Goal: Task Accomplishment & Management: Manage account settings

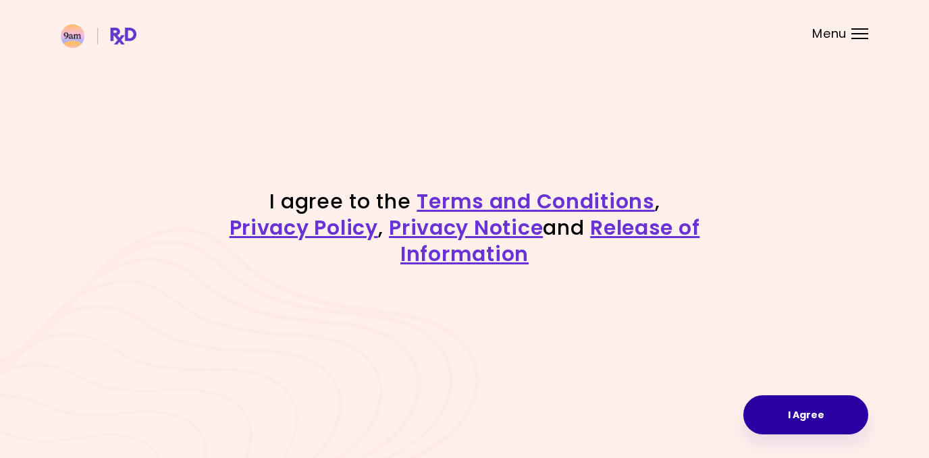
click at [782, 408] on button "I Agree" at bounding box center [805, 415] width 125 height 39
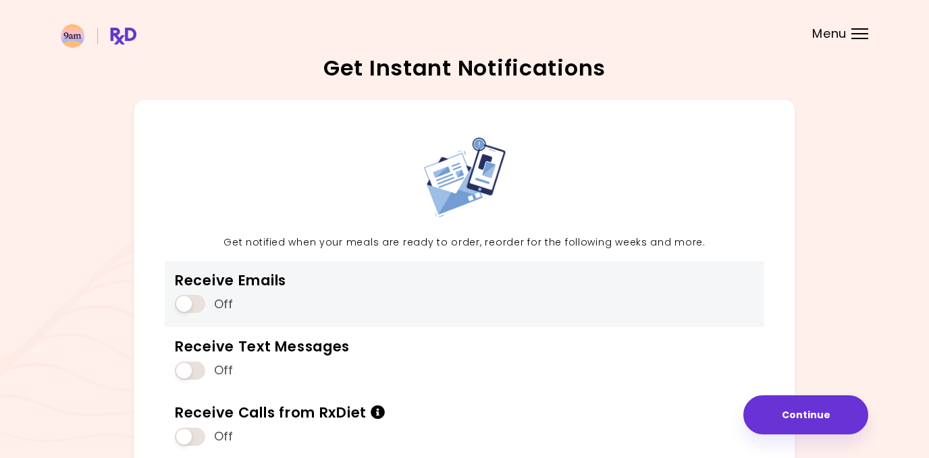
click at [198, 300] on span at bounding box center [190, 304] width 30 height 18
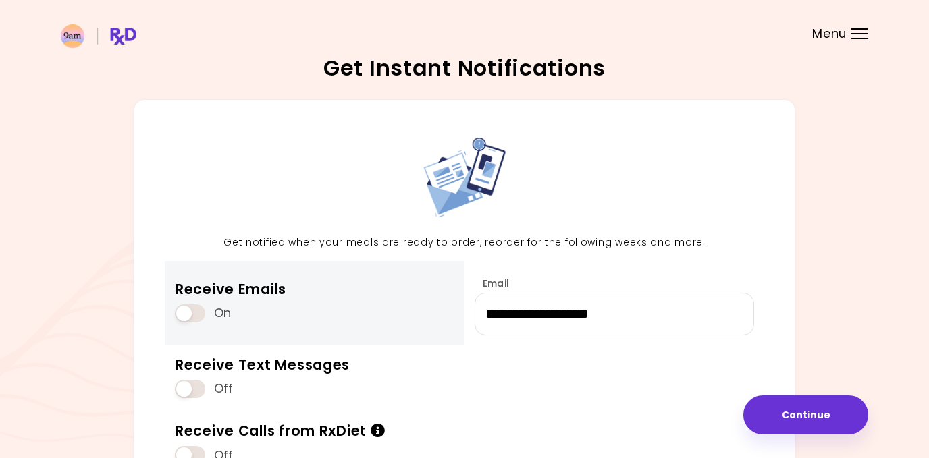
click at [198, 317] on span at bounding box center [190, 313] width 30 height 18
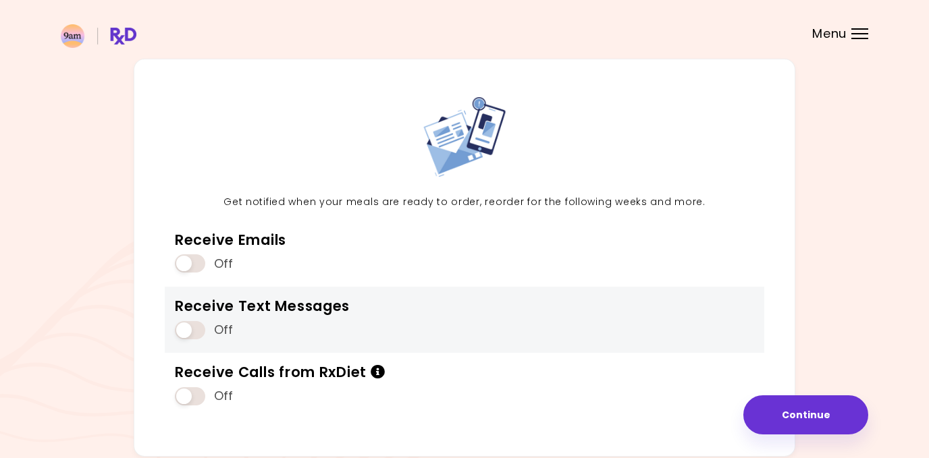
scroll to position [43, 0]
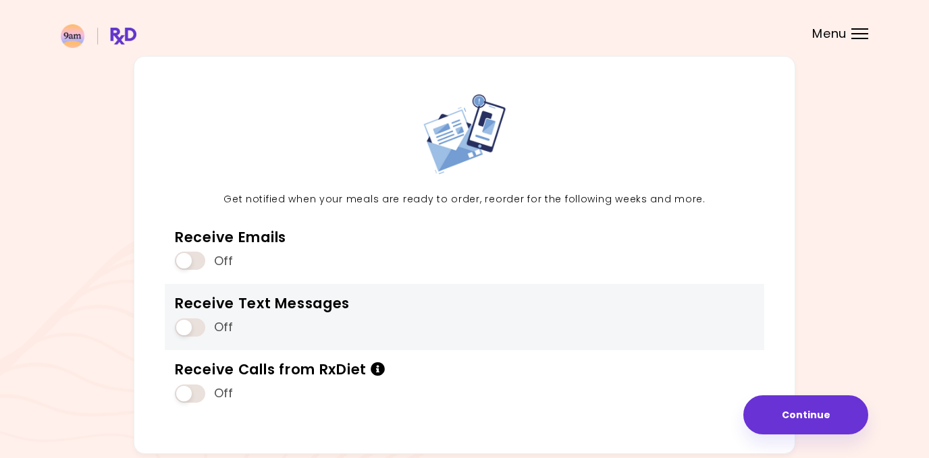
click at [193, 328] on span at bounding box center [190, 328] width 30 height 18
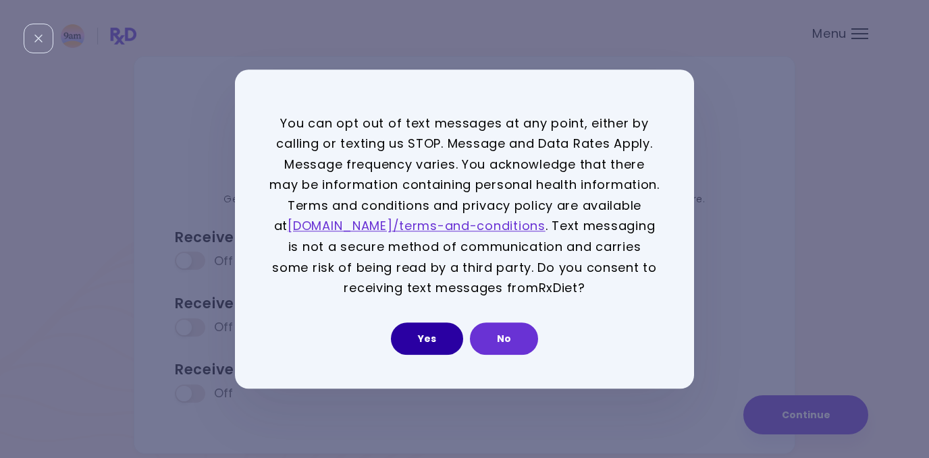
click at [454, 336] on button "Yes" at bounding box center [427, 339] width 72 height 32
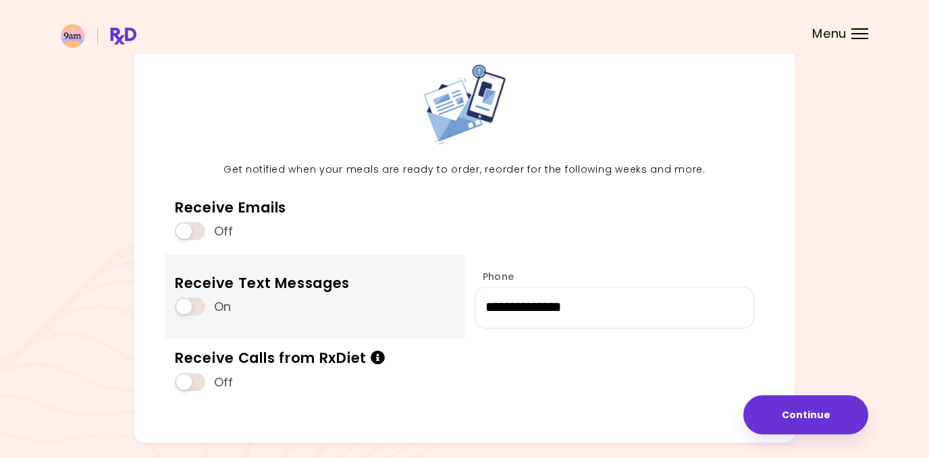
scroll to position [75, 0]
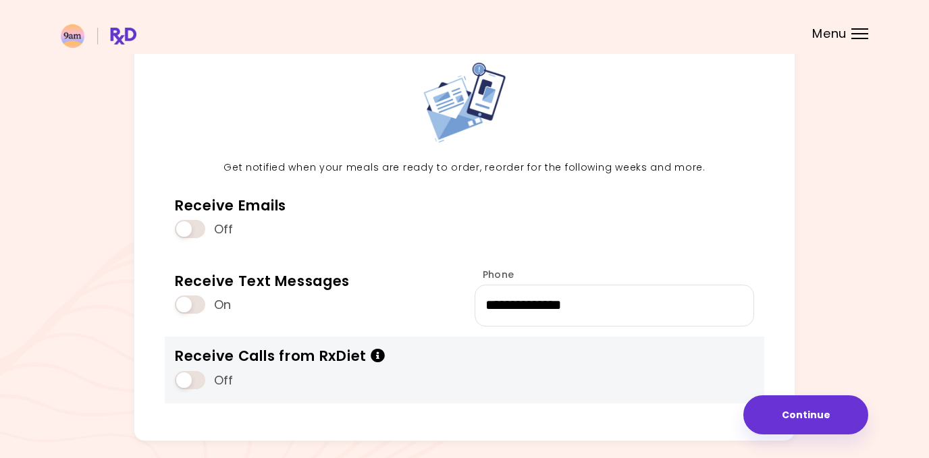
click at [203, 373] on span at bounding box center [190, 380] width 30 height 18
click at [186, 379] on span at bounding box center [190, 380] width 30 height 18
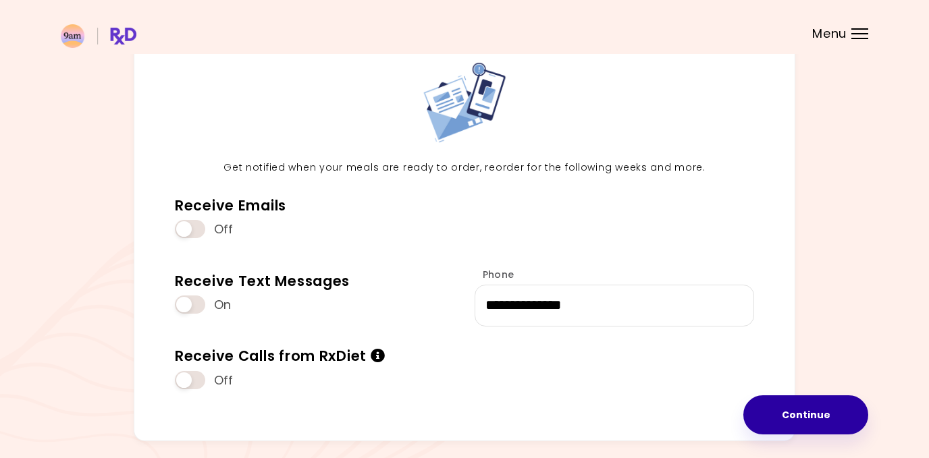
click at [771, 417] on button "Continue" at bounding box center [805, 415] width 125 height 39
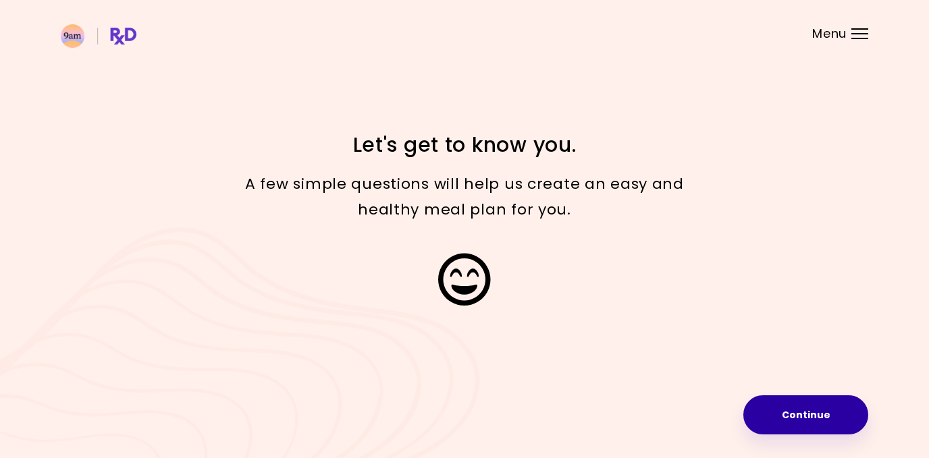
click at [813, 410] on button "Continue" at bounding box center [805, 415] width 125 height 39
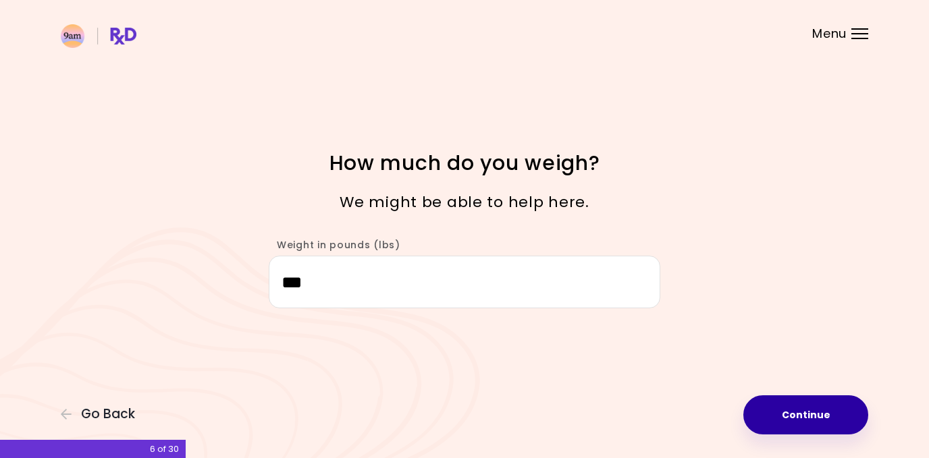
click at [790, 405] on button "Continue" at bounding box center [805, 415] width 125 height 39
select select "****"
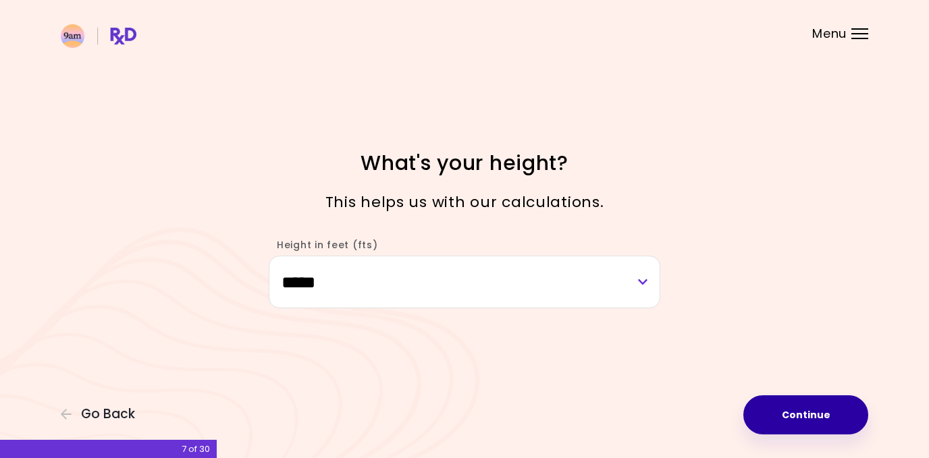
click at [790, 405] on button "Continue" at bounding box center [805, 415] width 125 height 39
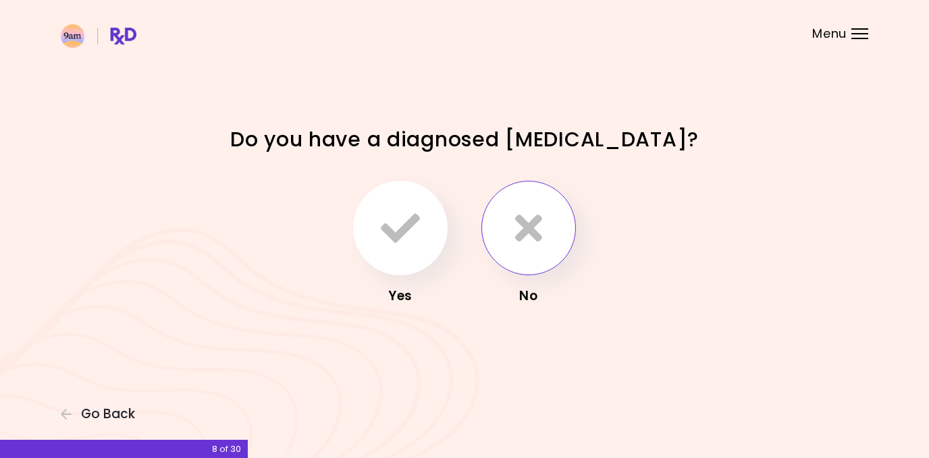
click at [541, 254] on button "button" at bounding box center [528, 228] width 95 height 95
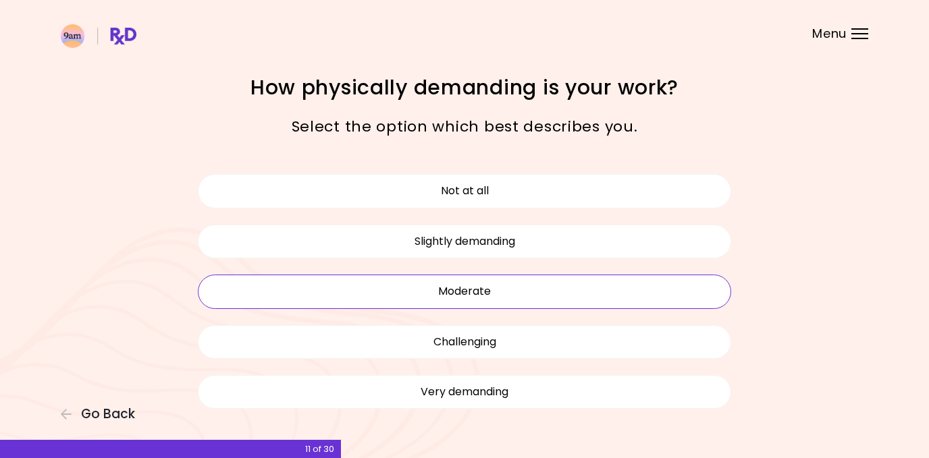
click at [479, 291] on button "Moderate" at bounding box center [464, 292] width 533 height 34
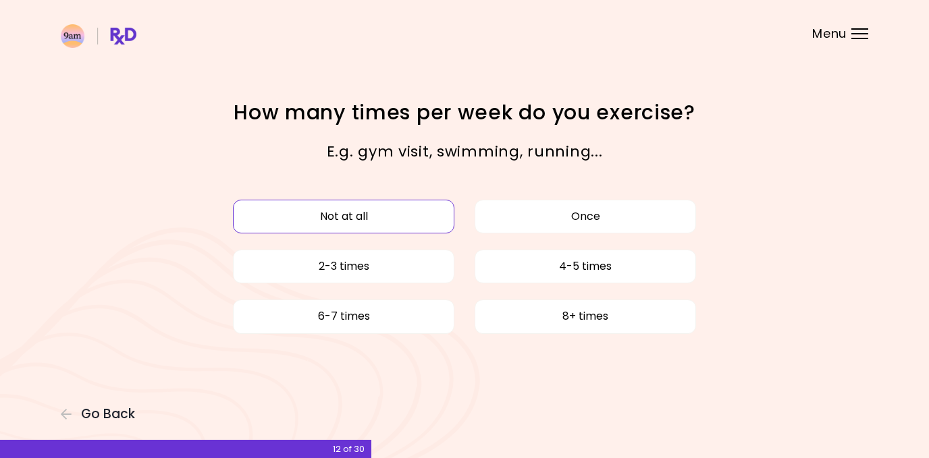
click at [404, 219] on button "Not at all" at bounding box center [343, 217] width 221 height 34
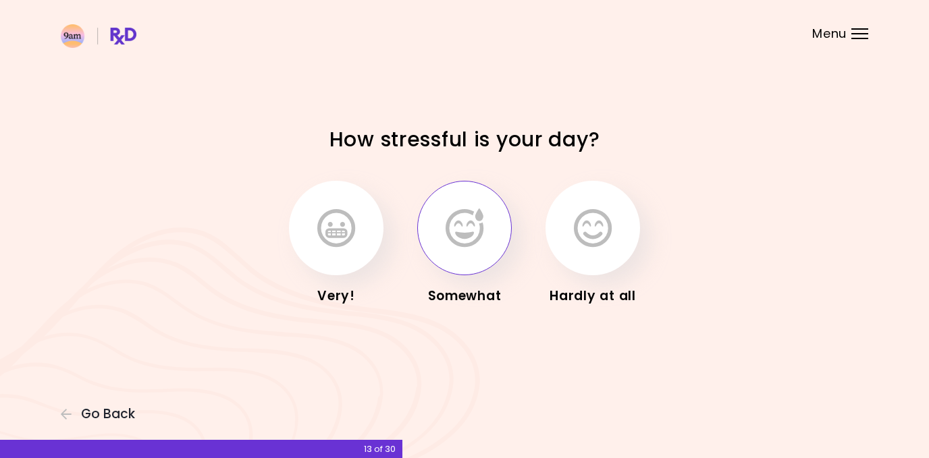
click at [459, 246] on icon "button" at bounding box center [465, 228] width 38 height 39
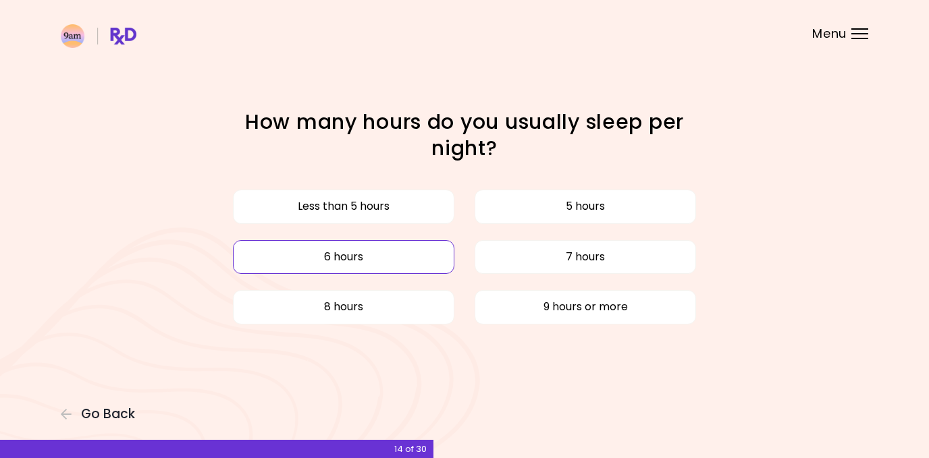
click at [427, 252] on button "6 hours" at bounding box center [343, 257] width 221 height 34
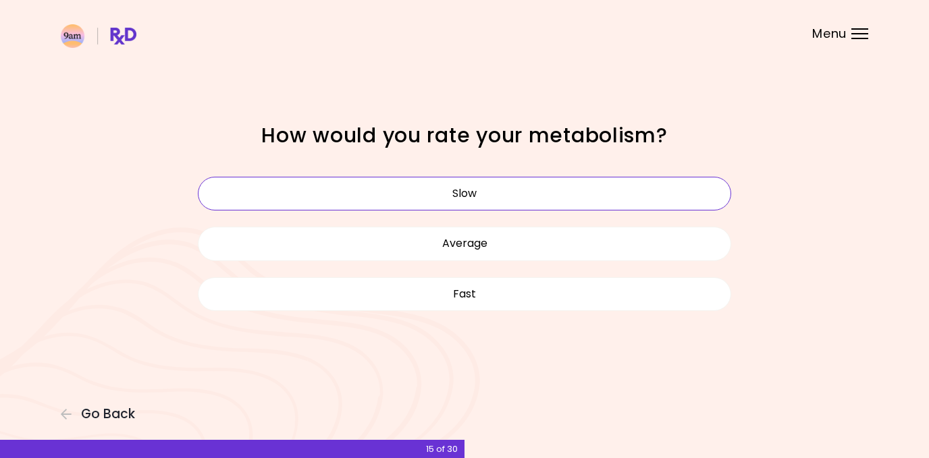
click at [443, 192] on button "Slow" at bounding box center [464, 194] width 533 height 34
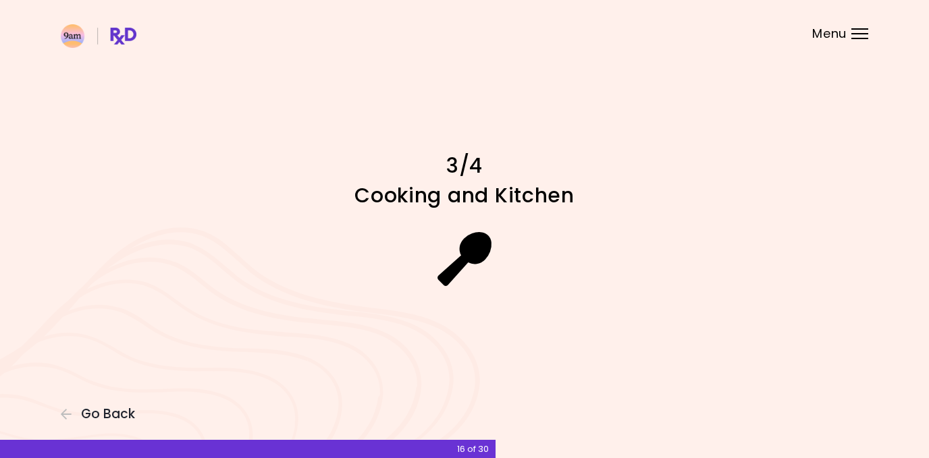
click at [459, 248] on icon at bounding box center [464, 259] width 55 height 54
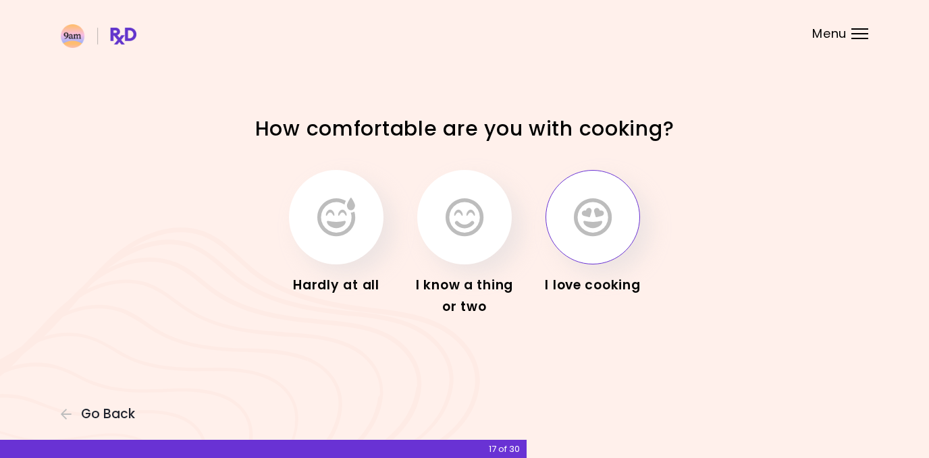
click at [564, 223] on button "button" at bounding box center [592, 217] width 95 height 95
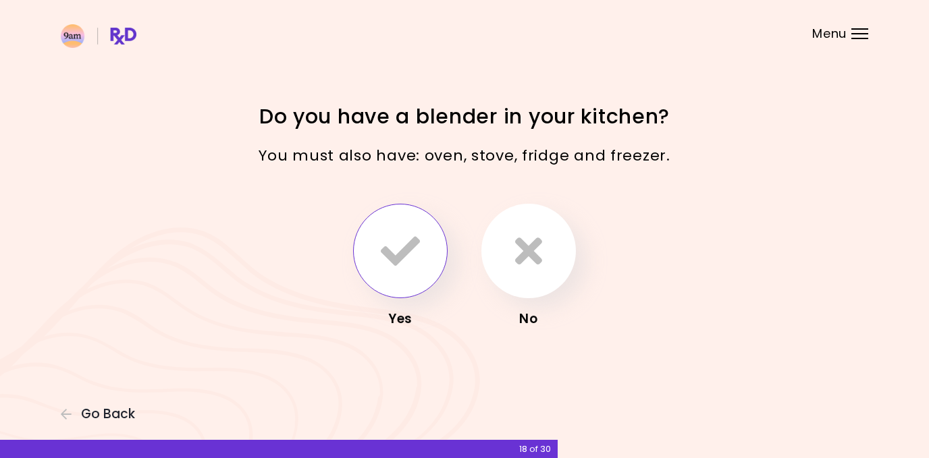
click at [401, 247] on icon "button" at bounding box center [400, 251] width 39 height 39
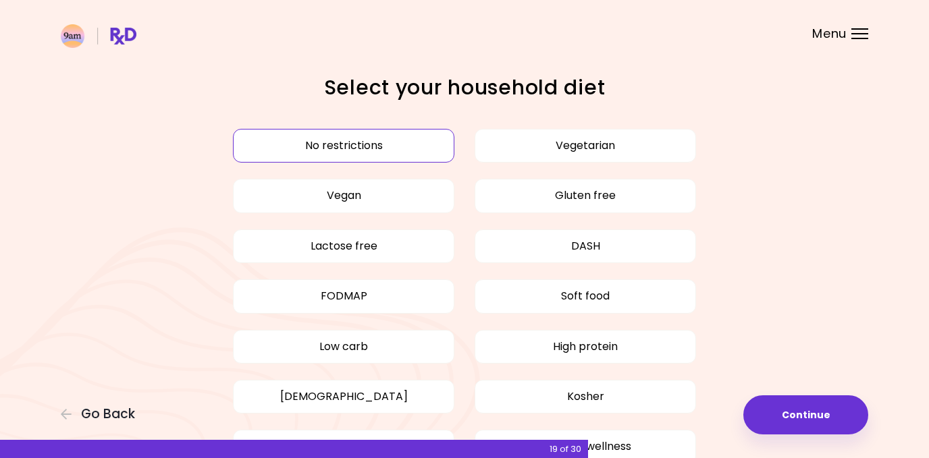
click at [385, 150] on button "No restrictions" at bounding box center [343, 146] width 221 height 34
click at [348, 153] on button "No restrictions" at bounding box center [343, 146] width 221 height 34
click at [817, 411] on button "Continue" at bounding box center [805, 415] width 125 height 39
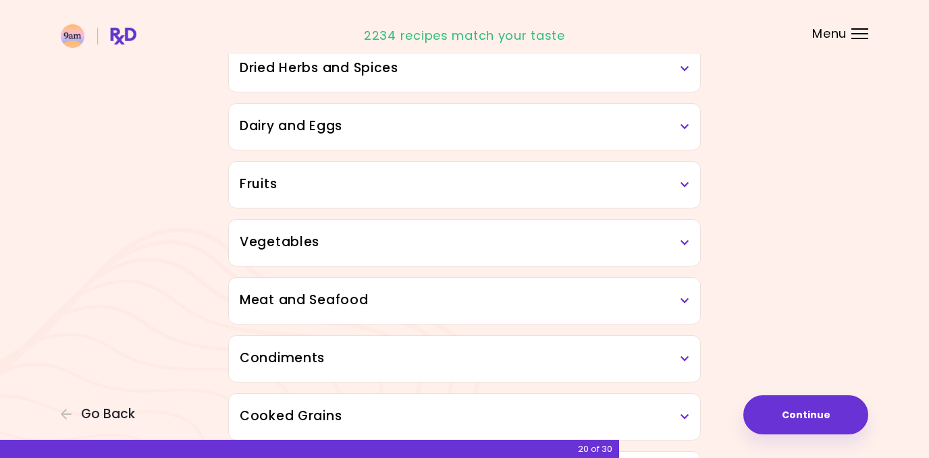
scroll to position [122, 0]
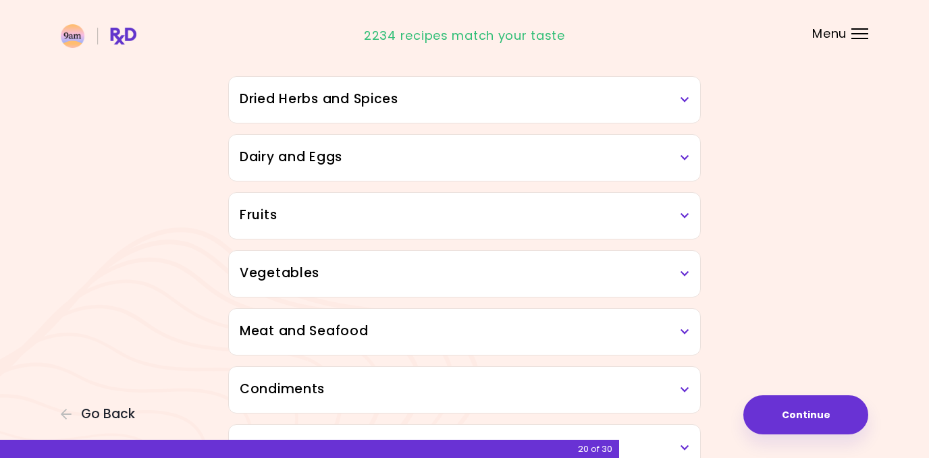
click at [682, 223] on h3 "Fruits" at bounding box center [465, 216] width 450 height 20
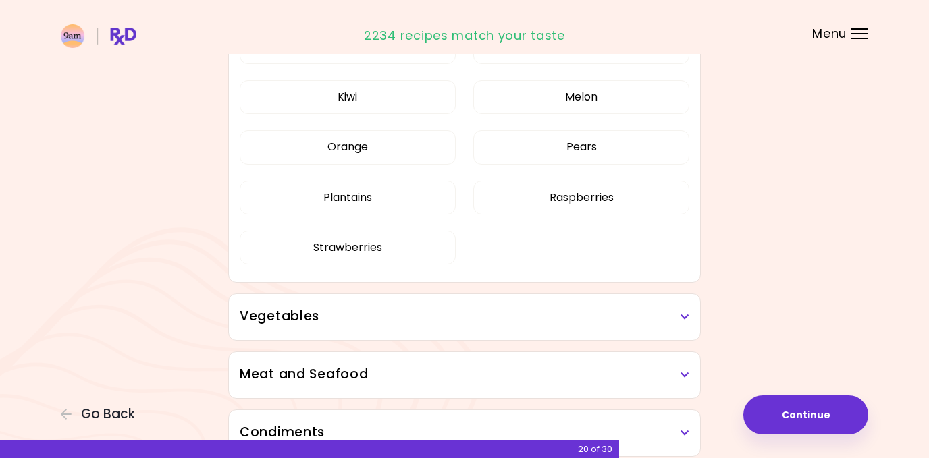
scroll to position [398, 0]
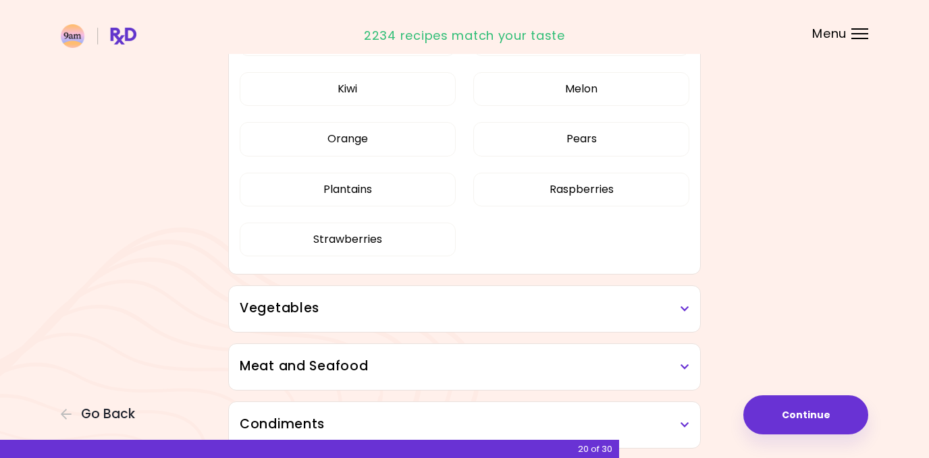
click at [683, 305] on icon at bounding box center [684, 308] width 9 height 9
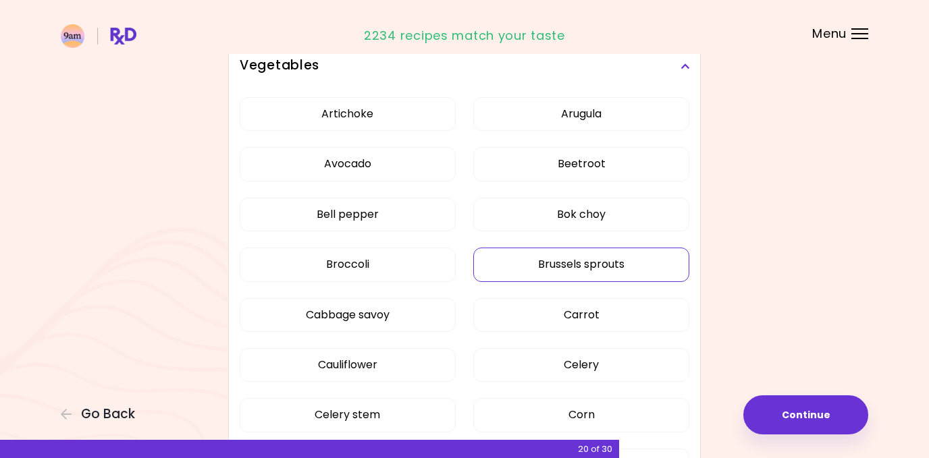
scroll to position [645, 0]
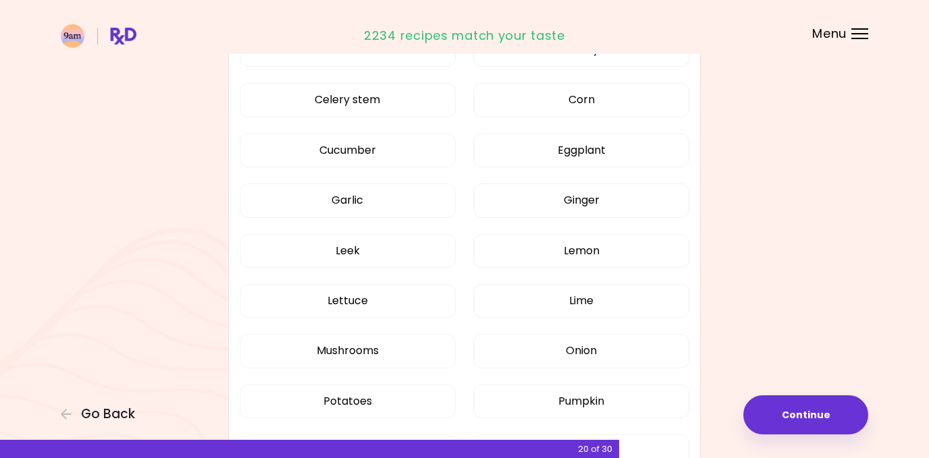
click at [622, 257] on div "Artichoke Arugula Avocado Beetroot Bell pepper Bok choy Broccoli Brussels sprou…" at bounding box center [465, 181] width 450 height 815
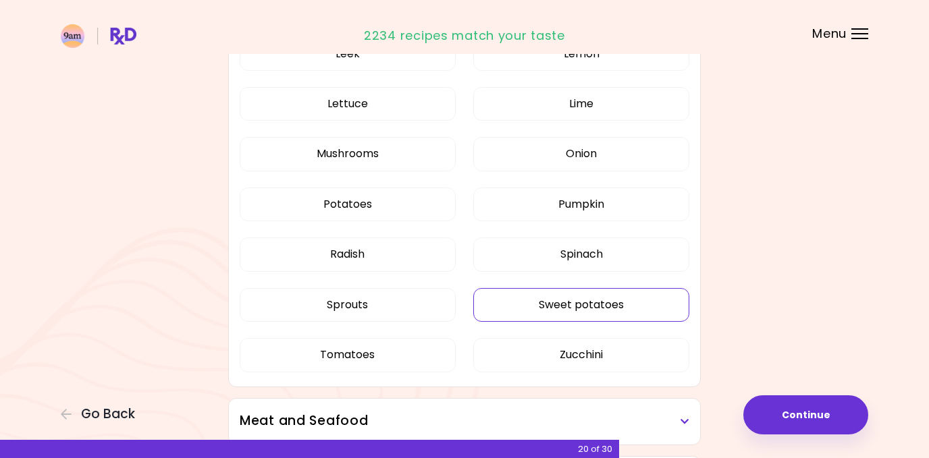
scroll to position [840, 0]
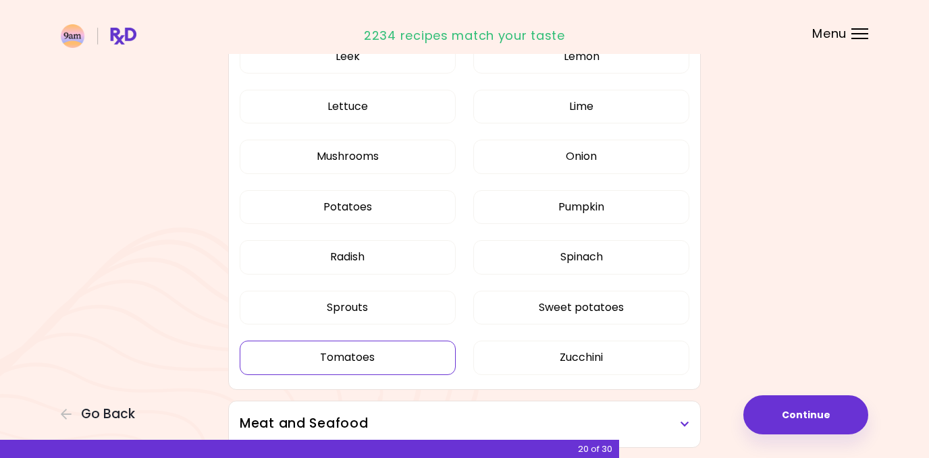
click at [400, 349] on button "Tomatoes" at bounding box center [348, 358] width 216 height 34
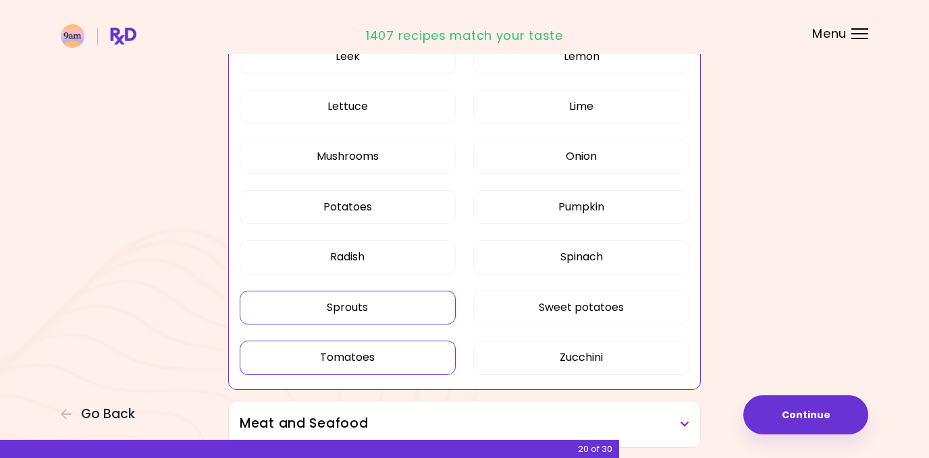
click at [389, 298] on button "Sprouts" at bounding box center [348, 308] width 216 height 34
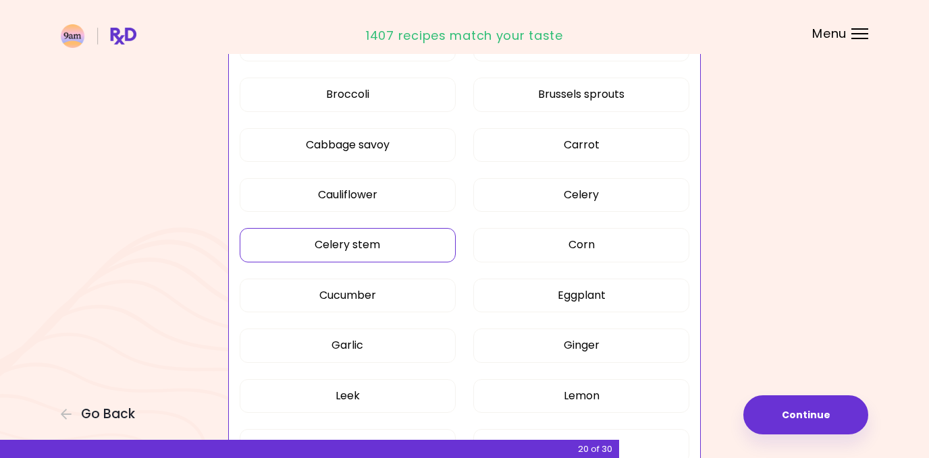
scroll to position [479, 0]
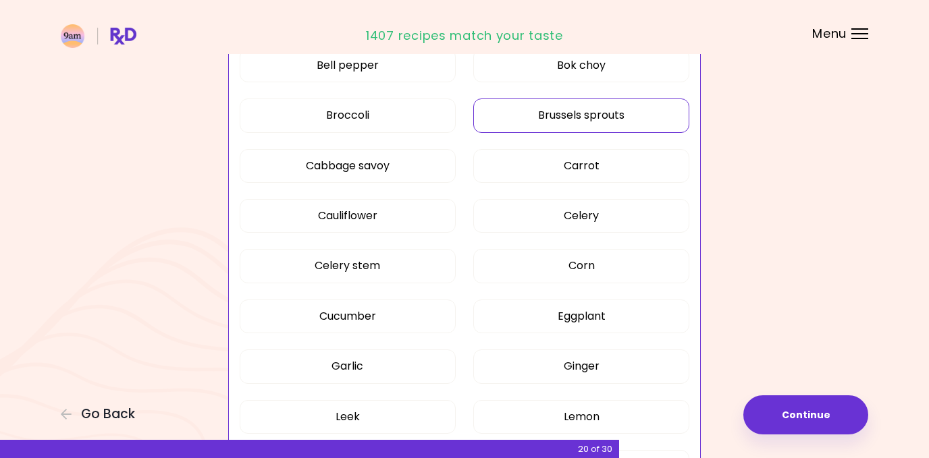
click at [551, 113] on button "Brussels sprouts" at bounding box center [581, 116] width 216 height 34
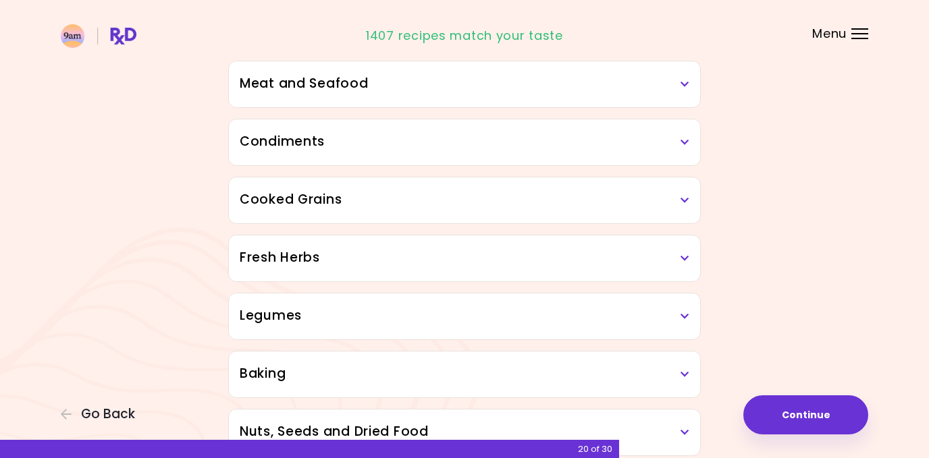
scroll to position [1183, 0]
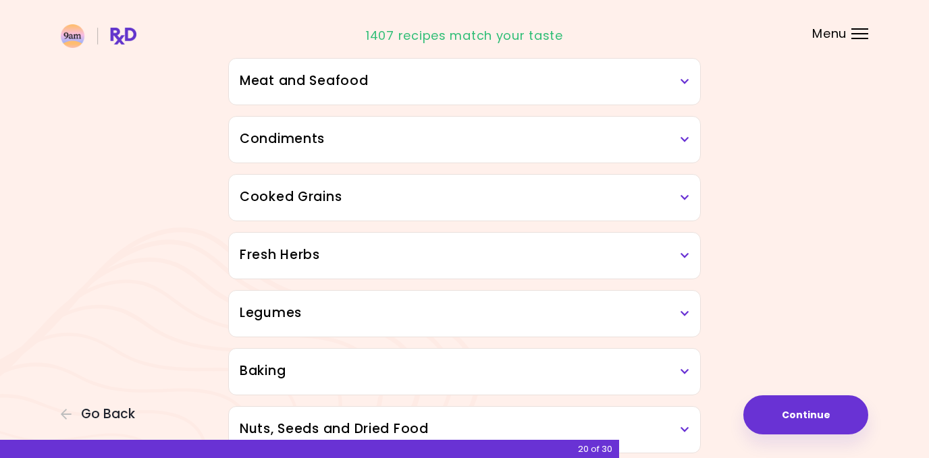
click at [576, 86] on h3 "Meat and Seafood" at bounding box center [465, 82] width 450 height 20
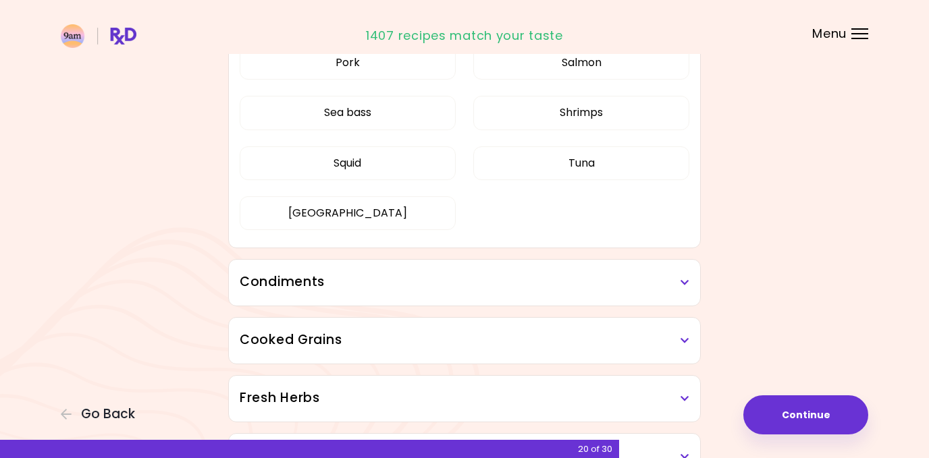
scroll to position [528, 0]
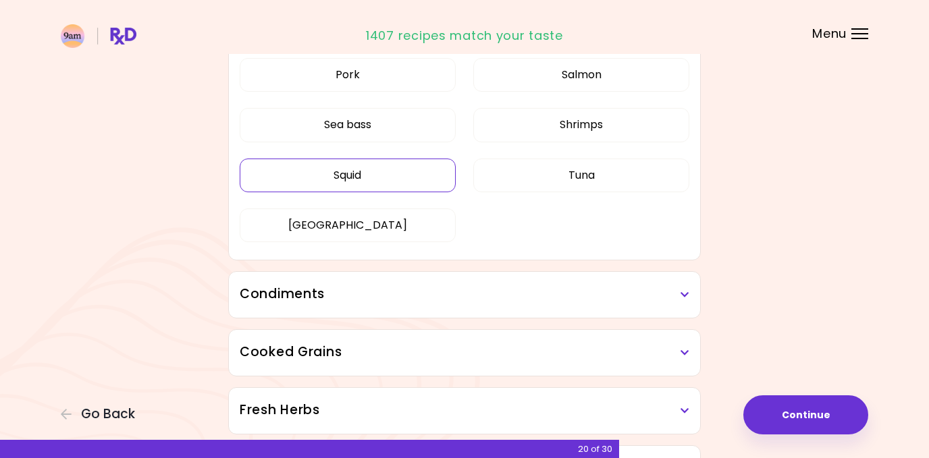
click at [361, 176] on button "Squid" at bounding box center [348, 176] width 216 height 34
click at [360, 292] on h3 "Condiments" at bounding box center [465, 295] width 450 height 20
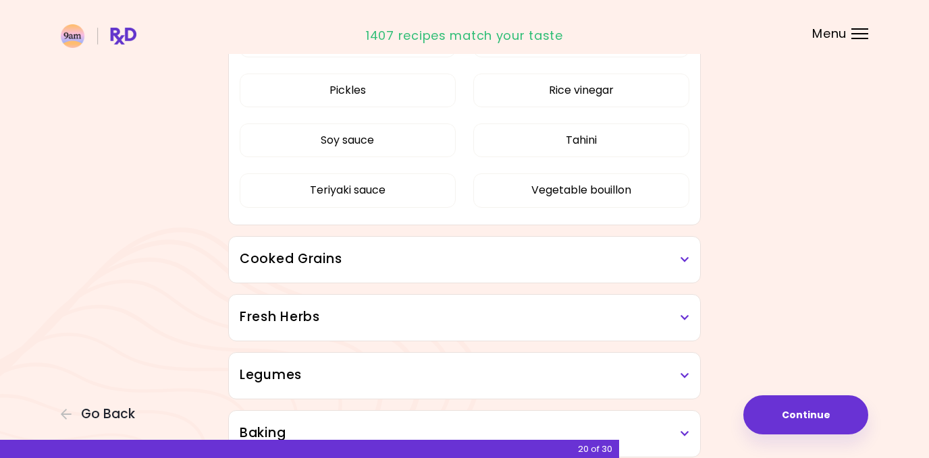
scroll to position [983, 0]
click at [361, 259] on h3 "Cooked Grains" at bounding box center [465, 258] width 450 height 20
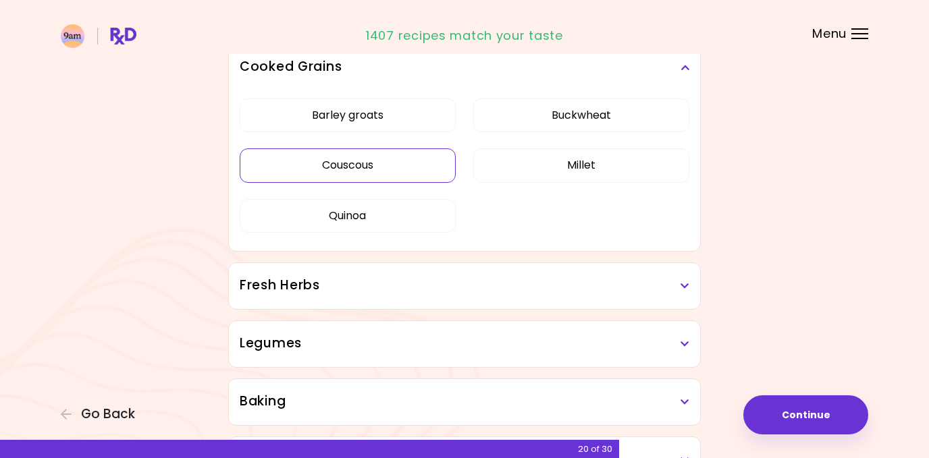
scroll to position [1186, 0]
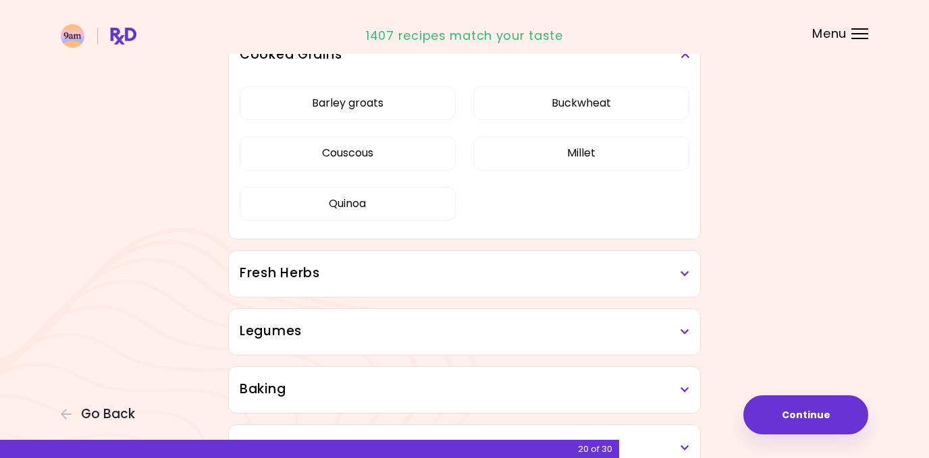
click at [361, 259] on div "Fresh Herbs" at bounding box center [464, 274] width 471 height 46
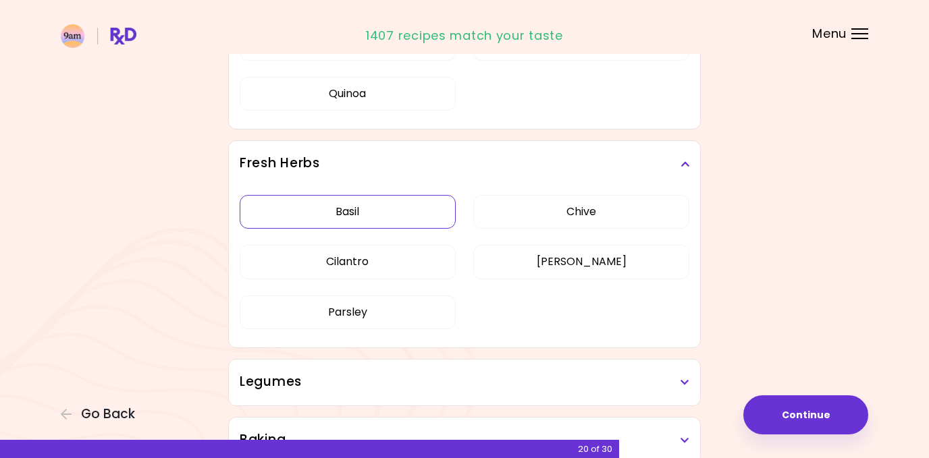
scroll to position [1349, 0]
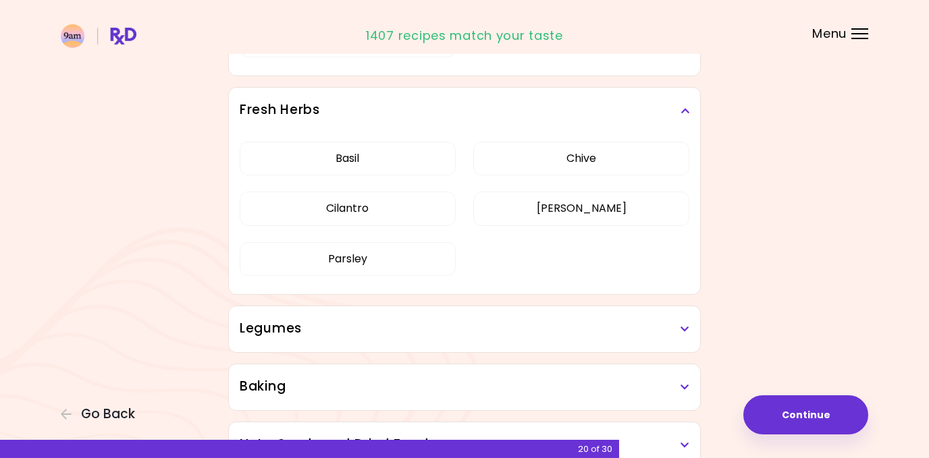
click at [352, 329] on h3 "Legumes" at bounding box center [465, 329] width 450 height 20
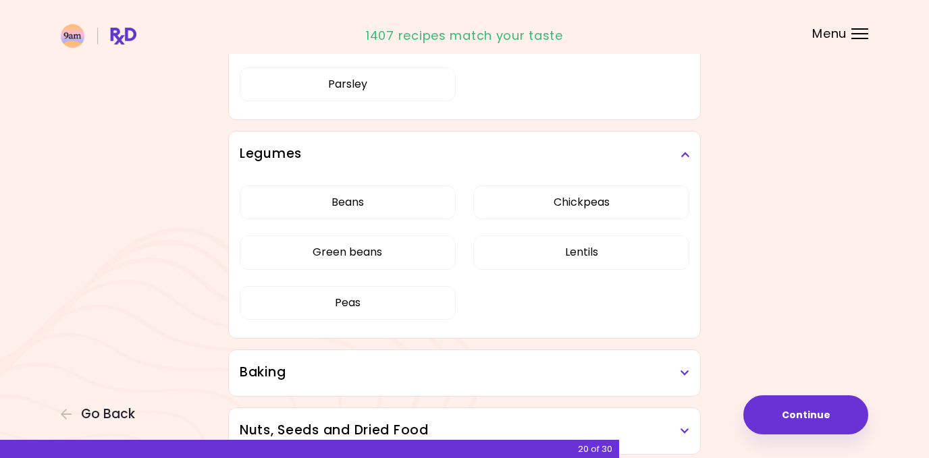
scroll to position [1526, 0]
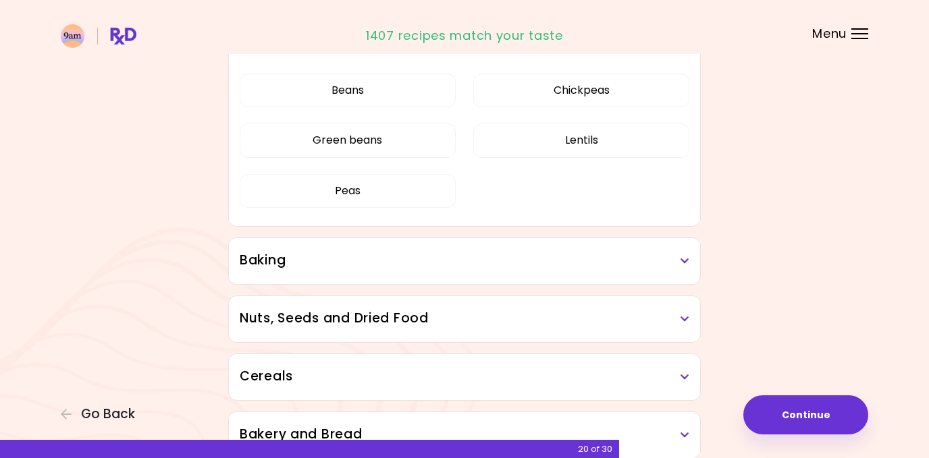
scroll to position [637, 0]
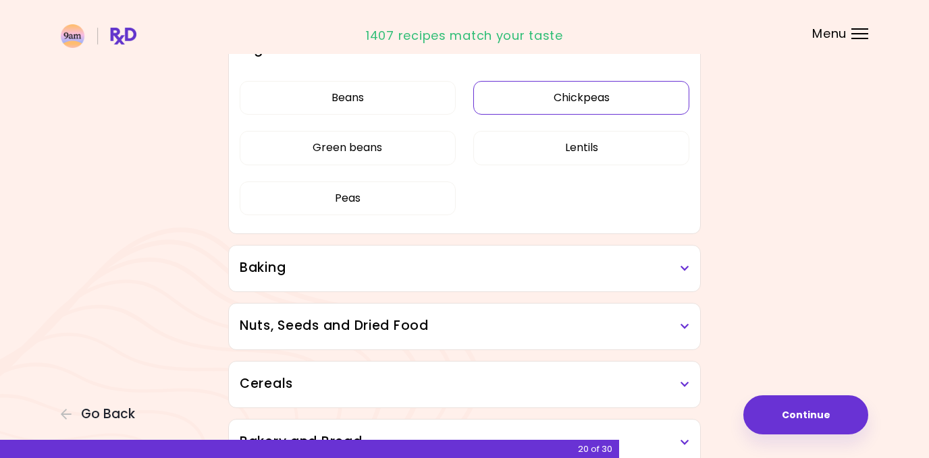
click at [568, 101] on button "Chickpeas" at bounding box center [581, 98] width 216 height 34
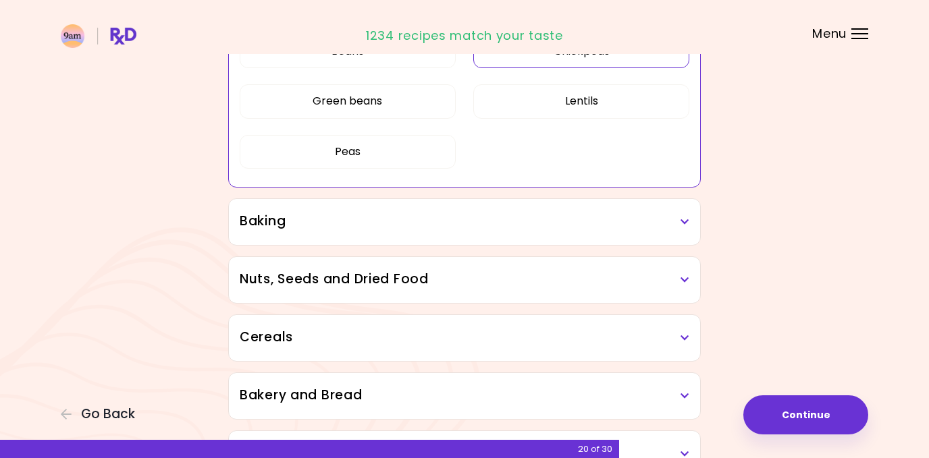
scroll to position [689, 0]
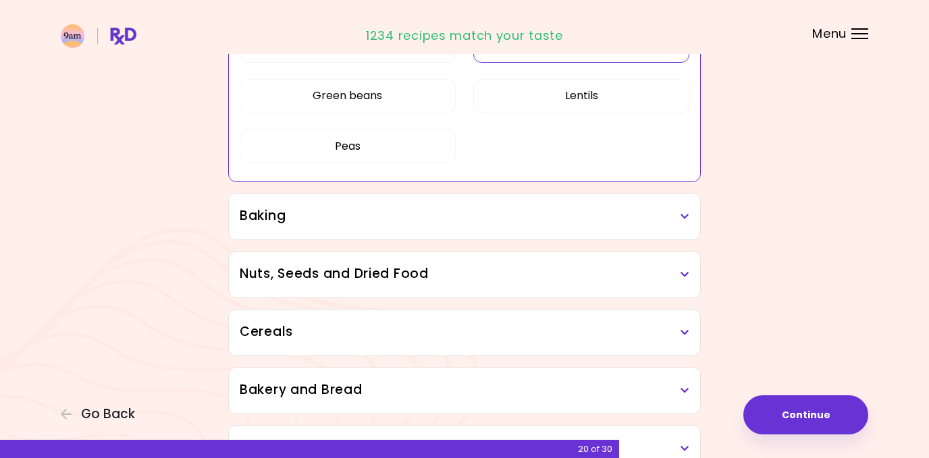
click at [537, 208] on h3 "Baking" at bounding box center [465, 217] width 450 height 20
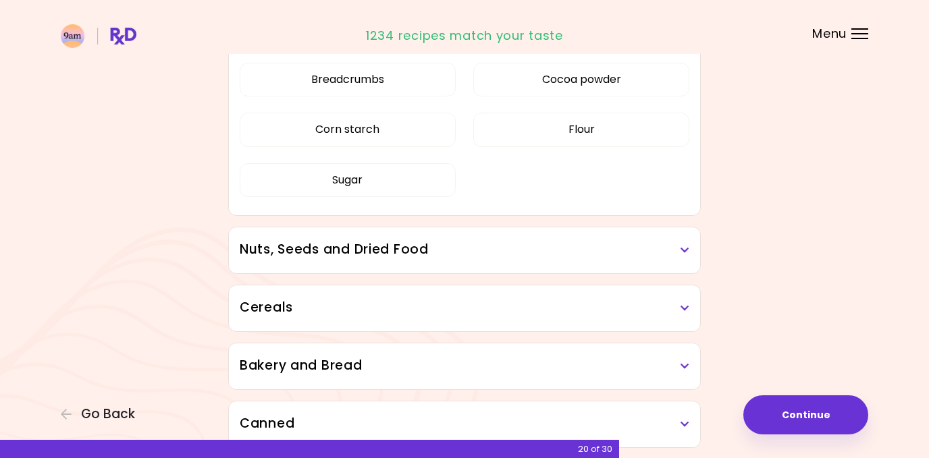
scroll to position [881, 0]
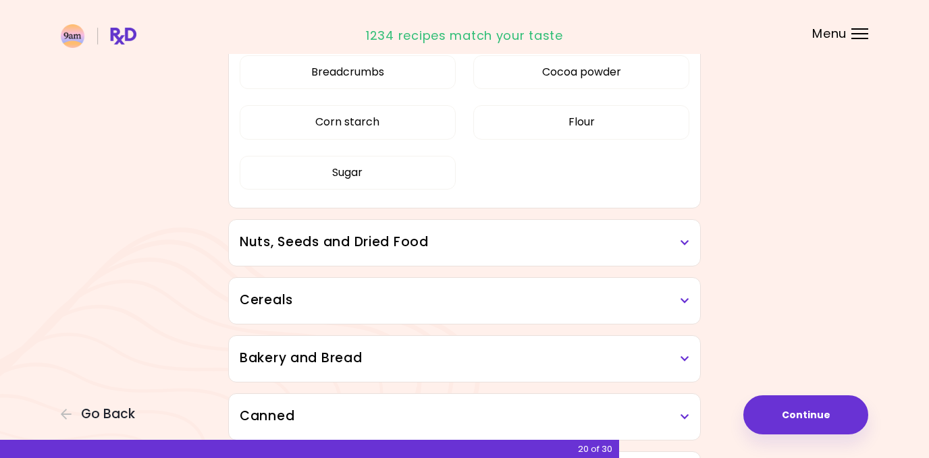
click at [528, 244] on h3 "Nuts, Seeds and Dried Food" at bounding box center [465, 243] width 450 height 20
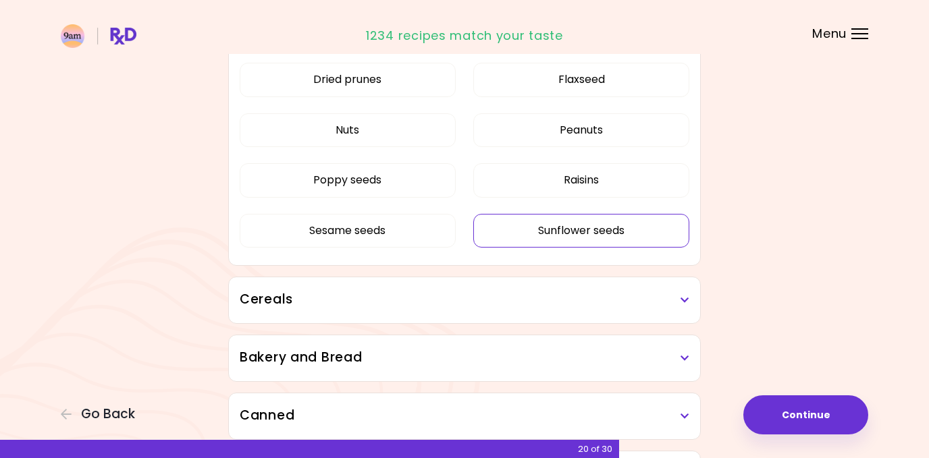
scroll to position [1153, 0]
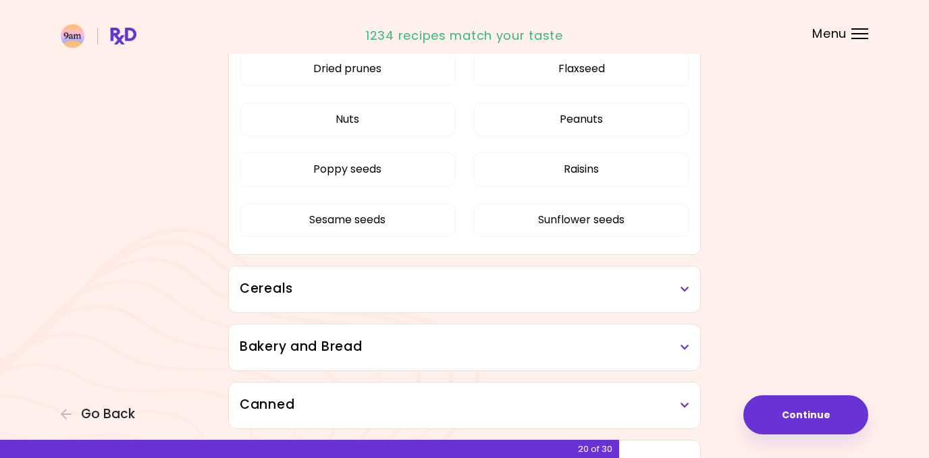
click at [520, 286] on h3 "Cereals" at bounding box center [465, 289] width 450 height 20
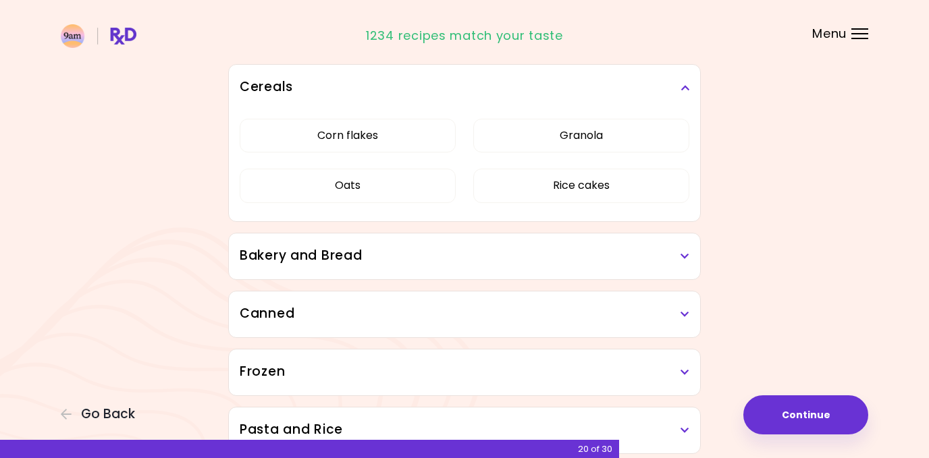
scroll to position [1357, 0]
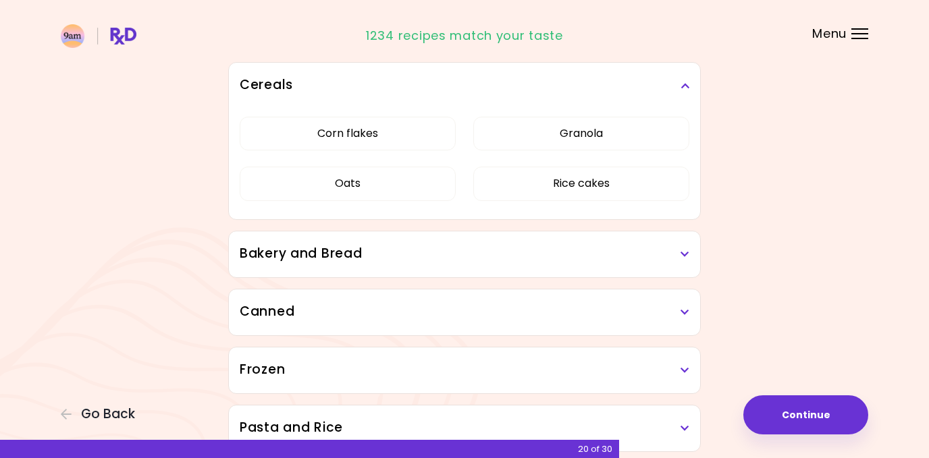
click at [512, 250] on h3 "Bakery and Bread" at bounding box center [465, 254] width 450 height 20
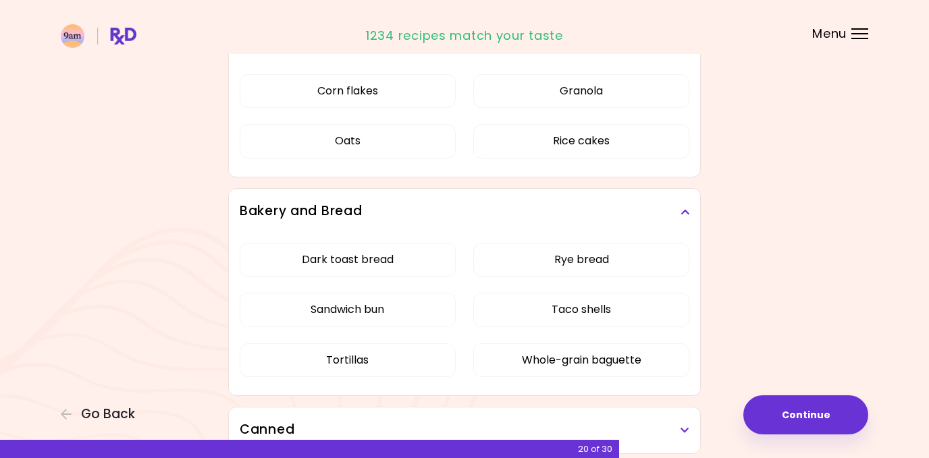
scroll to position [1403, 0]
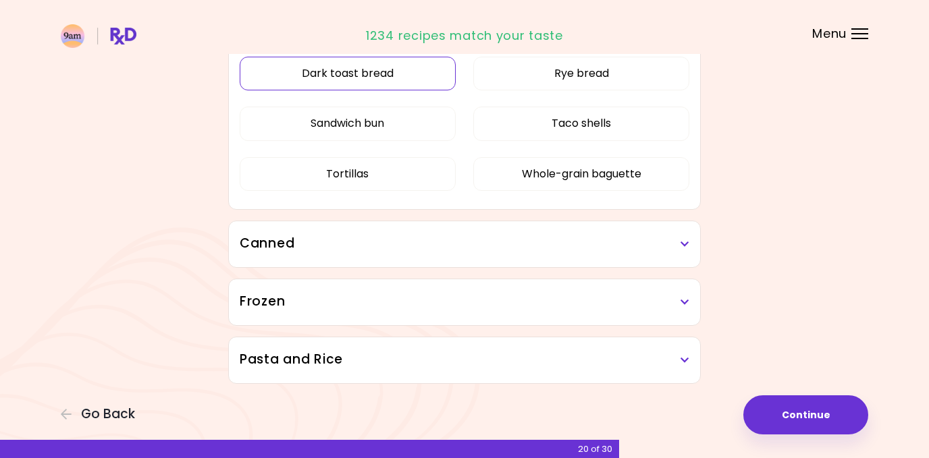
click at [389, 73] on button "Dark toast bread" at bounding box center [348, 74] width 216 height 34
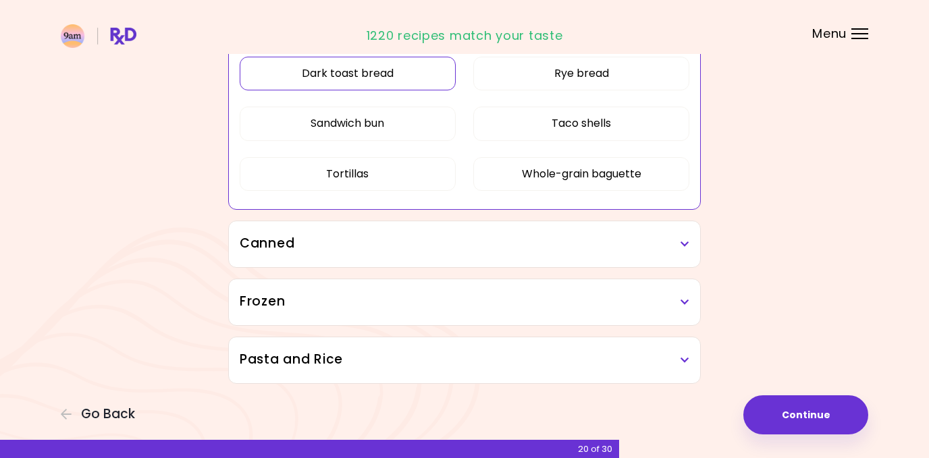
click at [258, 244] on h3 "Canned" at bounding box center [465, 244] width 450 height 20
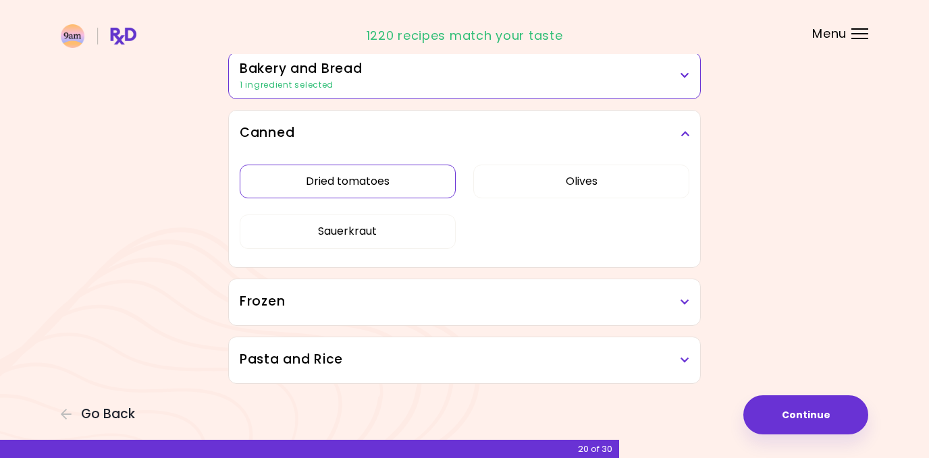
scroll to position [843, 0]
click at [351, 179] on button "Dried tomatoes" at bounding box center [348, 182] width 216 height 34
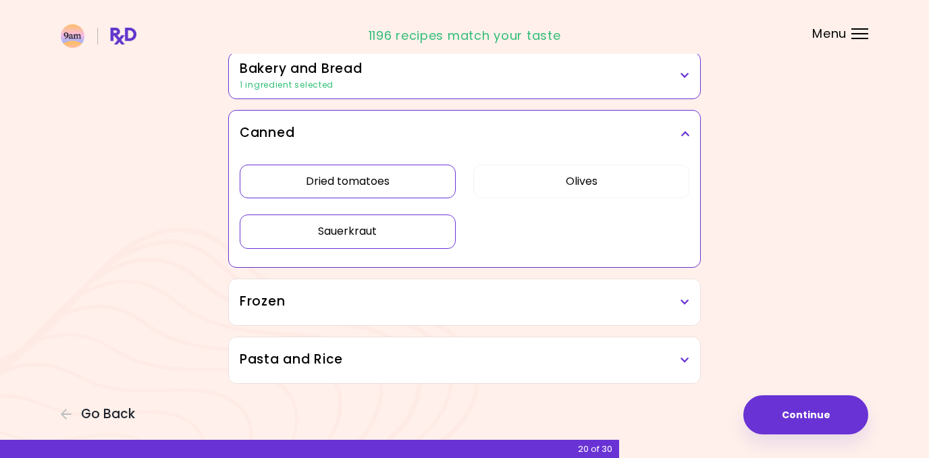
click at [346, 234] on button "Sauerkraut" at bounding box center [348, 232] width 216 height 34
click at [333, 308] on h3 "Frozen" at bounding box center [465, 302] width 450 height 20
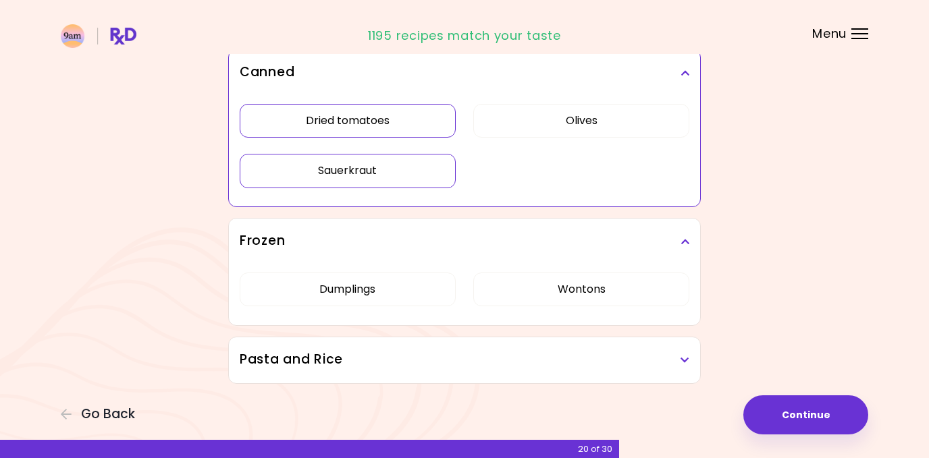
scroll to position [904, 0]
click at [321, 358] on h3 "Pasta and Rice" at bounding box center [465, 360] width 450 height 20
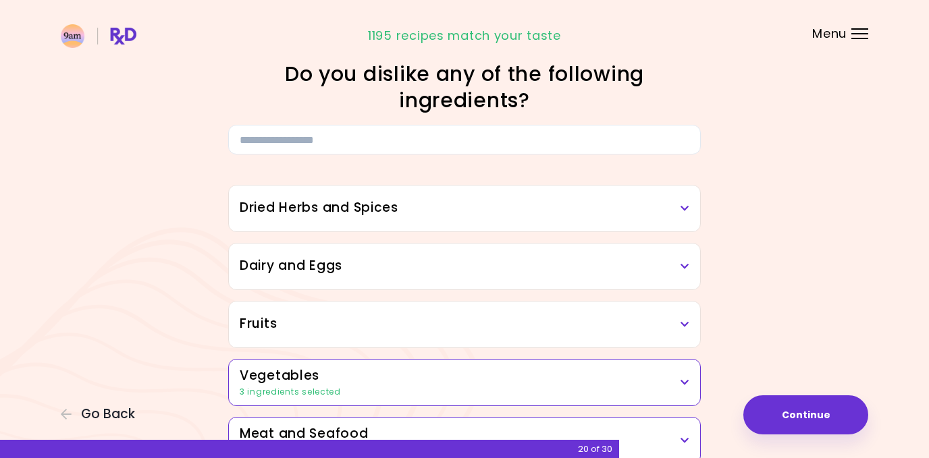
scroll to position [0, 0]
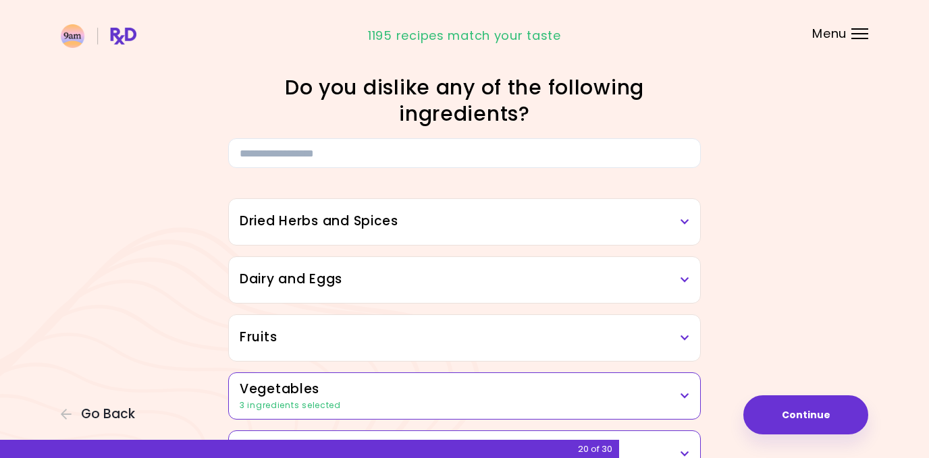
click at [344, 219] on h3 "Dried Herbs and Spices" at bounding box center [465, 222] width 450 height 20
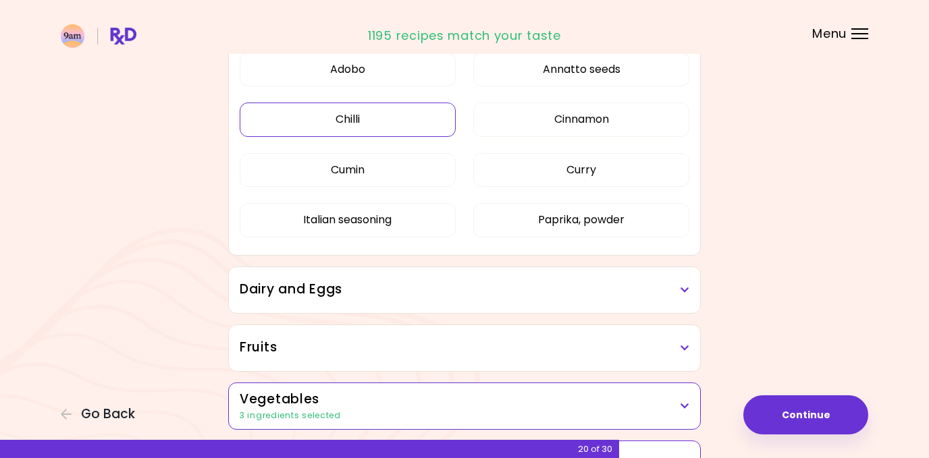
scroll to position [260, 0]
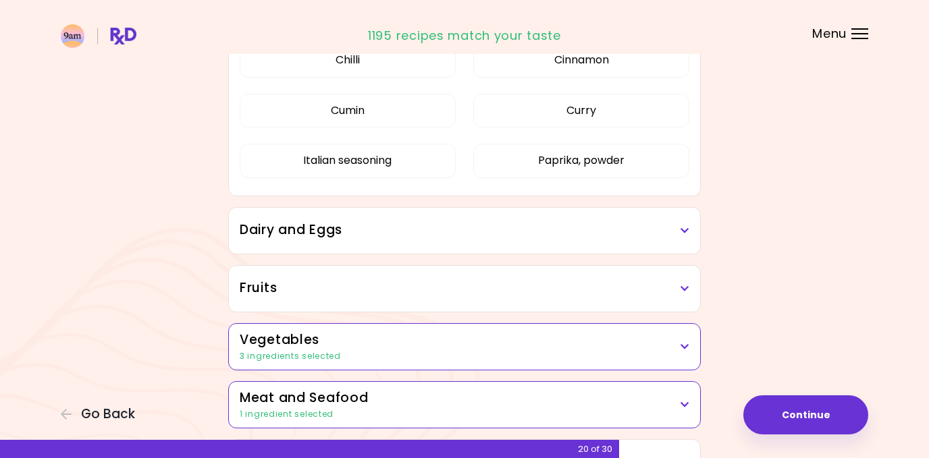
click at [345, 226] on h3 "Dairy and Eggs" at bounding box center [465, 231] width 450 height 20
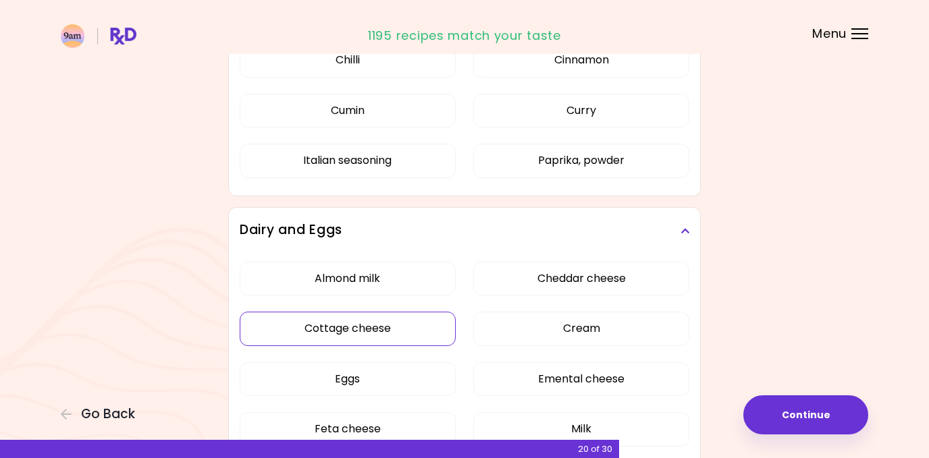
click at [348, 327] on div "Almond milk Cheddar cheese Cottage cheese Cream Eggs Emental cheese Feta cheese…" at bounding box center [465, 460] width 450 height 412
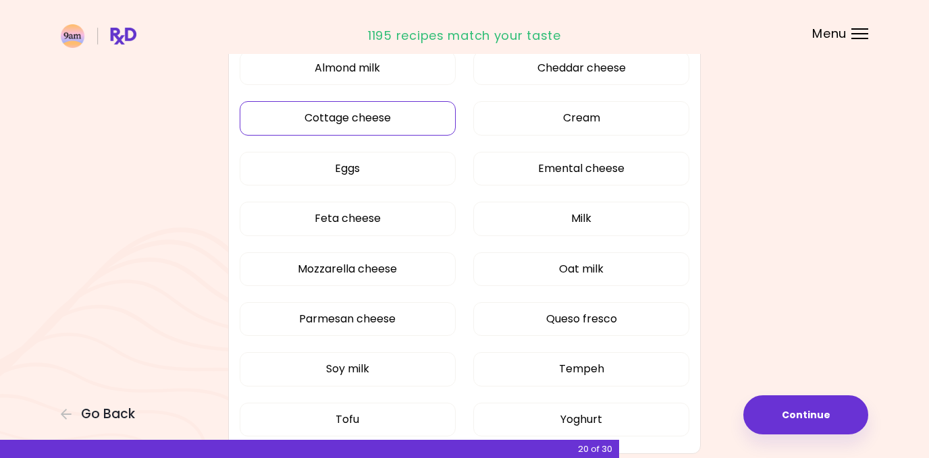
click at [354, 124] on button "Cottage cheese" at bounding box center [348, 118] width 216 height 34
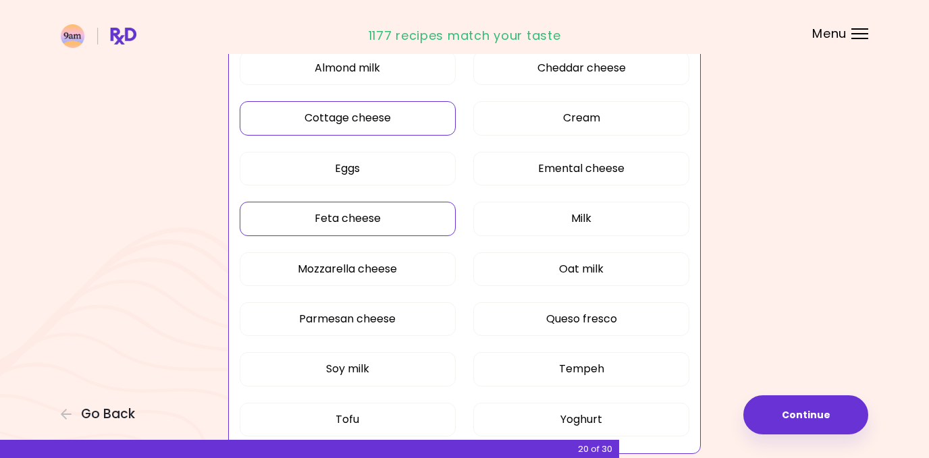
click at [351, 220] on button "Feta cheese" at bounding box center [348, 219] width 216 height 34
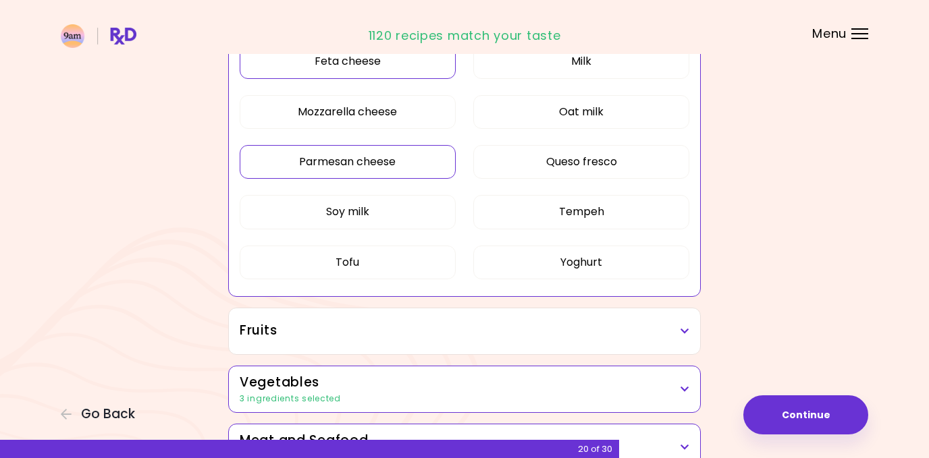
scroll to position [441, 0]
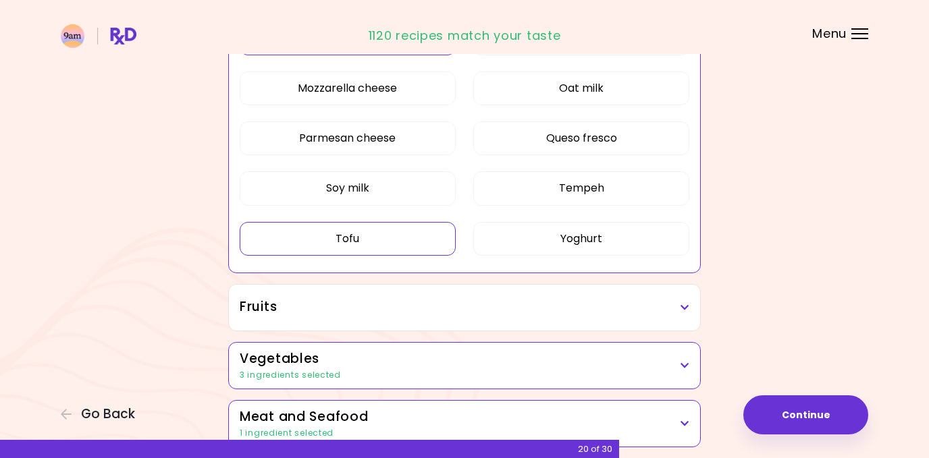
click at [352, 234] on button "Tofu" at bounding box center [348, 239] width 216 height 34
click at [771, 410] on button "Continue" at bounding box center [805, 415] width 125 height 39
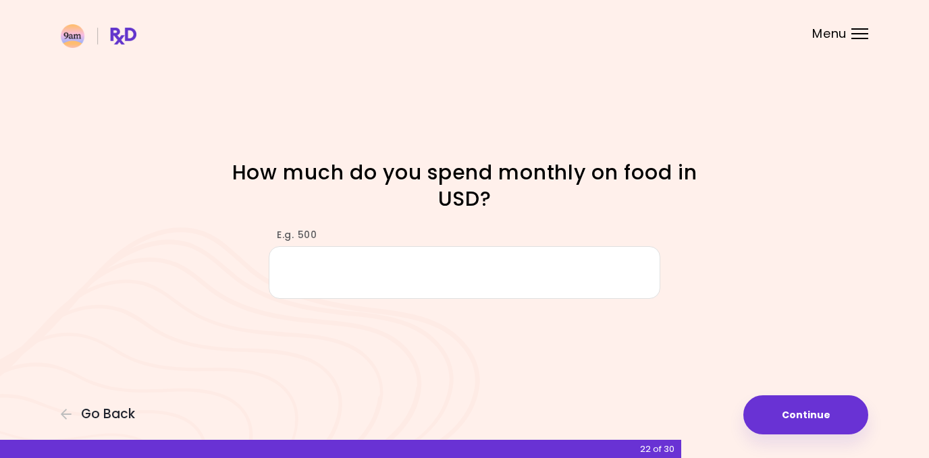
click at [539, 258] on input "E.g. 500" at bounding box center [465, 272] width 392 height 52
type input "*"
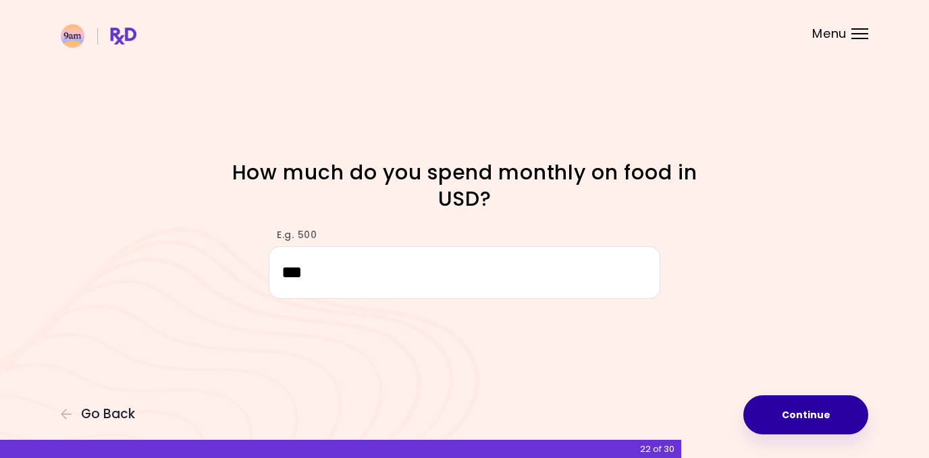
type input "***"
click at [807, 423] on button "Continue" at bounding box center [805, 415] width 125 height 39
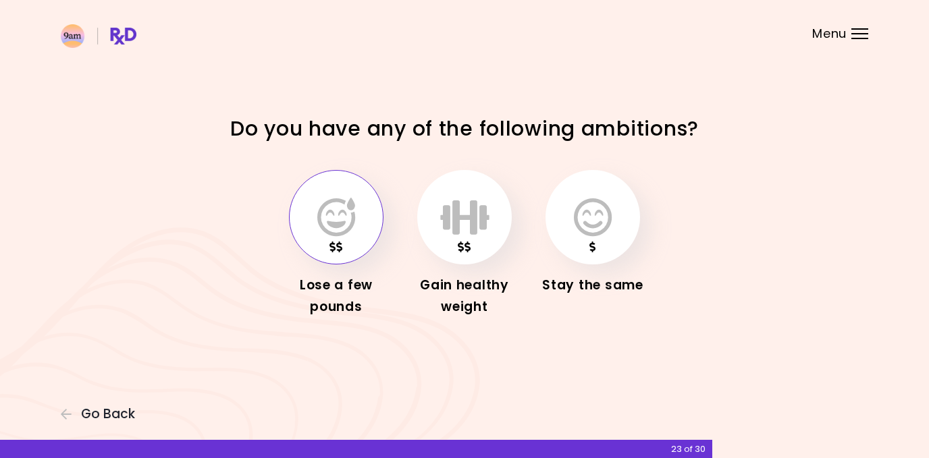
click at [364, 222] on button "button" at bounding box center [336, 217] width 95 height 95
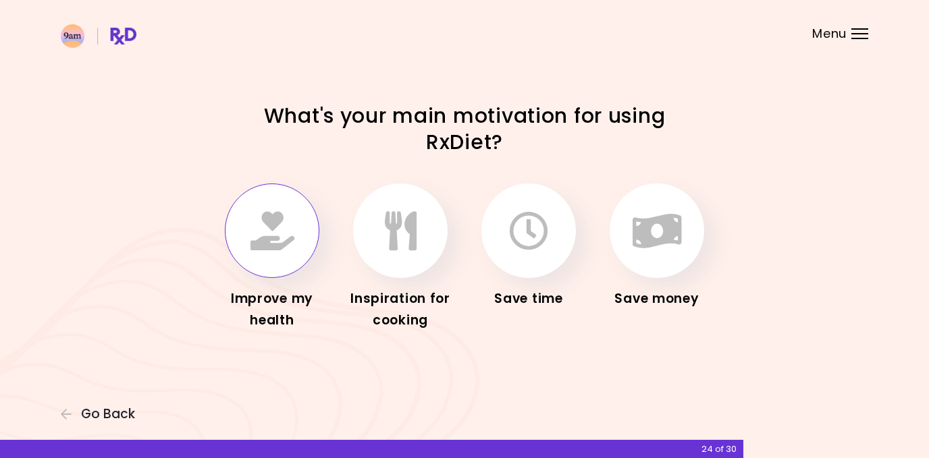
click at [267, 236] on icon "button" at bounding box center [272, 230] width 44 height 39
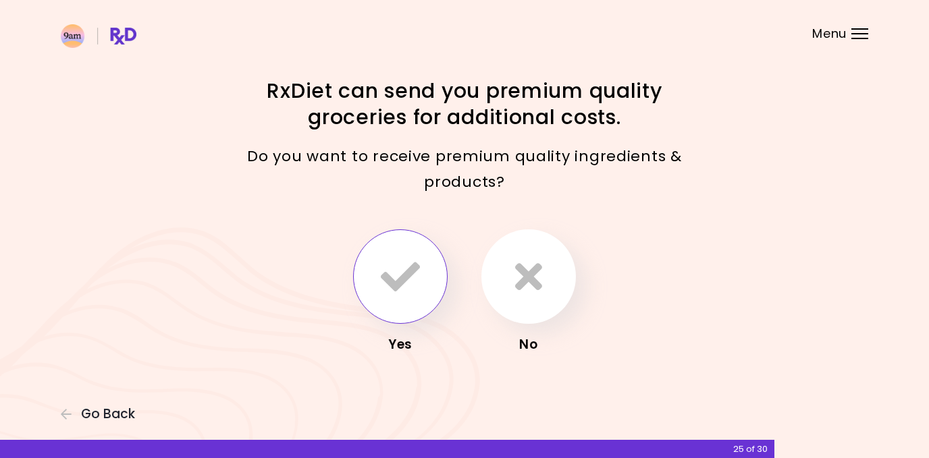
click at [405, 267] on icon "button" at bounding box center [400, 276] width 39 height 39
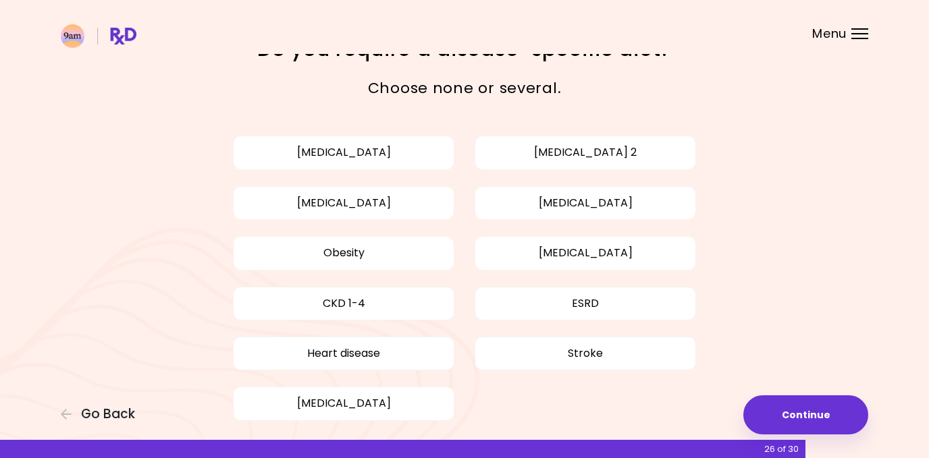
scroll to position [53, 0]
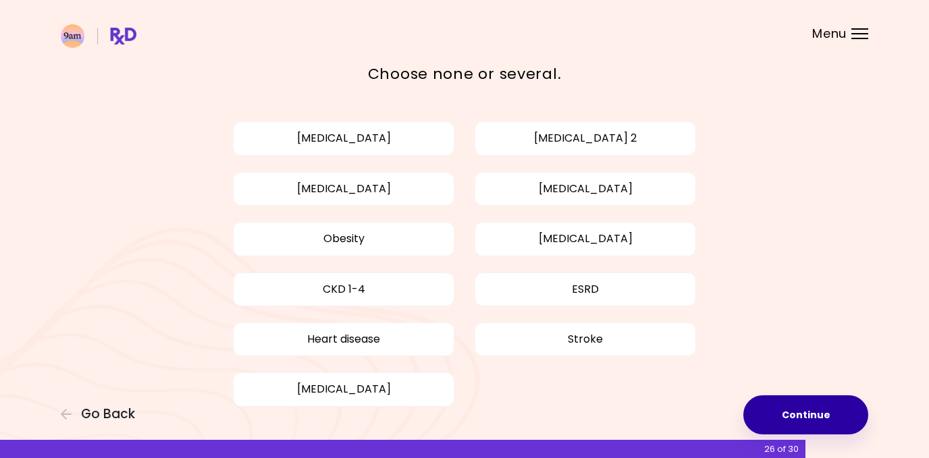
click at [783, 425] on button "Continue" at bounding box center [805, 415] width 125 height 39
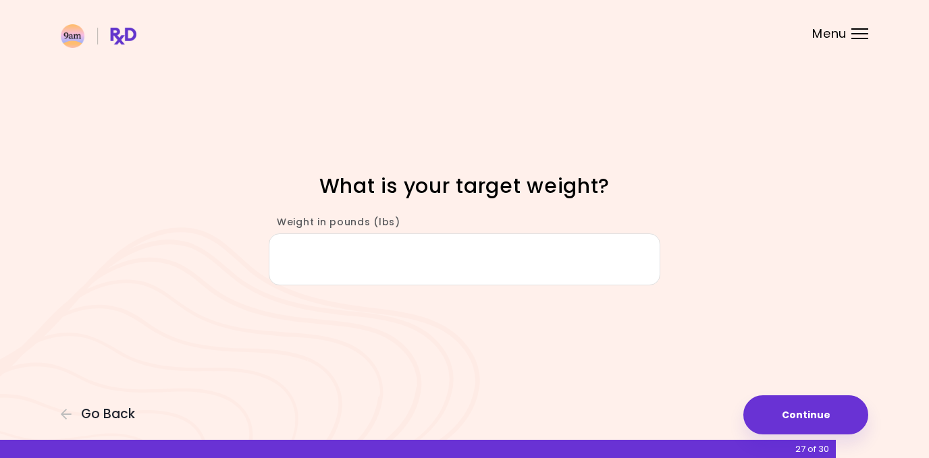
click at [498, 242] on input "Weight in pounds (lbs)" at bounding box center [465, 260] width 392 height 52
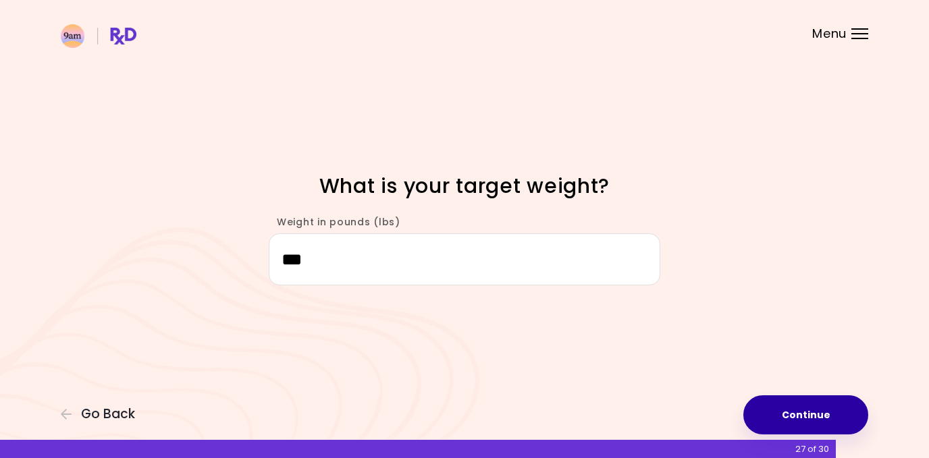
type input "***"
click at [784, 406] on button "Continue" at bounding box center [805, 415] width 125 height 39
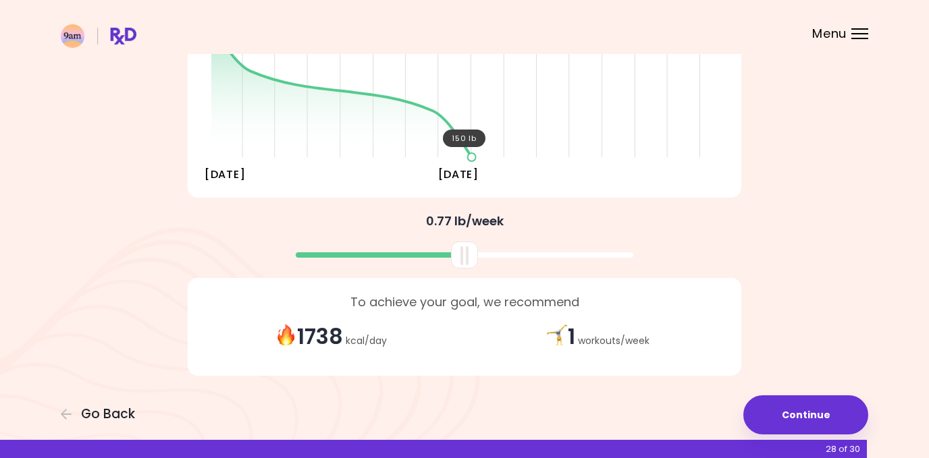
scroll to position [238, 0]
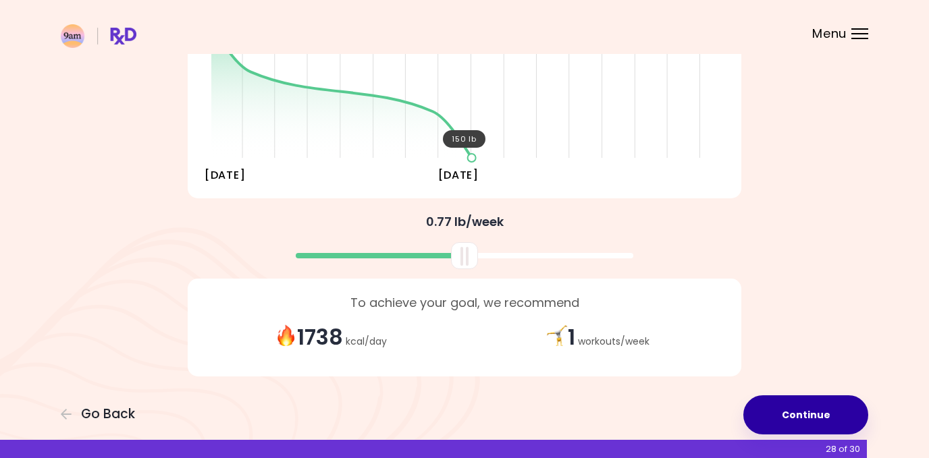
click at [813, 406] on button "Continue" at bounding box center [805, 415] width 125 height 39
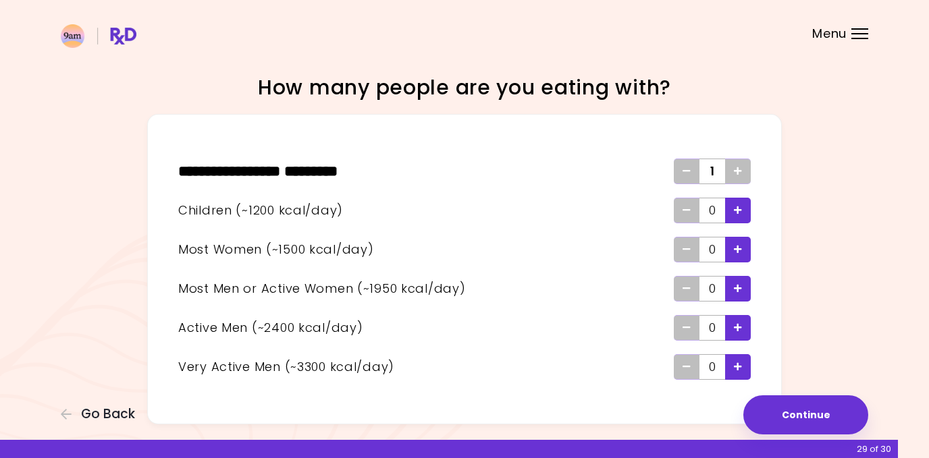
click at [736, 245] on icon "Add - Woman" at bounding box center [738, 249] width 8 height 9
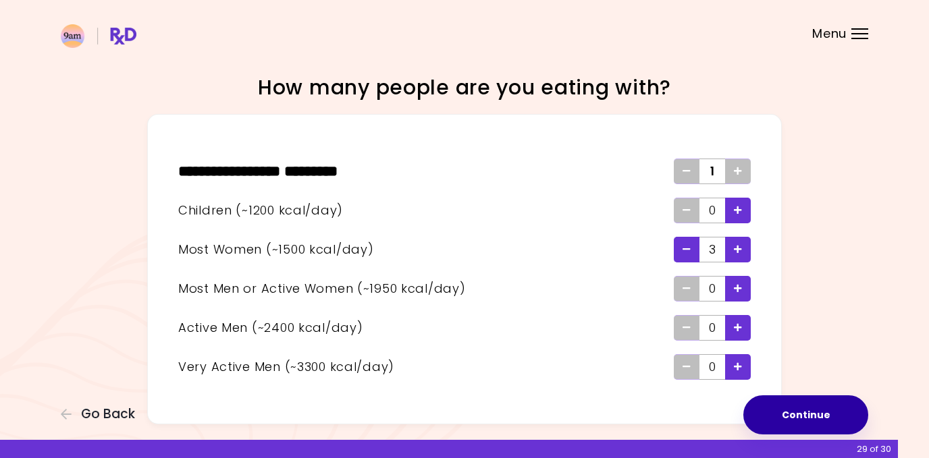
click at [805, 412] on button "Continue" at bounding box center [805, 415] width 125 height 39
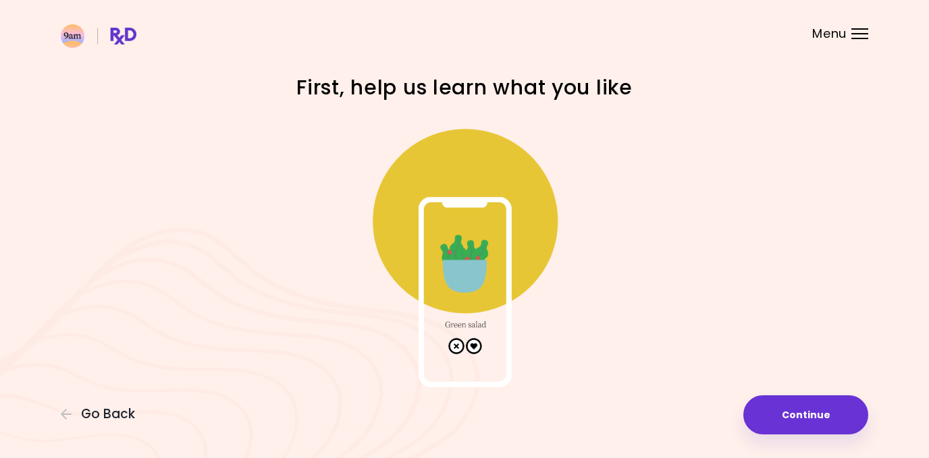
click at [477, 345] on img at bounding box center [464, 252] width 270 height 270
click at [473, 345] on img at bounding box center [464, 252] width 270 height 270
click at [806, 412] on button "Continue" at bounding box center [805, 415] width 125 height 39
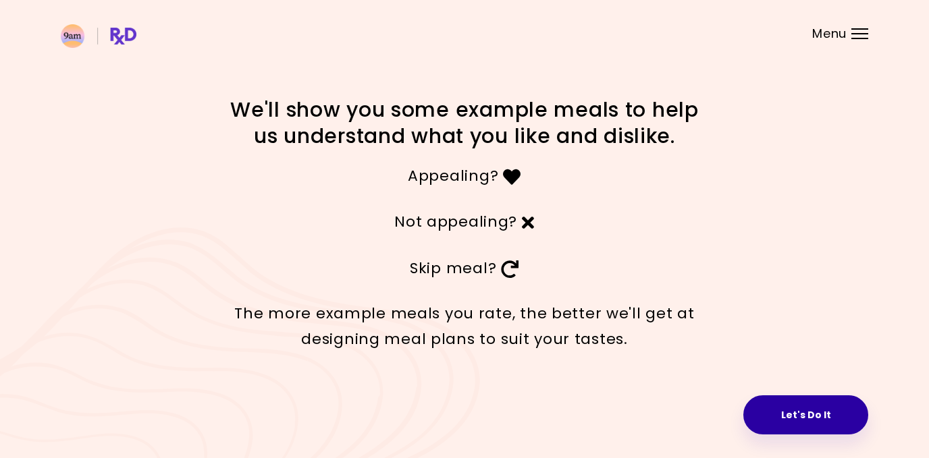
click at [821, 408] on button "Let's Do It" at bounding box center [805, 415] width 125 height 39
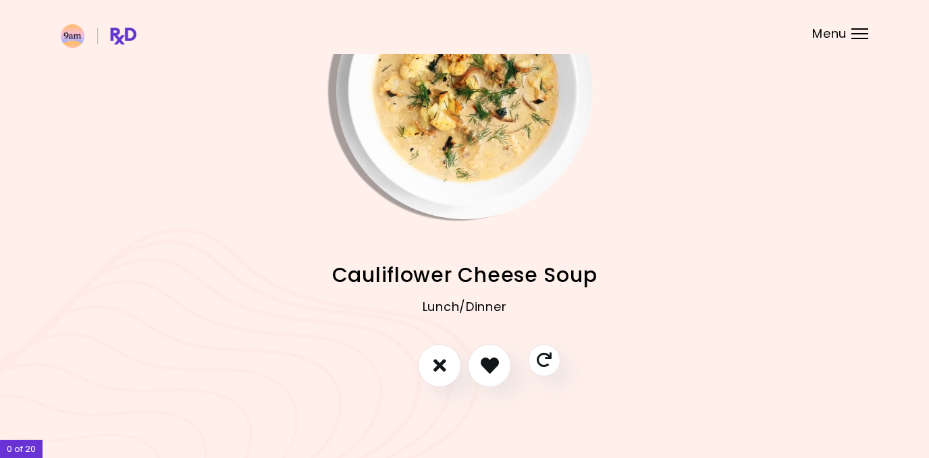
scroll to position [94, 0]
click at [550, 356] on icon "Skip" at bounding box center [543, 360] width 17 height 17
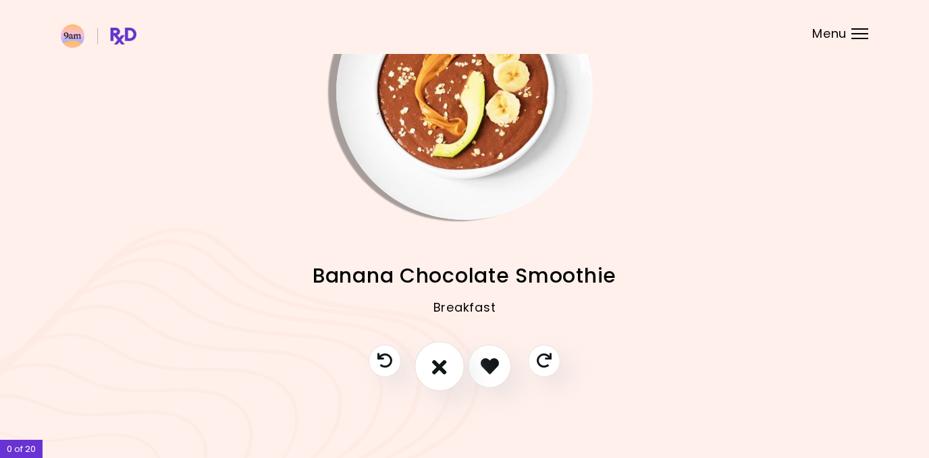
click at [444, 358] on icon "I don't like this recipe" at bounding box center [439, 366] width 15 height 21
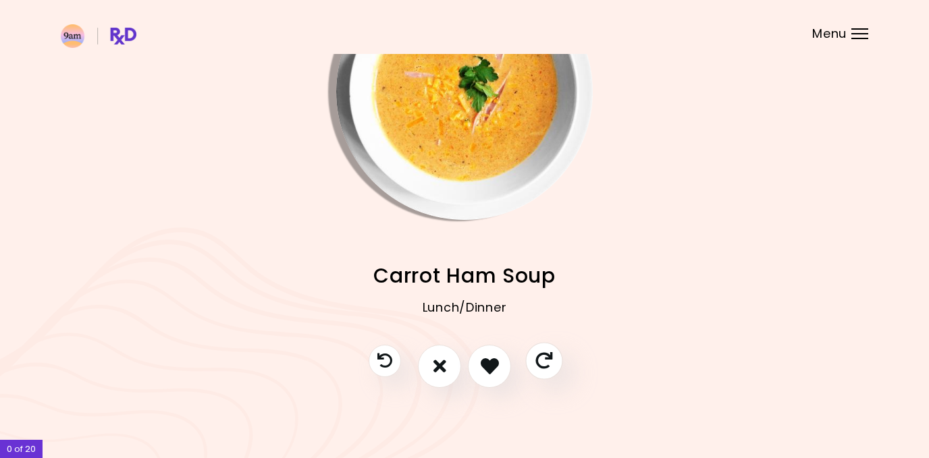
click at [545, 364] on icon "Skip" at bounding box center [543, 360] width 17 height 17
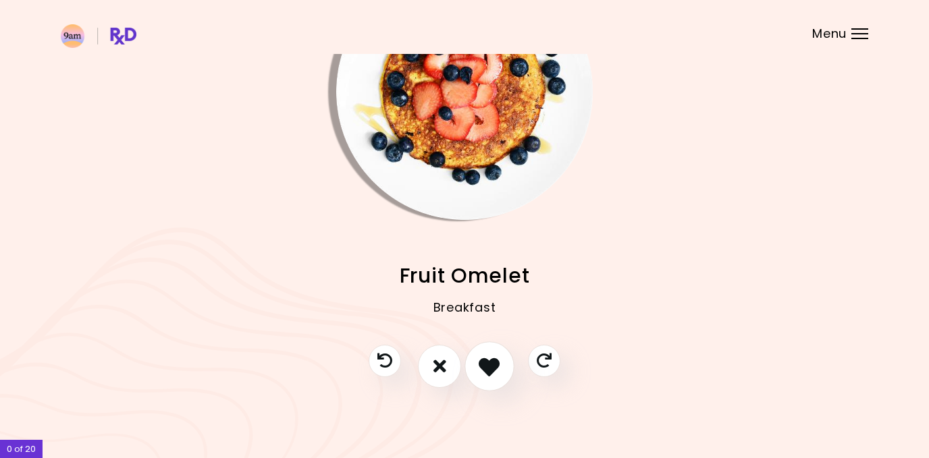
click at [487, 365] on icon "I like this recipe" at bounding box center [489, 366] width 21 height 21
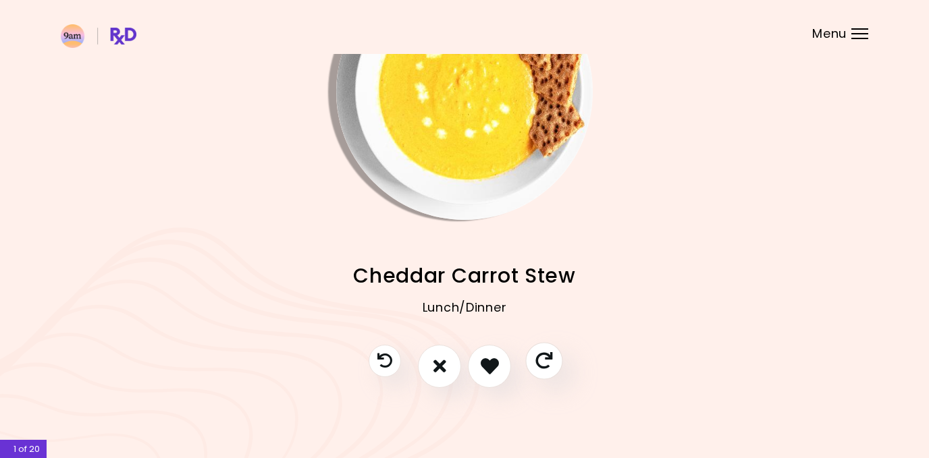
click at [533, 358] on button "Skip" at bounding box center [543, 360] width 37 height 37
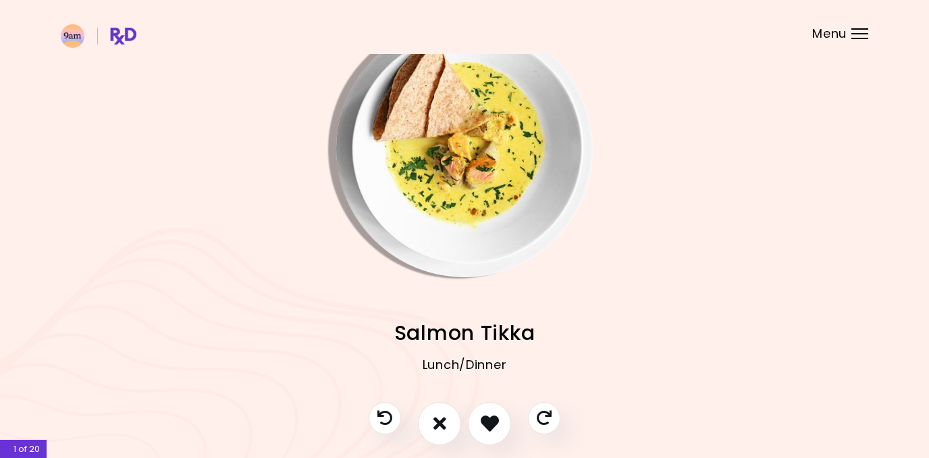
scroll to position [39, 0]
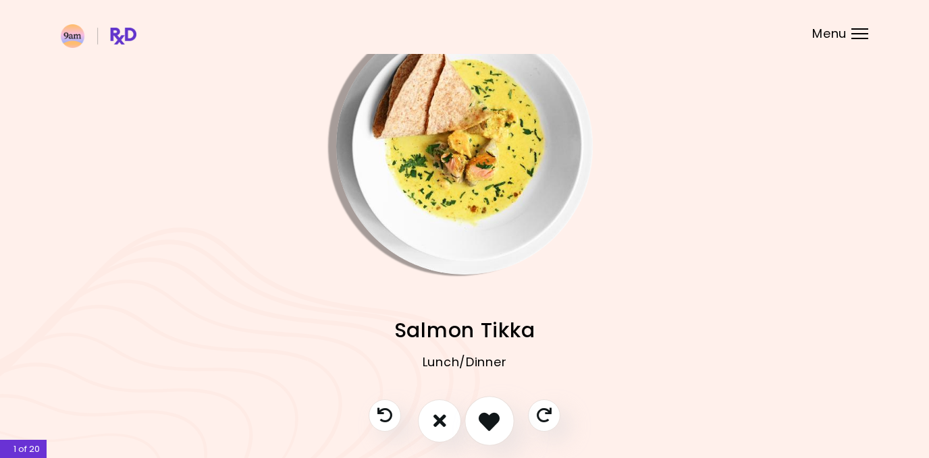
click at [488, 412] on icon "I like this recipe" at bounding box center [489, 420] width 21 height 21
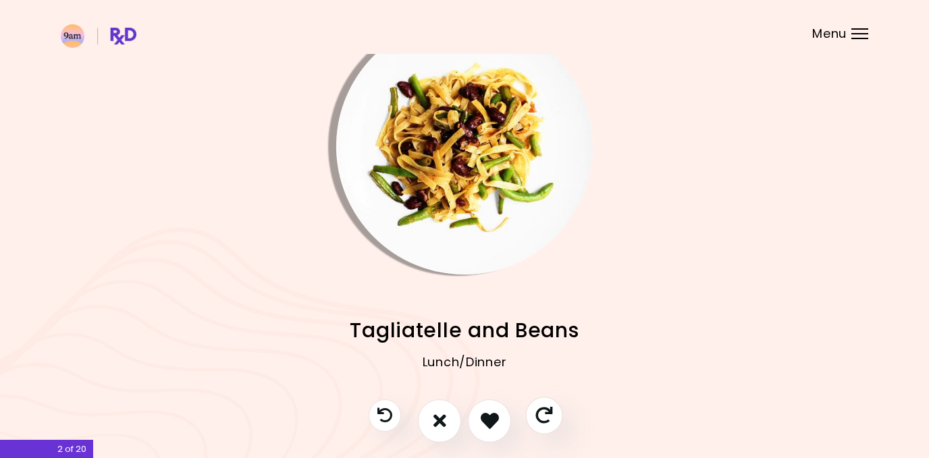
click at [543, 423] on icon "Skip" at bounding box center [543, 415] width 17 height 17
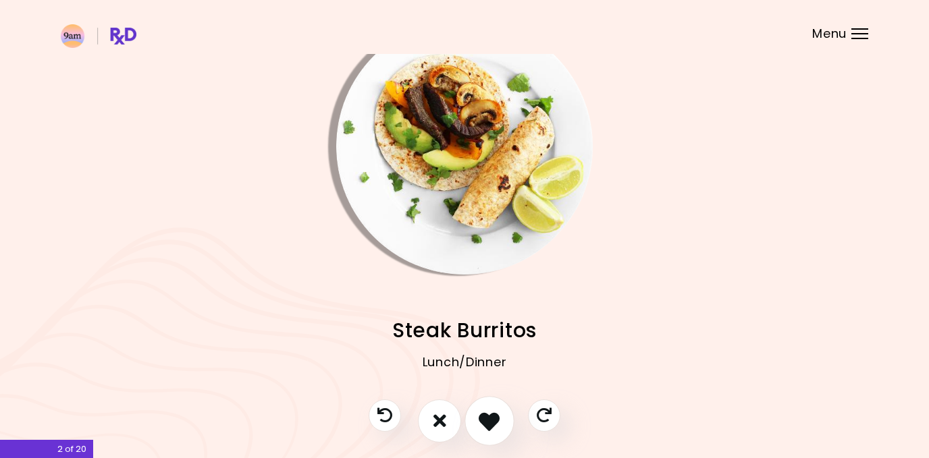
click at [496, 422] on icon "I like this recipe" at bounding box center [489, 420] width 21 height 21
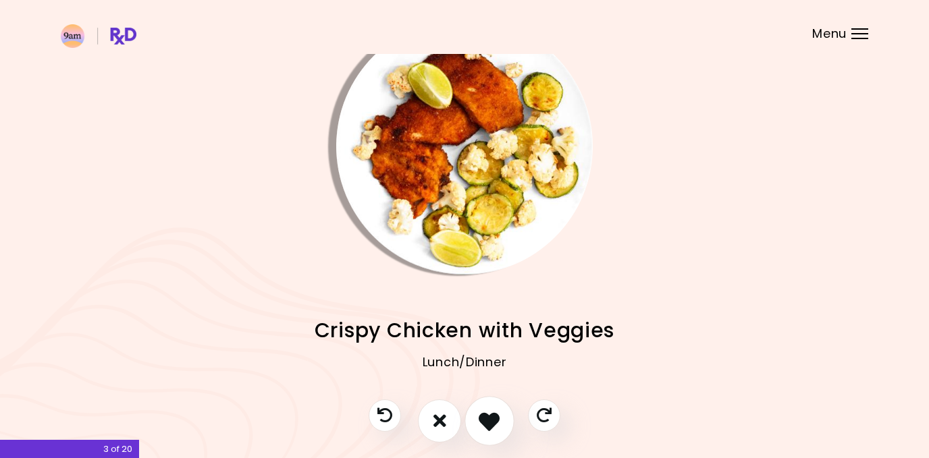
click at [496, 422] on icon "I like this recipe" at bounding box center [489, 420] width 21 height 21
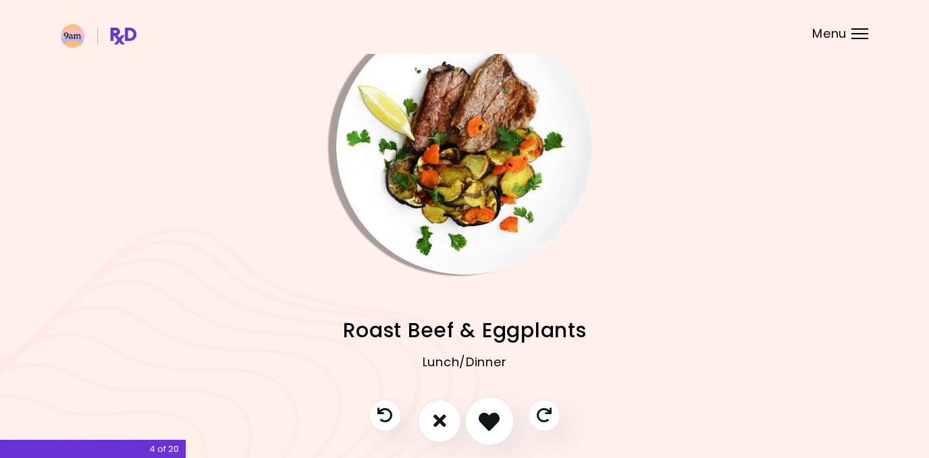
click at [496, 422] on icon "I like this recipe" at bounding box center [489, 420] width 21 height 21
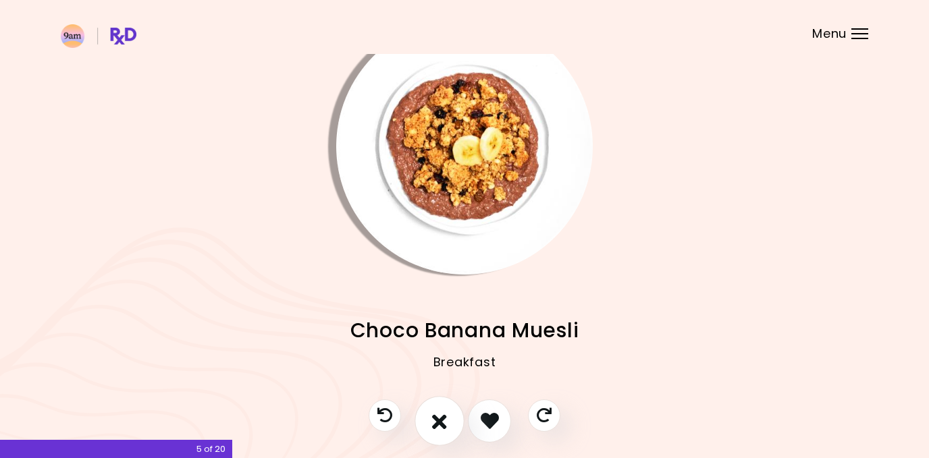
click at [437, 411] on icon "I don't like this recipe" at bounding box center [439, 420] width 15 height 21
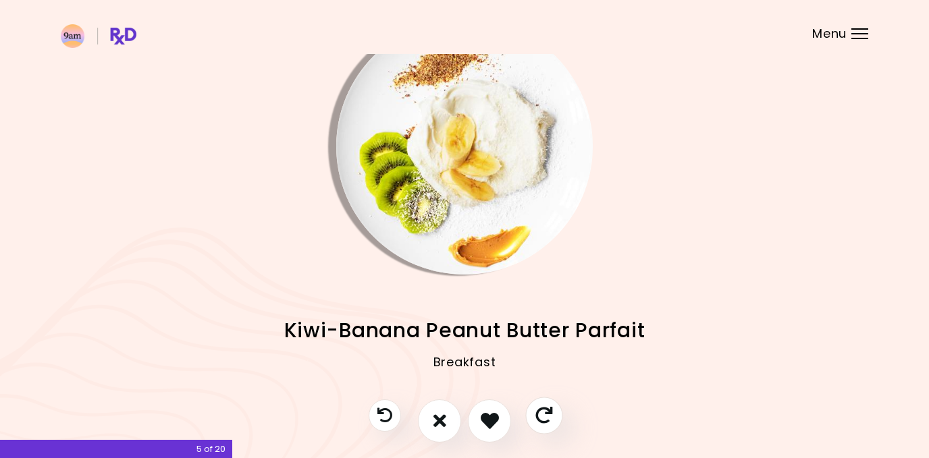
click at [547, 410] on icon "Skip" at bounding box center [543, 415] width 17 height 17
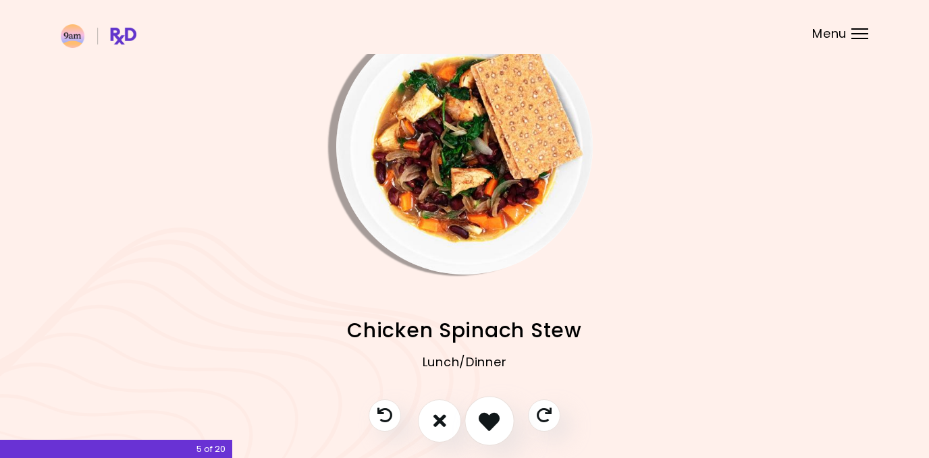
click at [490, 420] on icon "I like this recipe" at bounding box center [489, 420] width 21 height 21
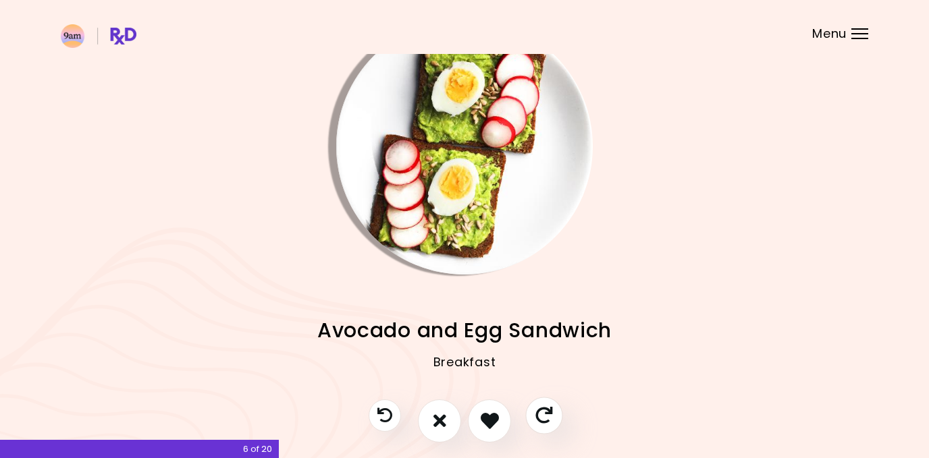
click at [542, 416] on icon "Skip" at bounding box center [543, 415] width 17 height 17
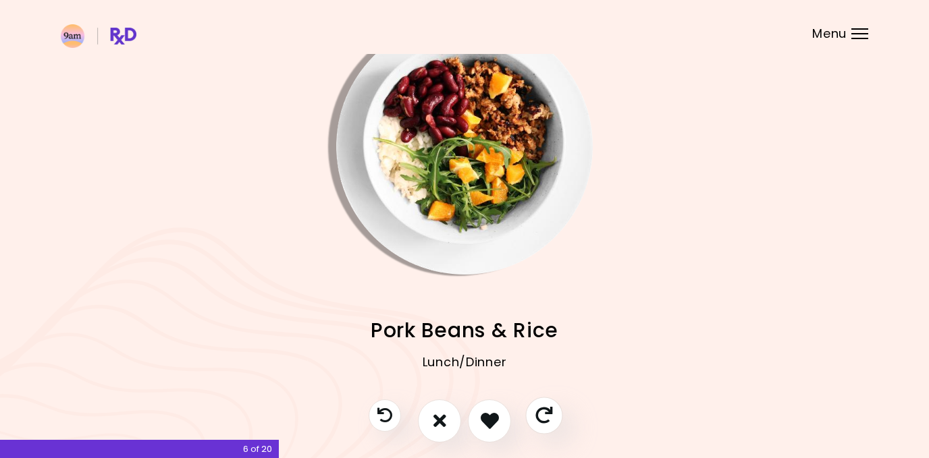
click at [542, 416] on icon "Skip" at bounding box center [543, 415] width 17 height 17
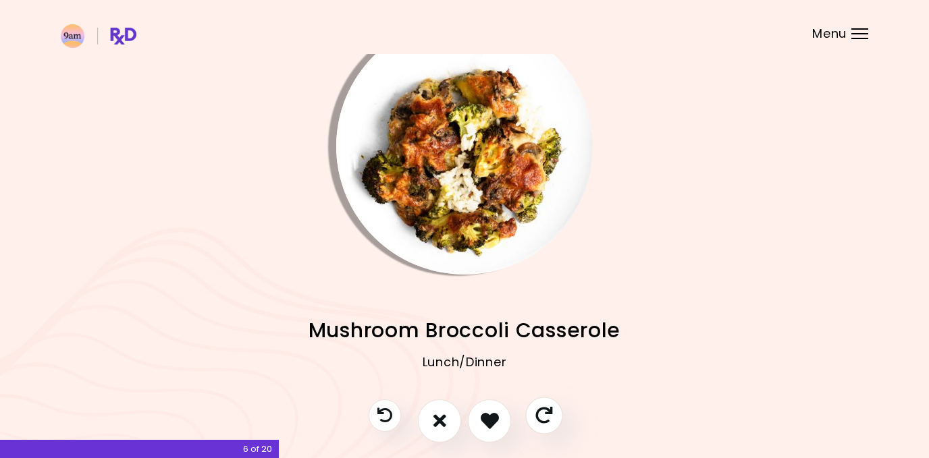
click at [542, 415] on icon "Skip" at bounding box center [543, 415] width 17 height 17
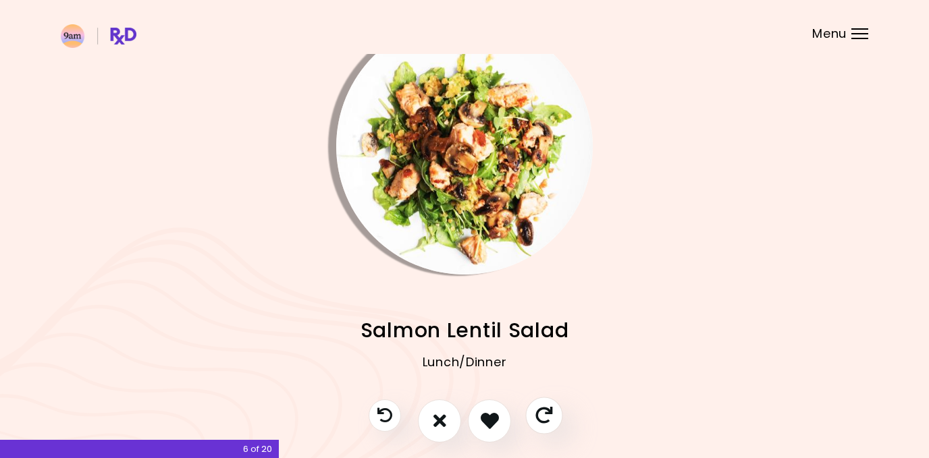
click at [548, 407] on icon "Skip" at bounding box center [543, 415] width 17 height 17
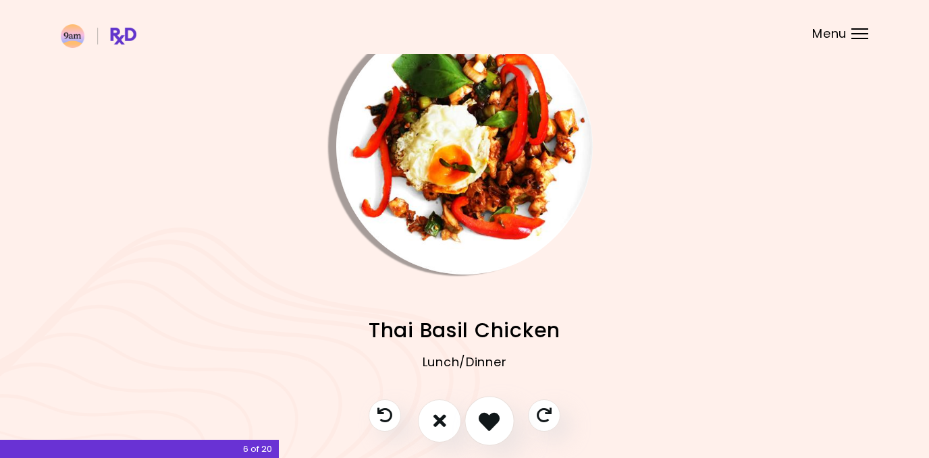
click at [491, 410] on icon "I like this recipe" at bounding box center [489, 420] width 21 height 21
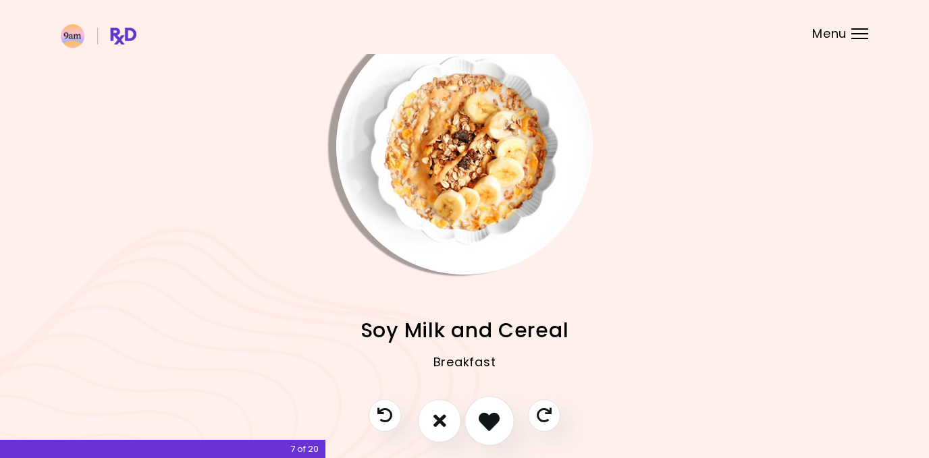
click at [491, 410] on icon "I like this recipe" at bounding box center [489, 420] width 21 height 21
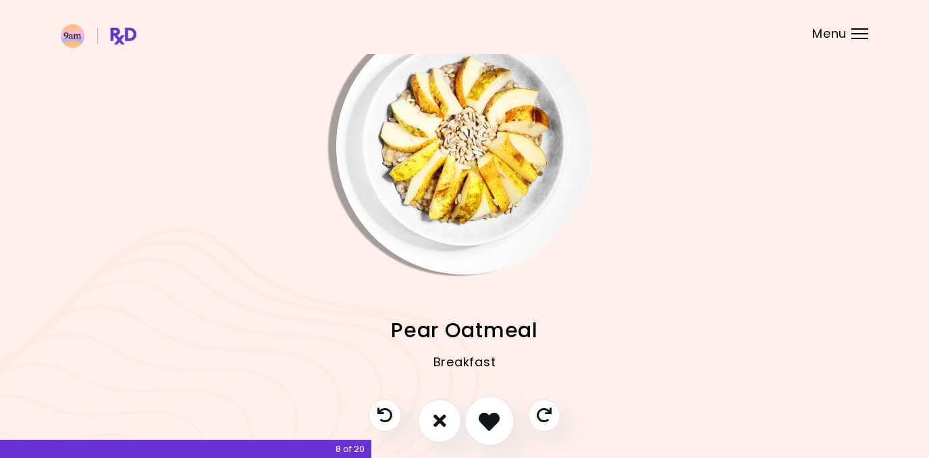
click at [491, 410] on icon "I like this recipe" at bounding box center [489, 420] width 21 height 21
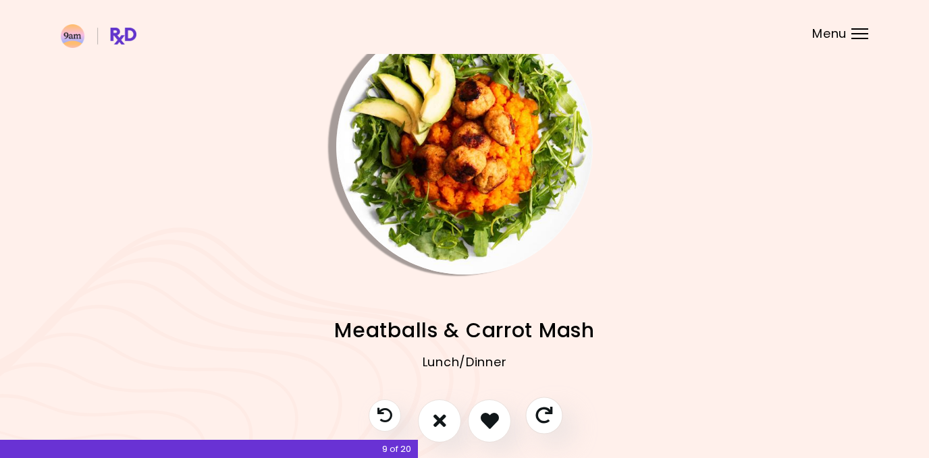
click at [539, 412] on icon "Skip" at bounding box center [543, 415] width 17 height 17
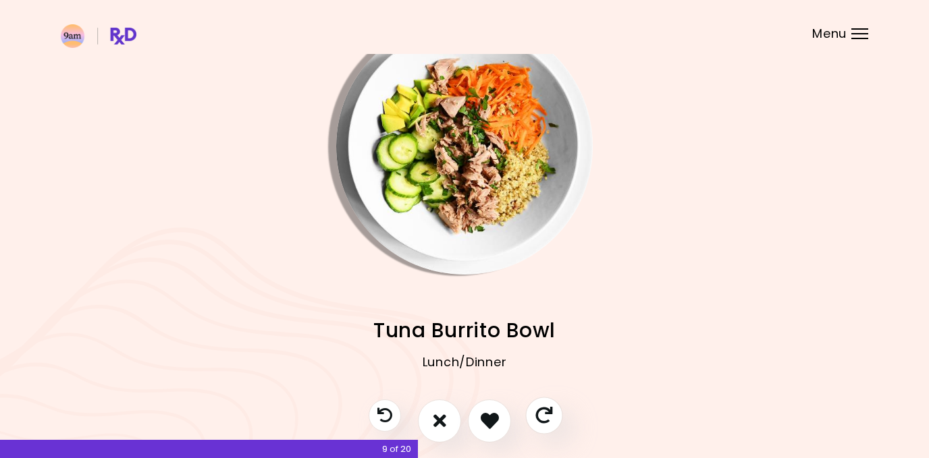
click at [539, 412] on icon "Skip" at bounding box center [543, 415] width 17 height 17
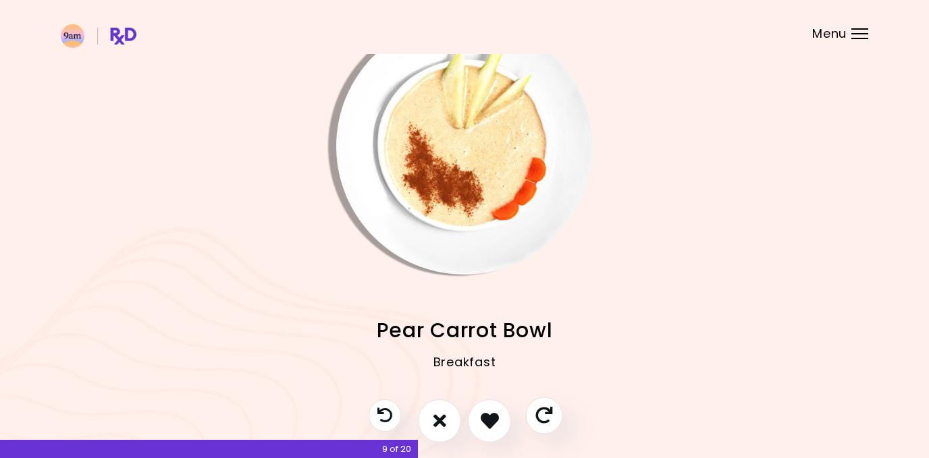
click at [539, 412] on icon "Skip" at bounding box center [543, 415] width 17 height 17
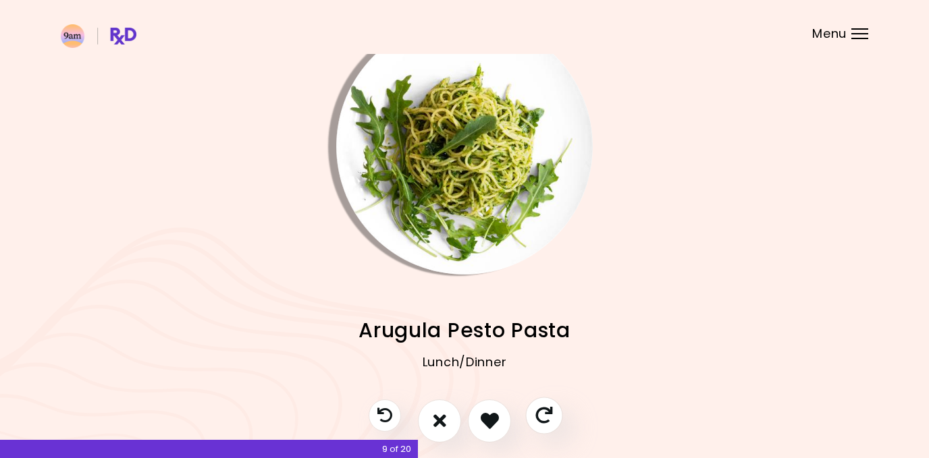
click at [539, 413] on icon "Skip" at bounding box center [543, 415] width 17 height 17
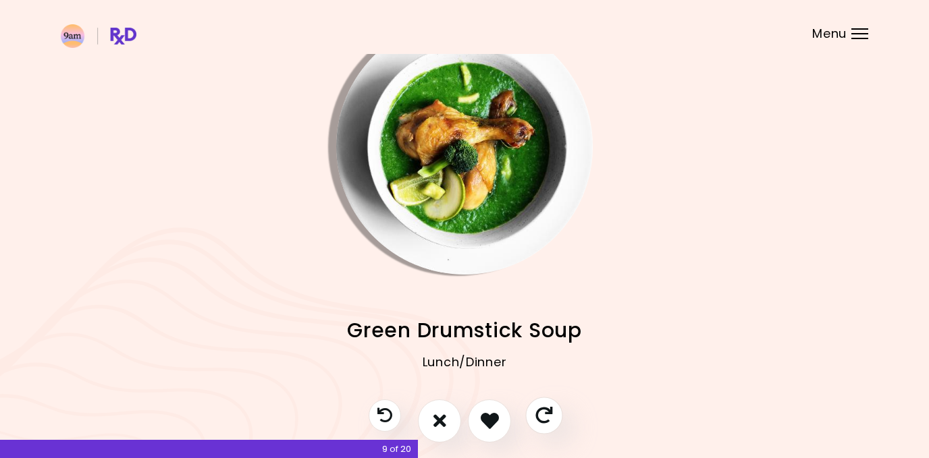
click at [539, 413] on icon "Skip" at bounding box center [543, 415] width 17 height 17
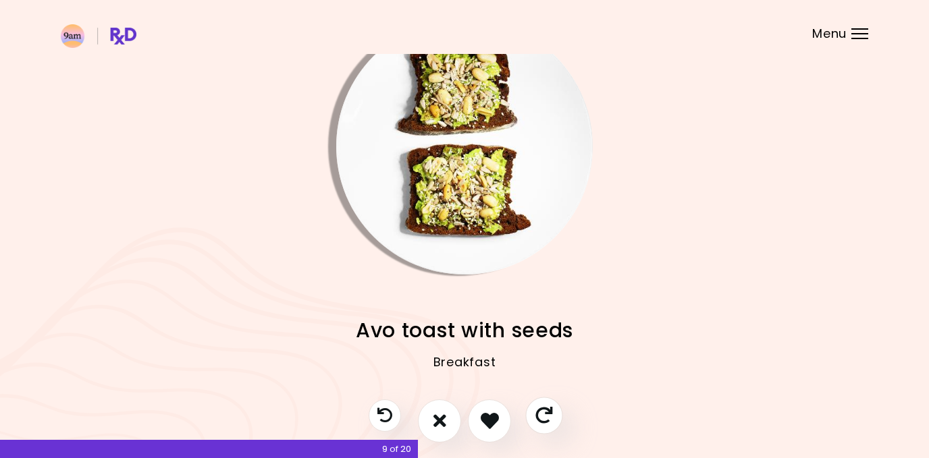
click at [539, 413] on icon "Skip" at bounding box center [543, 415] width 17 height 17
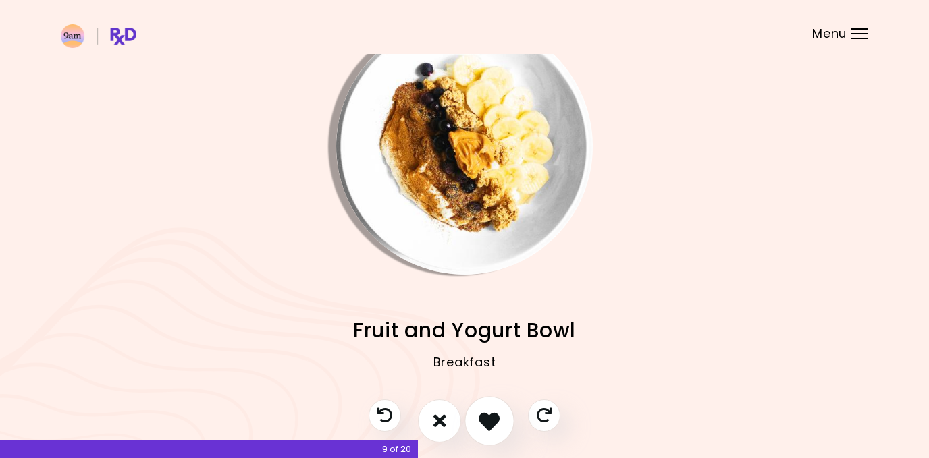
click at [489, 414] on icon "I like this recipe" at bounding box center [489, 420] width 21 height 21
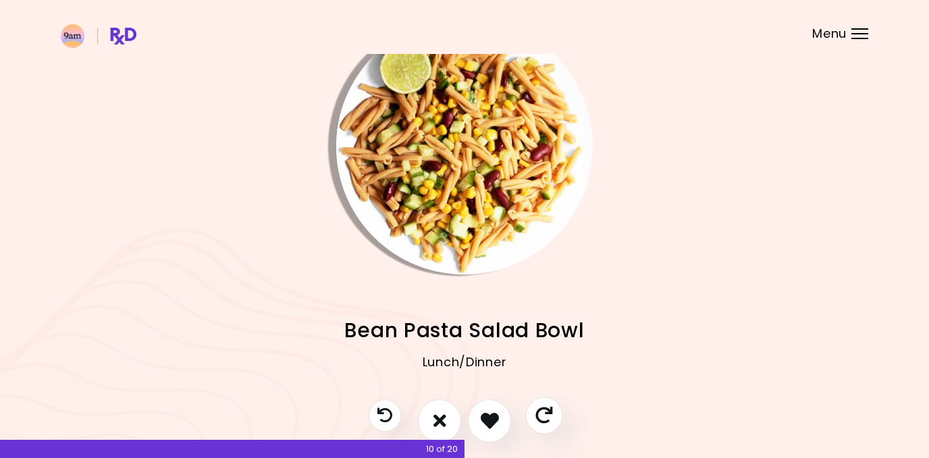
click at [533, 412] on button "Skip" at bounding box center [543, 415] width 37 height 37
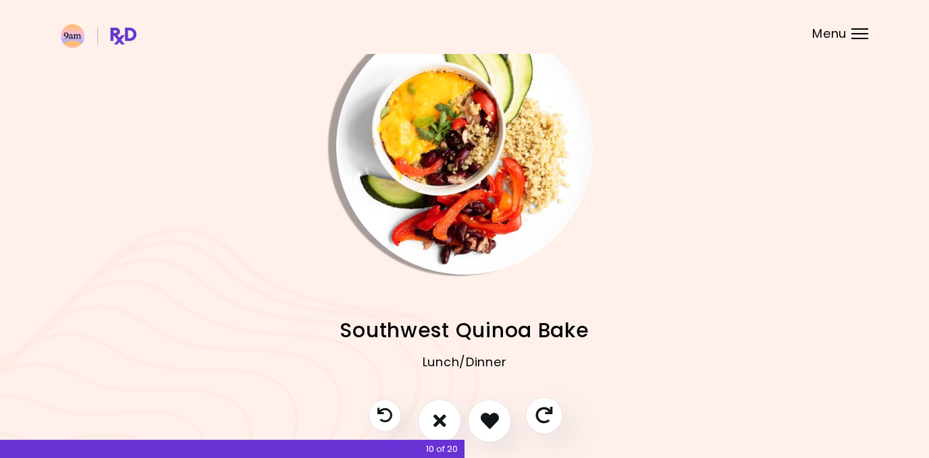
click at [533, 411] on button "Skip" at bounding box center [543, 415] width 37 height 37
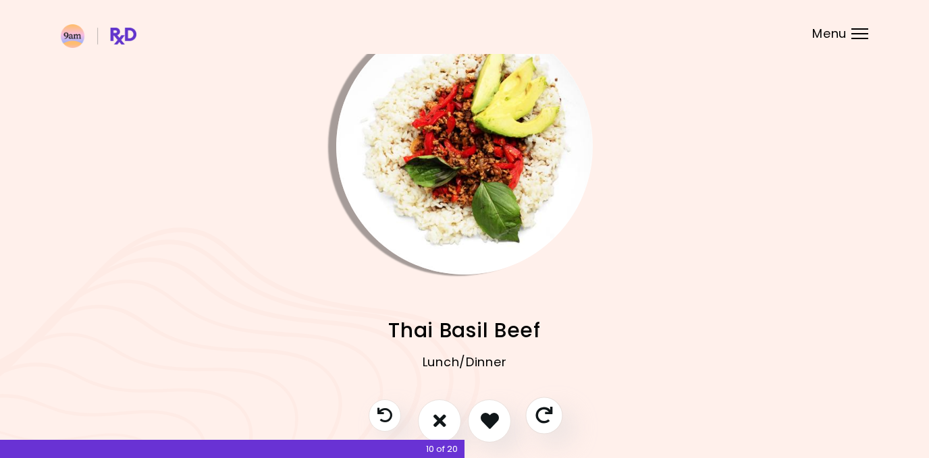
click at [533, 411] on button "Skip" at bounding box center [543, 415] width 37 height 37
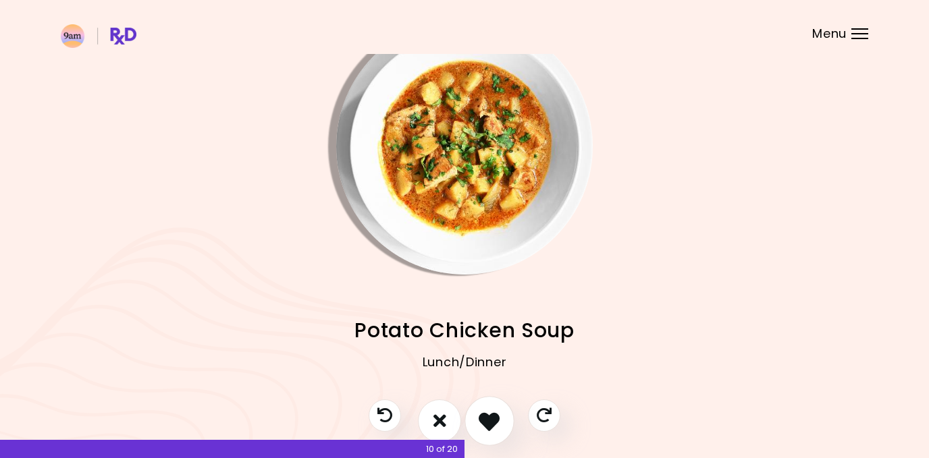
click at [502, 421] on button "I like this recipe" at bounding box center [489, 421] width 50 height 50
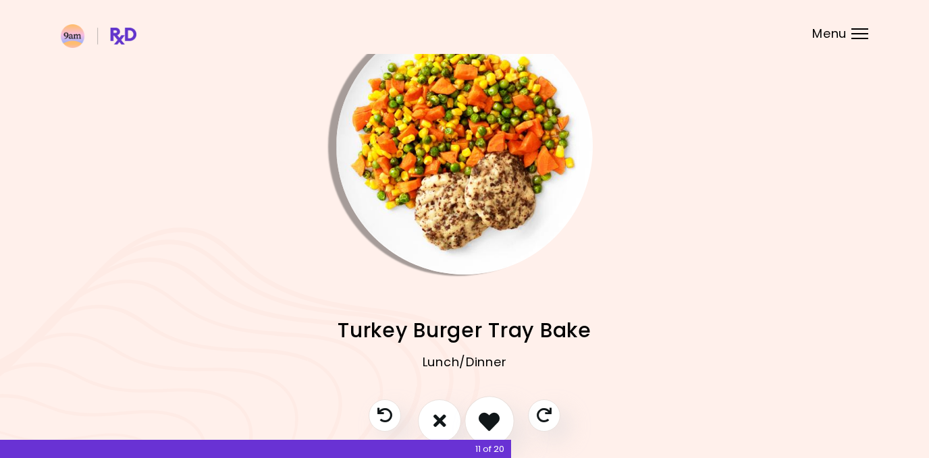
click at [502, 421] on button "I like this recipe" at bounding box center [489, 421] width 50 height 50
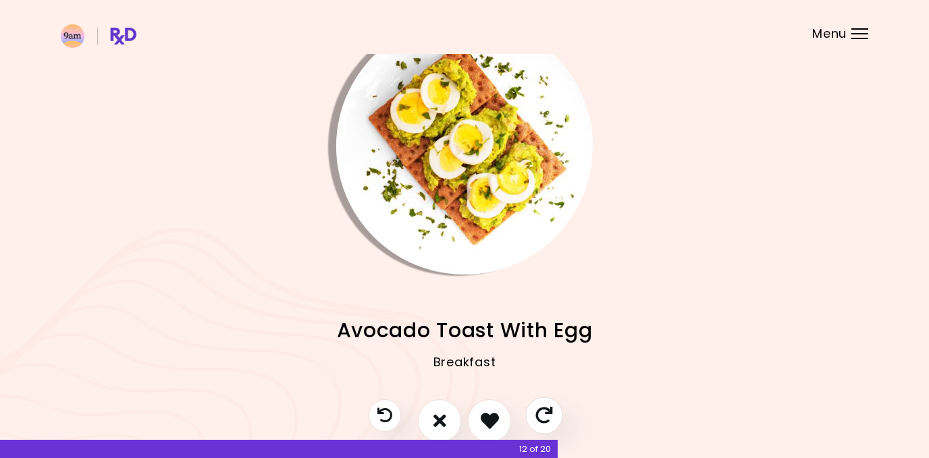
click at [539, 417] on icon "Skip" at bounding box center [543, 415] width 17 height 17
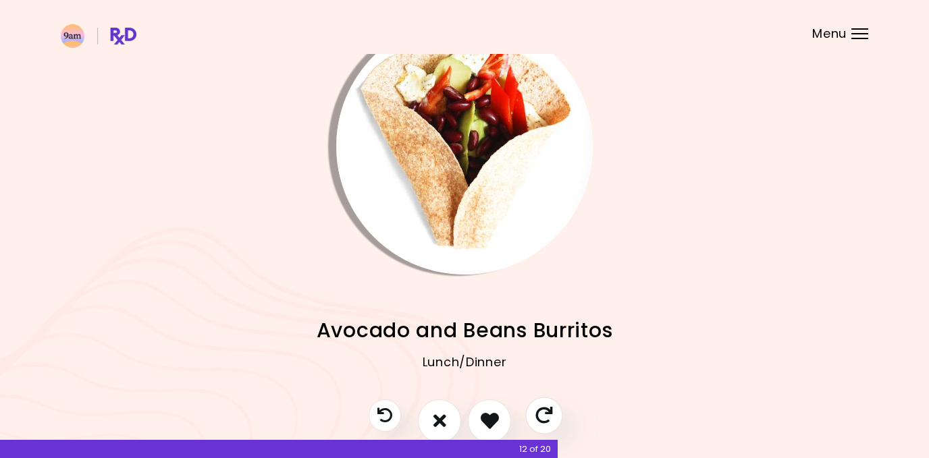
click at [539, 417] on icon "Skip" at bounding box center [543, 415] width 17 height 17
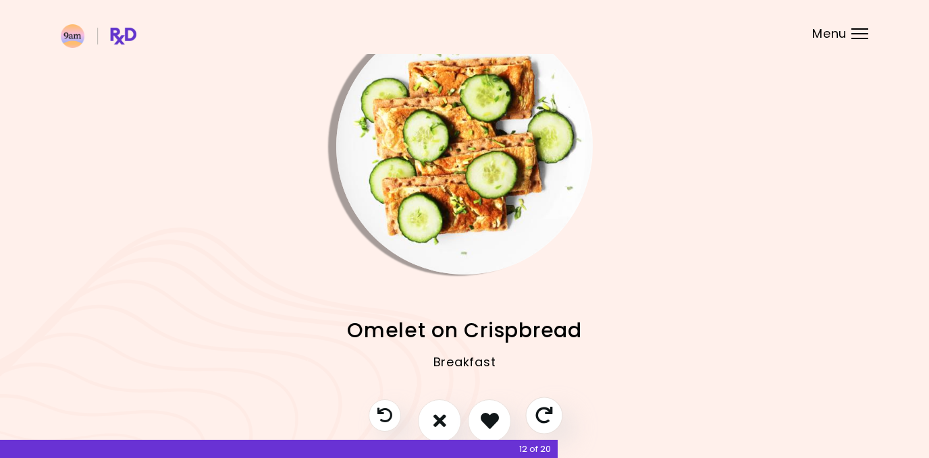
click at [539, 417] on icon "Skip" at bounding box center [543, 415] width 17 height 17
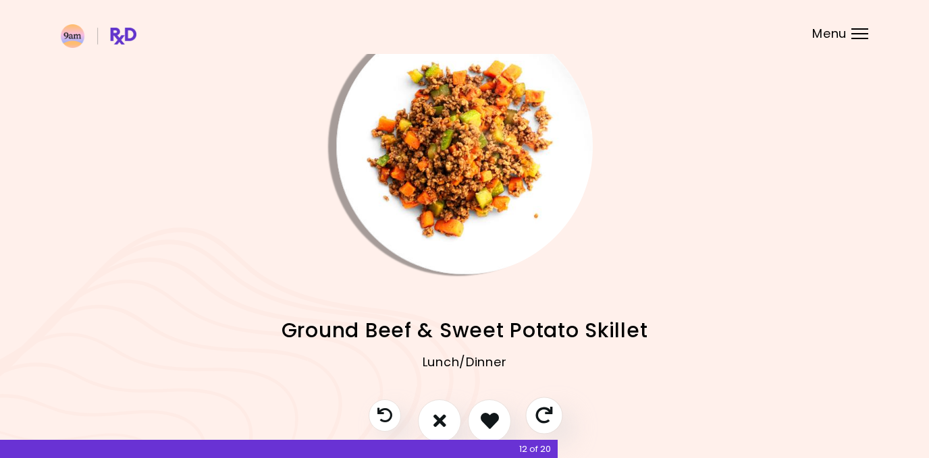
click at [539, 417] on icon "Skip" at bounding box center [543, 415] width 17 height 17
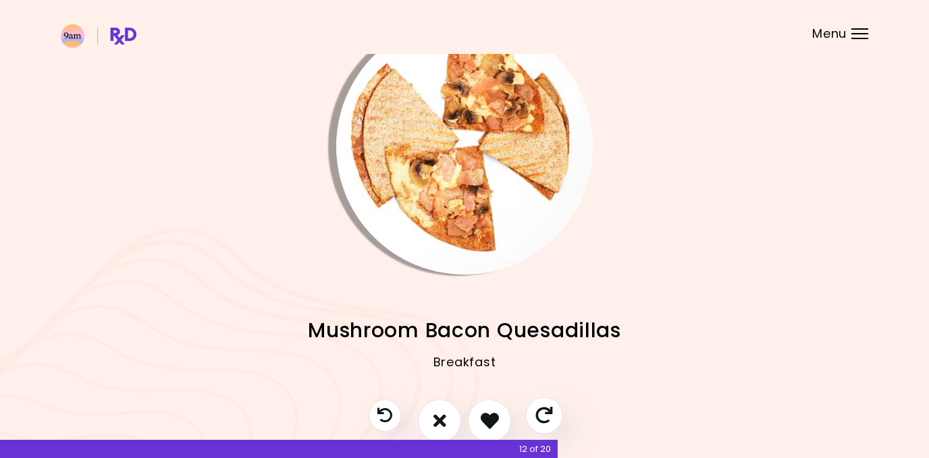
click at [539, 417] on icon "Skip" at bounding box center [543, 415] width 17 height 17
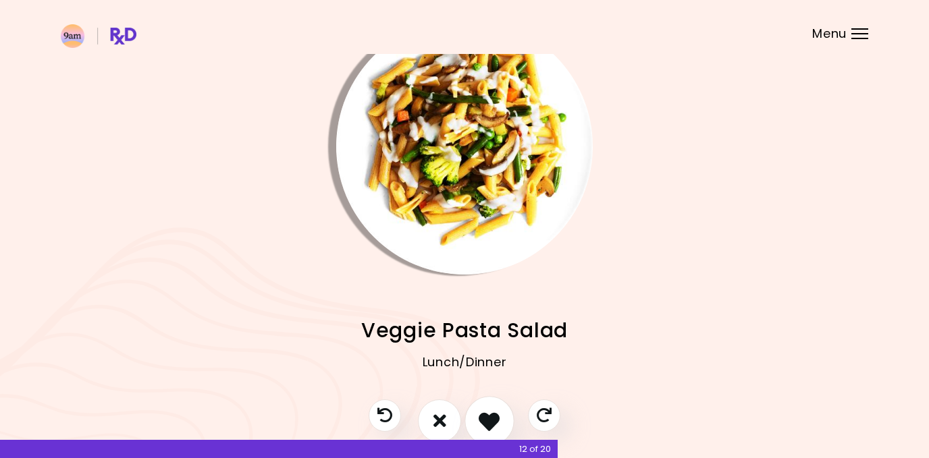
click at [492, 426] on icon "I like this recipe" at bounding box center [489, 420] width 21 height 21
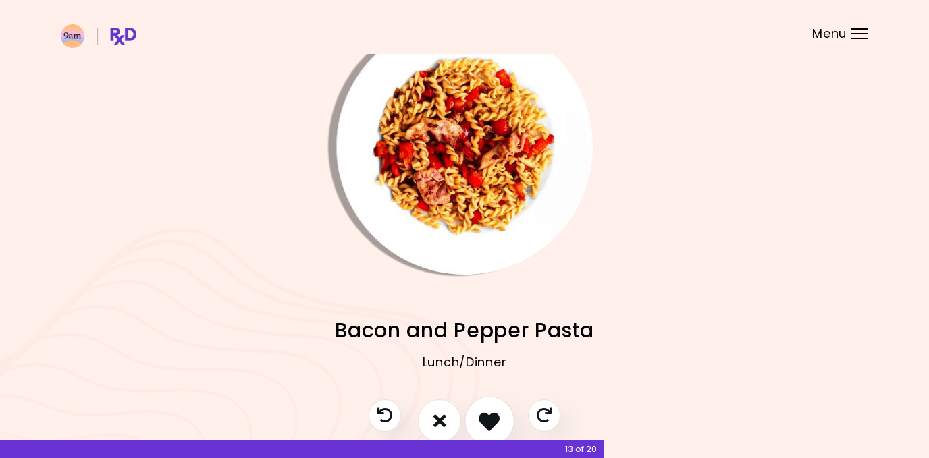
click at [492, 426] on icon "I like this recipe" at bounding box center [489, 420] width 21 height 21
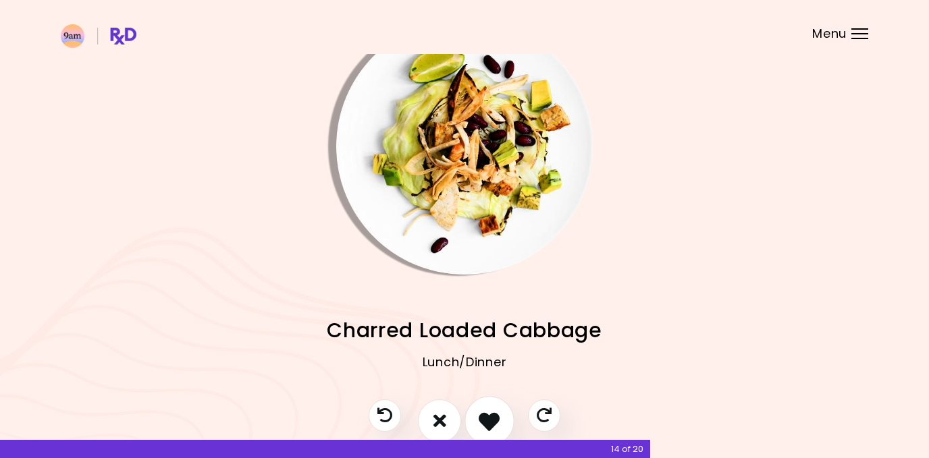
click at [491, 426] on icon "I like this recipe" at bounding box center [489, 420] width 21 height 21
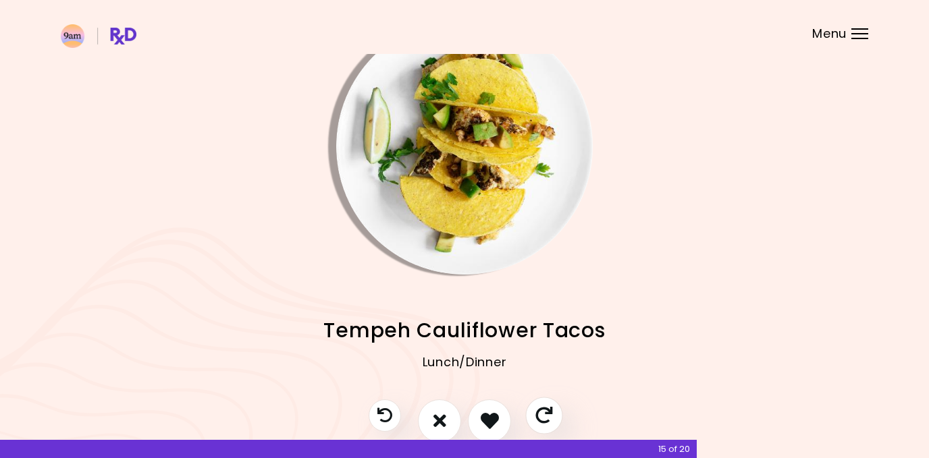
click at [542, 407] on icon "Skip" at bounding box center [543, 415] width 17 height 17
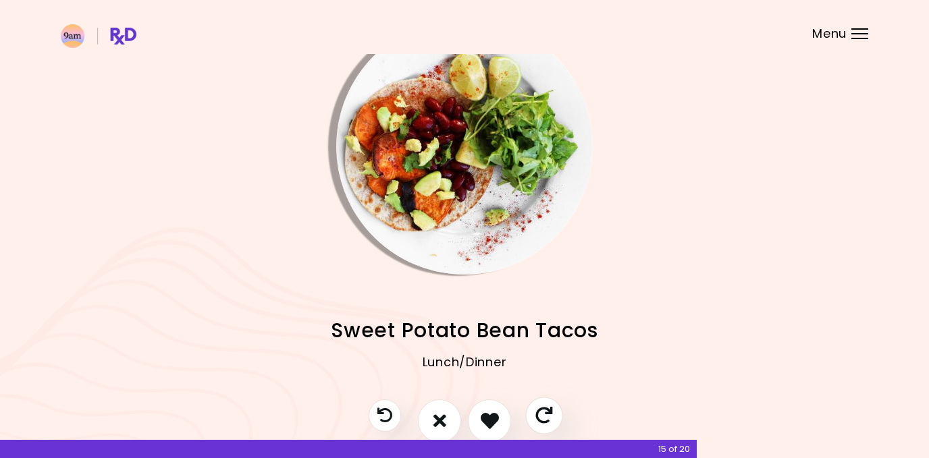
click at [540, 421] on icon "Skip" at bounding box center [543, 415] width 17 height 17
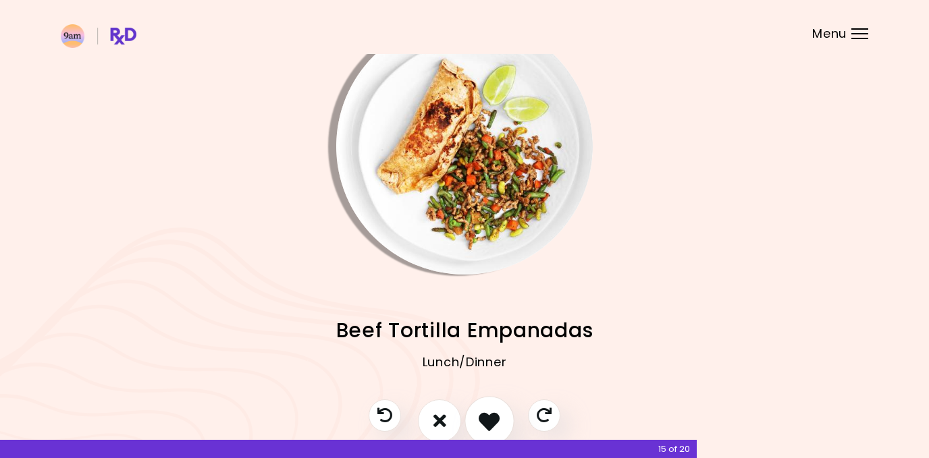
click at [498, 412] on icon "I like this recipe" at bounding box center [489, 420] width 21 height 21
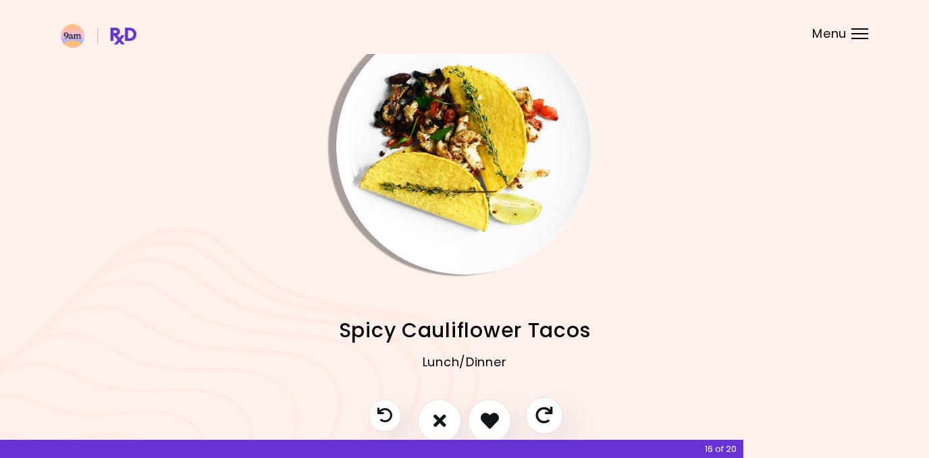
click at [552, 407] on icon "Skip" at bounding box center [543, 415] width 17 height 17
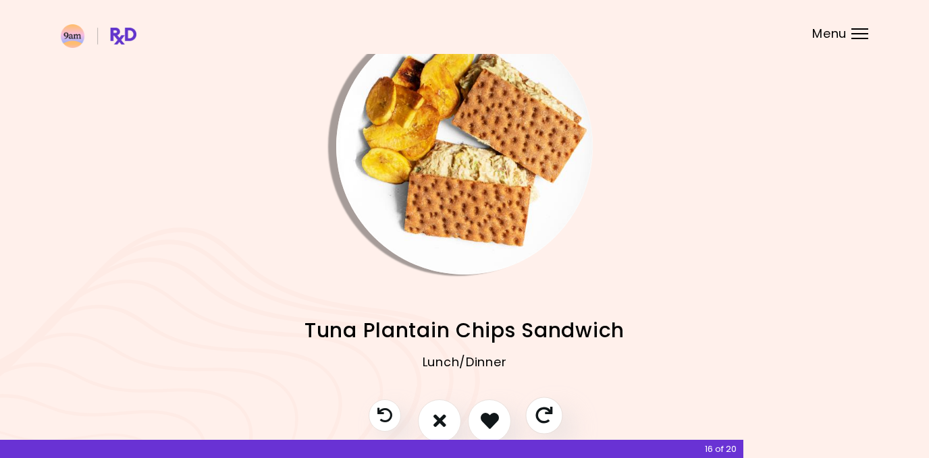
click at [550, 408] on icon "Skip" at bounding box center [543, 415] width 17 height 17
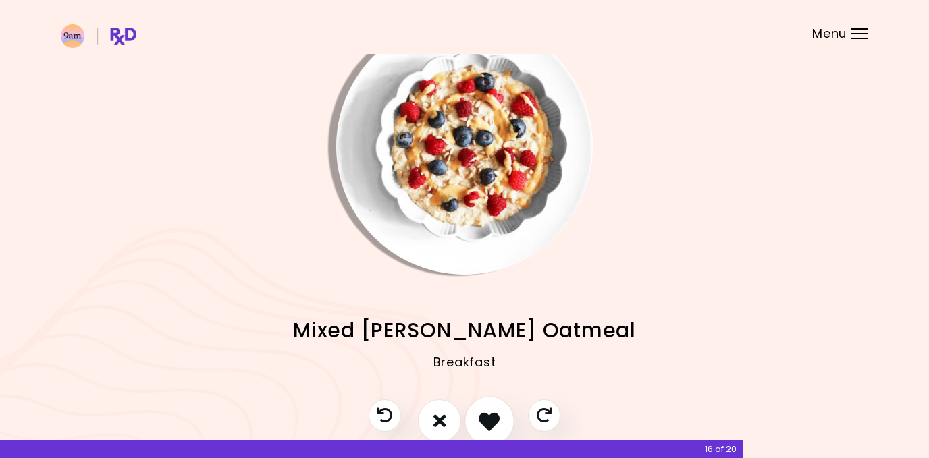
click at [502, 412] on button "I like this recipe" at bounding box center [489, 421] width 50 height 50
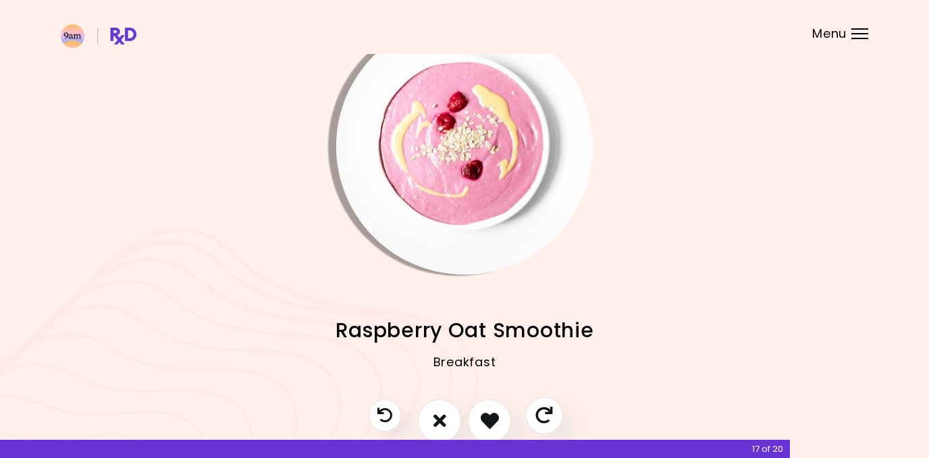
click at [539, 404] on button "Skip" at bounding box center [543, 415] width 37 height 37
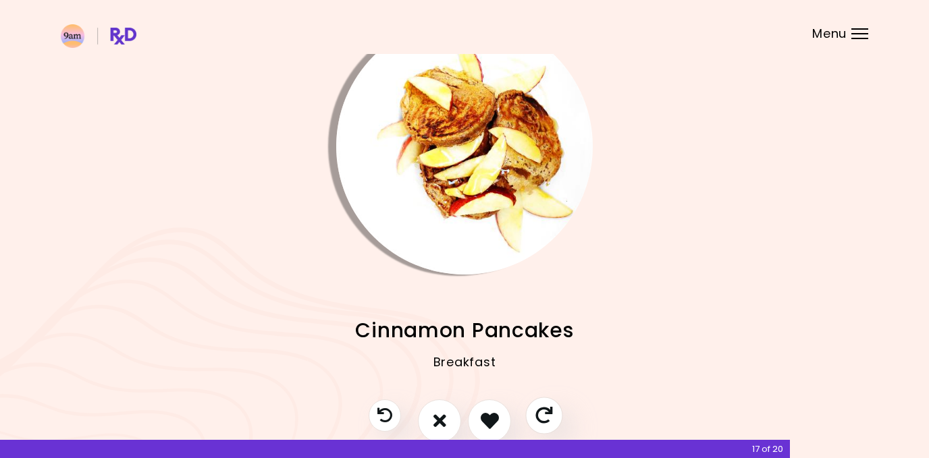
click at [539, 404] on button "Skip" at bounding box center [543, 415] width 37 height 37
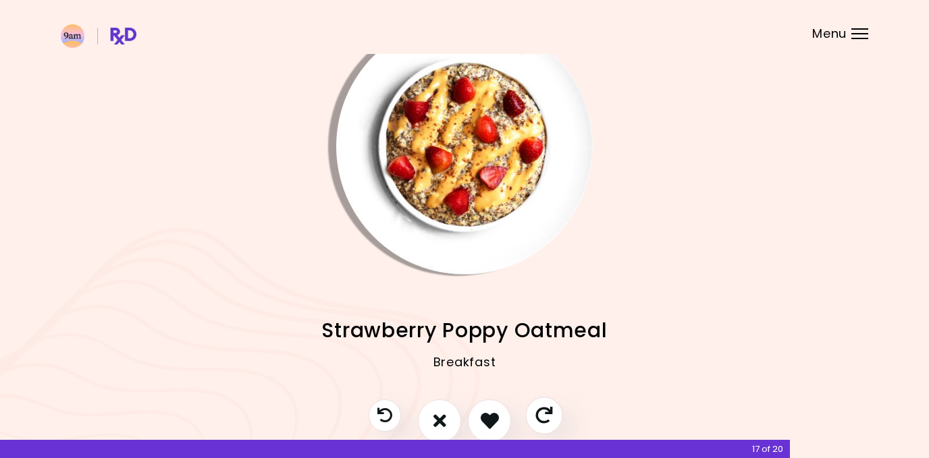
click at [539, 404] on button "Skip" at bounding box center [543, 415] width 37 height 37
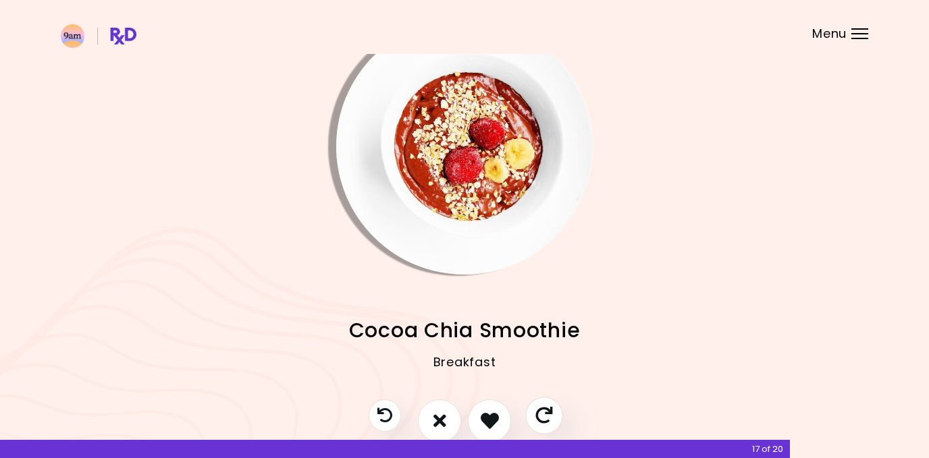
click at [539, 404] on button "Skip" at bounding box center [543, 415] width 37 height 37
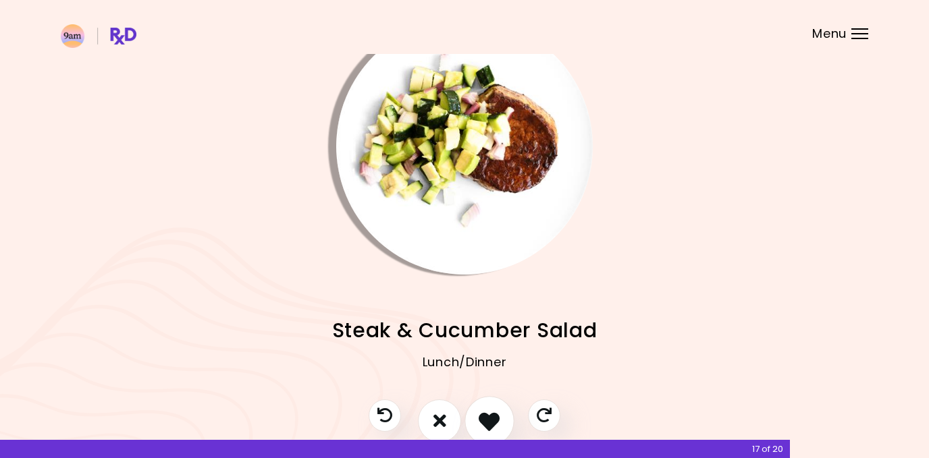
click at [493, 413] on icon "I like this recipe" at bounding box center [489, 420] width 21 height 21
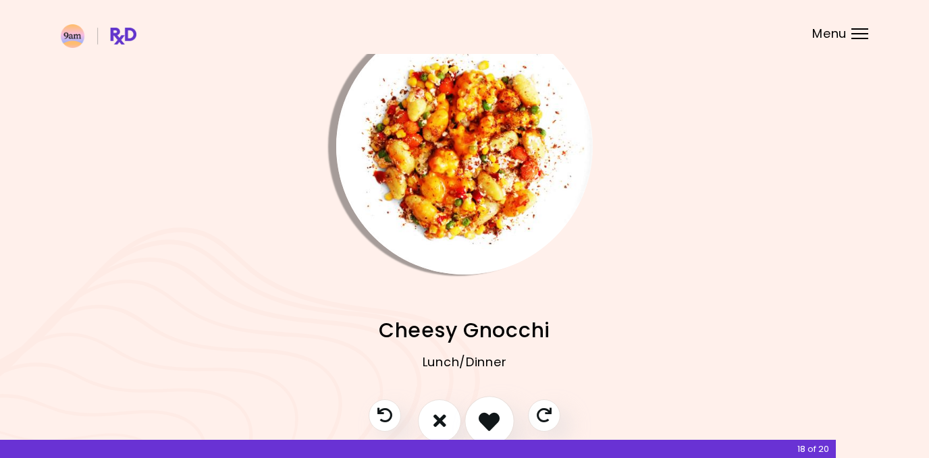
click at [491, 414] on icon "I like this recipe" at bounding box center [489, 420] width 21 height 21
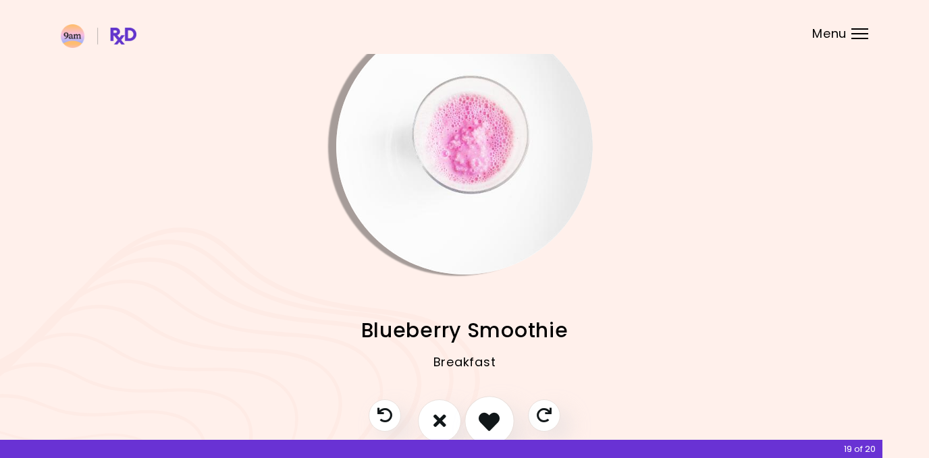
click at [491, 414] on icon "I like this recipe" at bounding box center [489, 420] width 21 height 21
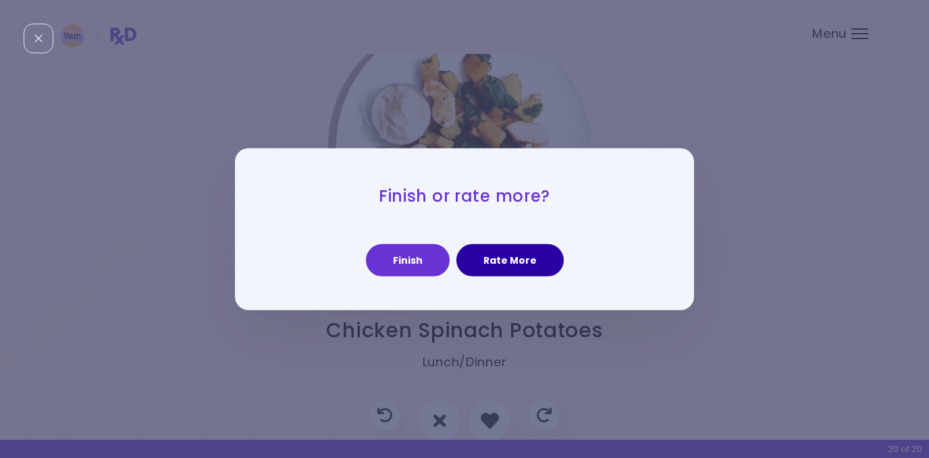
click at [514, 256] on button "Rate More" at bounding box center [509, 260] width 107 height 32
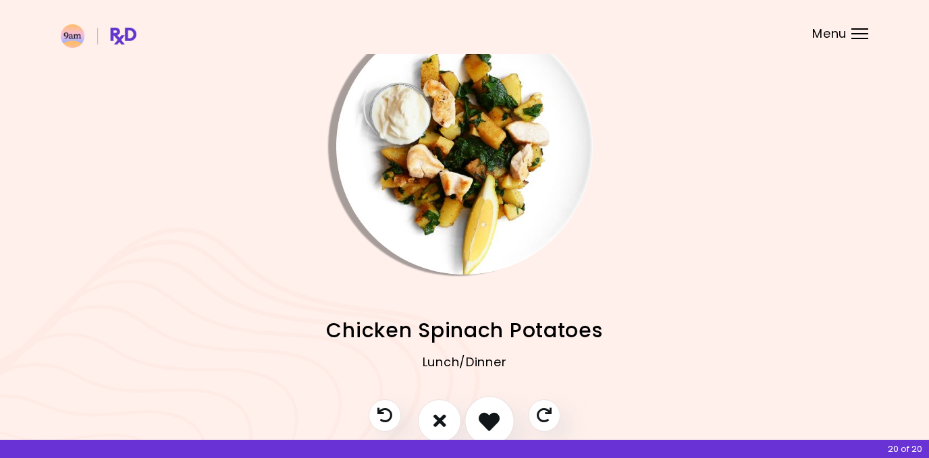
click at [489, 417] on icon "I like this recipe" at bounding box center [489, 420] width 21 height 21
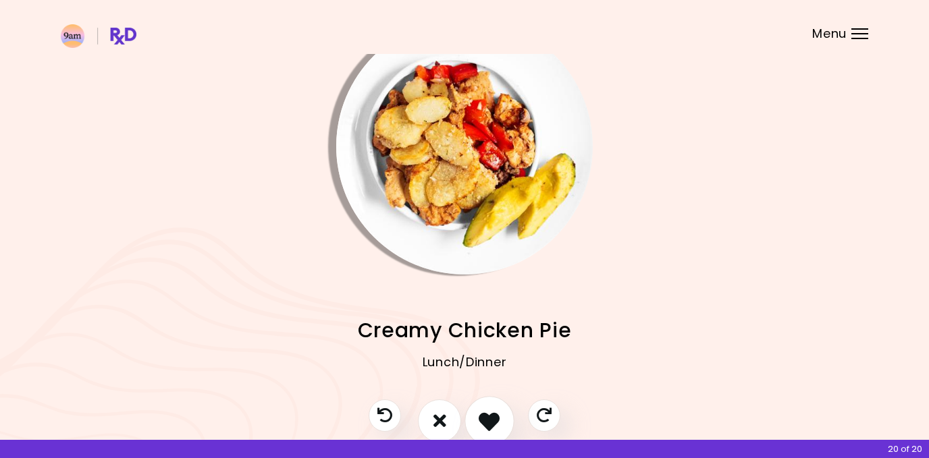
click at [489, 417] on icon "I like this recipe" at bounding box center [489, 420] width 21 height 21
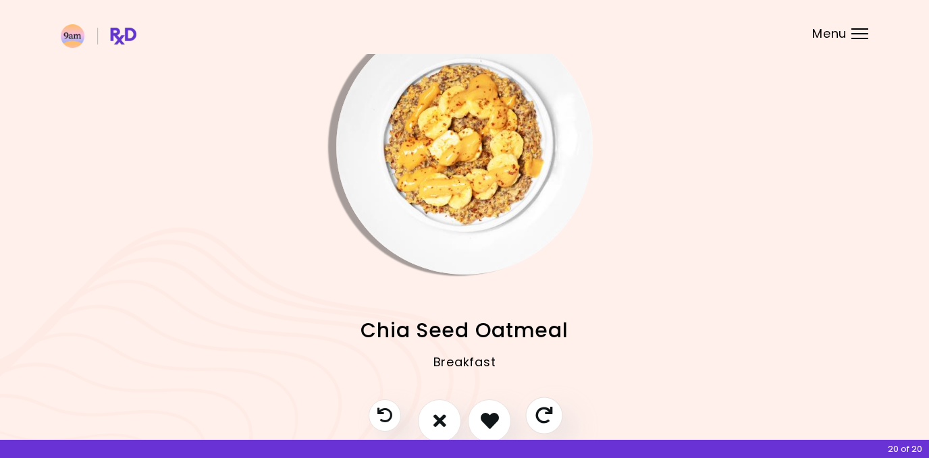
click at [531, 409] on button "Skip" at bounding box center [543, 415] width 37 height 37
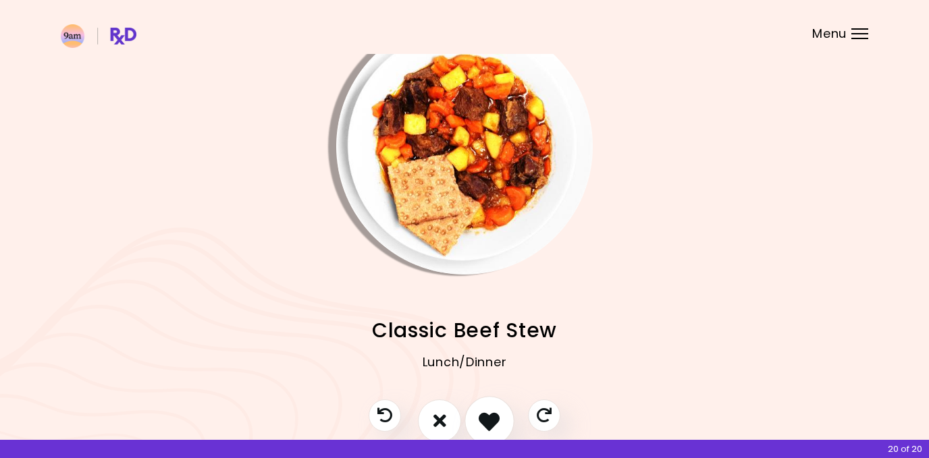
click at [493, 415] on icon "I like this recipe" at bounding box center [489, 420] width 21 height 21
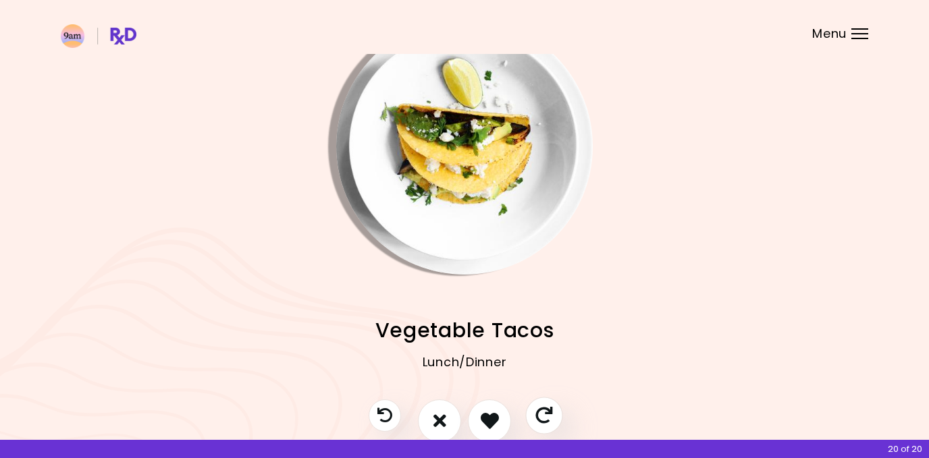
click at [544, 409] on icon "Skip" at bounding box center [543, 415] width 17 height 17
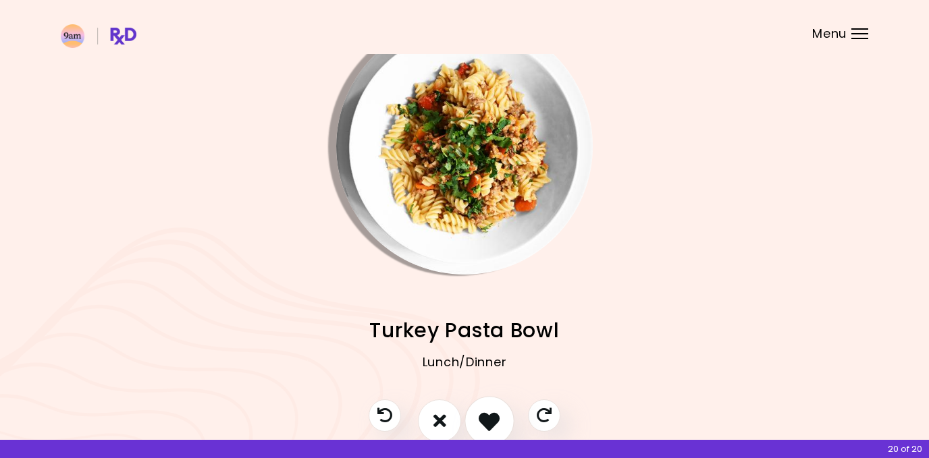
click at [498, 418] on icon "I like this recipe" at bounding box center [489, 420] width 21 height 21
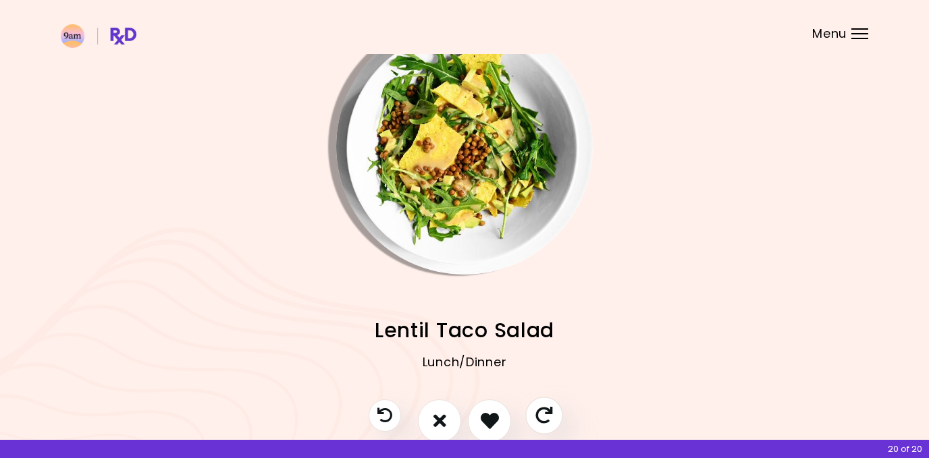
click at [540, 407] on icon "Skip" at bounding box center [543, 415] width 17 height 17
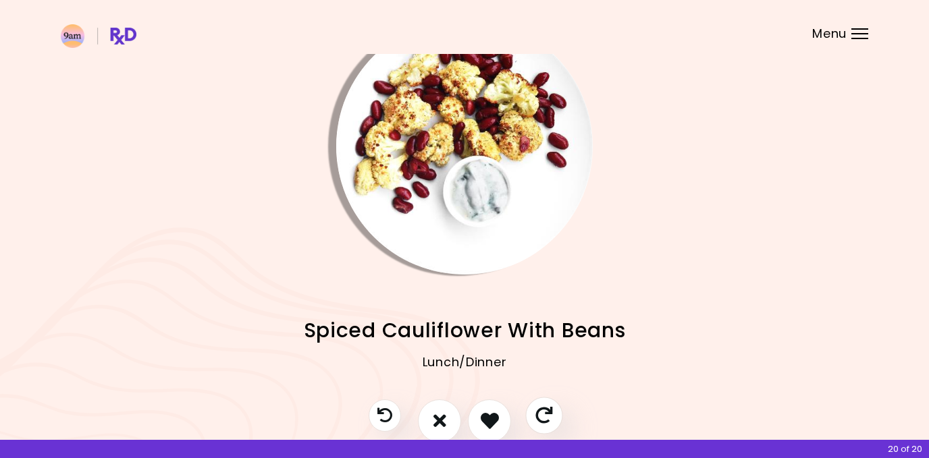
click at [539, 407] on icon "Skip" at bounding box center [543, 415] width 17 height 17
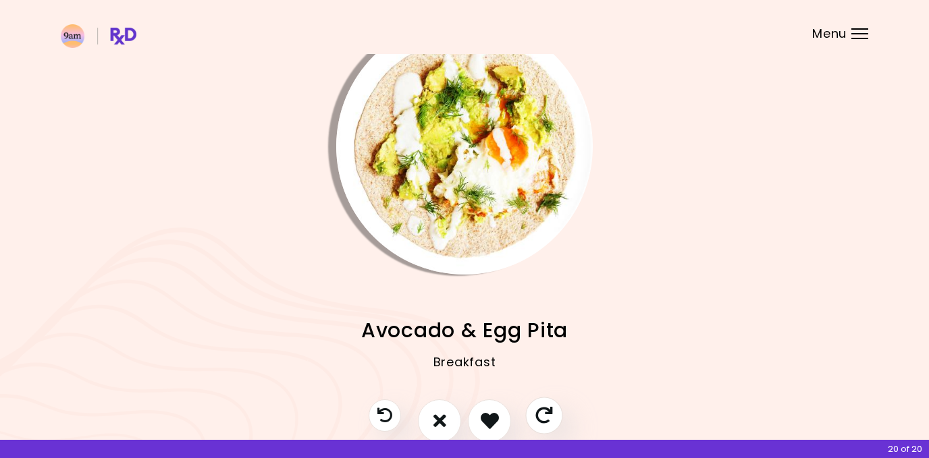
click at [538, 407] on icon "Skip" at bounding box center [543, 415] width 17 height 17
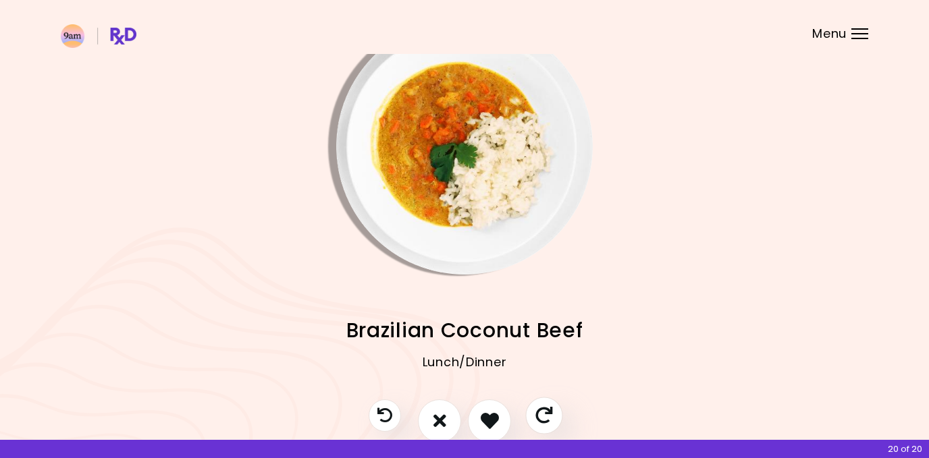
click at [538, 407] on icon "Skip" at bounding box center [543, 415] width 17 height 17
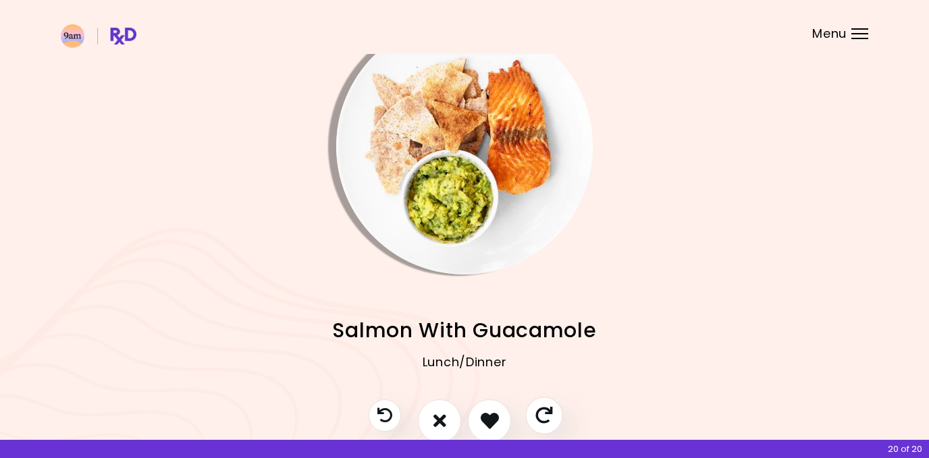
click at [538, 407] on icon "Skip" at bounding box center [543, 415] width 17 height 17
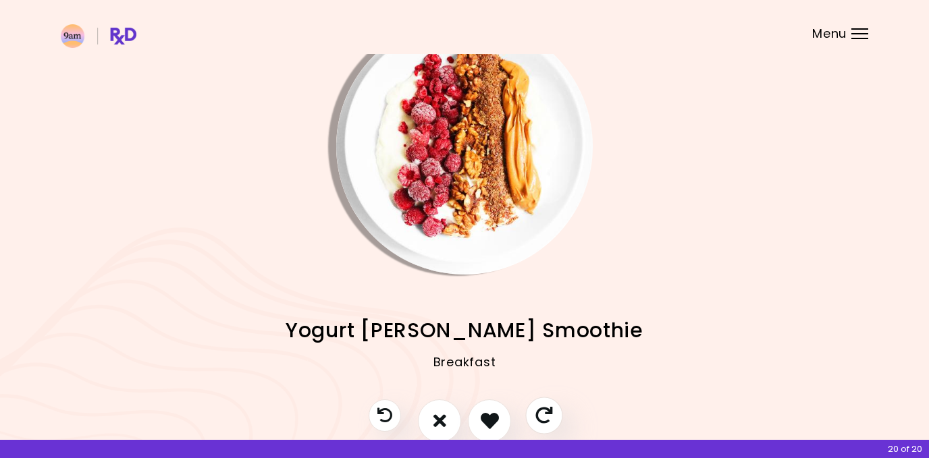
click at [539, 404] on button "Skip" at bounding box center [543, 415] width 37 height 37
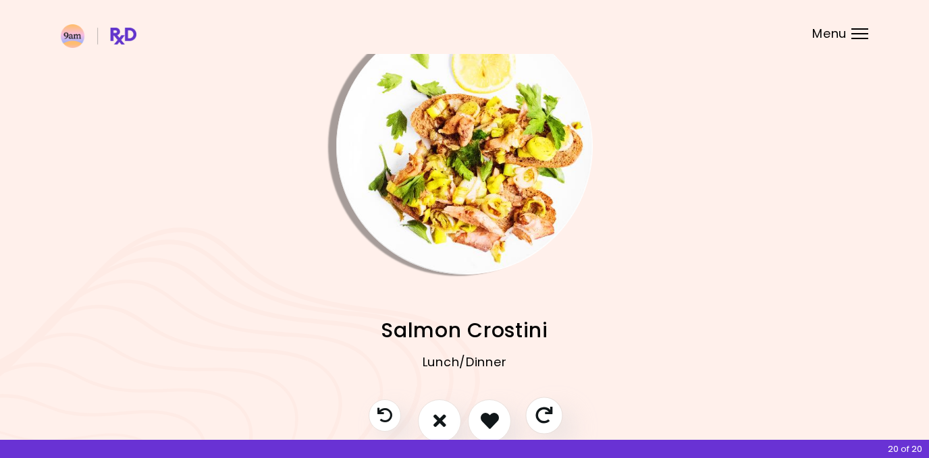
click at [530, 405] on button "Skip" at bounding box center [543, 415] width 37 height 37
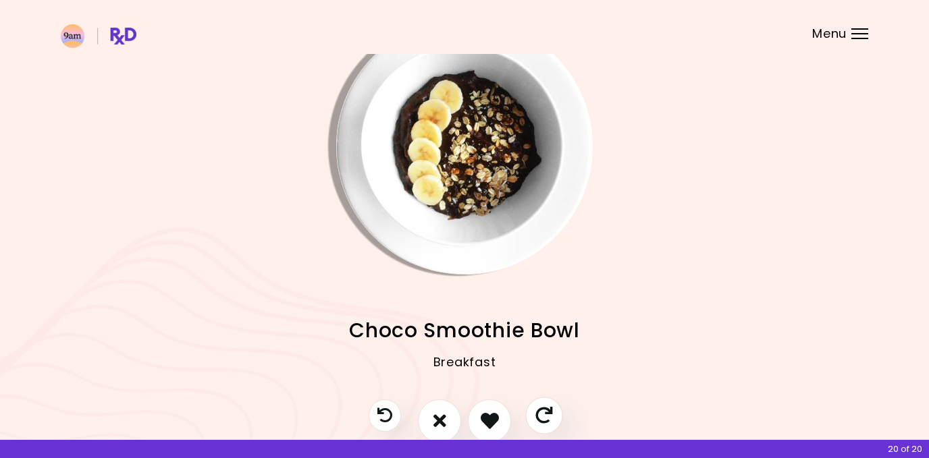
click at [531, 405] on button "Skip" at bounding box center [543, 415] width 37 height 37
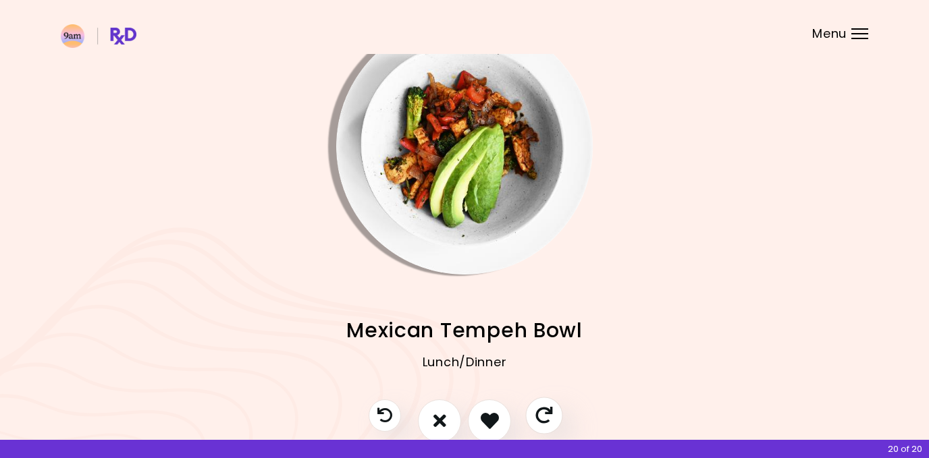
click at [531, 405] on button "Skip" at bounding box center [543, 415] width 37 height 37
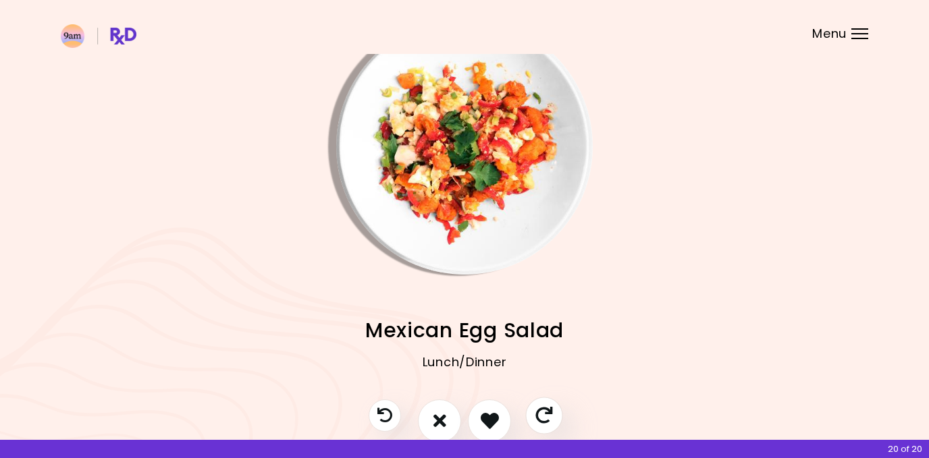
click at [532, 405] on button "Skip" at bounding box center [543, 415] width 37 height 37
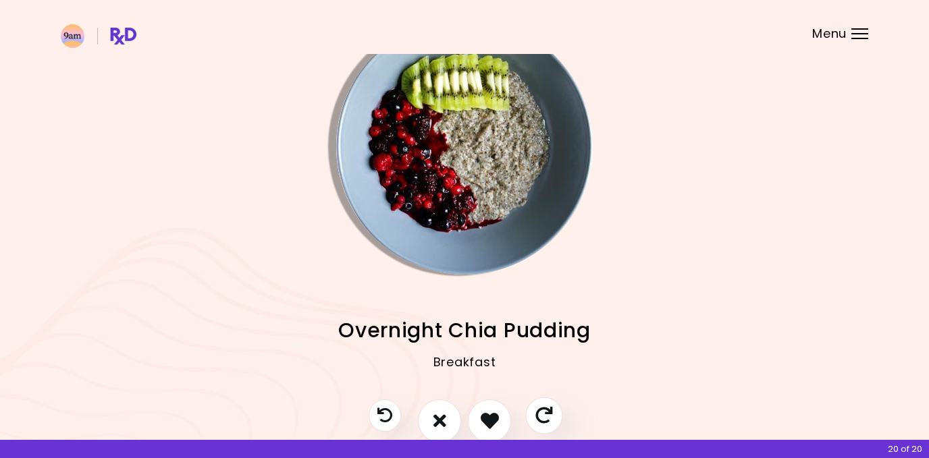
click at [531, 405] on button "Skip" at bounding box center [543, 415] width 37 height 37
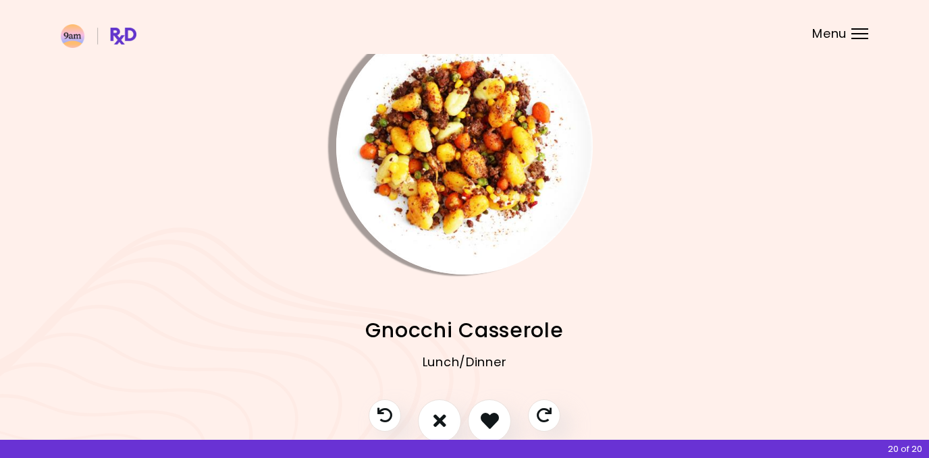
click at [524, 419] on div at bounding box center [464, 428] width 219 height 57
click at [542, 416] on icon "Skip" at bounding box center [543, 415] width 17 height 17
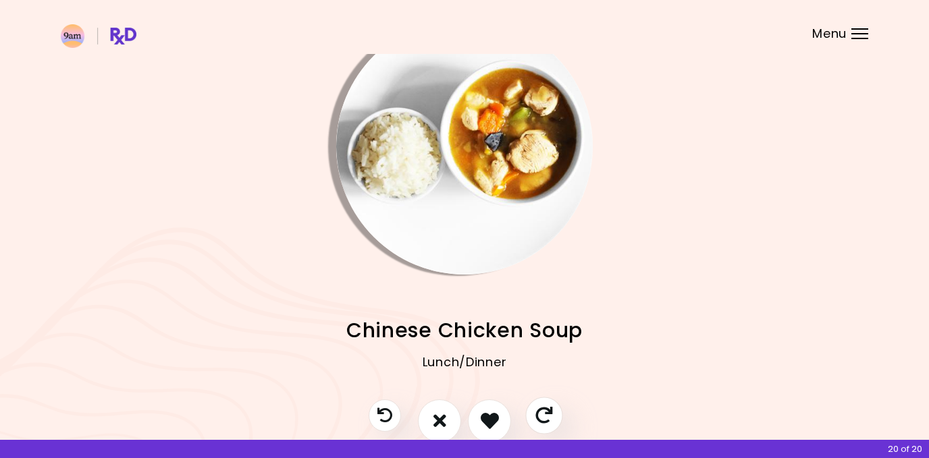
click at [542, 416] on icon "Skip" at bounding box center [543, 415] width 17 height 17
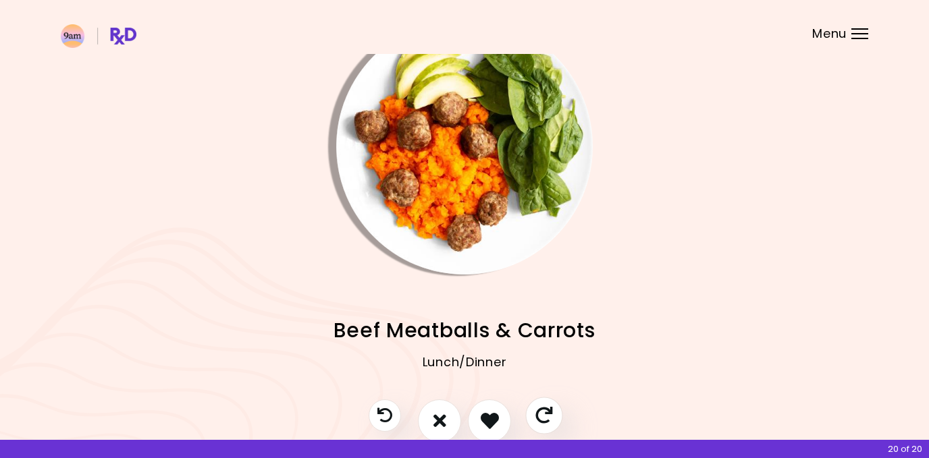
click at [541, 416] on icon "Skip" at bounding box center [543, 415] width 17 height 17
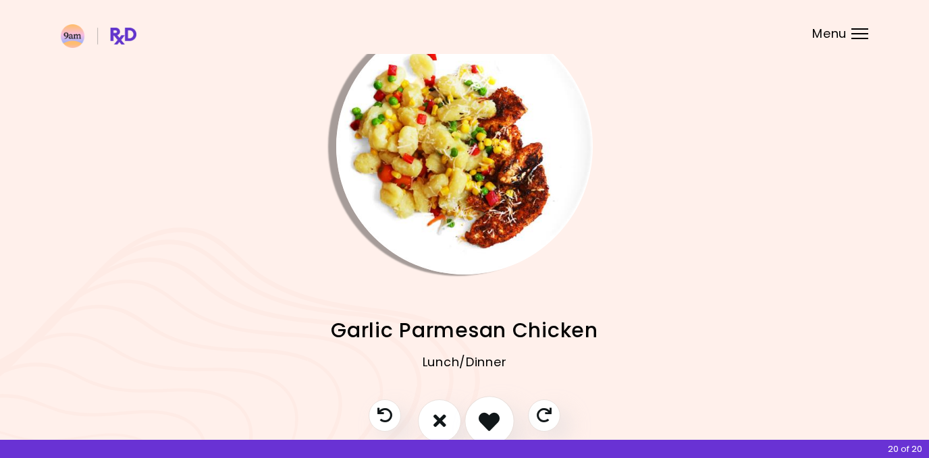
click at [481, 406] on button "I like this recipe" at bounding box center [489, 421] width 50 height 50
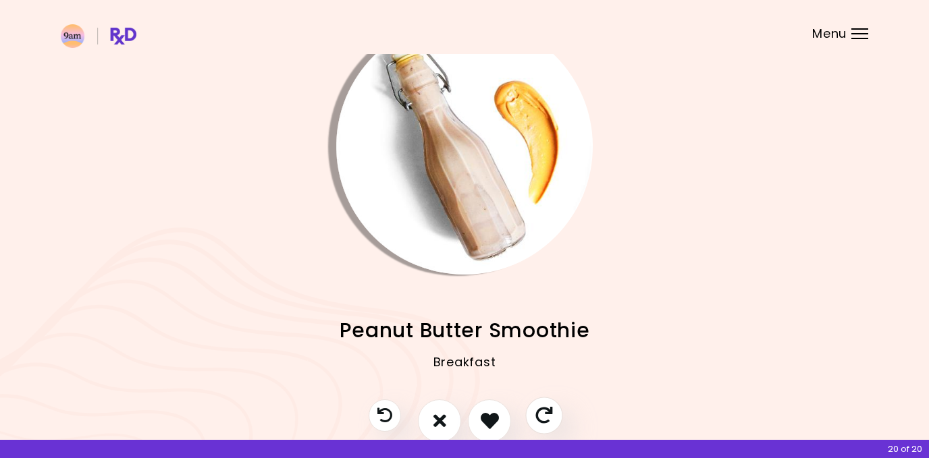
click at [532, 412] on button "Skip" at bounding box center [543, 415] width 37 height 37
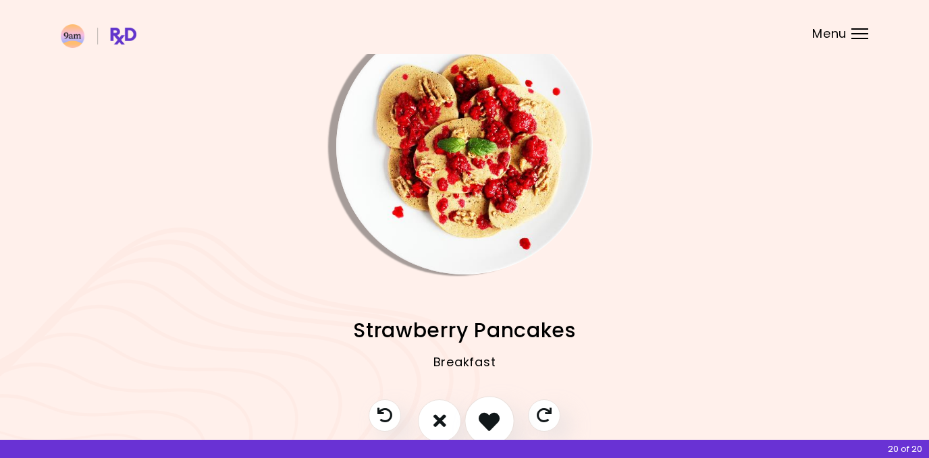
click at [498, 421] on icon "I like this recipe" at bounding box center [489, 420] width 21 height 21
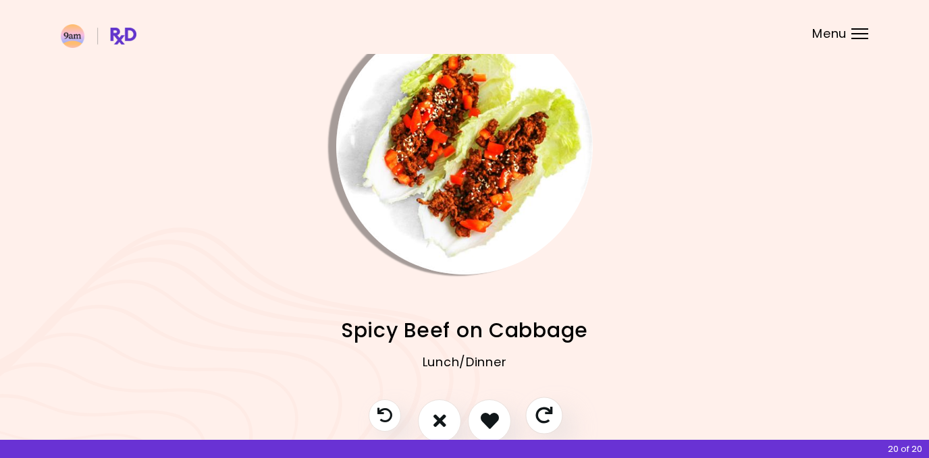
click at [538, 413] on icon "Skip" at bounding box center [543, 415] width 17 height 17
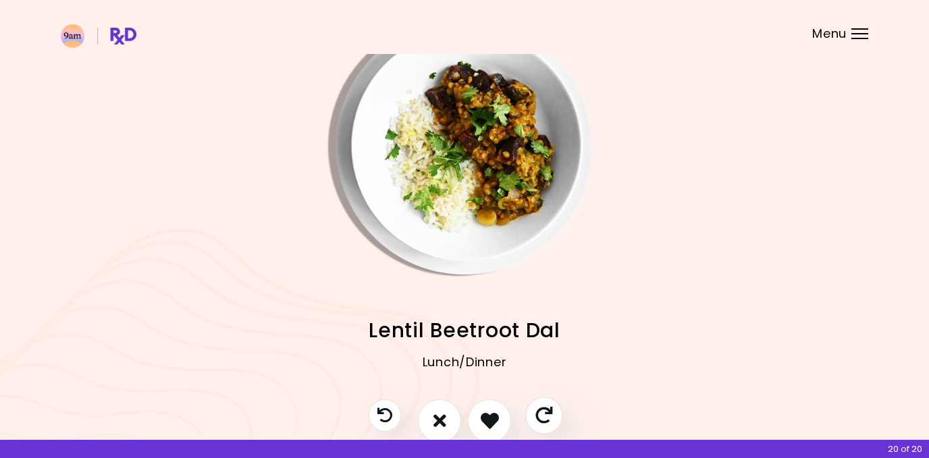
click at [537, 412] on icon "Skip" at bounding box center [543, 415] width 17 height 17
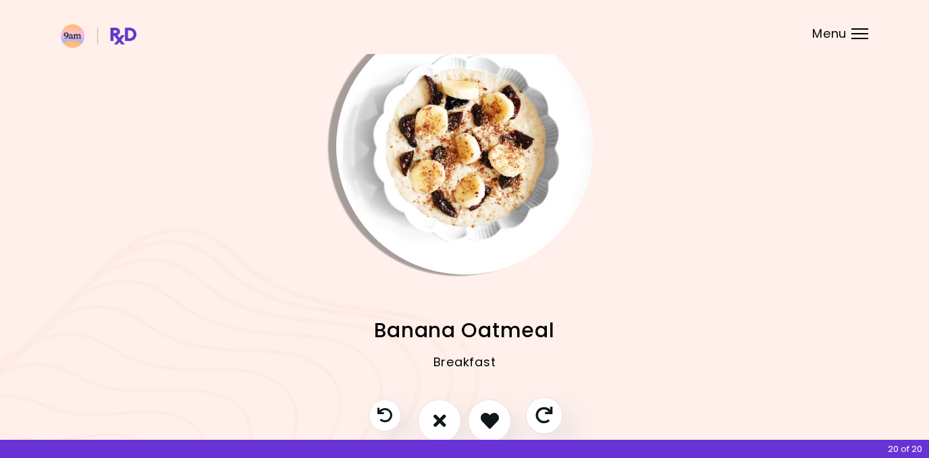
click at [537, 412] on icon "Skip" at bounding box center [543, 415] width 17 height 17
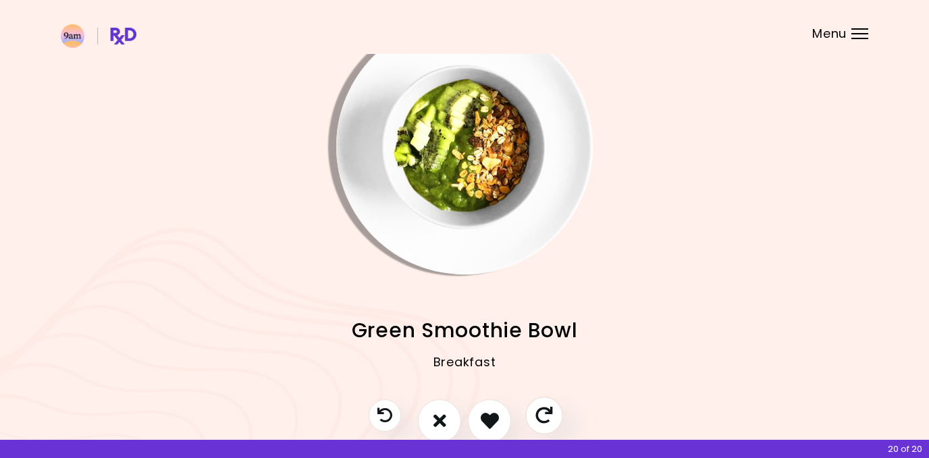
click at [537, 412] on icon "Skip" at bounding box center [543, 415] width 17 height 17
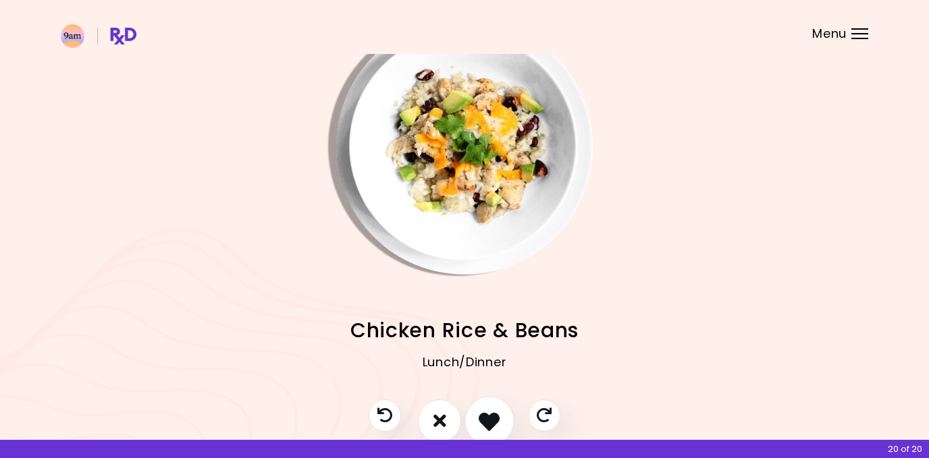
click at [494, 415] on icon "I like this recipe" at bounding box center [489, 420] width 21 height 21
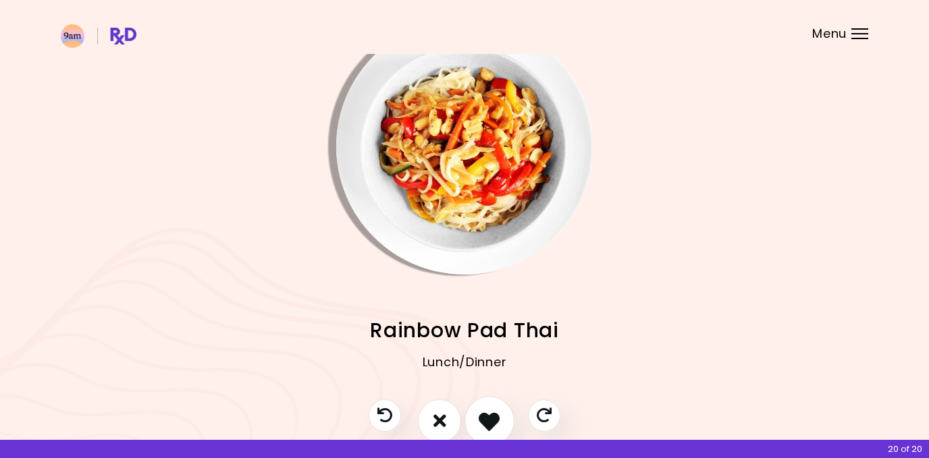
click at [490, 417] on icon "I like this recipe" at bounding box center [489, 420] width 21 height 21
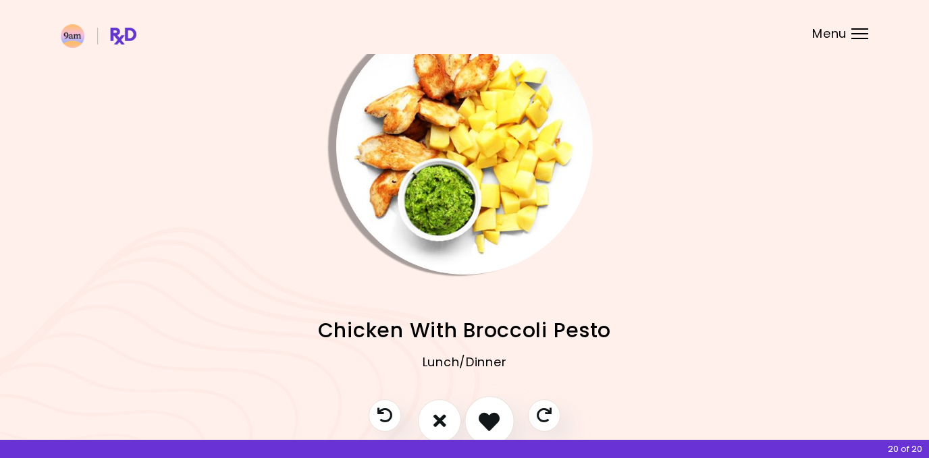
click at [495, 416] on icon "I like this recipe" at bounding box center [489, 420] width 21 height 21
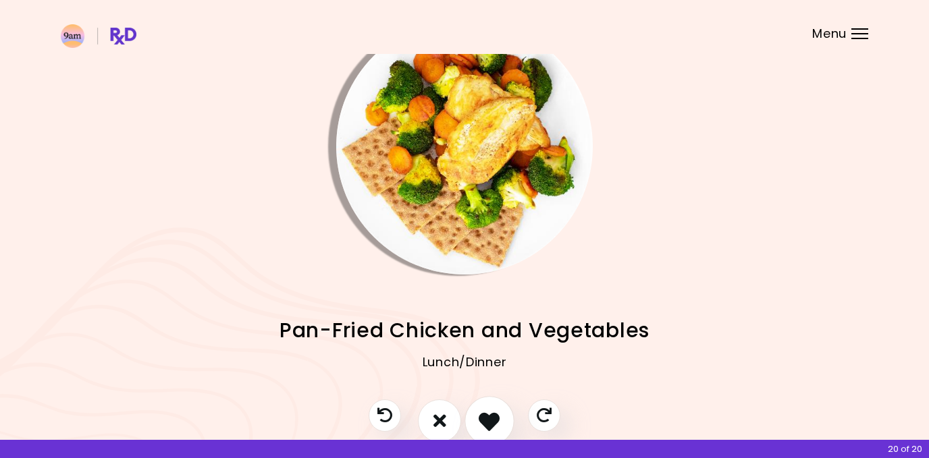
click at [495, 416] on icon "I like this recipe" at bounding box center [489, 420] width 21 height 21
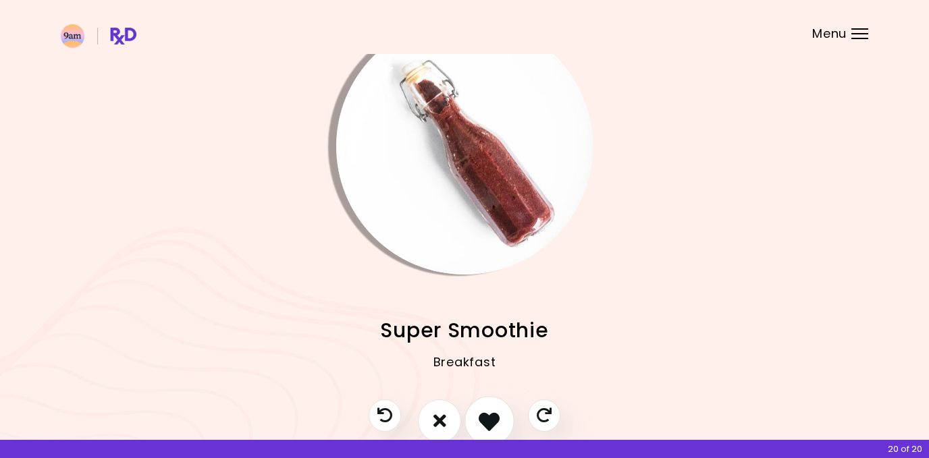
click at [495, 416] on icon "I like this recipe" at bounding box center [489, 420] width 21 height 21
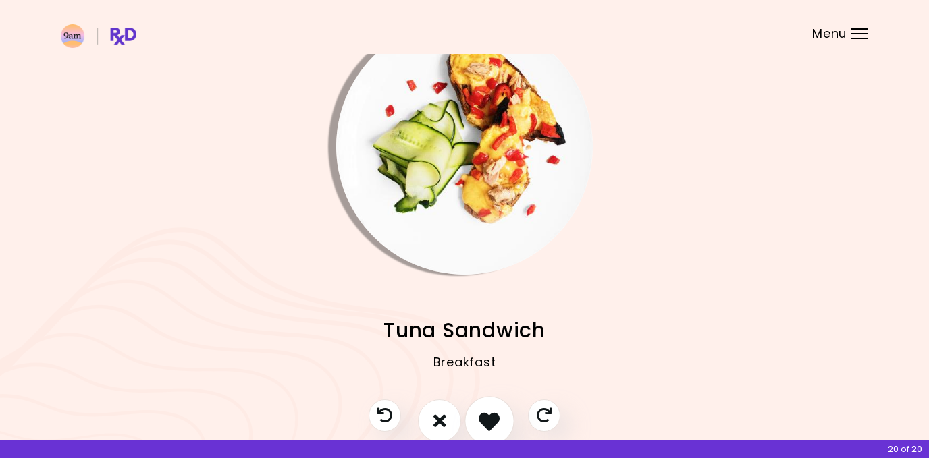
click at [497, 416] on icon "I like this recipe" at bounding box center [489, 420] width 21 height 21
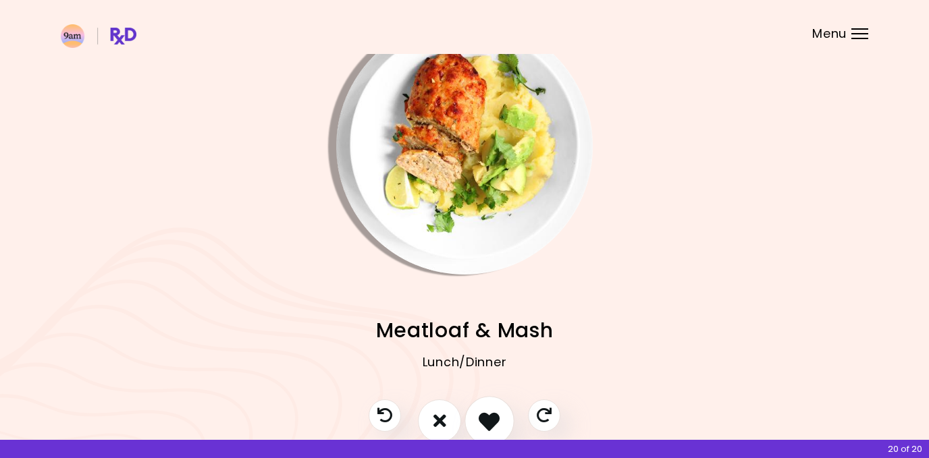
click at [497, 416] on icon "I like this recipe" at bounding box center [489, 420] width 21 height 21
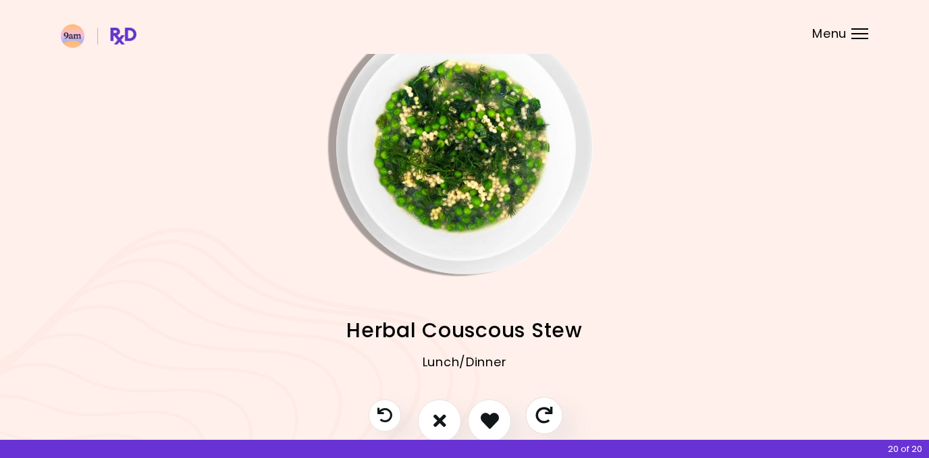
click at [543, 407] on icon "Skip" at bounding box center [543, 415] width 17 height 17
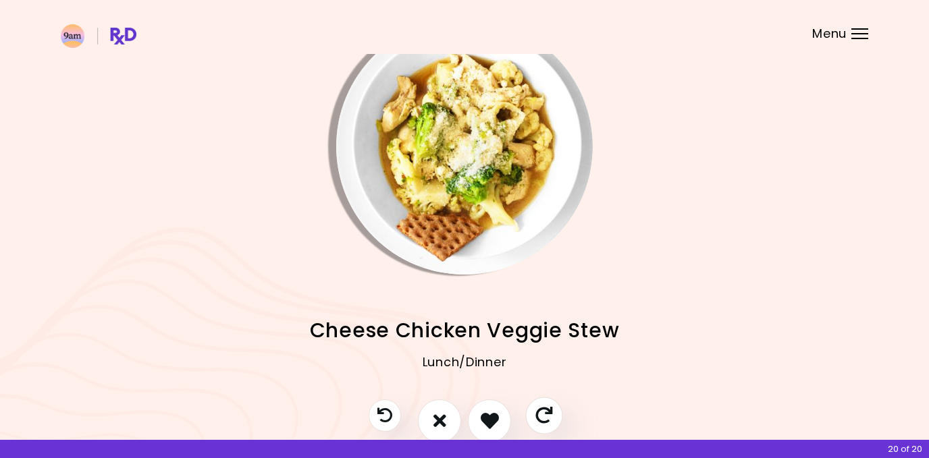
click at [543, 407] on icon "Skip" at bounding box center [543, 415] width 17 height 17
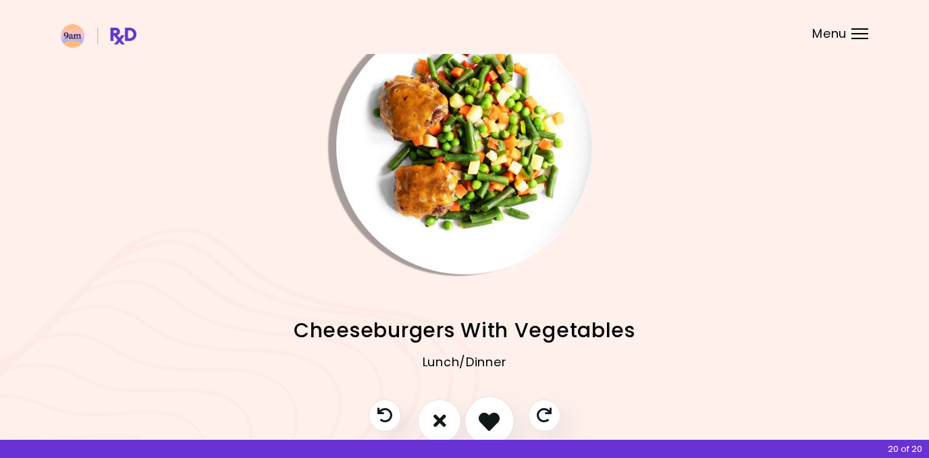
click at [483, 406] on button "I like this recipe" at bounding box center [489, 421] width 50 height 50
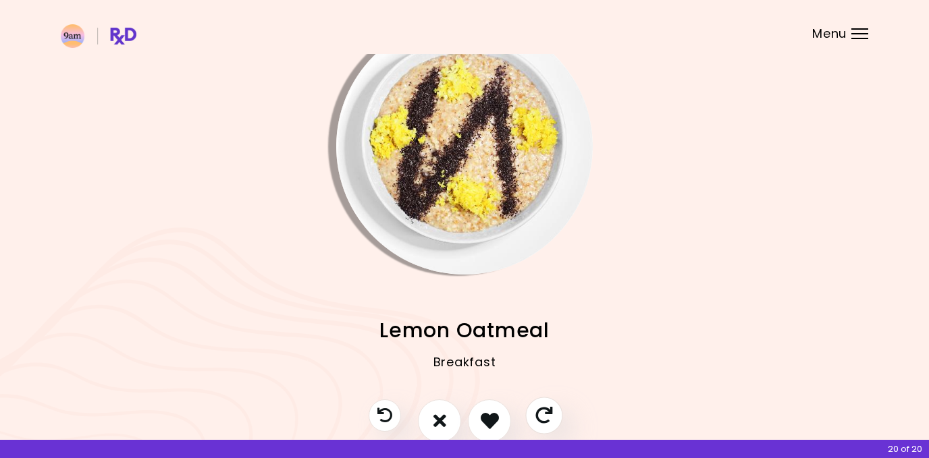
click at [538, 407] on icon "Skip" at bounding box center [543, 415] width 17 height 17
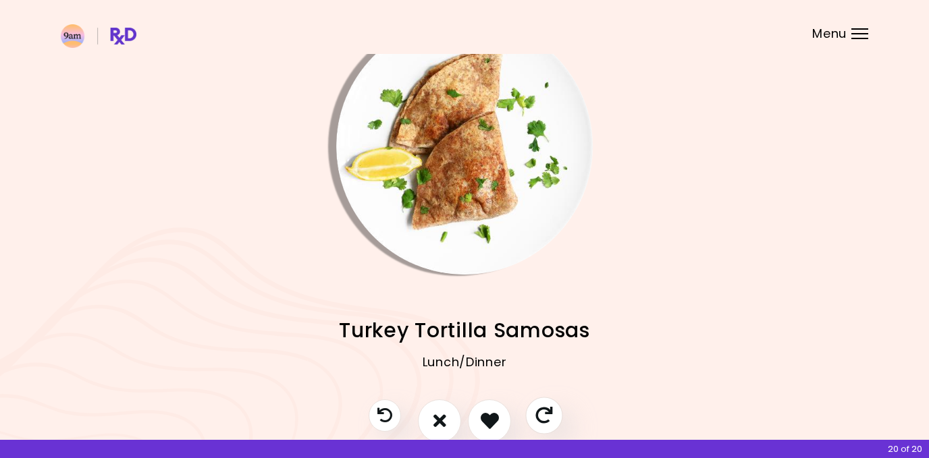
click at [536, 408] on icon "Skip" at bounding box center [543, 415] width 17 height 17
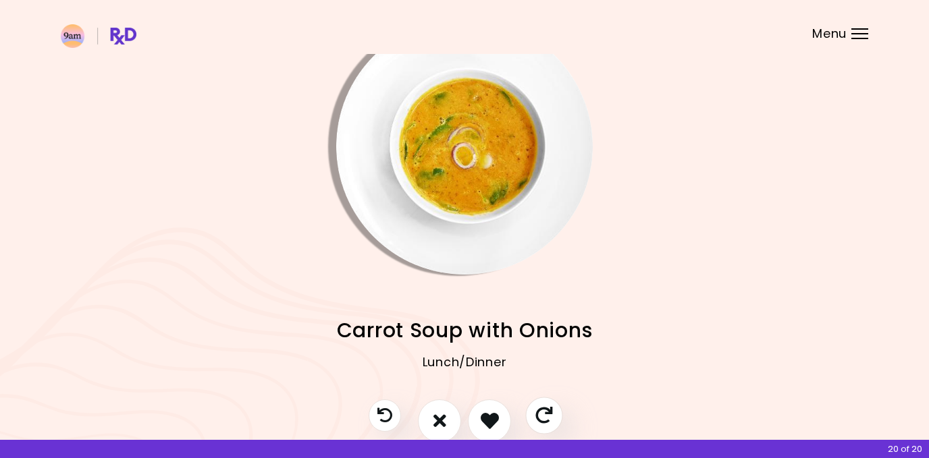
click at [536, 408] on icon "Skip" at bounding box center [543, 415] width 17 height 17
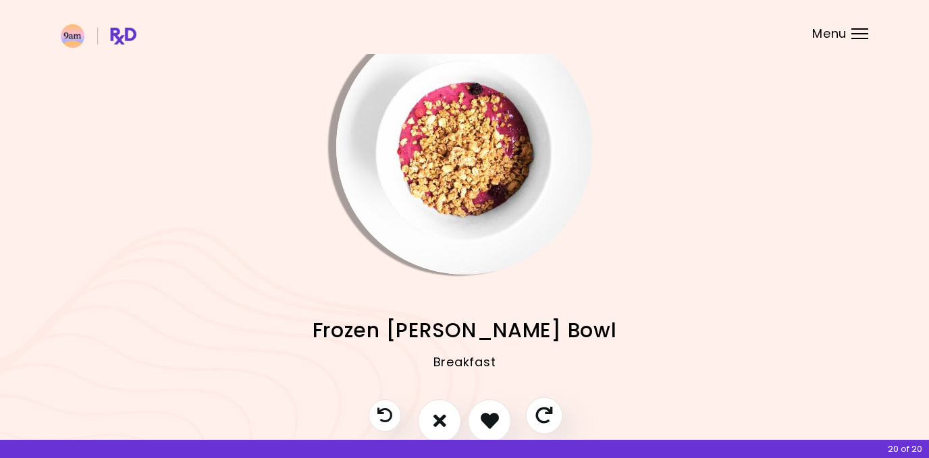
click at [535, 408] on icon "Skip" at bounding box center [543, 415] width 17 height 17
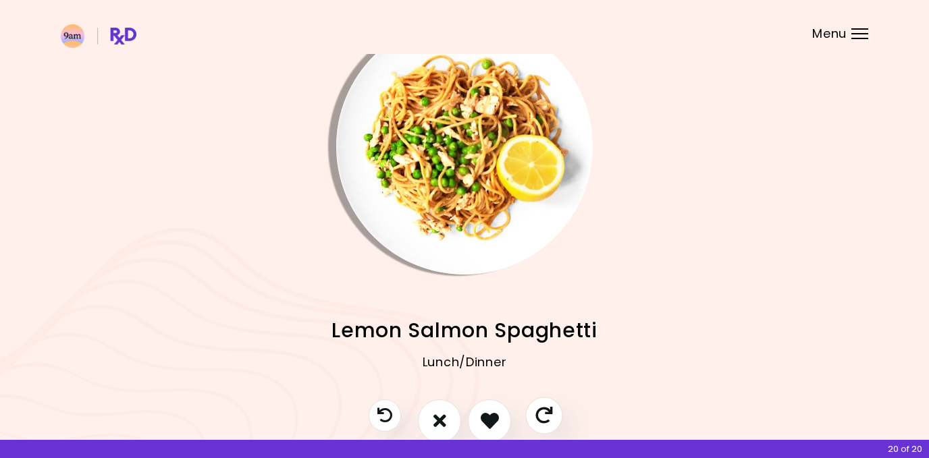
click at [539, 410] on icon "Skip" at bounding box center [543, 415] width 17 height 17
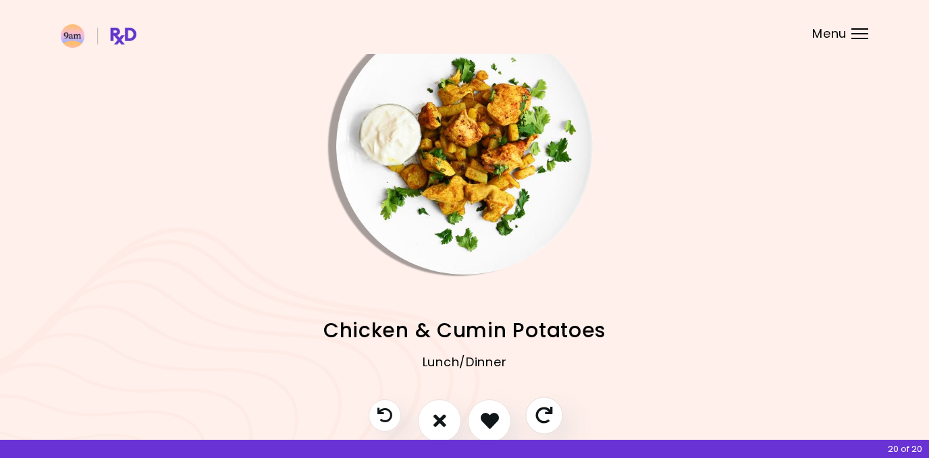
click at [541, 410] on icon "Skip" at bounding box center [543, 415] width 17 height 17
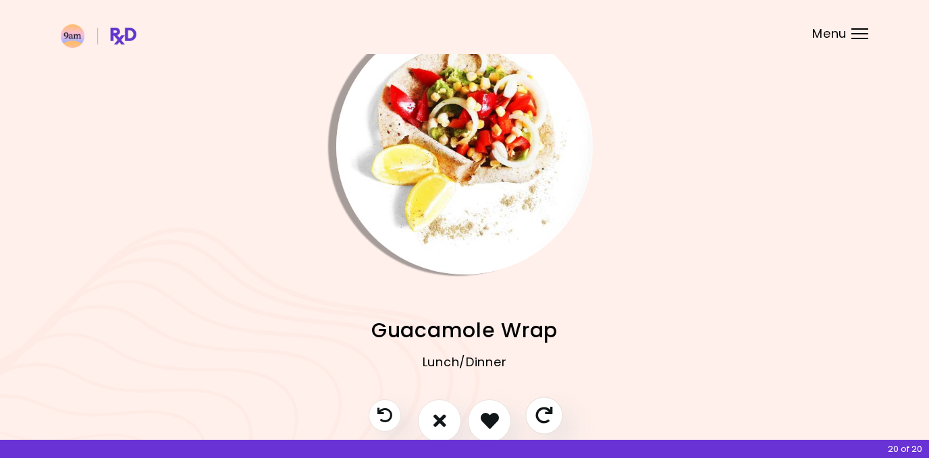
click at [542, 410] on icon "Skip" at bounding box center [543, 415] width 17 height 17
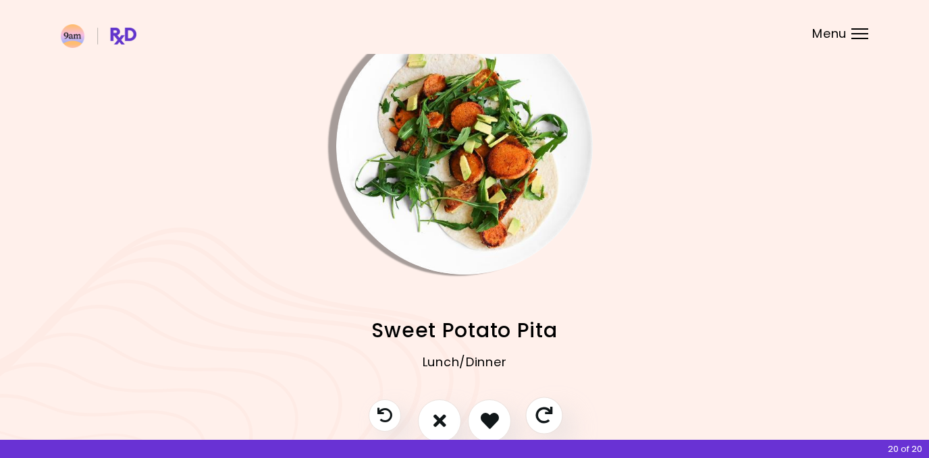
click at [543, 409] on icon "Skip" at bounding box center [543, 415] width 17 height 17
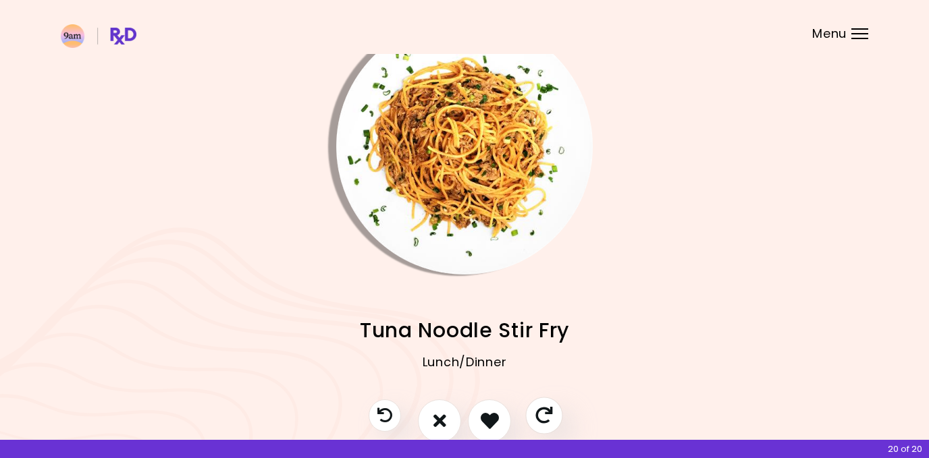
click at [541, 409] on icon "Skip" at bounding box center [543, 415] width 17 height 17
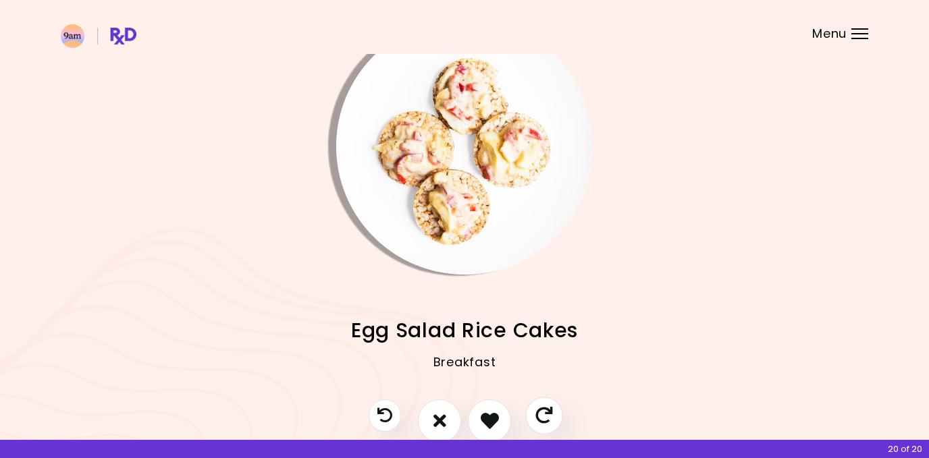
click at [543, 410] on icon "Skip" at bounding box center [543, 415] width 17 height 17
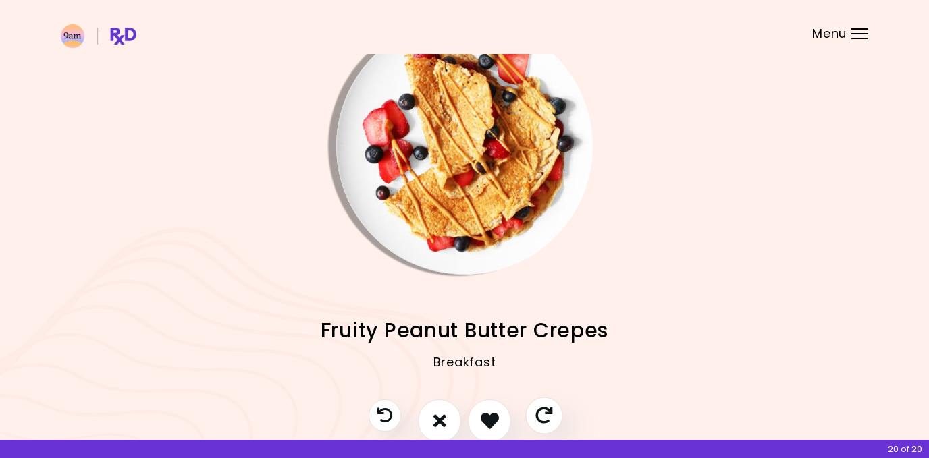
click at [549, 405] on button "Skip" at bounding box center [543, 415] width 37 height 37
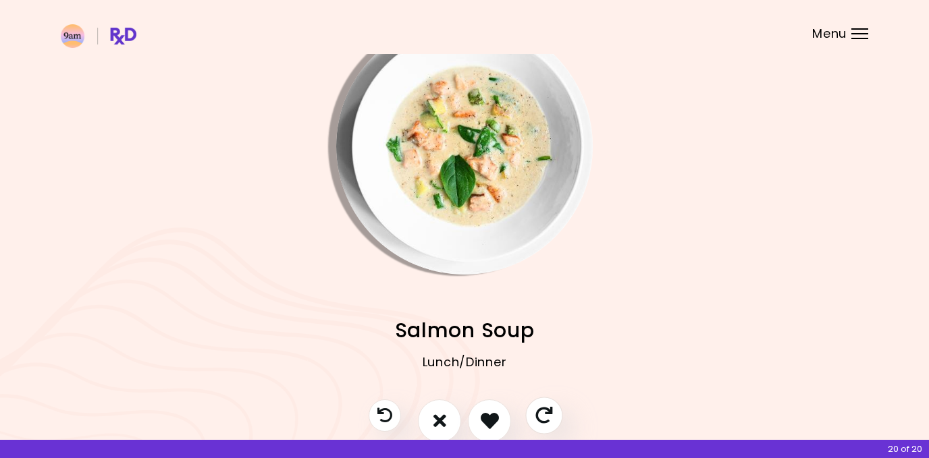
click at [554, 403] on button "Skip" at bounding box center [543, 415] width 37 height 37
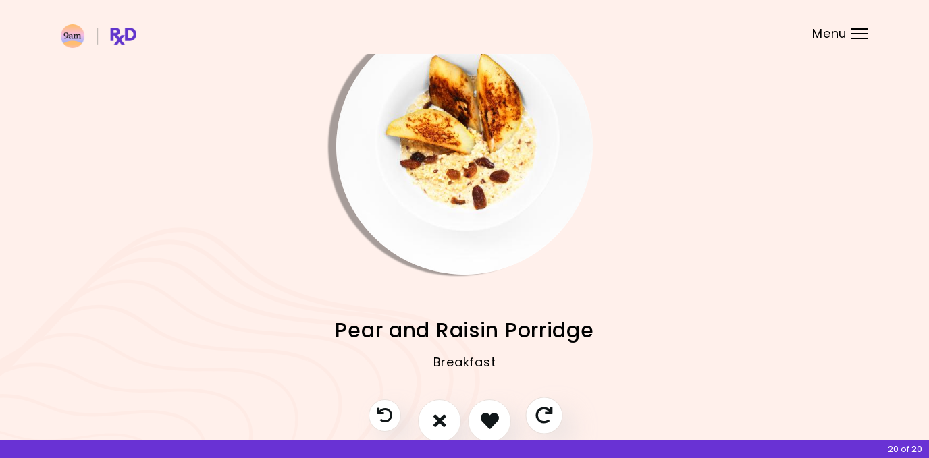
click at [554, 403] on button "Skip" at bounding box center [543, 415] width 37 height 37
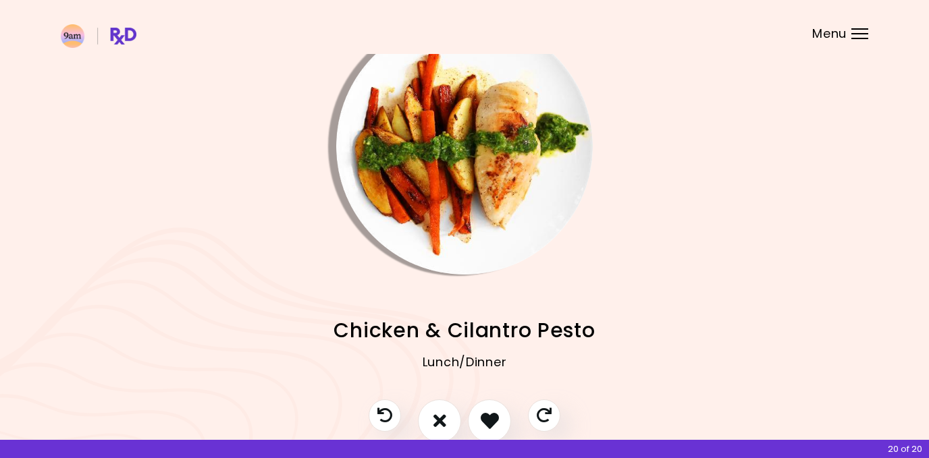
click at [558, 400] on div at bounding box center [464, 428] width 219 height 57
click at [540, 415] on icon "Skip" at bounding box center [543, 415] width 17 height 17
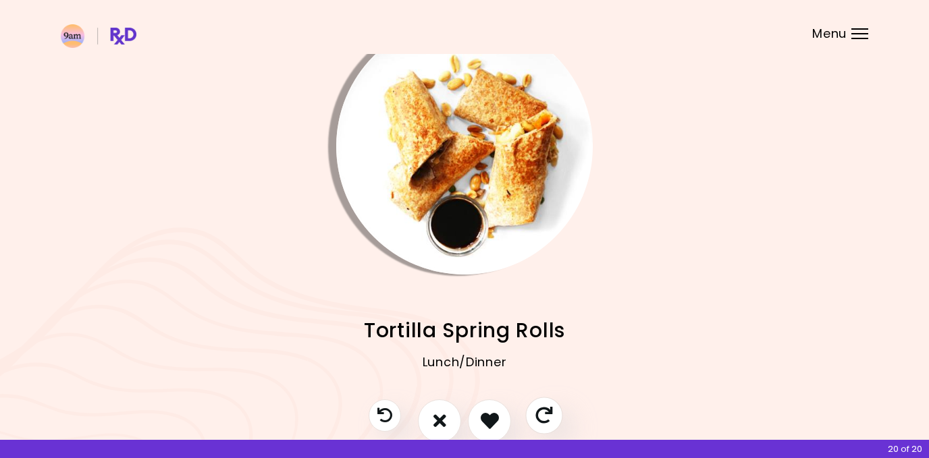
click at [542, 413] on icon "Skip" at bounding box center [543, 415] width 17 height 17
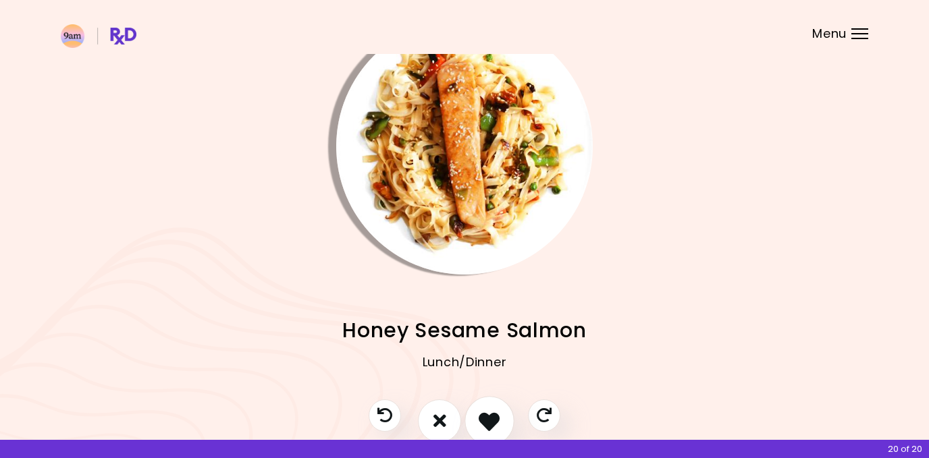
click at [491, 414] on icon "I like this recipe" at bounding box center [489, 420] width 21 height 21
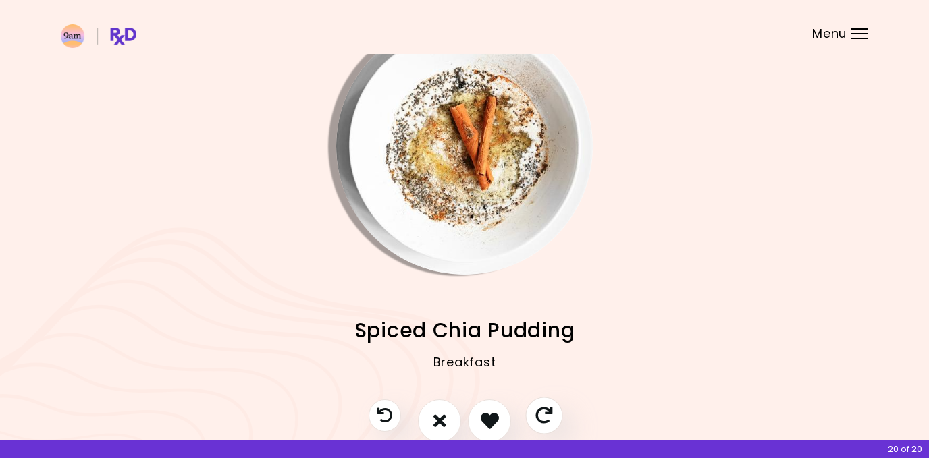
click at [534, 410] on button "Skip" at bounding box center [543, 415] width 37 height 37
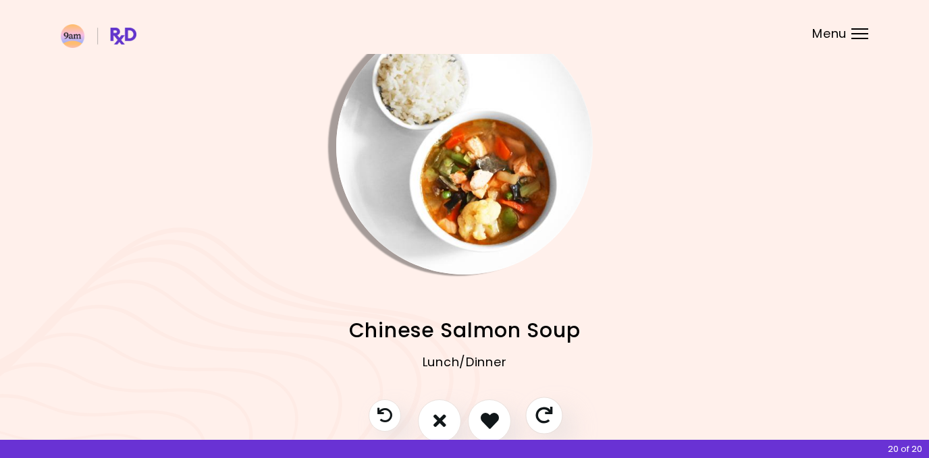
click at [534, 409] on button "Skip" at bounding box center [543, 415] width 37 height 37
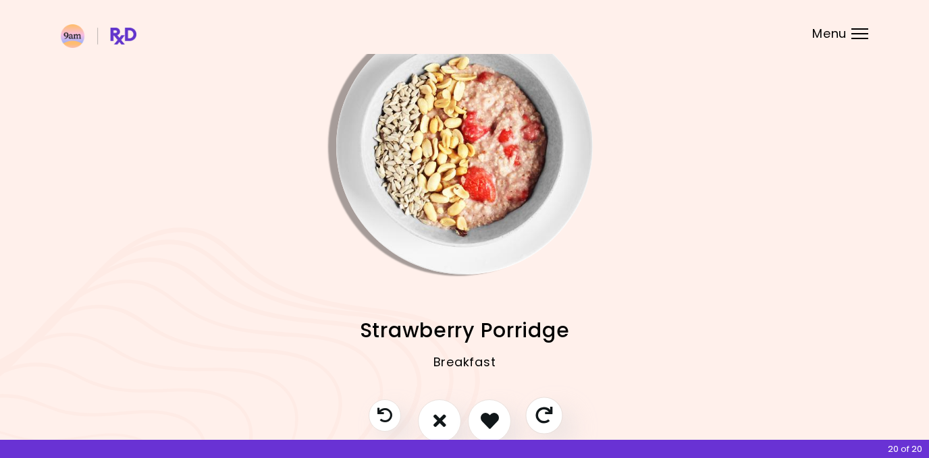
click at [536, 408] on icon "Skip" at bounding box center [543, 415] width 17 height 17
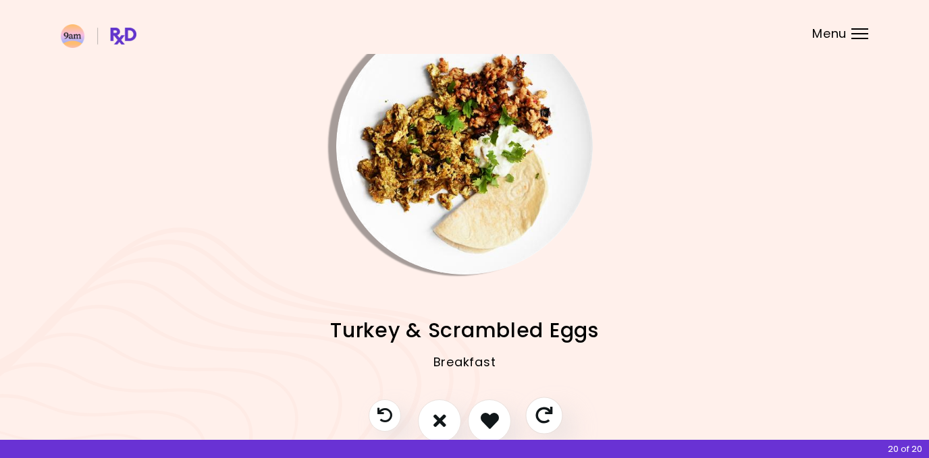
click at [537, 407] on icon "Skip" at bounding box center [543, 415] width 17 height 17
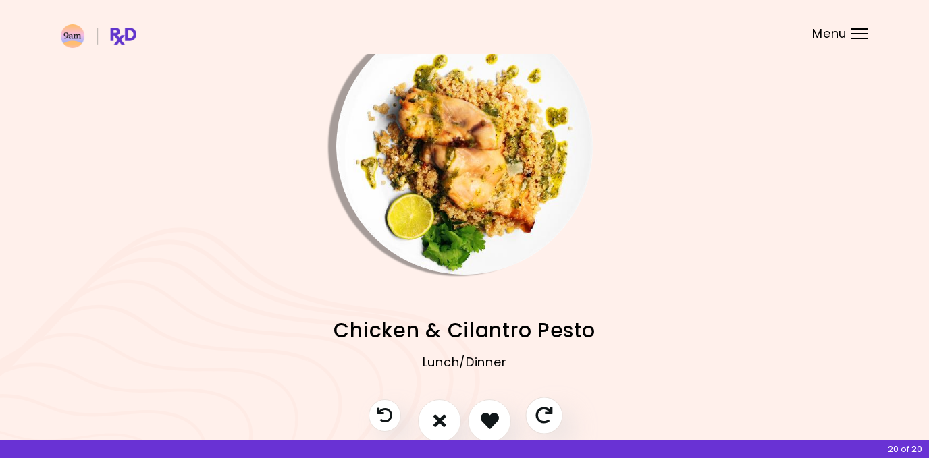
click at [537, 407] on icon "Skip" at bounding box center [543, 415] width 17 height 17
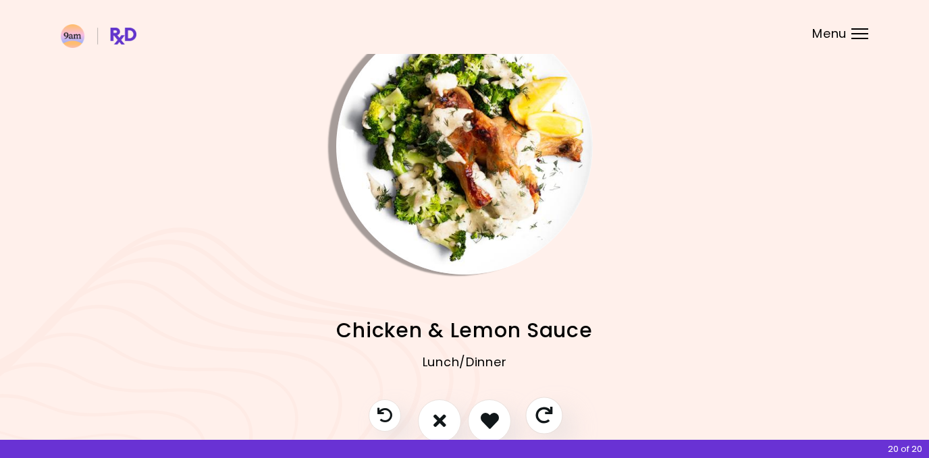
click at [538, 405] on button "Skip" at bounding box center [543, 415] width 37 height 37
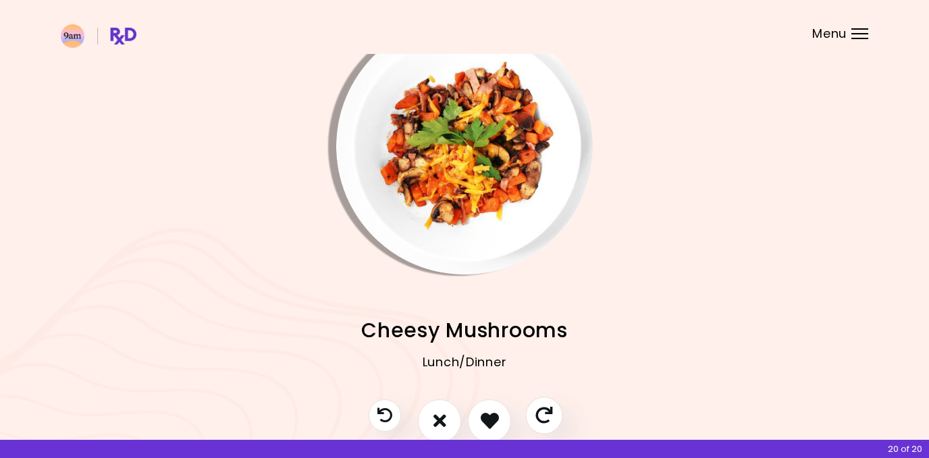
click at [535, 407] on icon "Skip" at bounding box center [543, 415] width 17 height 17
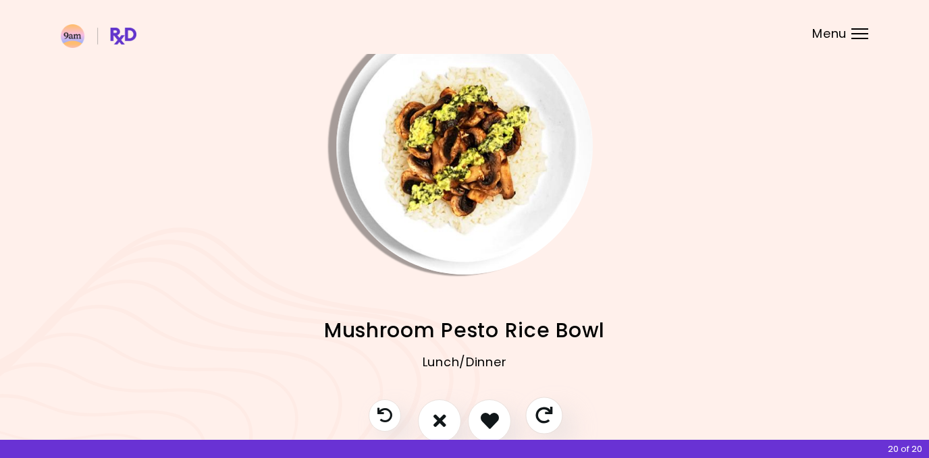
click at [535, 407] on icon "Skip" at bounding box center [543, 415] width 17 height 17
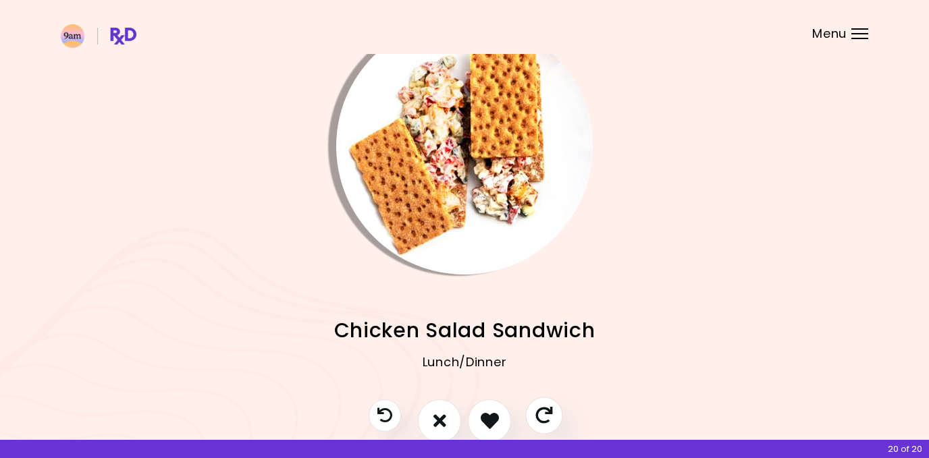
click at [536, 404] on button "Skip" at bounding box center [543, 415] width 37 height 37
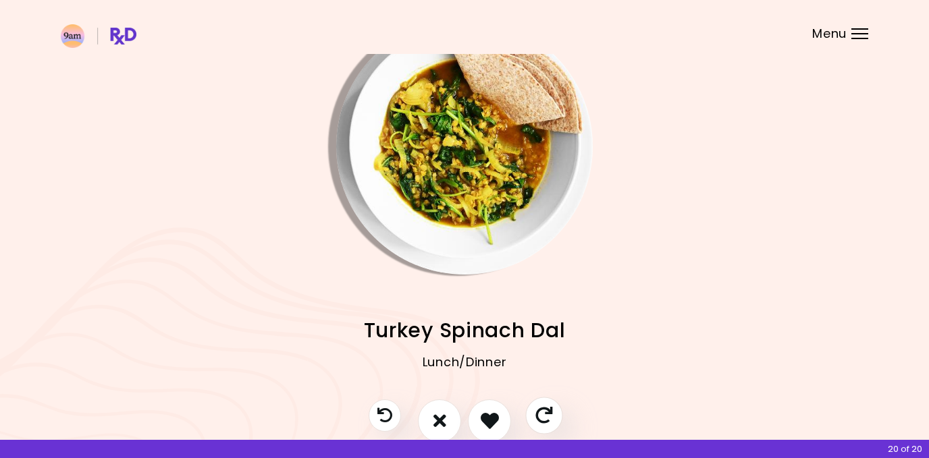
click at [537, 404] on button "Skip" at bounding box center [543, 415] width 37 height 37
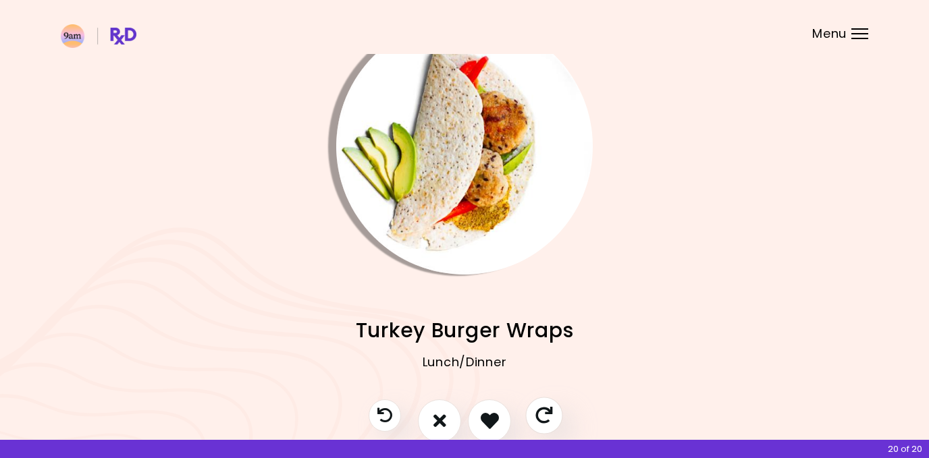
click at [536, 404] on button "Skip" at bounding box center [543, 415] width 37 height 37
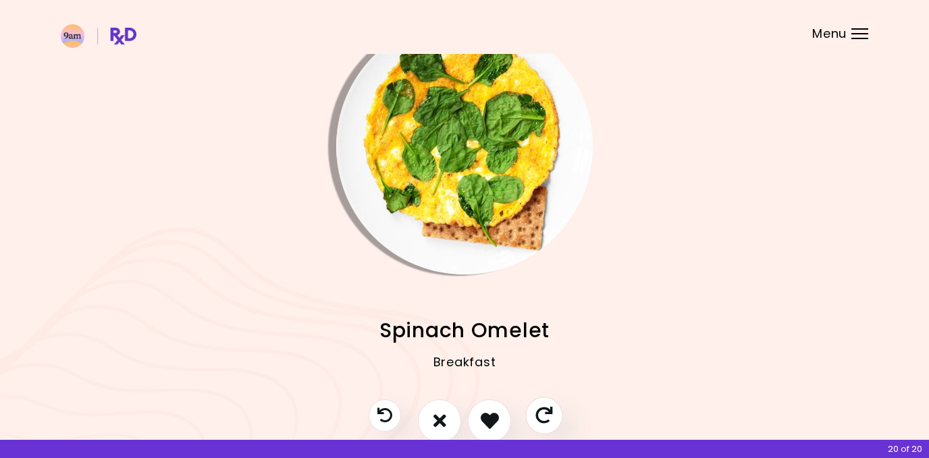
click at [535, 403] on button "Skip" at bounding box center [543, 415] width 37 height 37
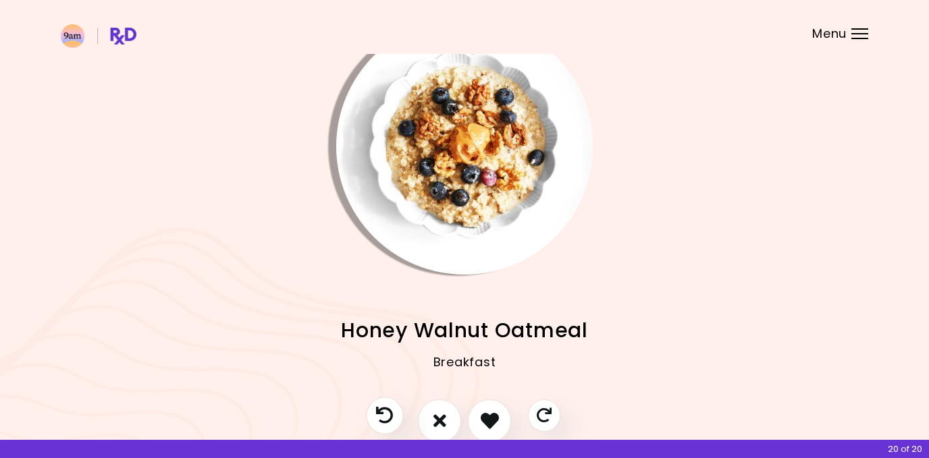
click at [381, 410] on icon "Previous recipe" at bounding box center [384, 415] width 17 height 17
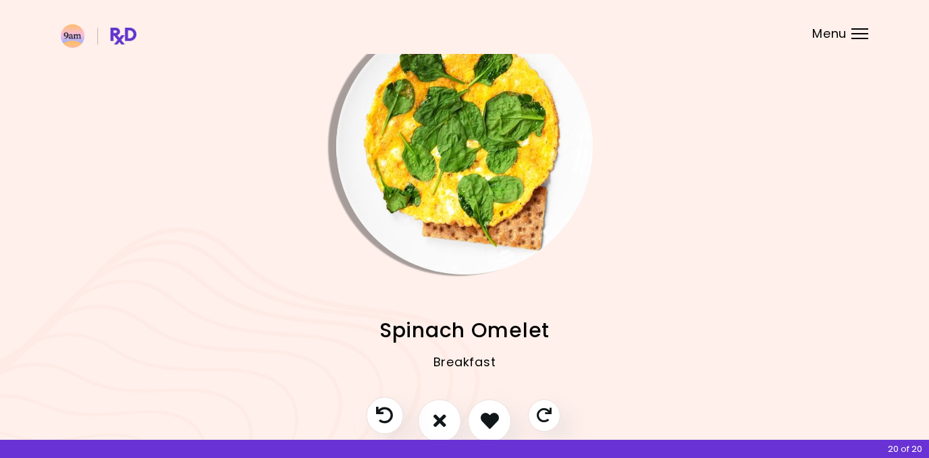
click at [381, 410] on icon "Previous recipe" at bounding box center [384, 415] width 17 height 17
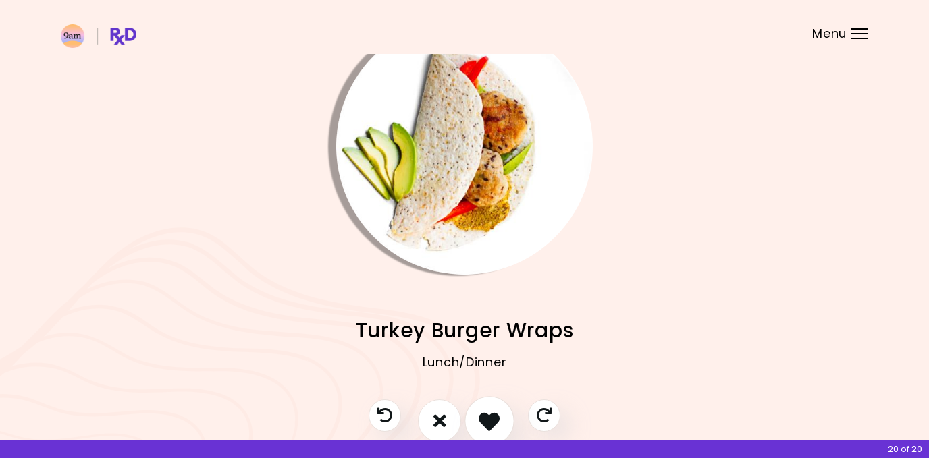
click at [495, 400] on button "I like this recipe" at bounding box center [489, 421] width 50 height 50
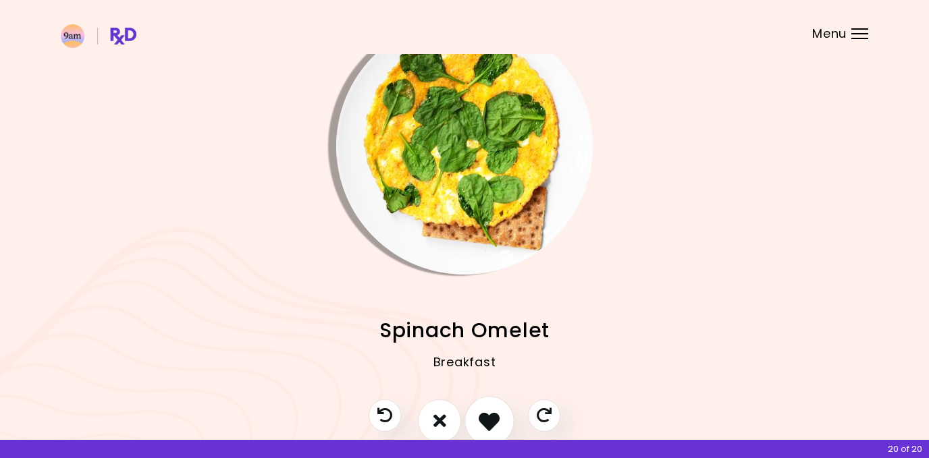
click at [492, 406] on button "I like this recipe" at bounding box center [489, 421] width 50 height 50
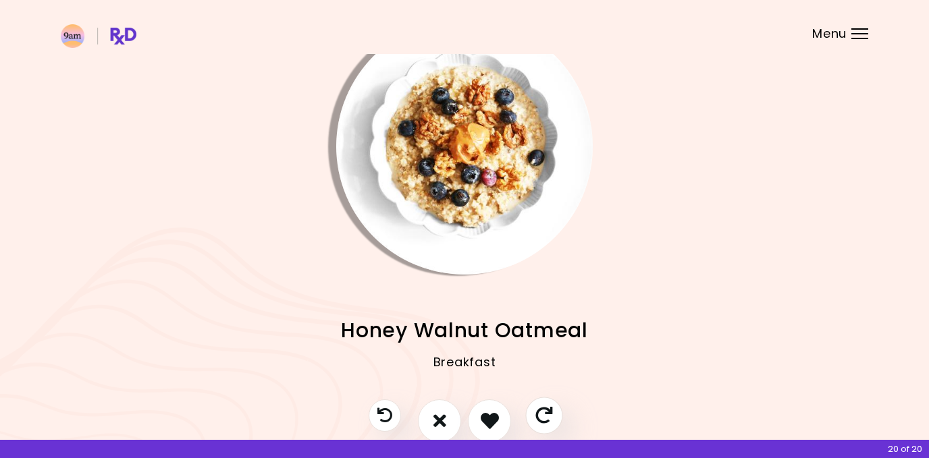
click at [535, 412] on button "Skip" at bounding box center [543, 415] width 37 height 37
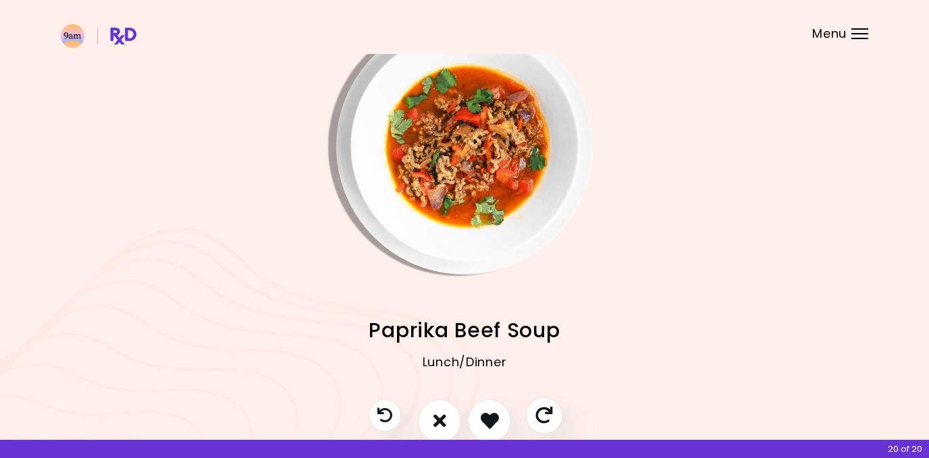
click at [535, 412] on button "Skip" at bounding box center [543, 415] width 37 height 37
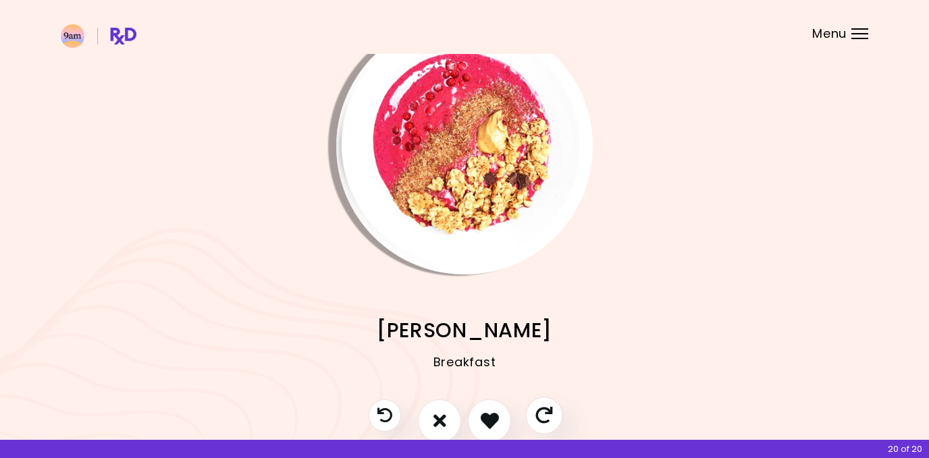
click at [535, 412] on button "Skip" at bounding box center [543, 415] width 37 height 37
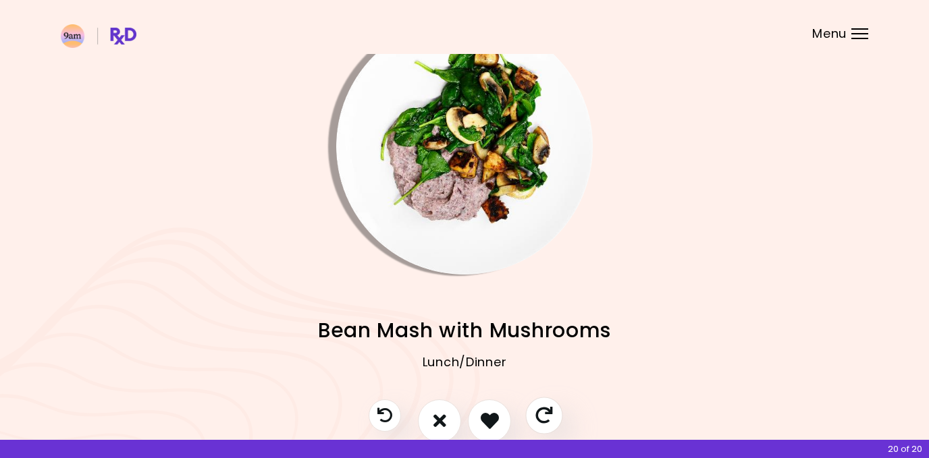
click at [535, 412] on button "Skip" at bounding box center [543, 415] width 37 height 37
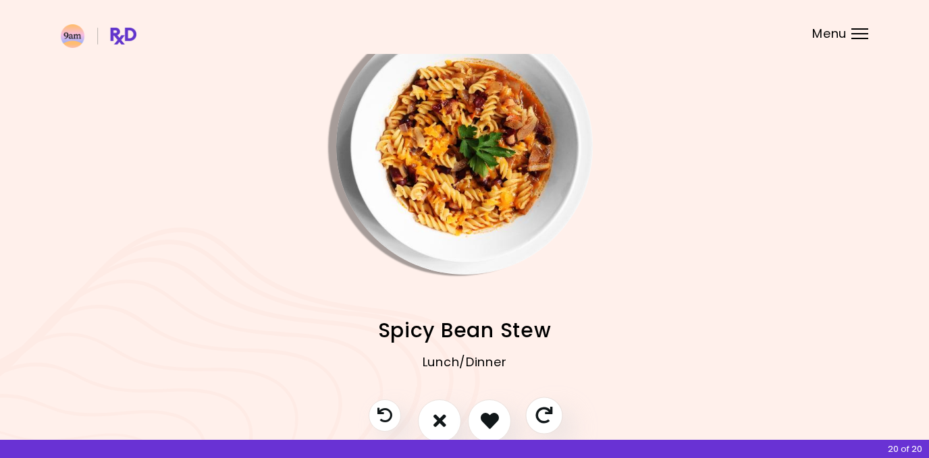
click at [536, 411] on icon "Skip" at bounding box center [543, 415] width 17 height 17
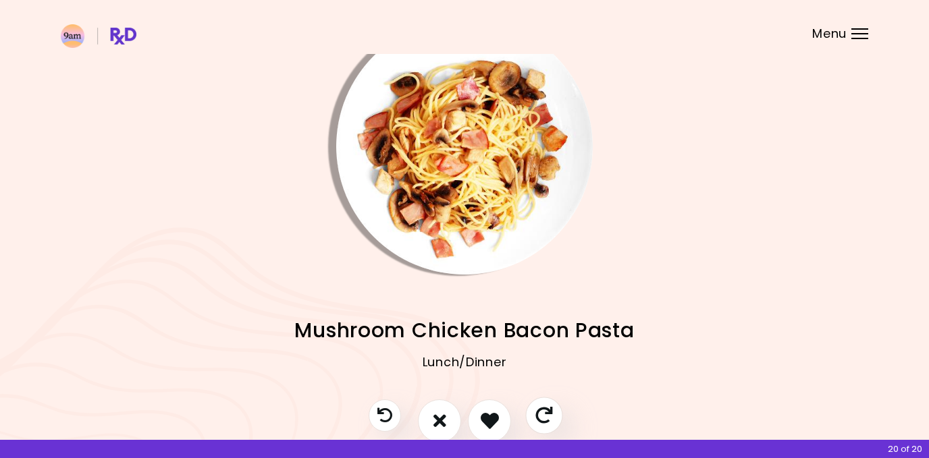
click at [539, 410] on icon "Skip" at bounding box center [543, 415] width 17 height 17
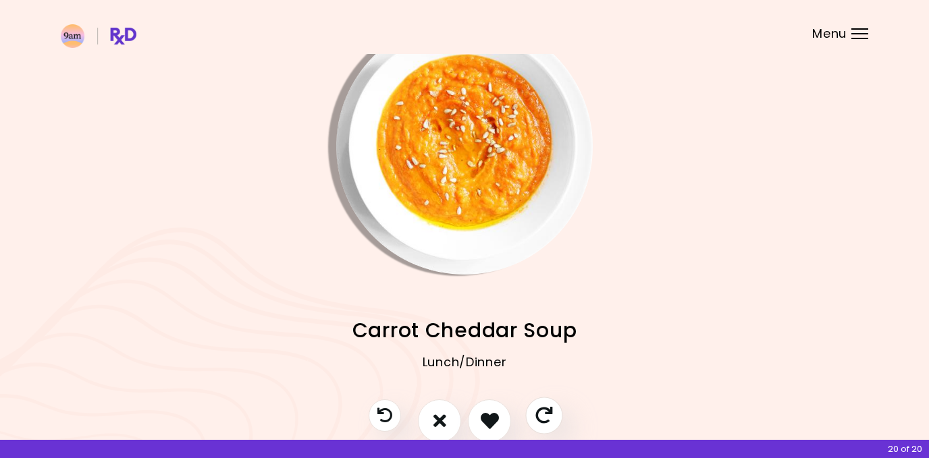
click at [539, 410] on icon "Skip" at bounding box center [543, 415] width 17 height 17
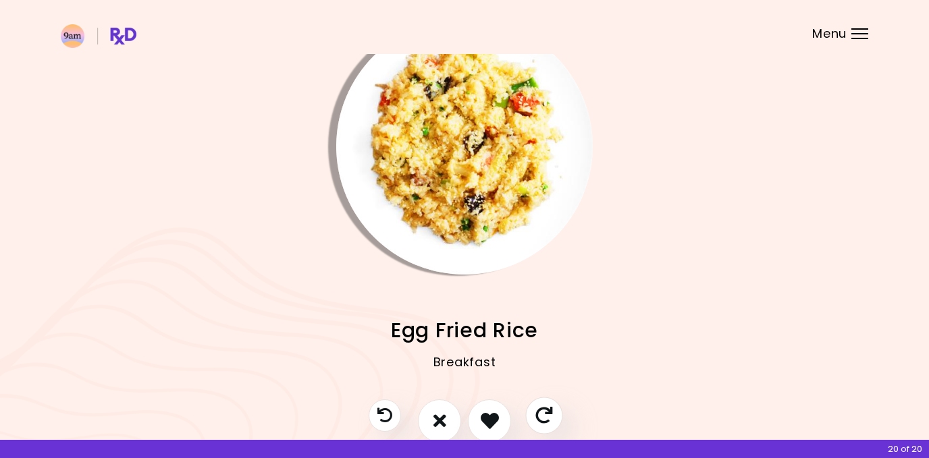
click at [539, 410] on icon "Skip" at bounding box center [543, 415] width 17 height 17
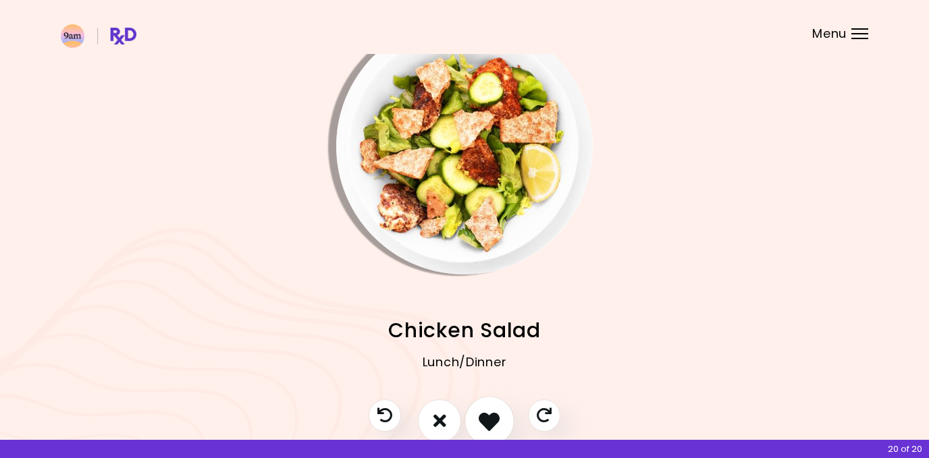
click at [476, 404] on button "I like this recipe" at bounding box center [489, 421] width 50 height 50
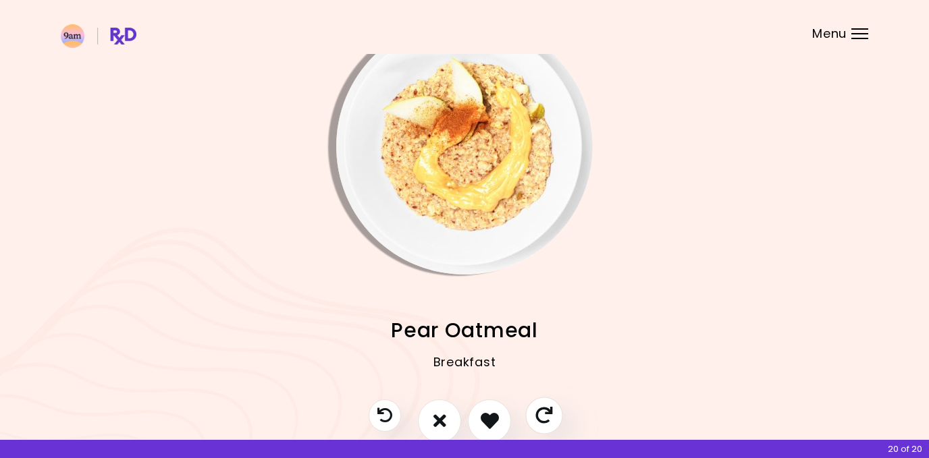
click at [539, 411] on icon "Skip" at bounding box center [543, 415] width 17 height 17
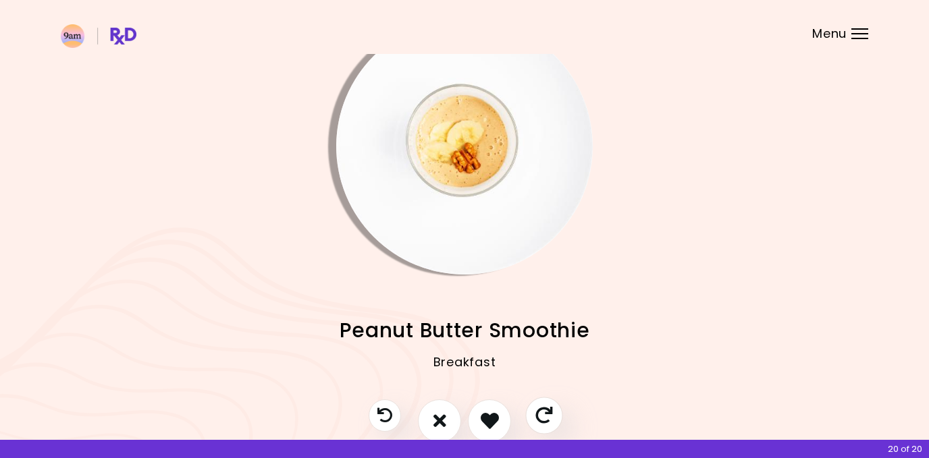
click at [537, 411] on icon "Skip" at bounding box center [543, 415] width 17 height 17
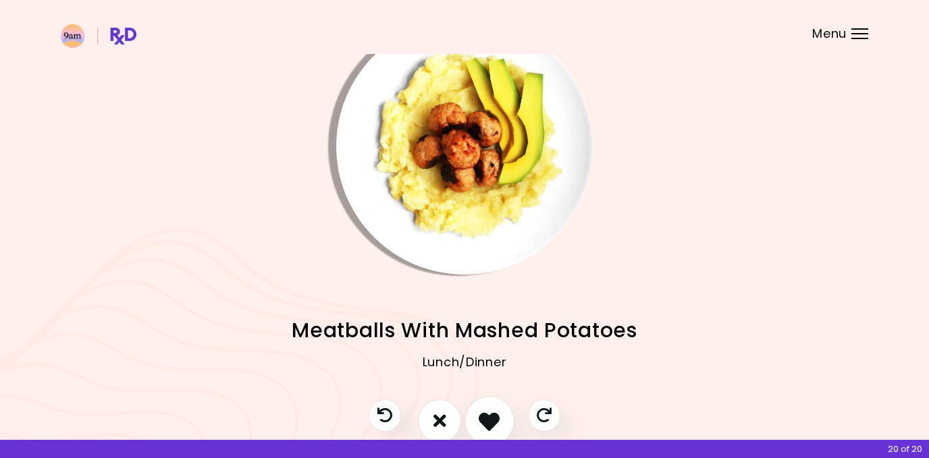
click at [486, 410] on icon "I like this recipe" at bounding box center [489, 420] width 21 height 21
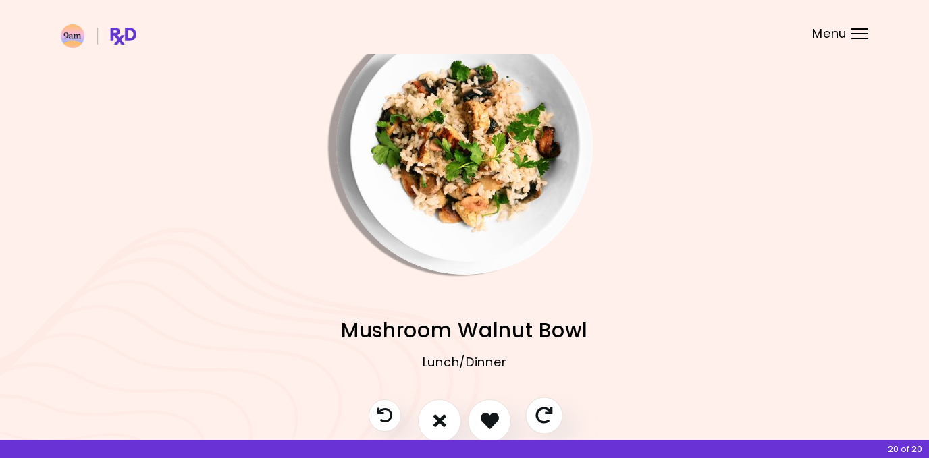
click at [538, 407] on icon "Skip" at bounding box center [543, 415] width 17 height 17
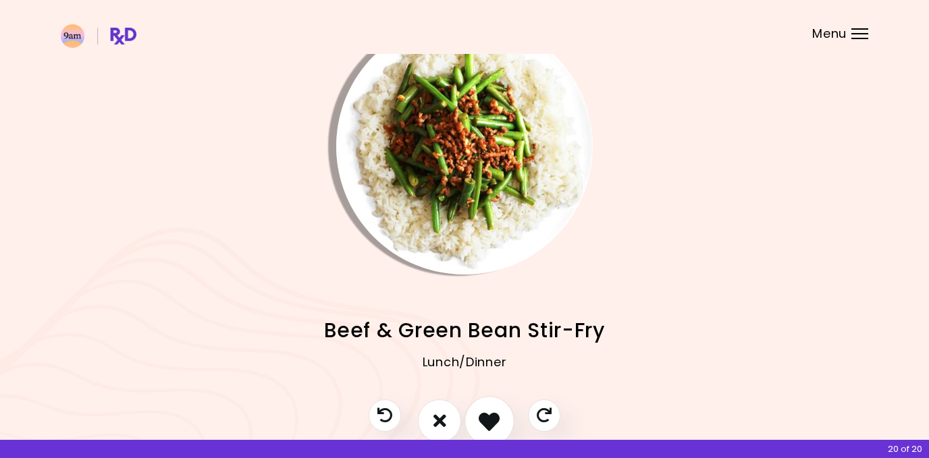
click at [493, 423] on icon "I like this recipe" at bounding box center [489, 420] width 21 height 21
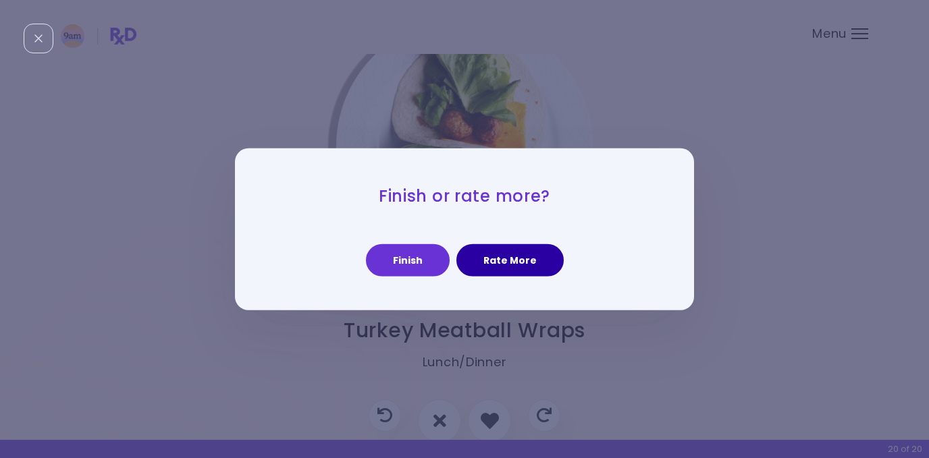
click at [524, 250] on button "Rate More" at bounding box center [509, 260] width 107 height 32
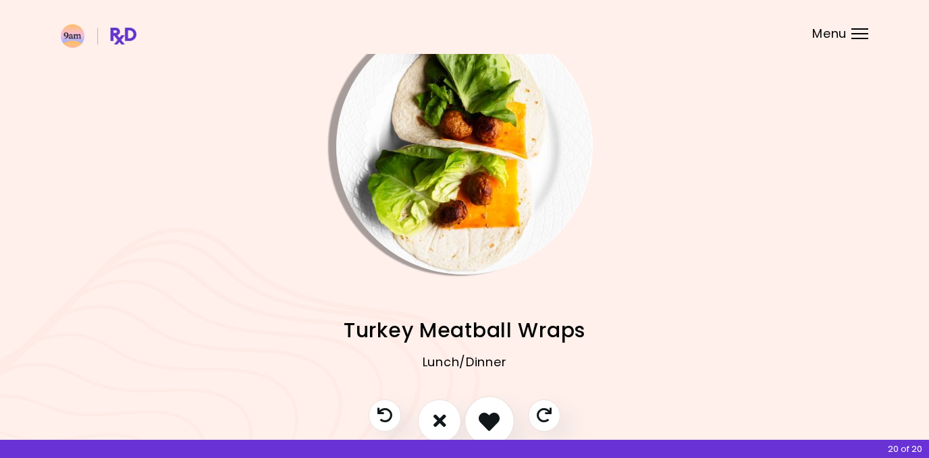
click at [482, 418] on icon "I like this recipe" at bounding box center [489, 420] width 21 height 21
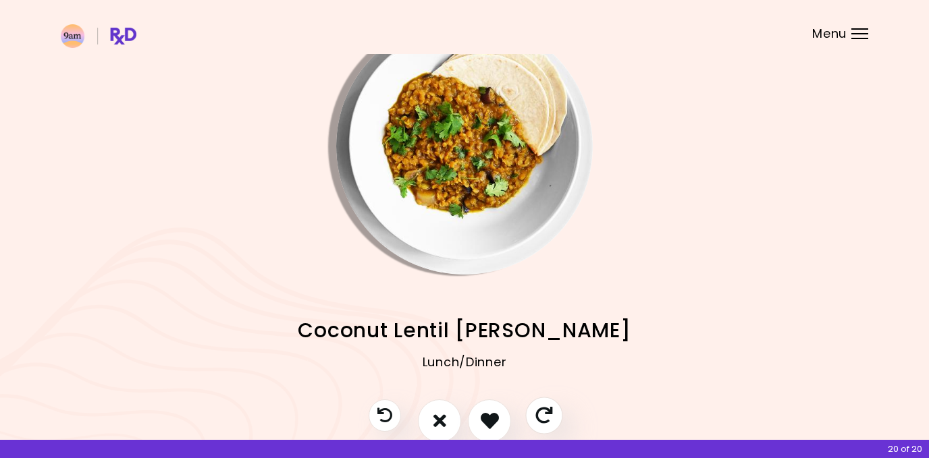
click at [545, 414] on icon "Skip" at bounding box center [543, 415] width 17 height 17
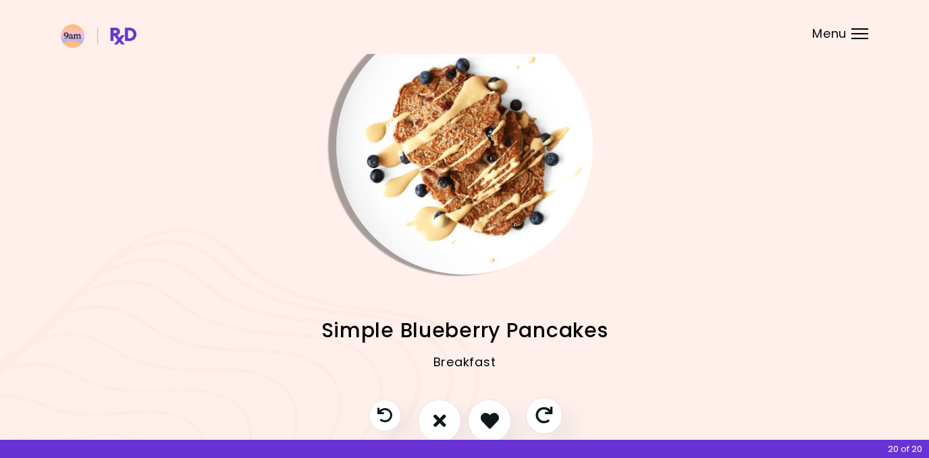
click at [543, 414] on icon "Skip" at bounding box center [543, 415] width 17 height 17
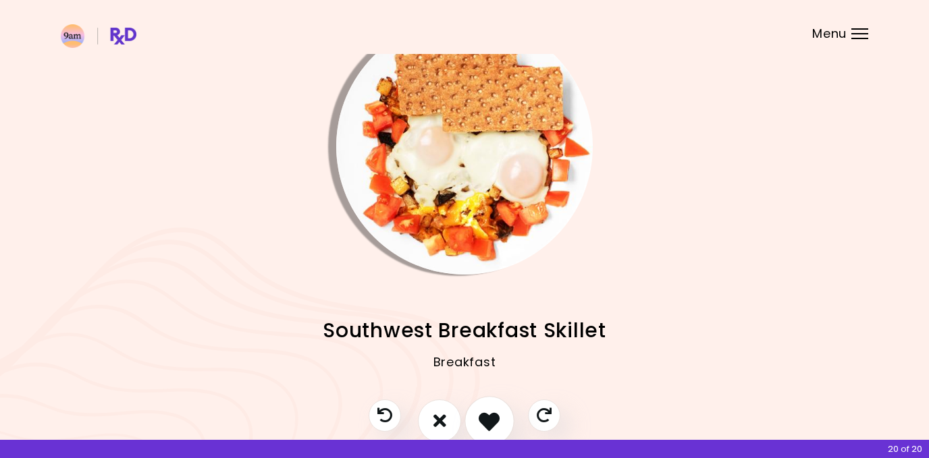
click at [491, 414] on icon "I like this recipe" at bounding box center [489, 420] width 21 height 21
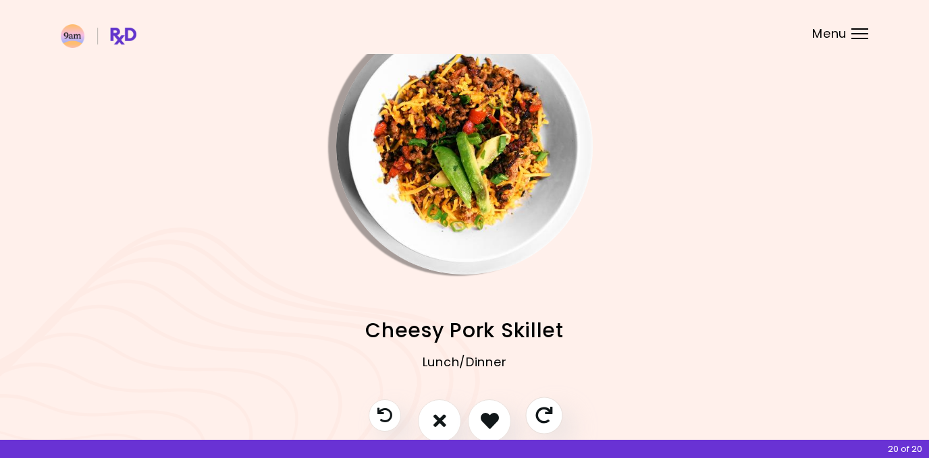
click at [543, 408] on icon "Skip" at bounding box center [543, 415] width 17 height 17
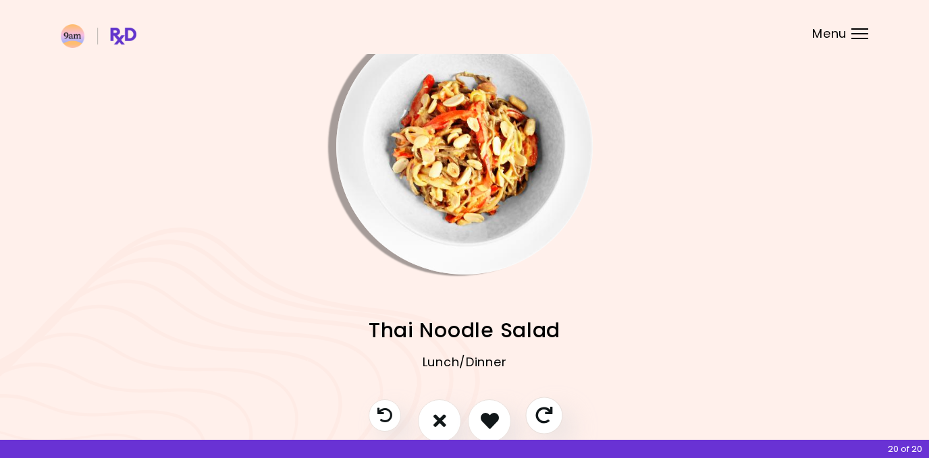
click at [543, 408] on icon "Skip" at bounding box center [543, 415] width 17 height 17
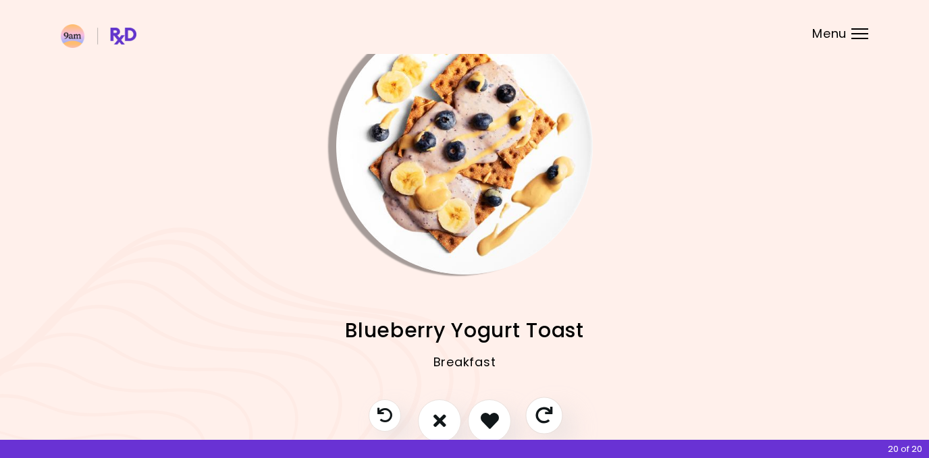
click at [541, 408] on icon "Skip" at bounding box center [543, 415] width 17 height 17
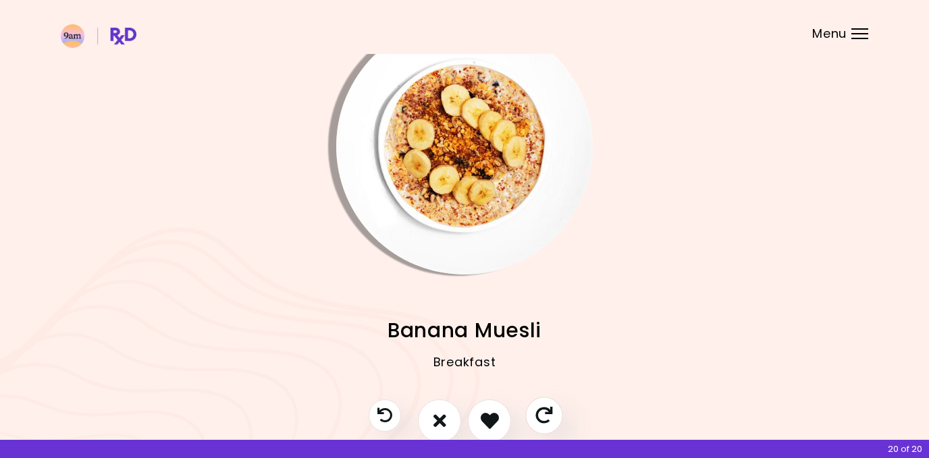
click at [541, 408] on icon "Skip" at bounding box center [543, 415] width 17 height 17
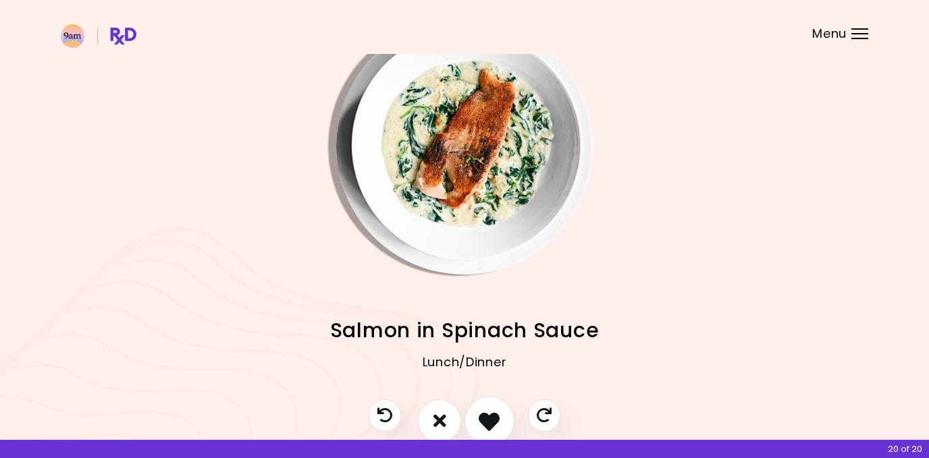
click at [491, 410] on icon "I like this recipe" at bounding box center [489, 420] width 21 height 21
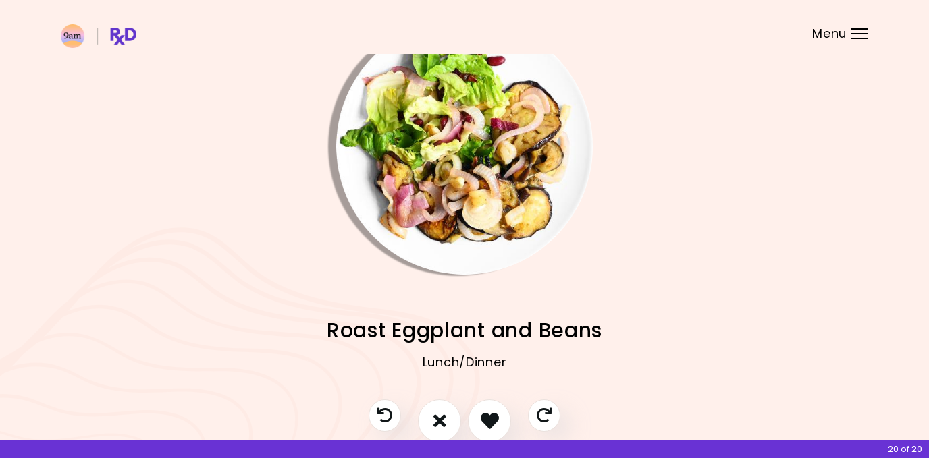
click at [535, 400] on div at bounding box center [464, 428] width 219 height 57
click at [539, 414] on icon "Skip" at bounding box center [543, 415] width 17 height 17
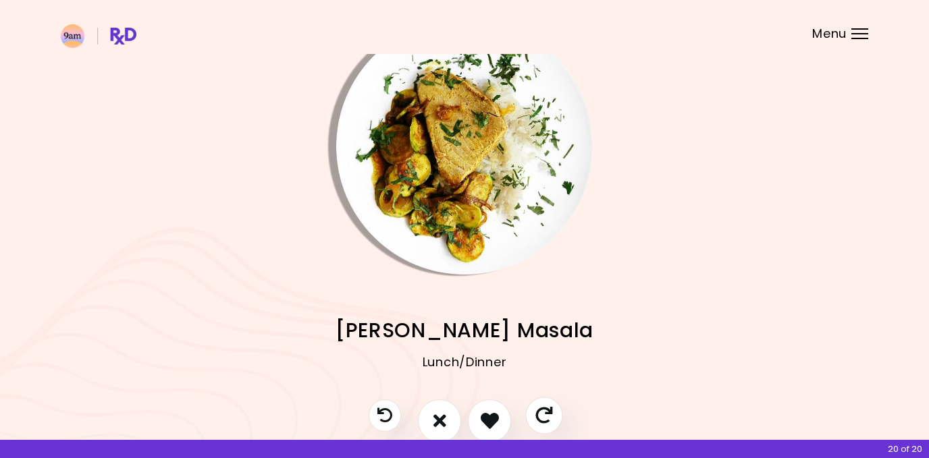
click at [540, 417] on icon "Skip" at bounding box center [543, 415] width 17 height 17
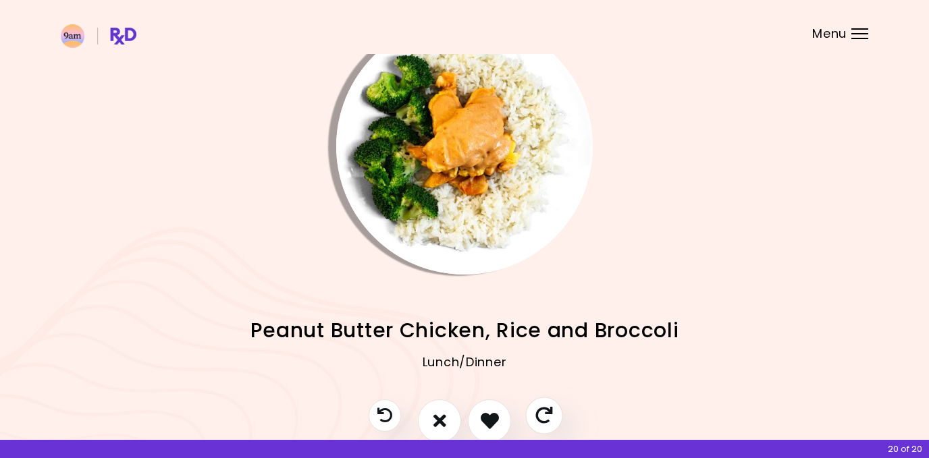
click at [540, 417] on icon "Skip" at bounding box center [543, 415] width 17 height 17
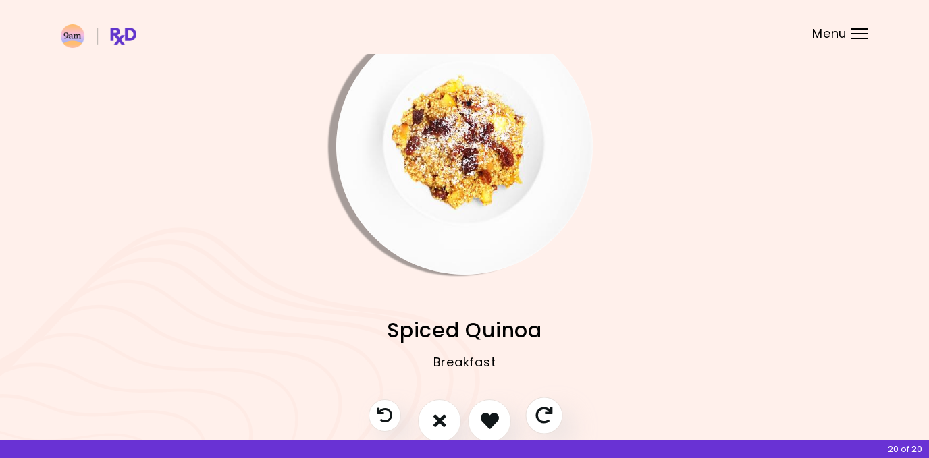
click at [540, 417] on icon "Skip" at bounding box center [543, 415] width 17 height 17
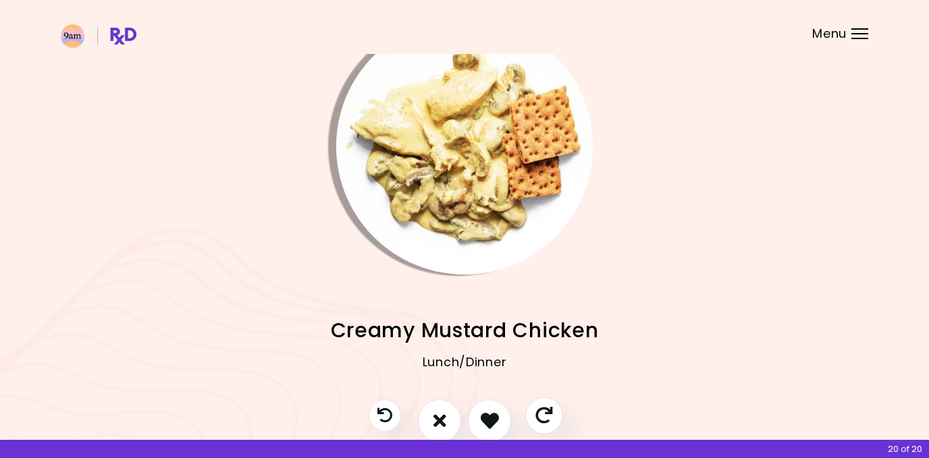
click at [539, 417] on icon "Skip" at bounding box center [543, 415] width 17 height 17
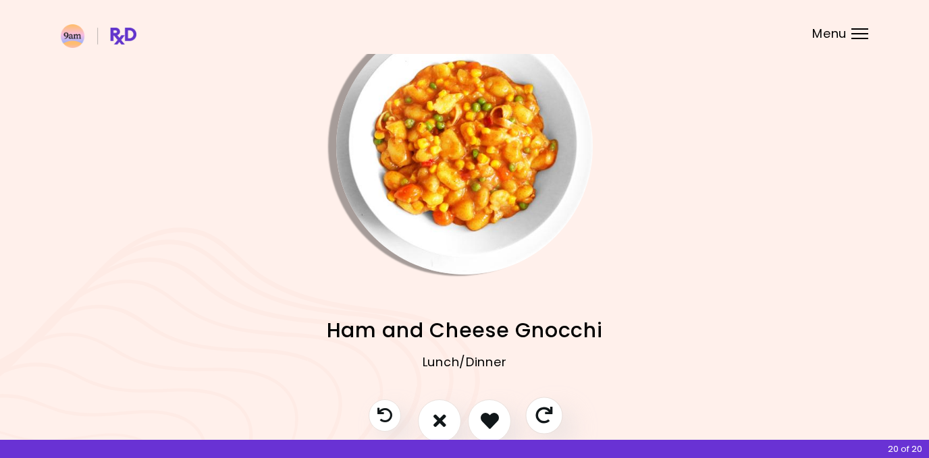
click at [538, 417] on icon "Skip" at bounding box center [543, 415] width 17 height 17
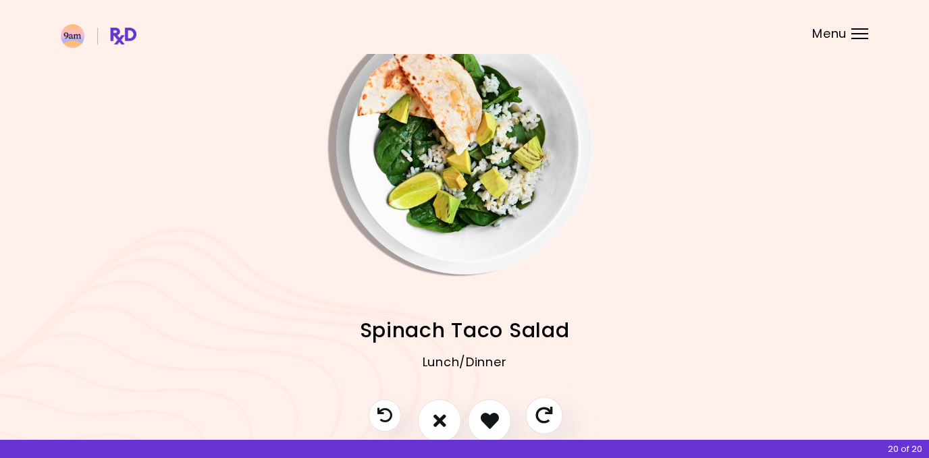
click at [538, 417] on icon "Skip" at bounding box center [543, 415] width 17 height 17
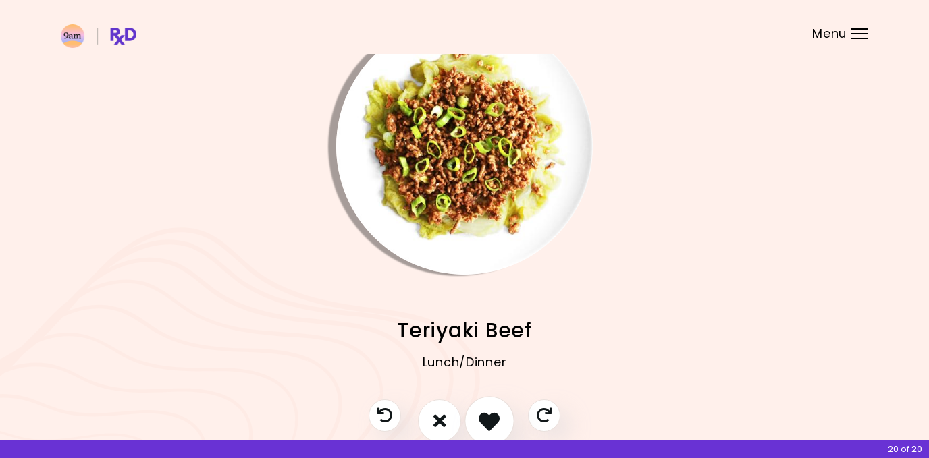
click at [479, 424] on icon "I like this recipe" at bounding box center [489, 420] width 21 height 21
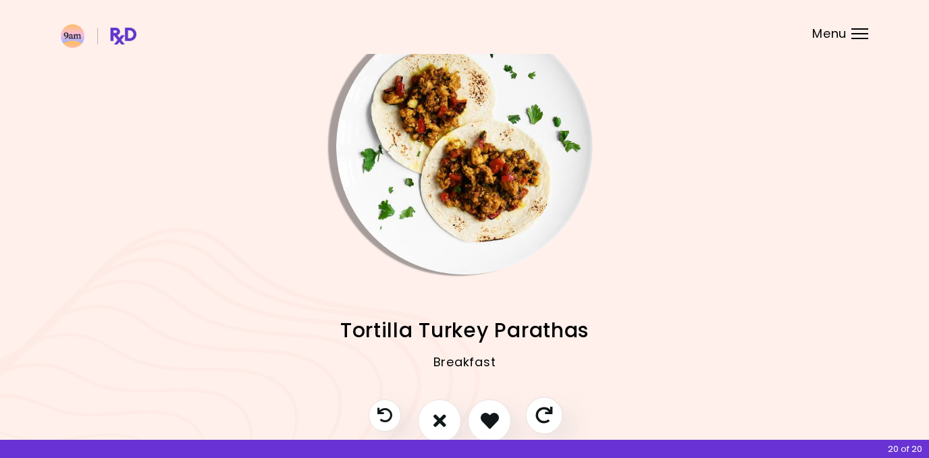
click at [534, 414] on button "Skip" at bounding box center [543, 415] width 37 height 37
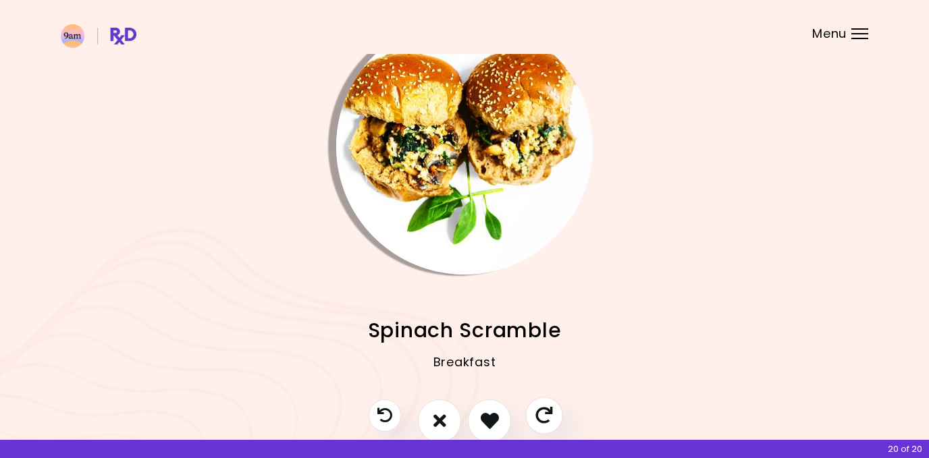
click at [537, 413] on icon "Skip" at bounding box center [543, 415] width 17 height 17
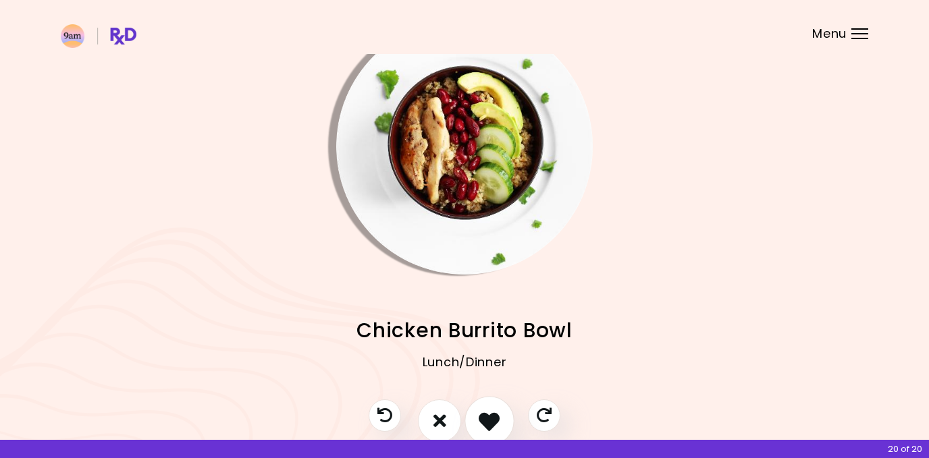
click at [495, 411] on icon "I like this recipe" at bounding box center [489, 420] width 21 height 21
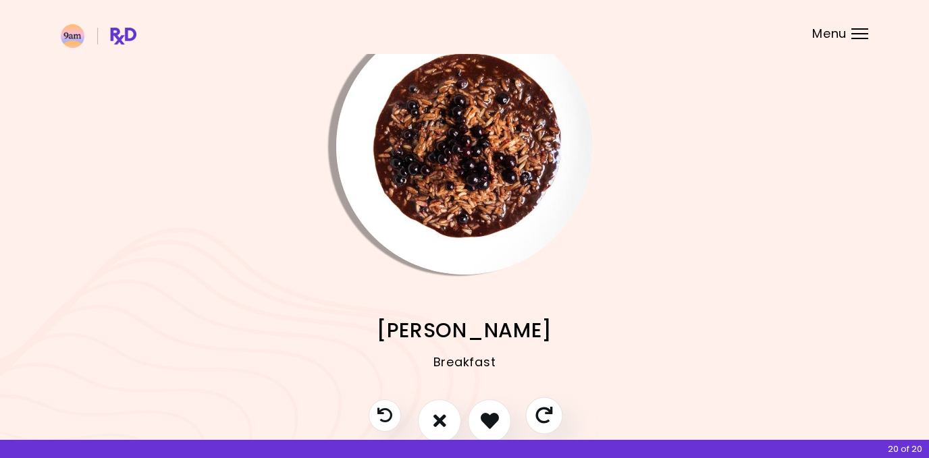
click at [537, 404] on button "Skip" at bounding box center [543, 415] width 37 height 37
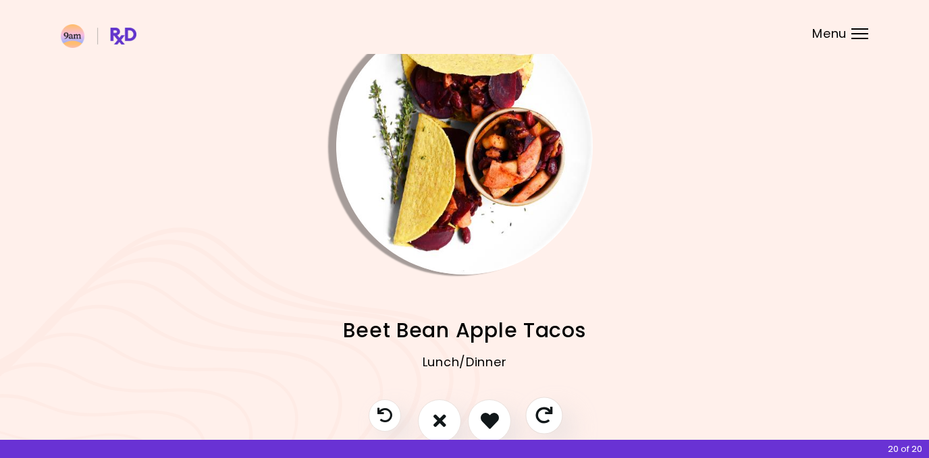
click at [538, 404] on button "Skip" at bounding box center [543, 415] width 37 height 37
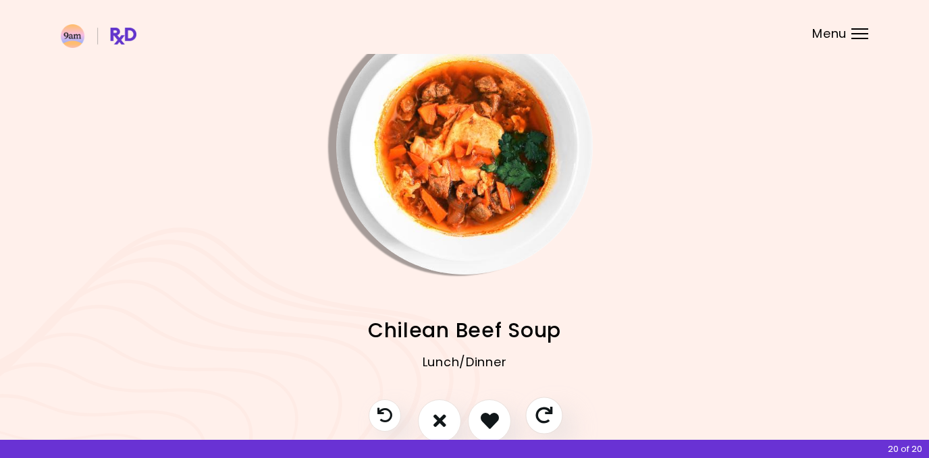
click at [537, 404] on button "Skip" at bounding box center [543, 415] width 37 height 37
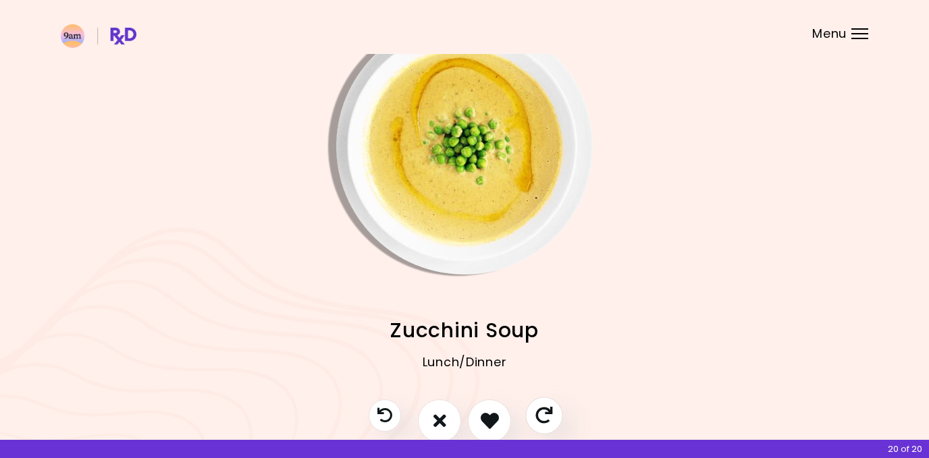
click at [537, 404] on button "Skip" at bounding box center [543, 415] width 37 height 37
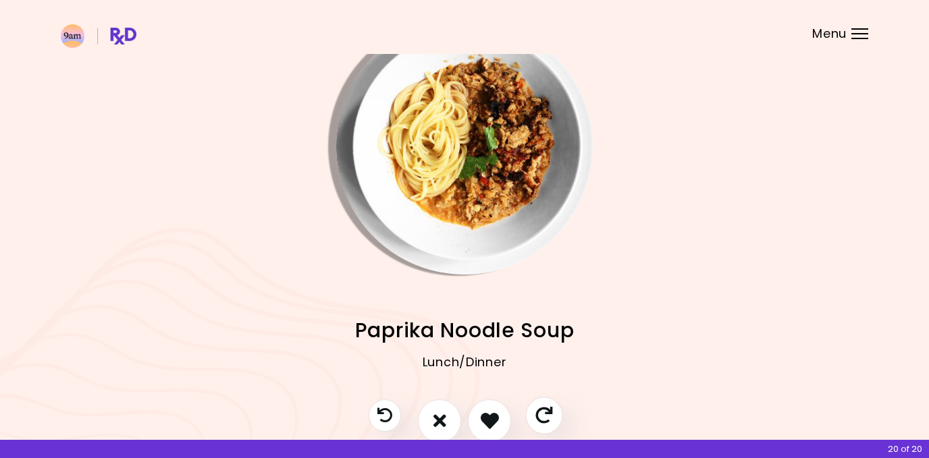
click at [539, 404] on button "Skip" at bounding box center [543, 415] width 37 height 37
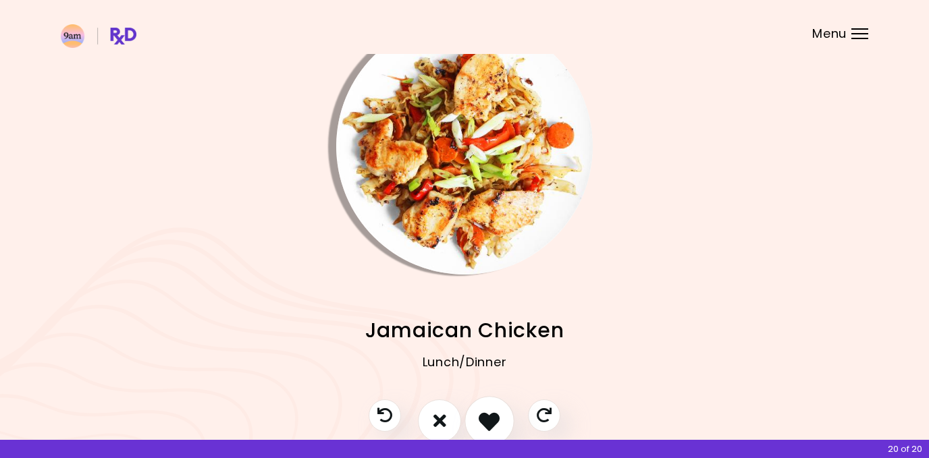
click at [495, 429] on icon "I like this recipe" at bounding box center [489, 420] width 21 height 21
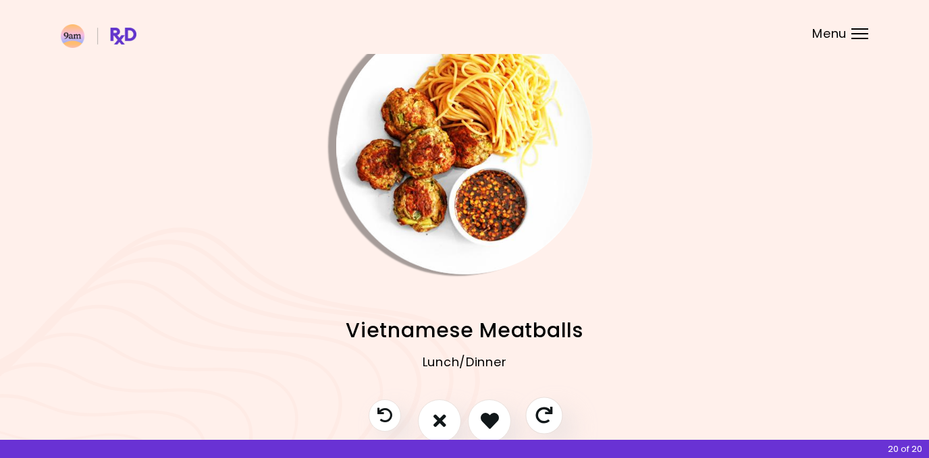
click at [534, 408] on button "Skip" at bounding box center [543, 415] width 37 height 37
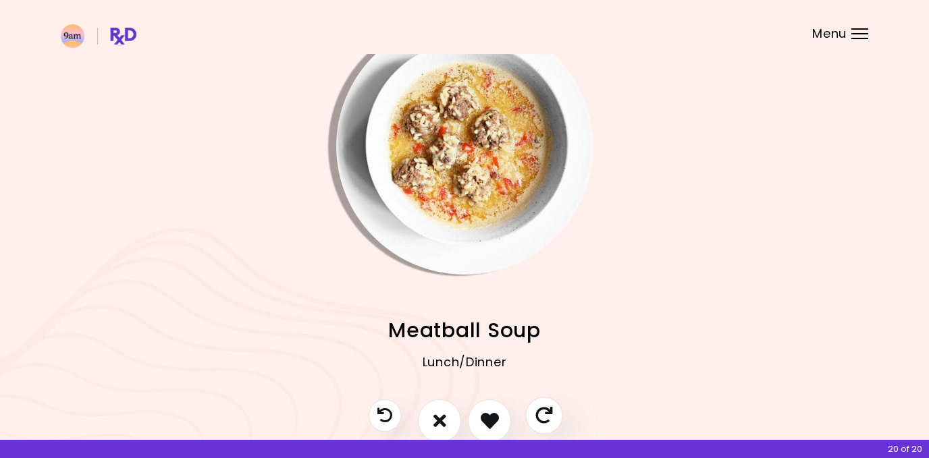
click at [535, 407] on icon "Skip" at bounding box center [543, 415] width 17 height 17
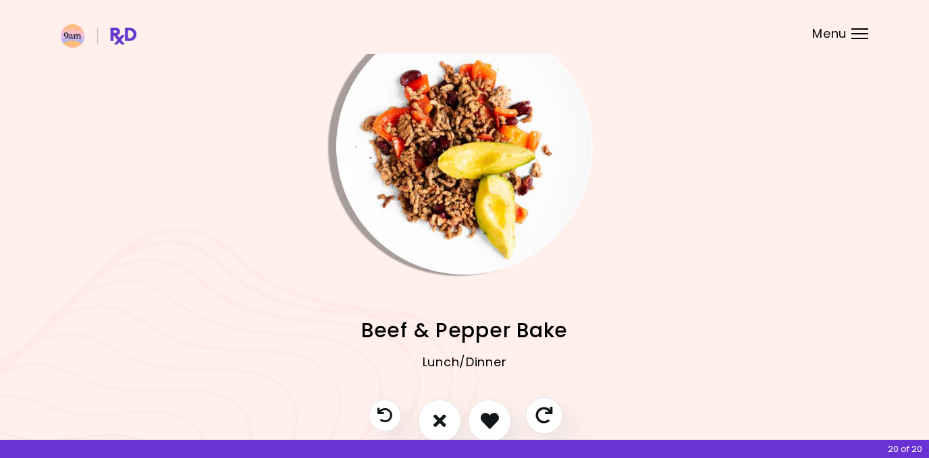
click at [535, 407] on button "Skip" at bounding box center [543, 415] width 37 height 37
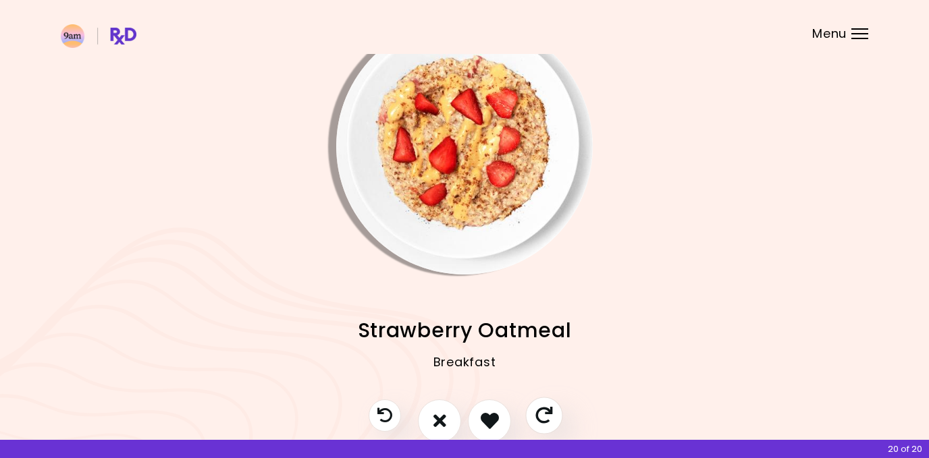
click at [535, 407] on button "Skip" at bounding box center [543, 415] width 37 height 37
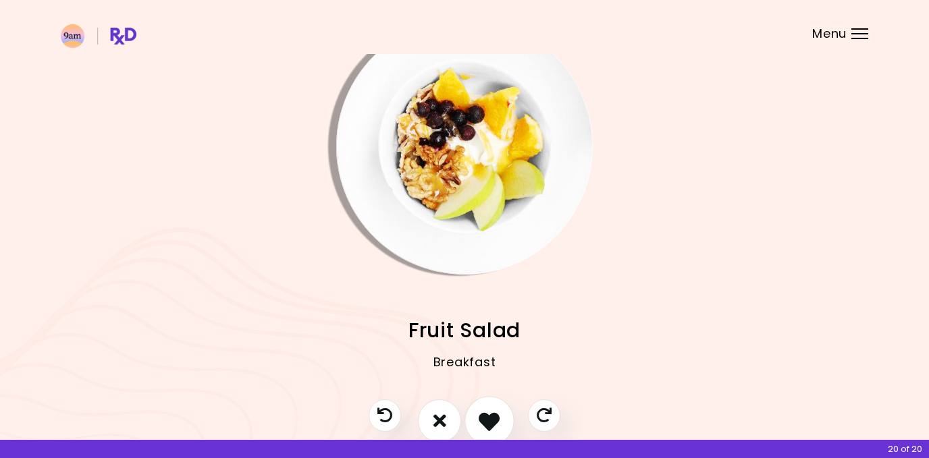
click at [477, 408] on button "I like this recipe" at bounding box center [489, 421] width 50 height 50
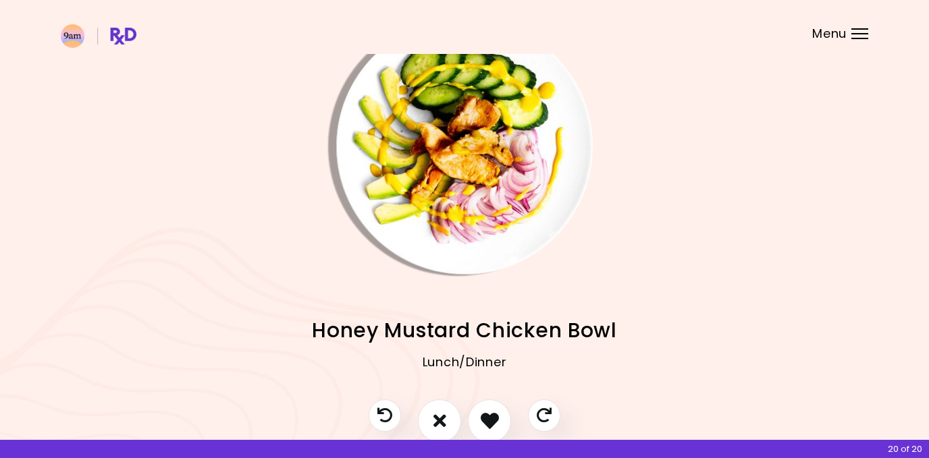
click at [467, 407] on div at bounding box center [464, 428] width 219 height 57
click at [483, 414] on icon "I like this recipe" at bounding box center [489, 420] width 21 height 21
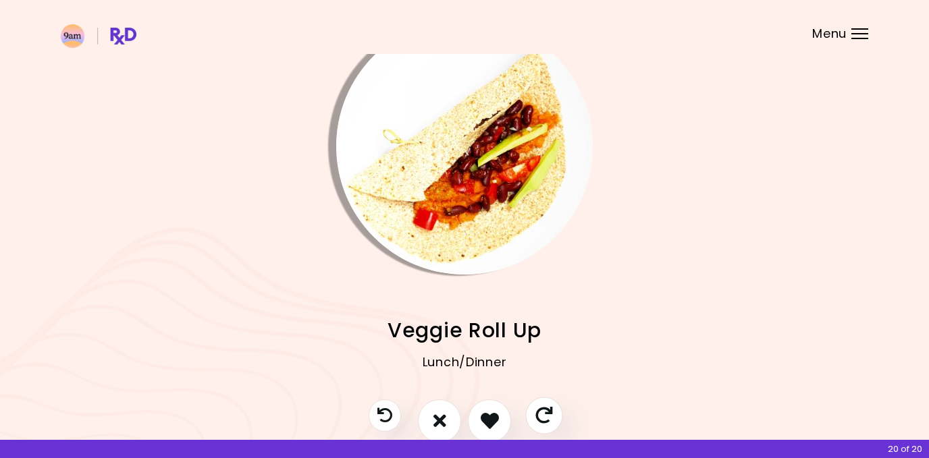
click at [534, 406] on button "Skip" at bounding box center [543, 415] width 37 height 37
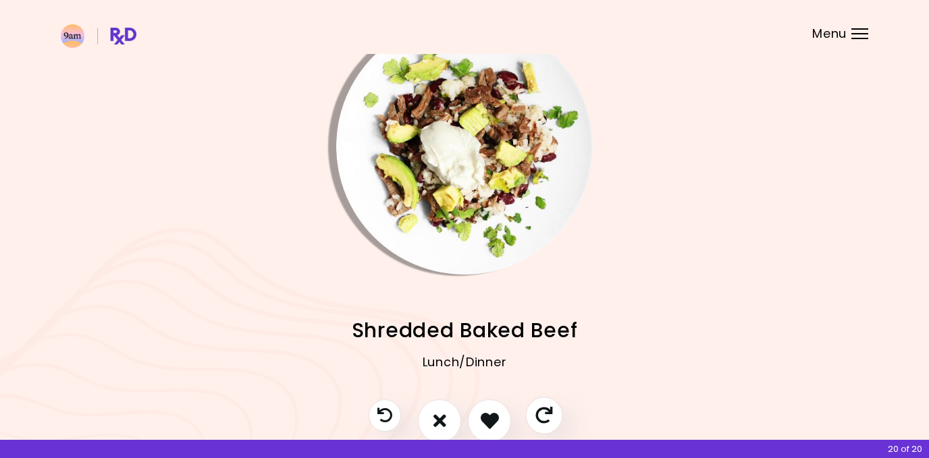
click at [535, 406] on button "Skip" at bounding box center [543, 415] width 37 height 37
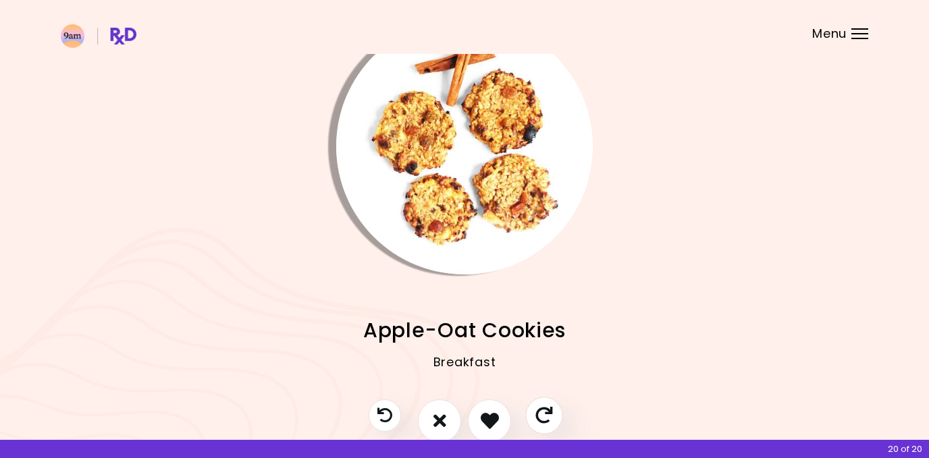
click at [535, 405] on button "Skip" at bounding box center [543, 415] width 37 height 37
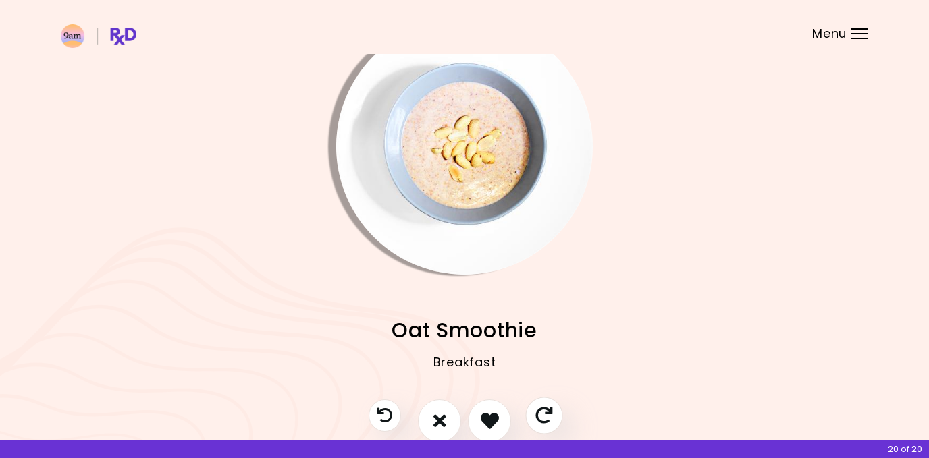
click at [535, 404] on button "Skip" at bounding box center [543, 415] width 37 height 37
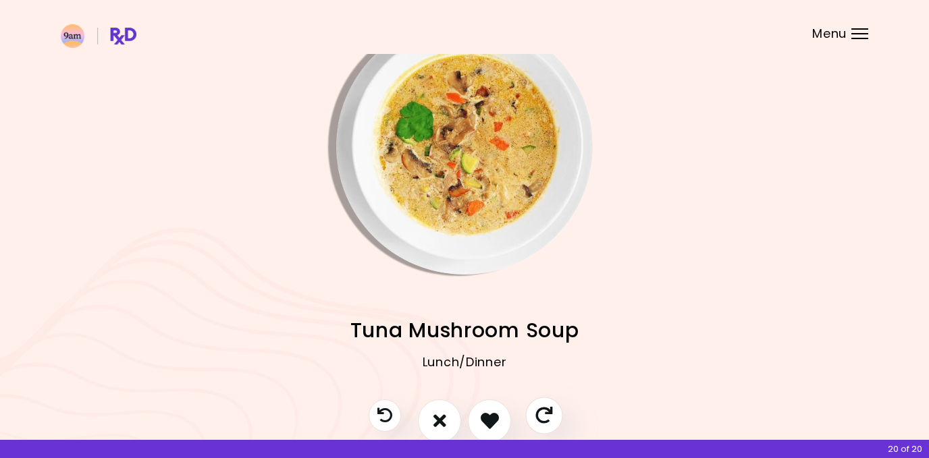
click at [535, 404] on button "Skip" at bounding box center [543, 415] width 37 height 37
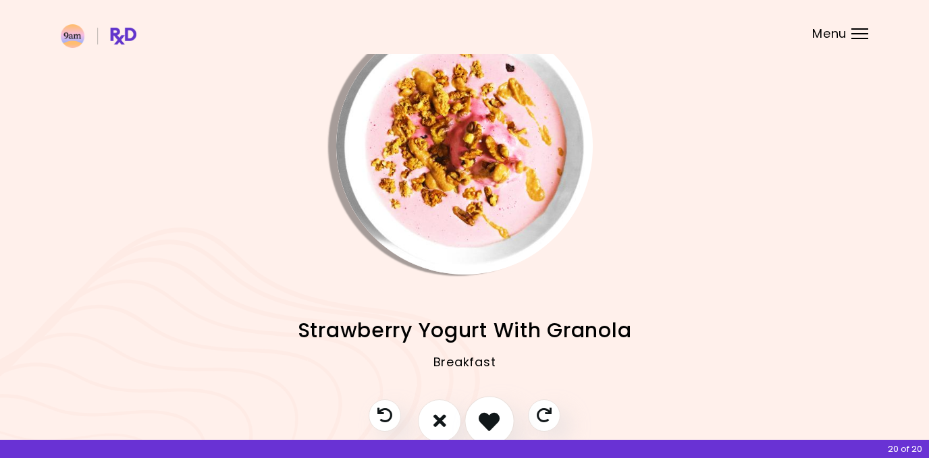
click at [497, 418] on icon "I like this recipe" at bounding box center [489, 420] width 21 height 21
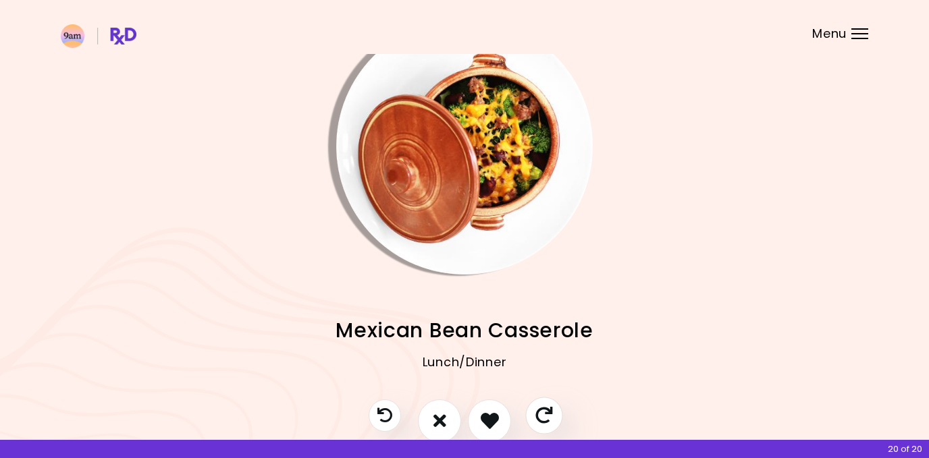
click at [544, 419] on icon "Skip" at bounding box center [543, 415] width 17 height 17
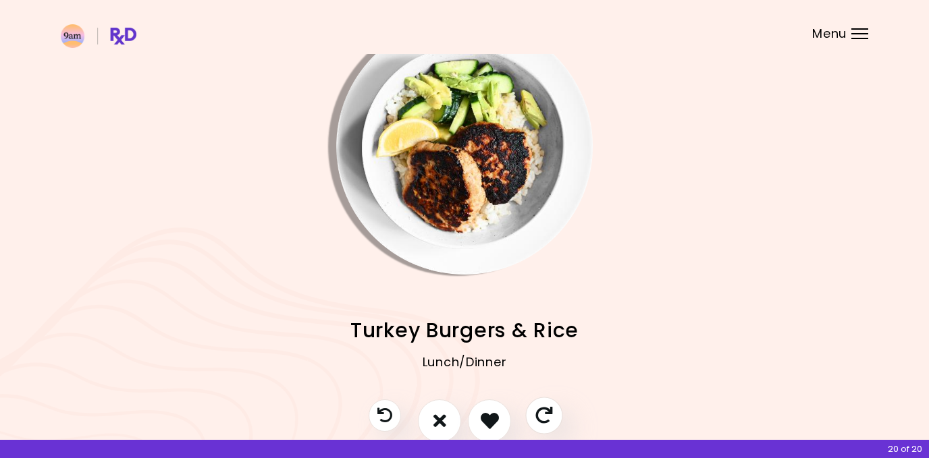
click at [545, 419] on icon "Skip" at bounding box center [543, 415] width 17 height 17
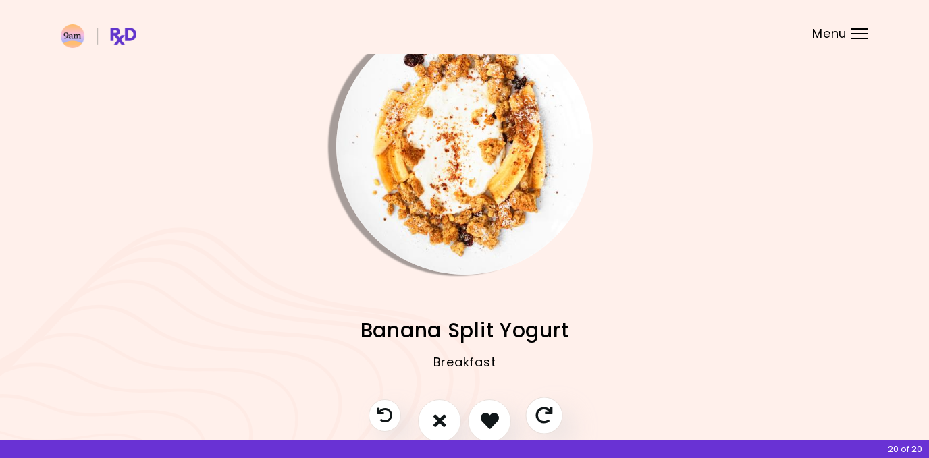
click at [545, 419] on icon "Skip" at bounding box center [543, 415] width 17 height 17
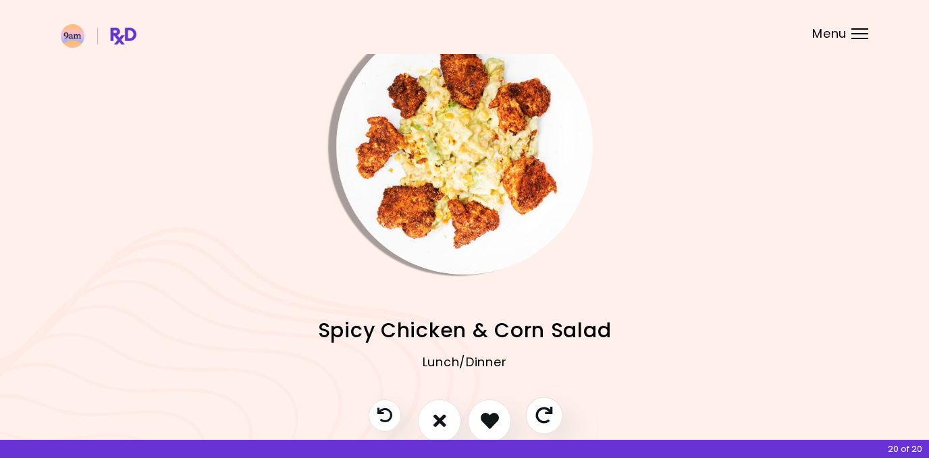
click at [545, 419] on icon "Skip" at bounding box center [543, 415] width 17 height 17
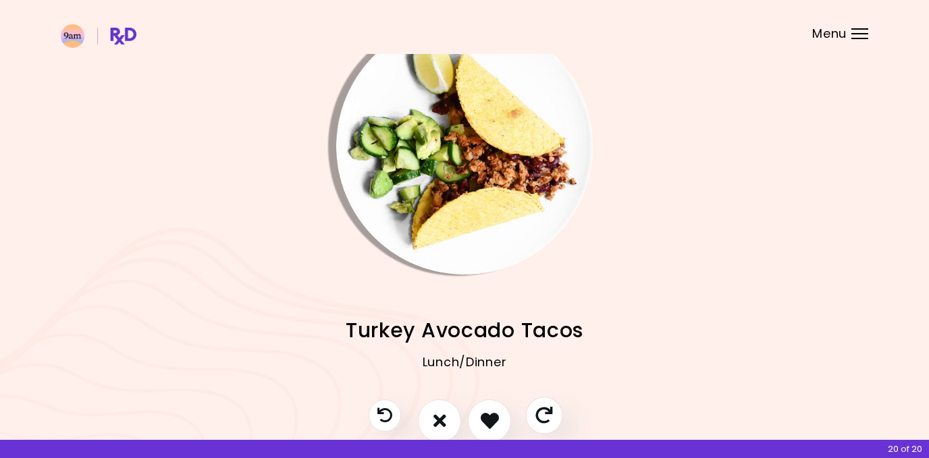
click at [545, 419] on icon "Skip" at bounding box center [543, 415] width 17 height 17
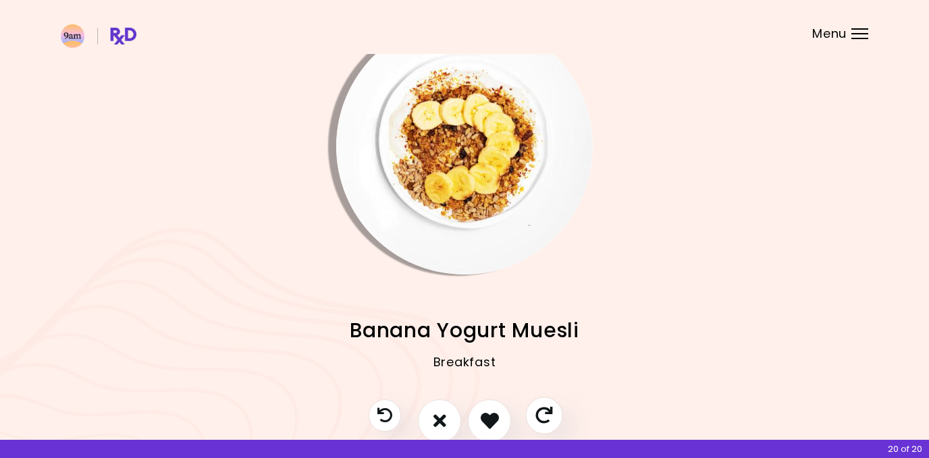
click at [545, 419] on icon "Skip" at bounding box center [543, 415] width 17 height 17
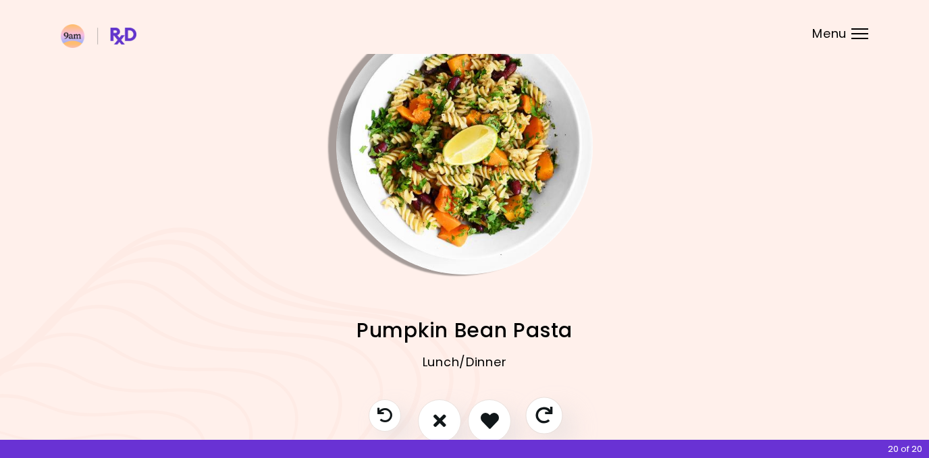
click at [545, 419] on icon "Skip" at bounding box center [543, 415] width 17 height 17
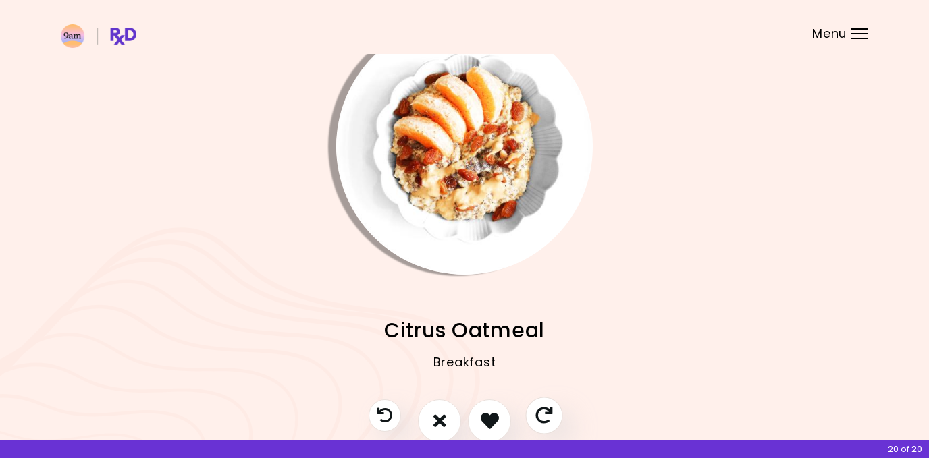
click at [545, 419] on icon "Skip" at bounding box center [543, 415] width 17 height 17
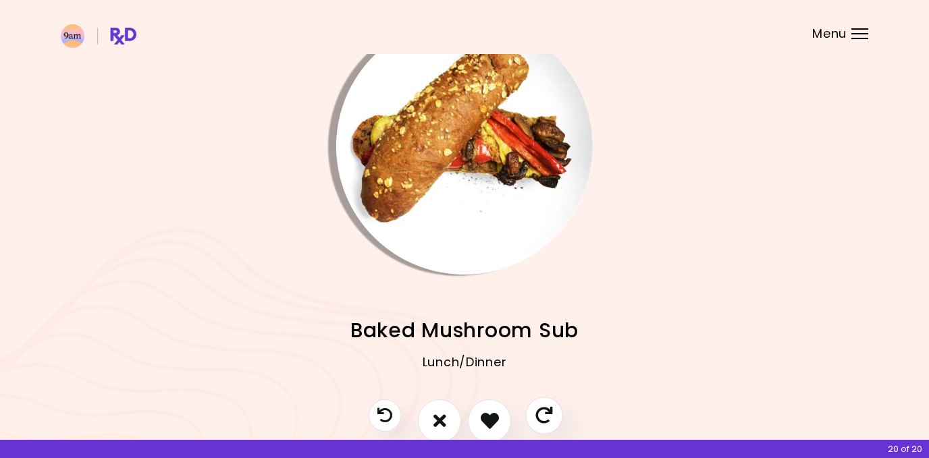
click at [545, 419] on icon "Skip" at bounding box center [543, 415] width 17 height 17
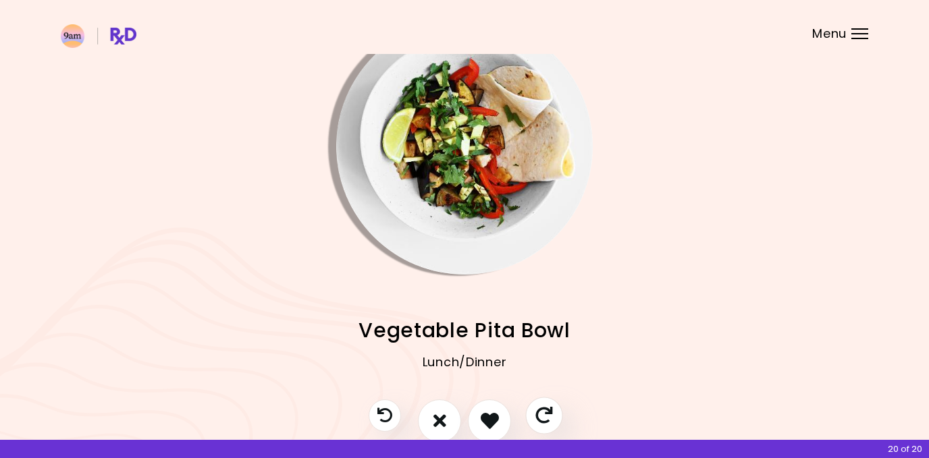
click at [544, 419] on icon "Skip" at bounding box center [543, 415] width 17 height 17
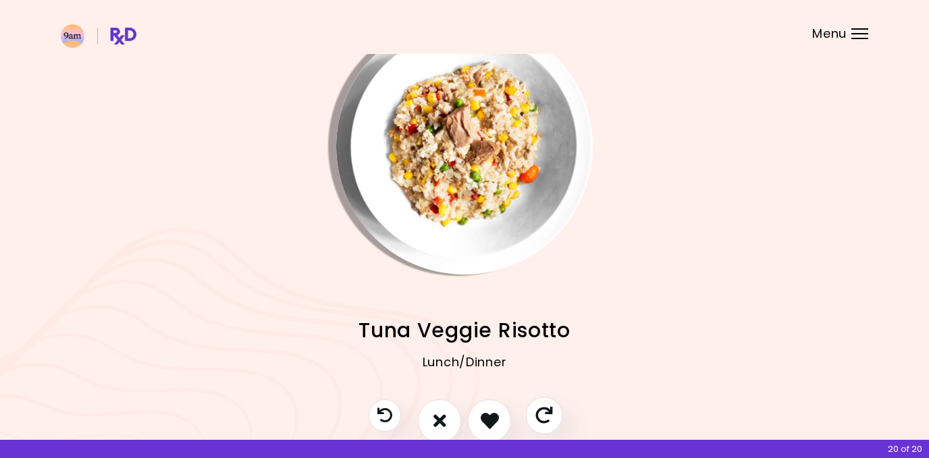
click at [543, 420] on icon "Skip" at bounding box center [543, 415] width 17 height 17
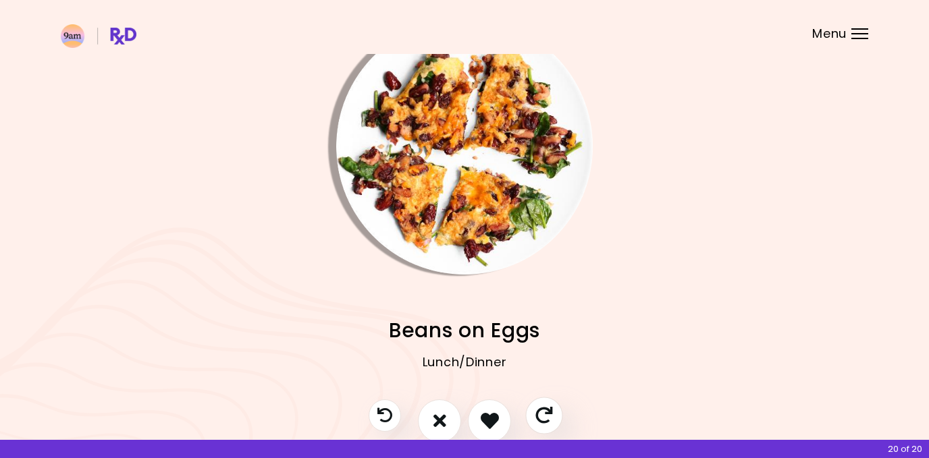
click at [543, 420] on icon "Skip" at bounding box center [543, 415] width 17 height 17
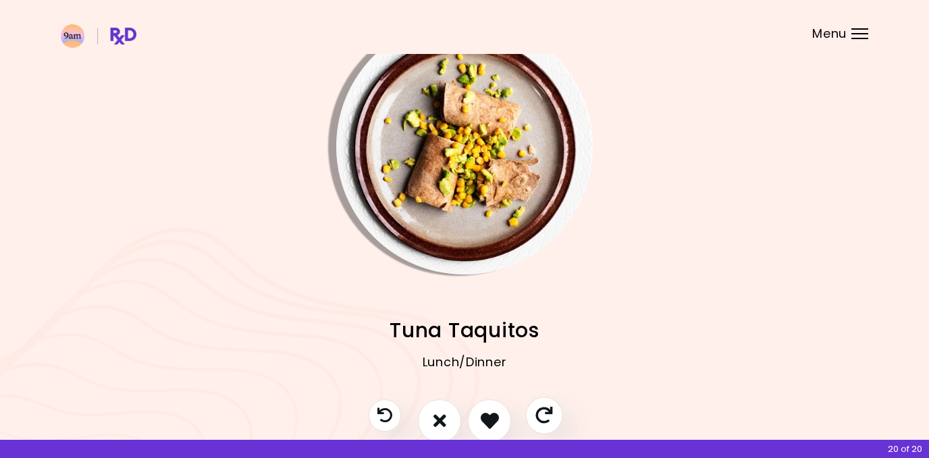
click at [543, 420] on icon "Skip" at bounding box center [543, 415] width 17 height 17
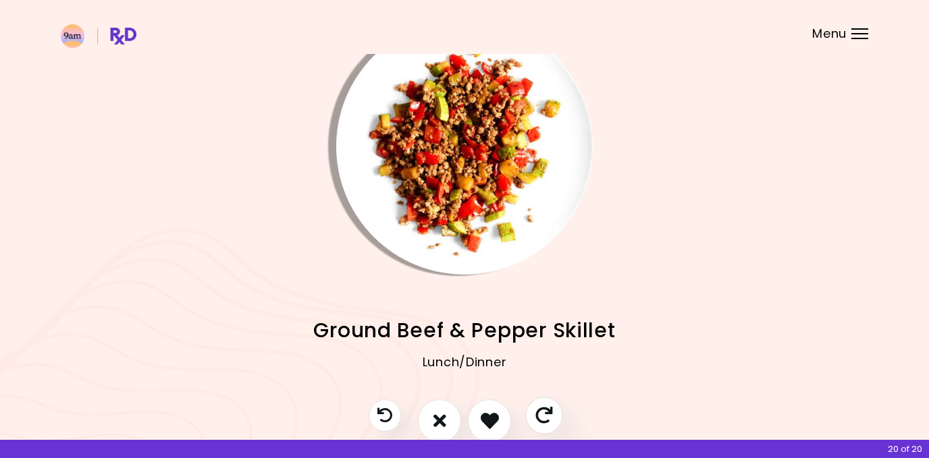
click at [543, 420] on icon "Skip" at bounding box center [543, 415] width 17 height 17
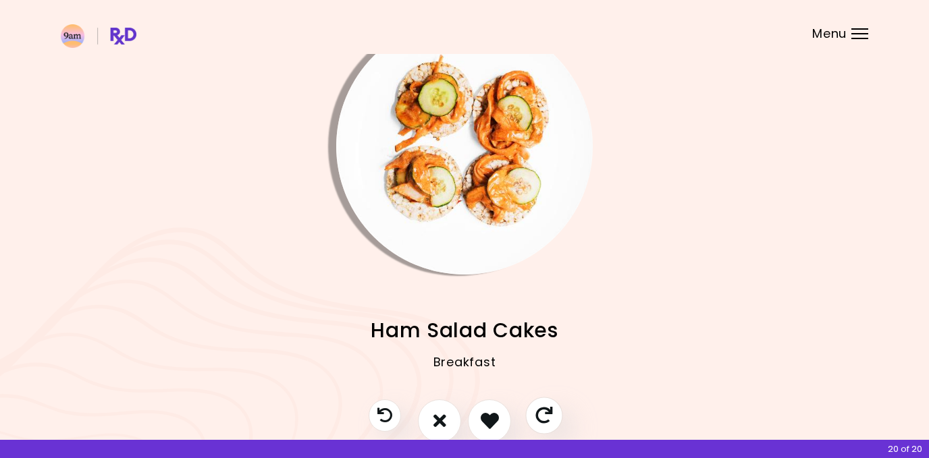
click at [543, 420] on icon "Skip" at bounding box center [543, 415] width 17 height 17
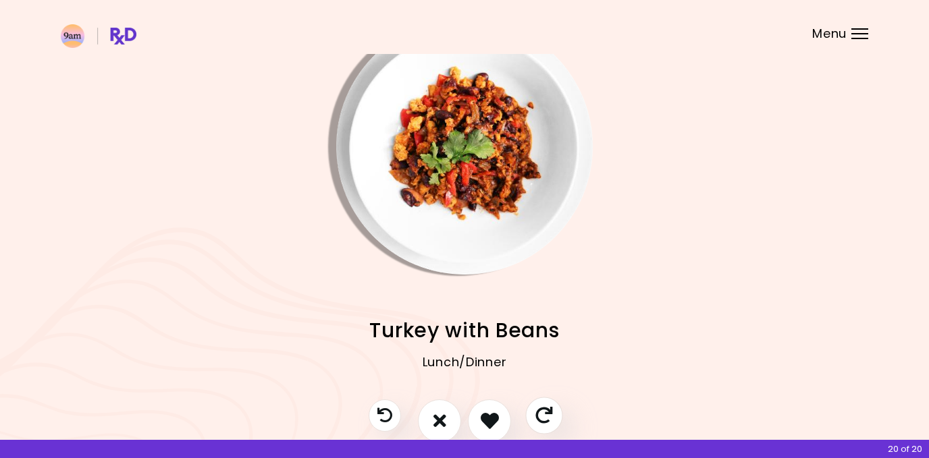
click at [543, 420] on icon "Skip" at bounding box center [543, 415] width 17 height 17
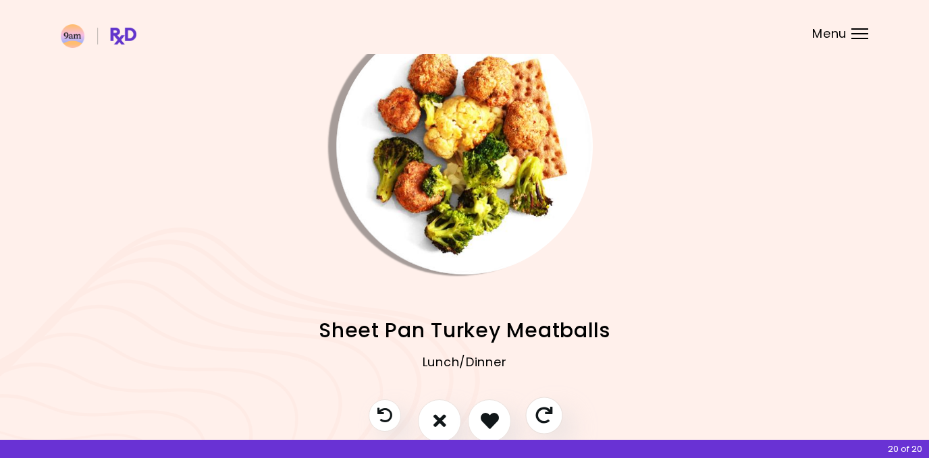
click at [543, 420] on icon "Skip" at bounding box center [543, 415] width 17 height 17
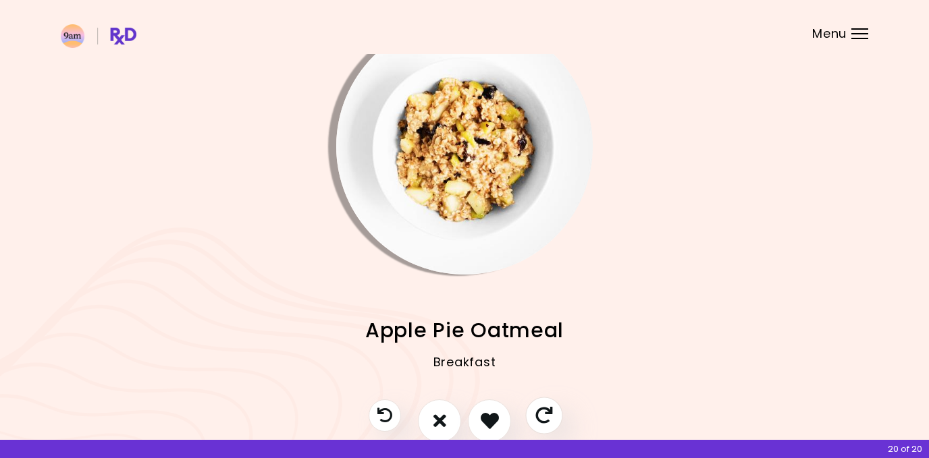
click at [543, 420] on icon "Skip" at bounding box center [543, 415] width 17 height 17
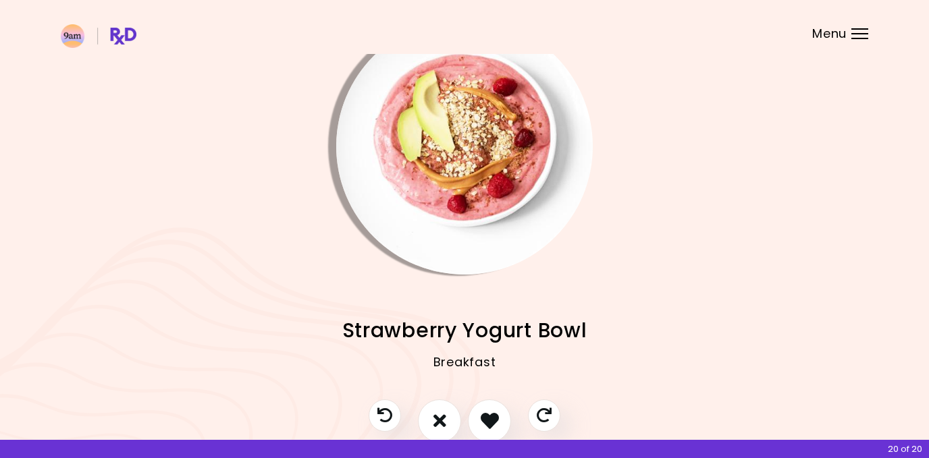
drag, startPoint x: 543, startPoint y: 420, endPoint x: 516, endPoint y: 359, distance: 66.5
click at [516, 359] on div "Cauliflower Cheese Soup Lunch/Dinner Banana Chocolate Smoothie Breakfast Carrot…" at bounding box center [464, 248] width 929 height 574
click at [543, 409] on icon "Skip" at bounding box center [543, 415] width 17 height 17
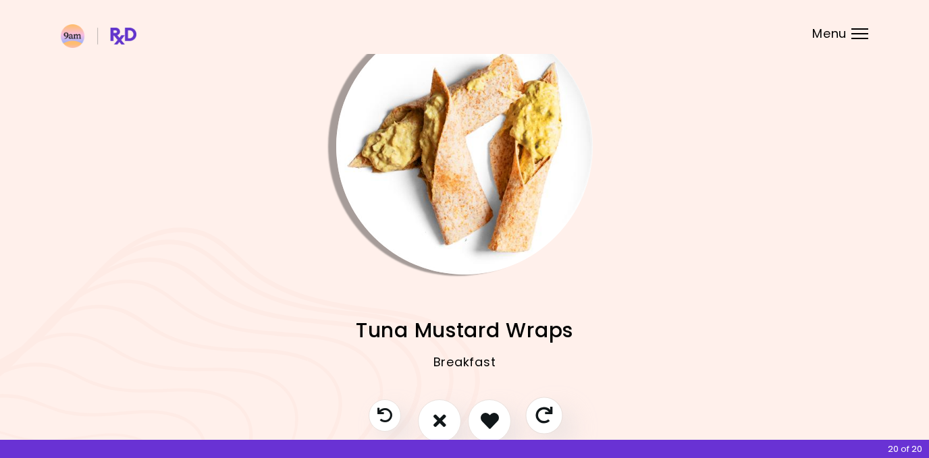
click at [543, 409] on icon "Skip" at bounding box center [543, 415] width 17 height 17
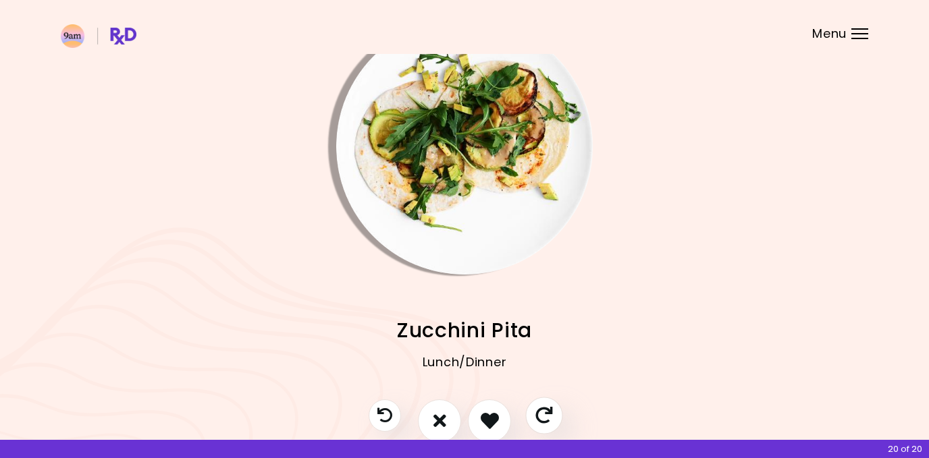
click at [543, 410] on icon "Skip" at bounding box center [543, 415] width 17 height 17
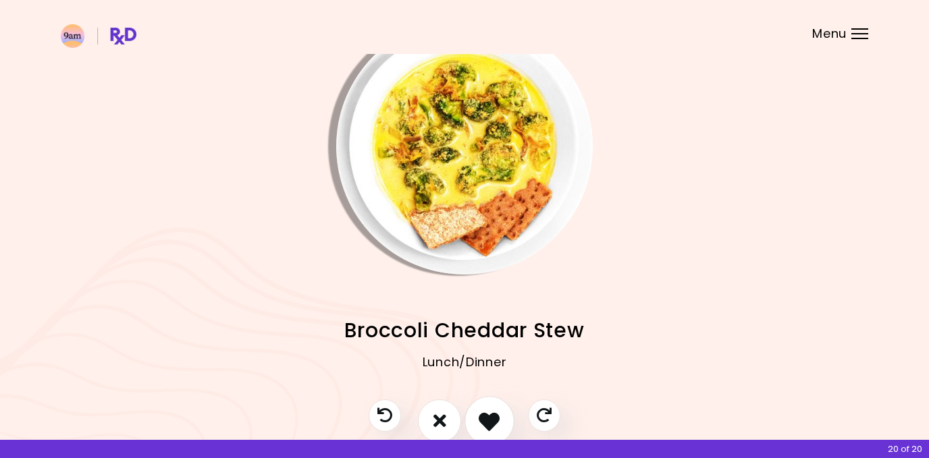
click at [499, 415] on icon "I like this recipe" at bounding box center [489, 420] width 21 height 21
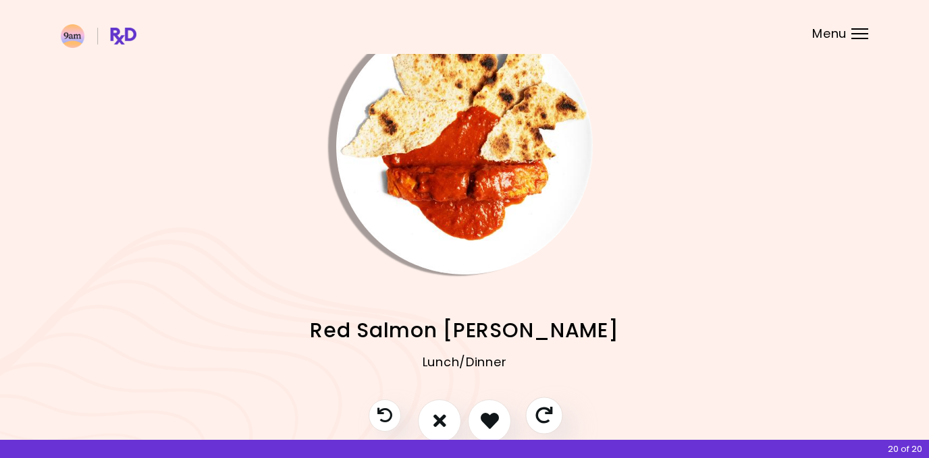
click at [538, 412] on icon "Skip" at bounding box center [543, 415] width 17 height 17
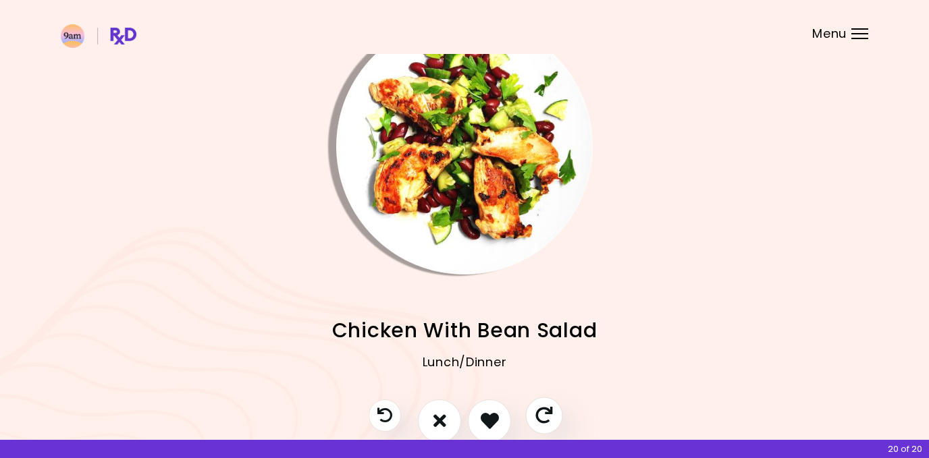
click at [539, 411] on icon "Skip" at bounding box center [543, 415] width 17 height 17
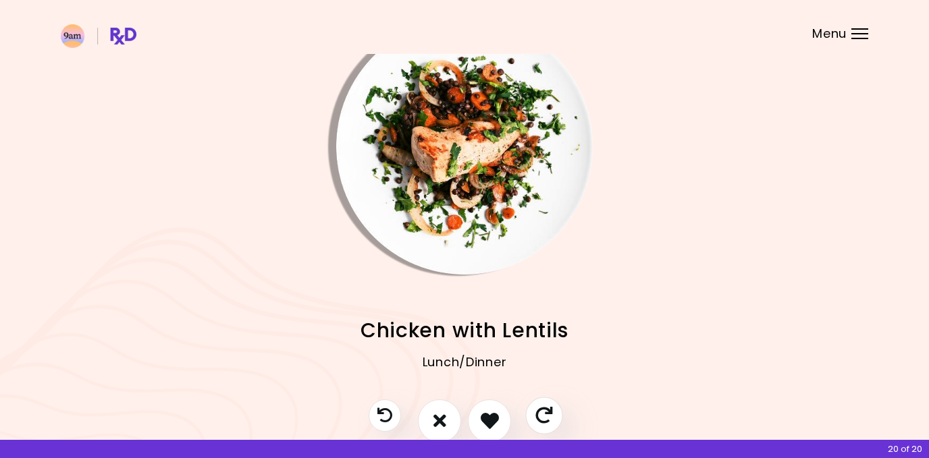
click at [539, 411] on icon "Skip" at bounding box center [543, 415] width 17 height 17
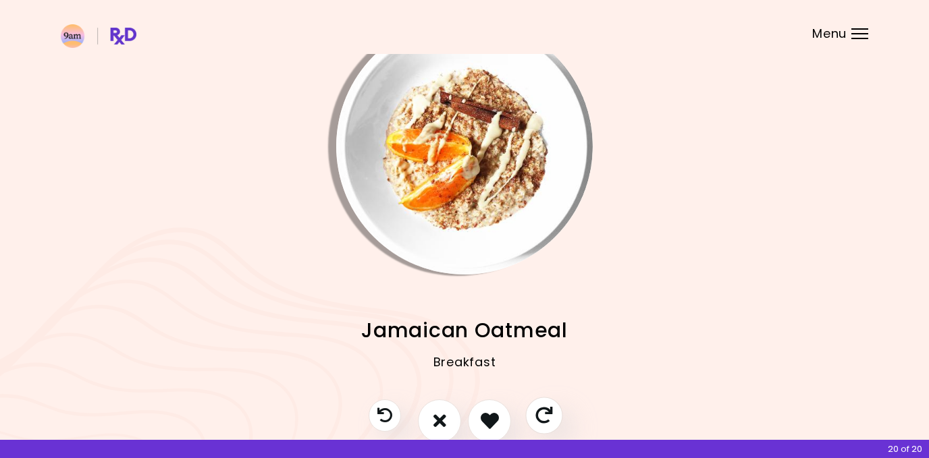
click at [539, 410] on icon "Skip" at bounding box center [543, 415] width 17 height 17
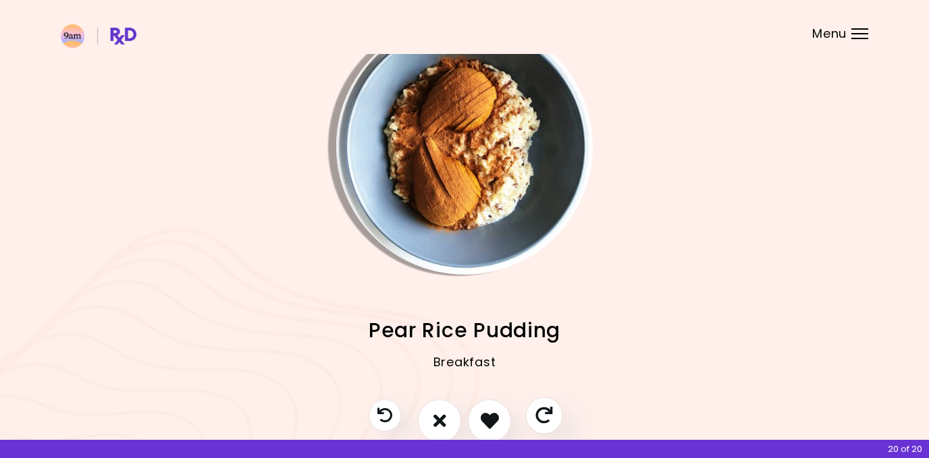
click at [539, 410] on icon "Skip" at bounding box center [543, 415] width 17 height 17
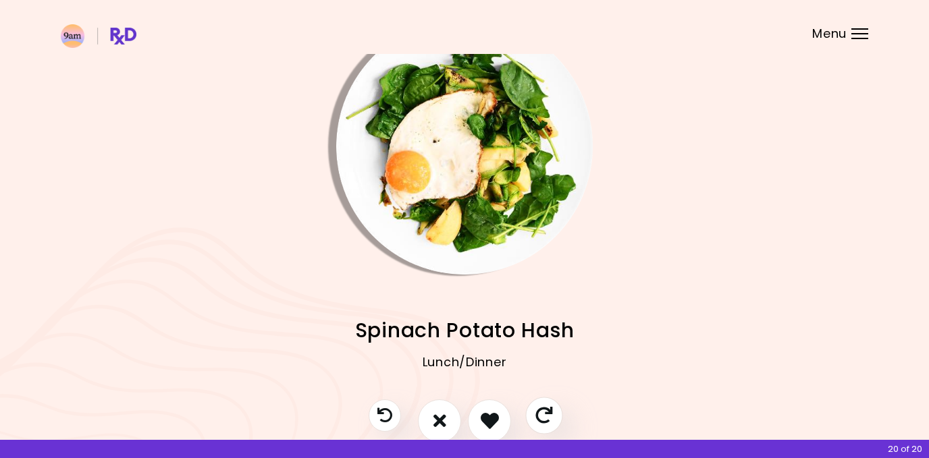
click at [539, 410] on icon "Skip" at bounding box center [543, 415] width 17 height 17
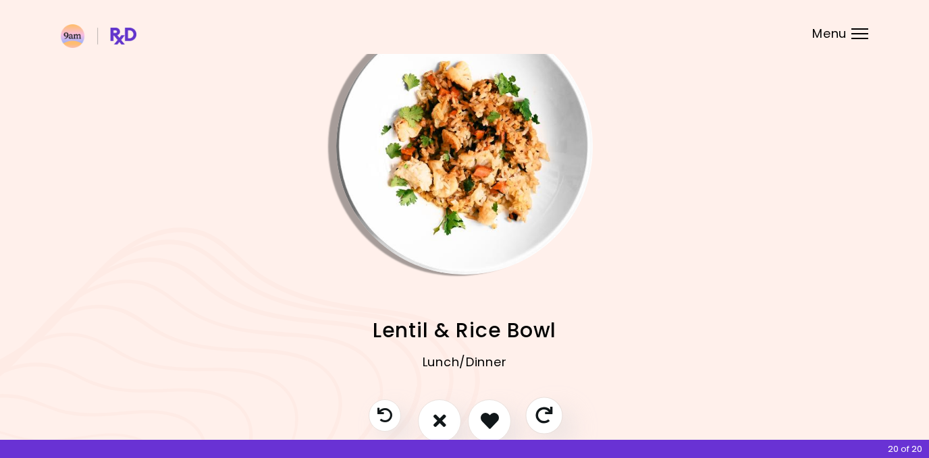
click at [539, 410] on icon "Skip" at bounding box center [543, 415] width 17 height 17
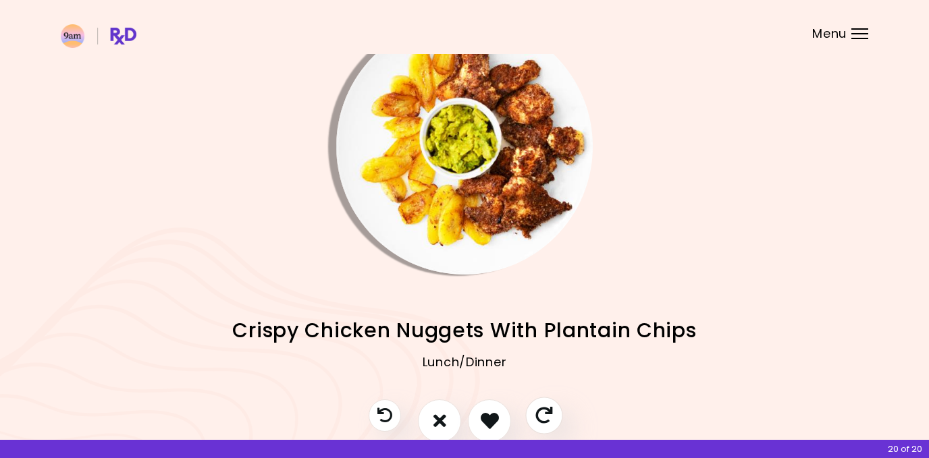
click at [539, 410] on icon "Skip" at bounding box center [543, 415] width 17 height 17
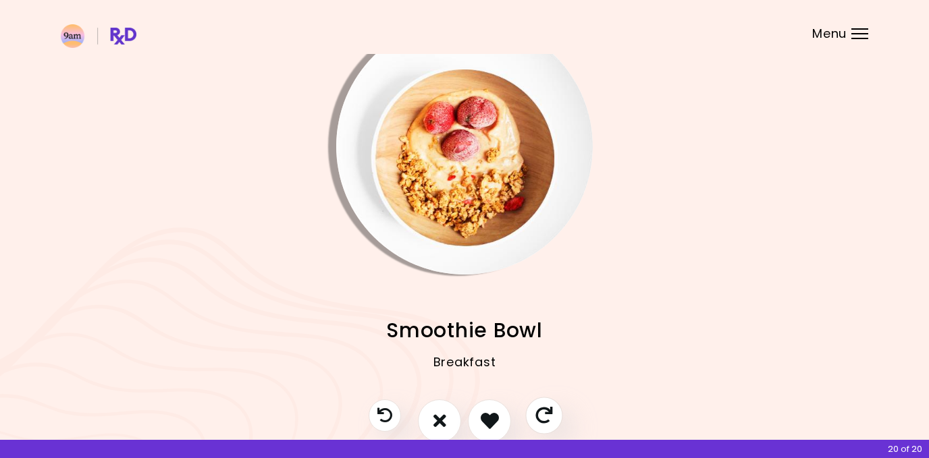
click at [539, 410] on icon "Skip" at bounding box center [543, 415] width 17 height 17
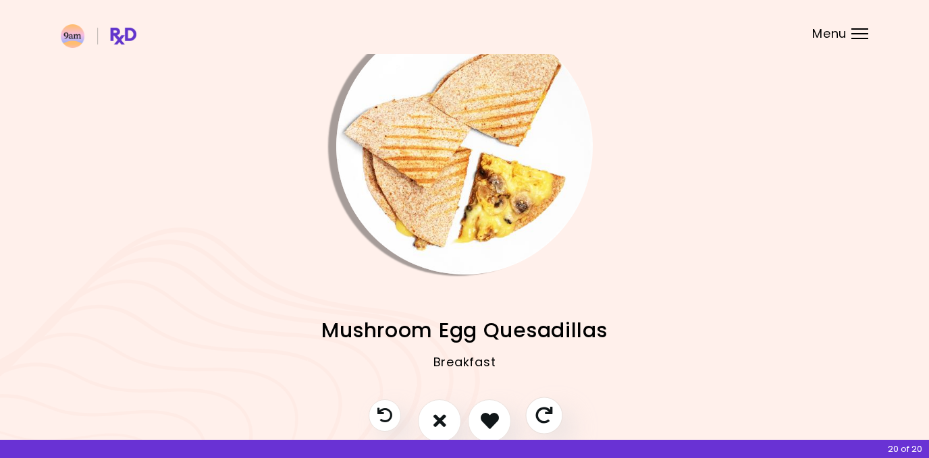
click at [539, 410] on icon "Skip" at bounding box center [543, 415] width 17 height 17
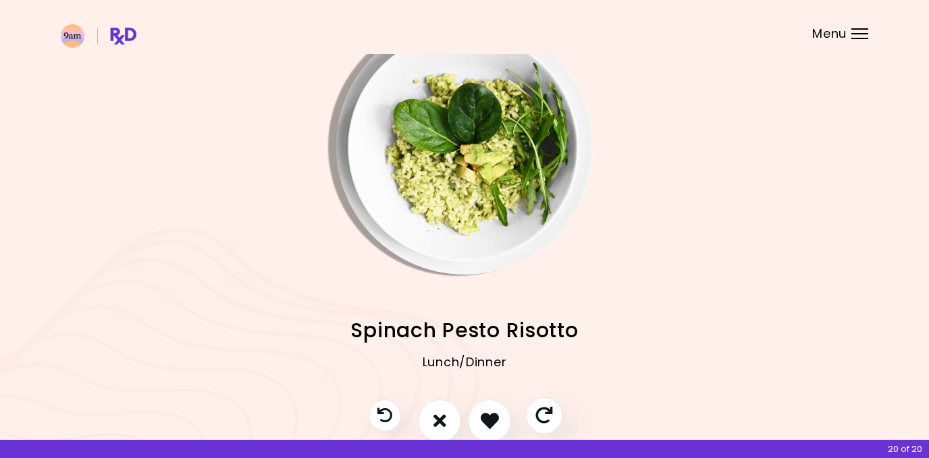
click at [539, 410] on icon "Skip" at bounding box center [543, 415] width 17 height 17
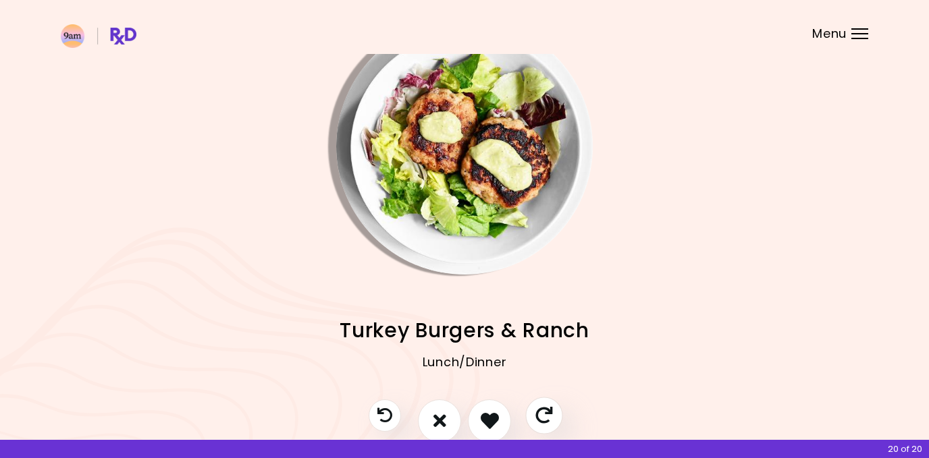
click at [539, 410] on icon "Skip" at bounding box center [543, 415] width 17 height 17
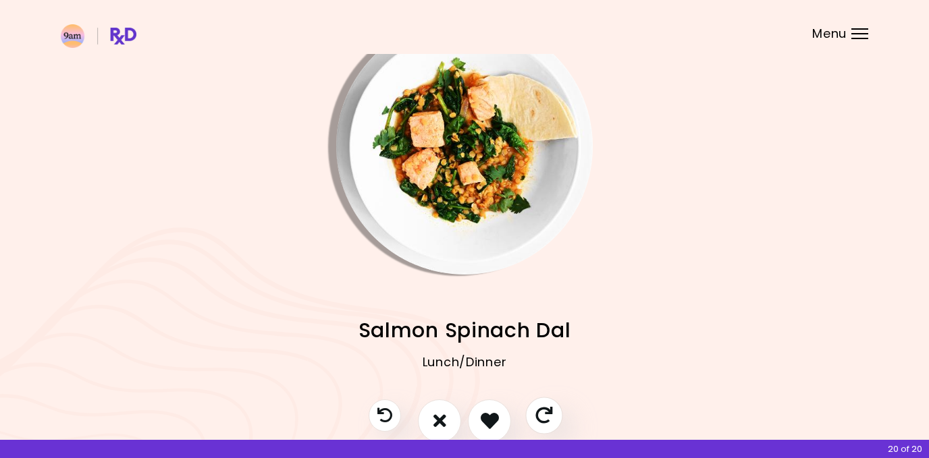
click at [539, 411] on icon "Skip" at bounding box center [543, 415] width 17 height 17
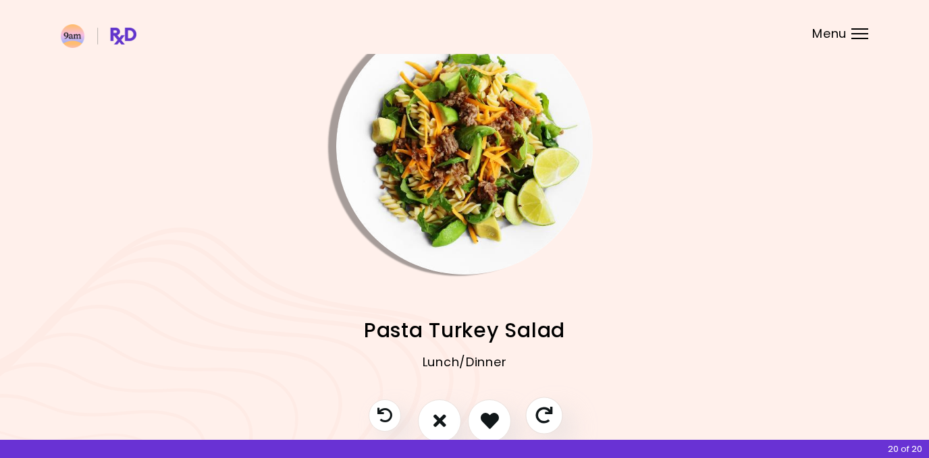
click at [539, 411] on icon "Skip" at bounding box center [543, 415] width 17 height 17
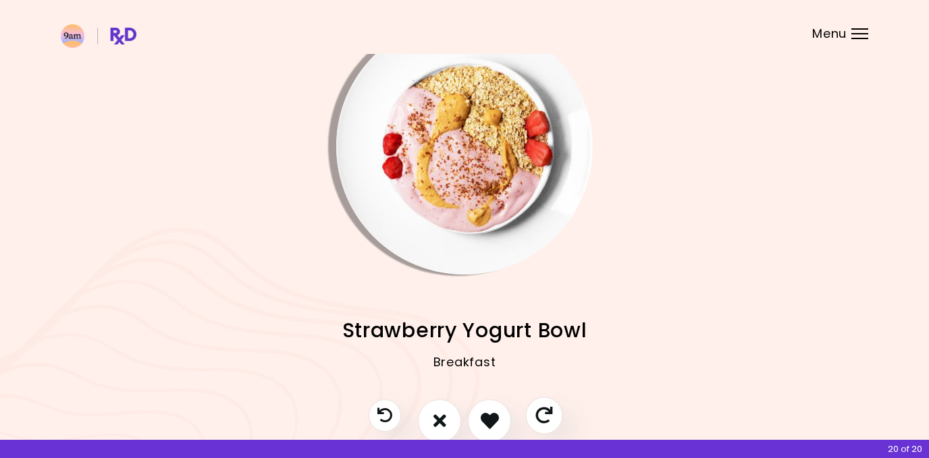
click at [539, 411] on icon "Skip" at bounding box center [543, 415] width 17 height 17
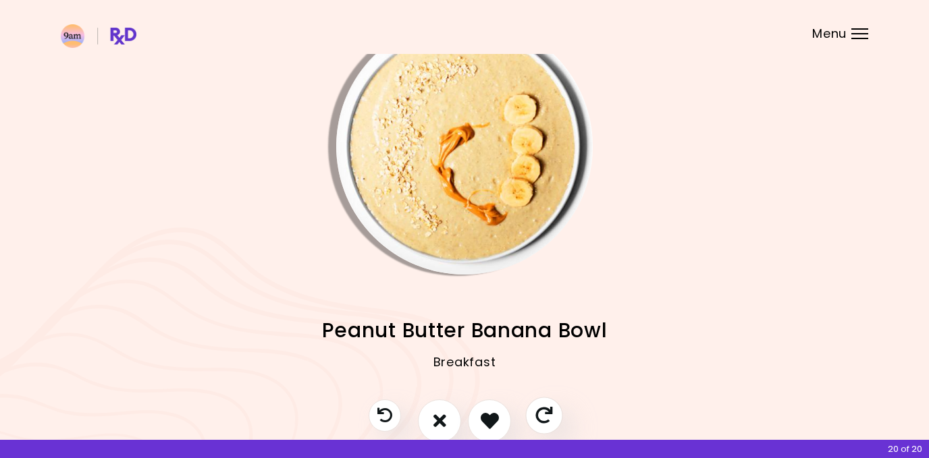
click at [539, 411] on icon "Skip" at bounding box center [543, 415] width 17 height 17
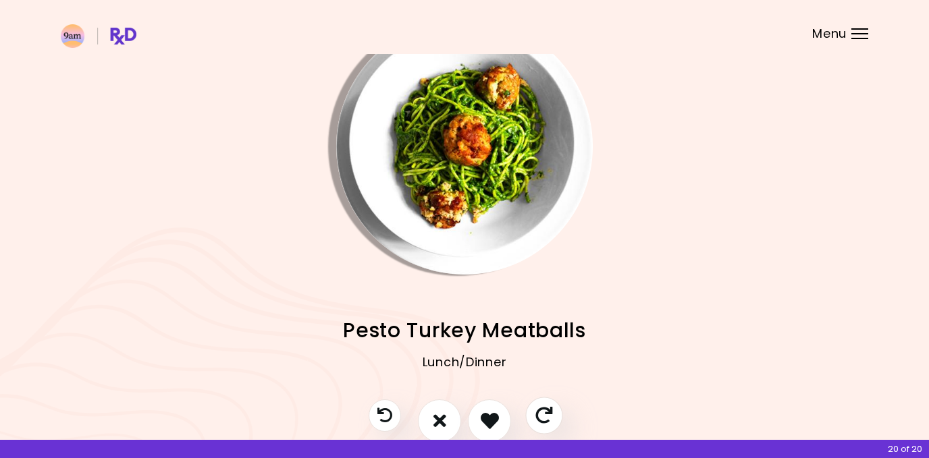
click at [538, 411] on icon "Skip" at bounding box center [543, 415] width 17 height 17
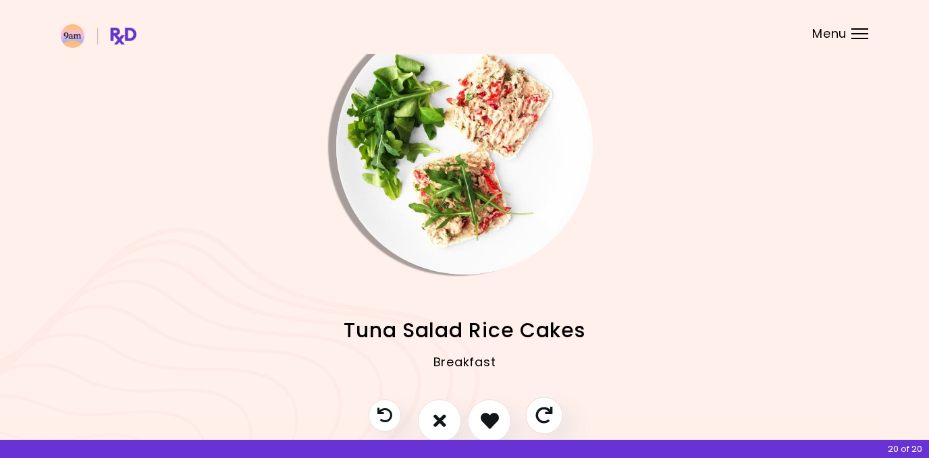
click at [538, 411] on icon "Skip" at bounding box center [543, 415] width 17 height 17
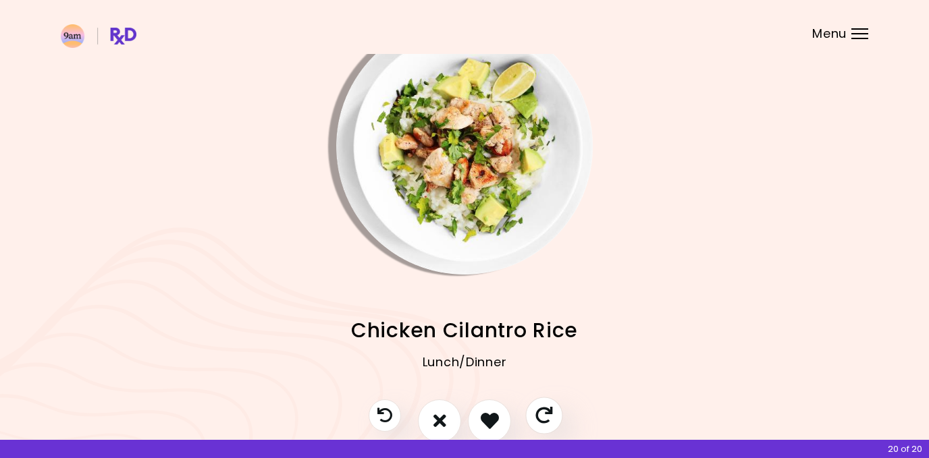
click at [538, 411] on icon "Skip" at bounding box center [543, 415] width 17 height 17
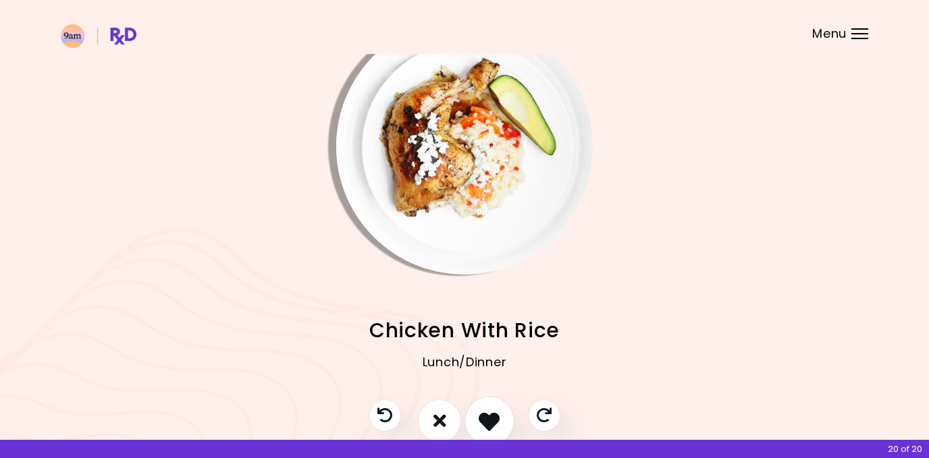
click at [499, 414] on icon "I like this recipe" at bounding box center [489, 420] width 21 height 21
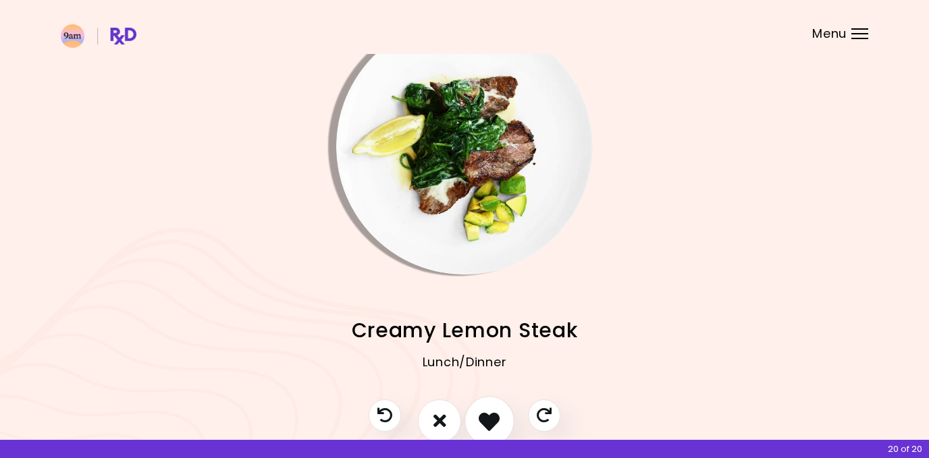
click at [498, 414] on icon "I like this recipe" at bounding box center [489, 420] width 21 height 21
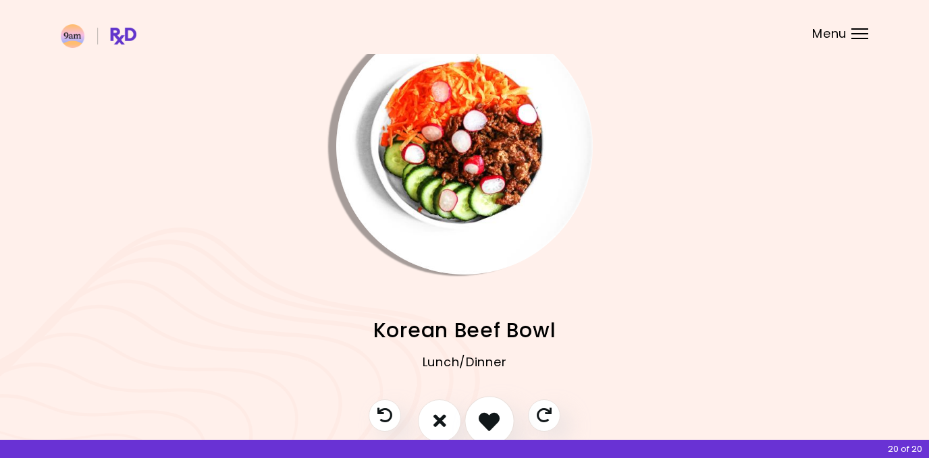
click at [498, 414] on icon "I like this recipe" at bounding box center [489, 420] width 21 height 21
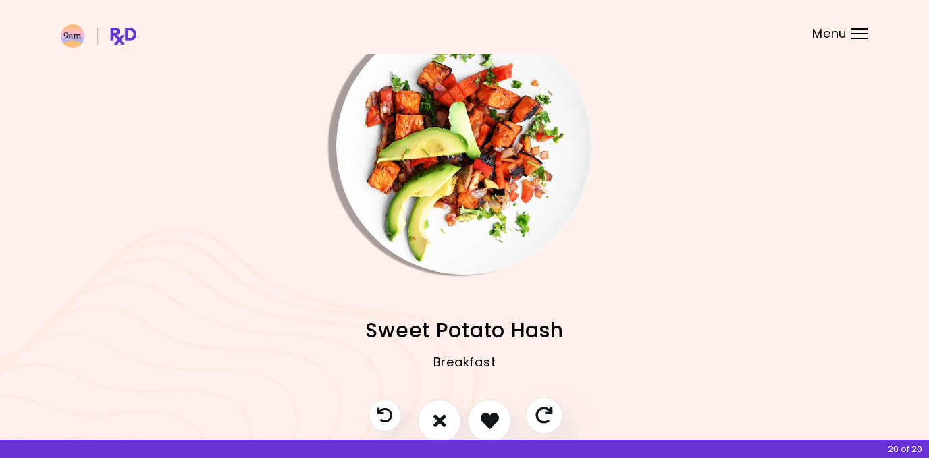
click at [539, 416] on icon "Skip" at bounding box center [543, 415] width 17 height 17
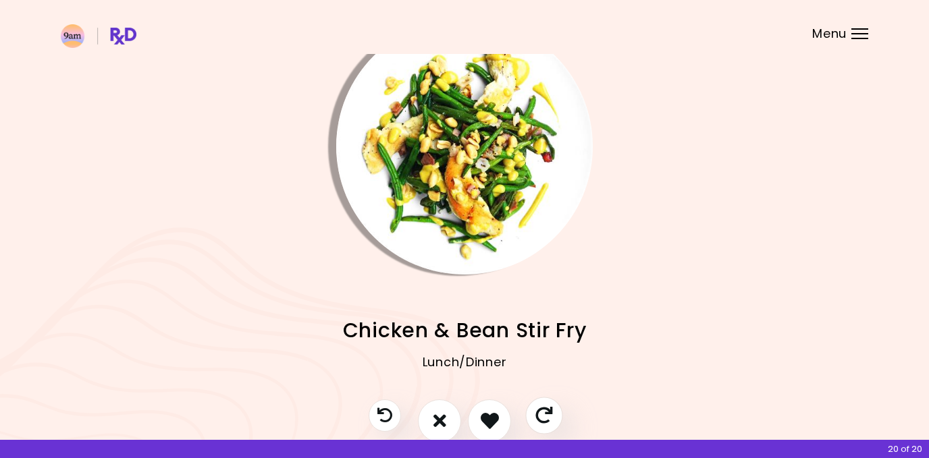
click at [541, 414] on icon "Skip" at bounding box center [543, 415] width 17 height 17
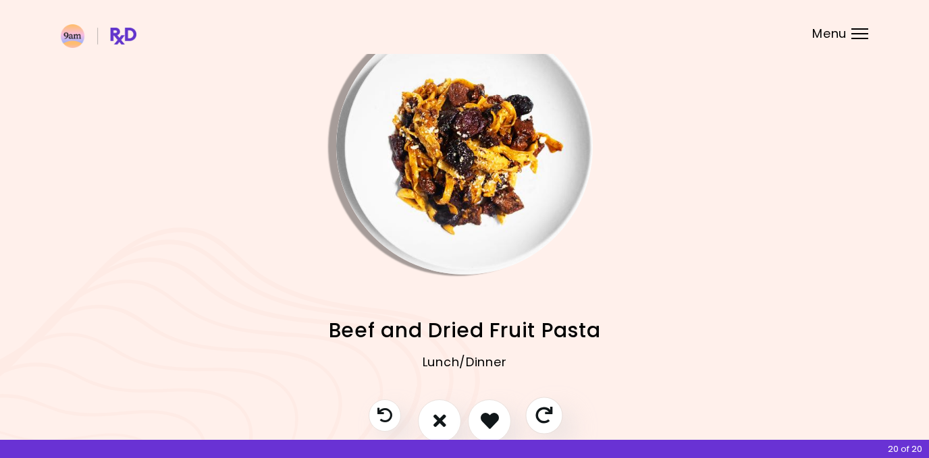
click at [541, 414] on icon "Skip" at bounding box center [543, 415] width 17 height 17
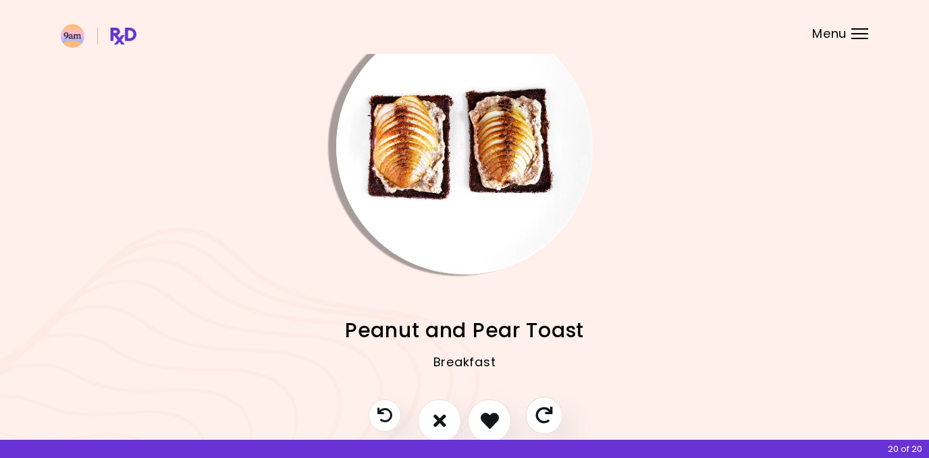
click at [541, 414] on icon "Skip" at bounding box center [543, 415] width 17 height 17
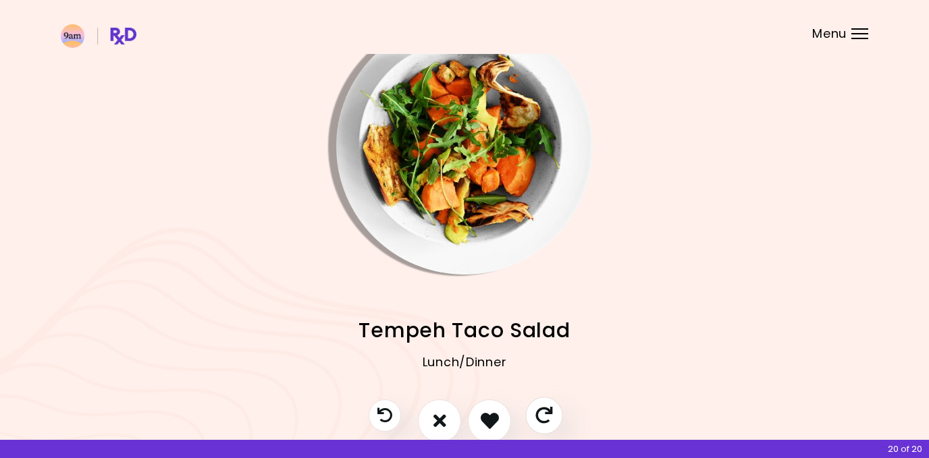
click at [541, 414] on icon "Skip" at bounding box center [543, 415] width 17 height 17
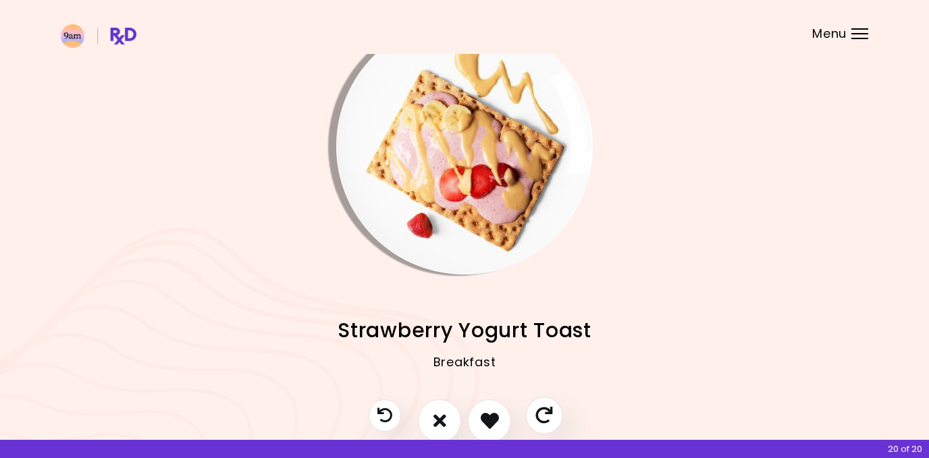
click at [541, 414] on icon "Skip" at bounding box center [543, 415] width 17 height 17
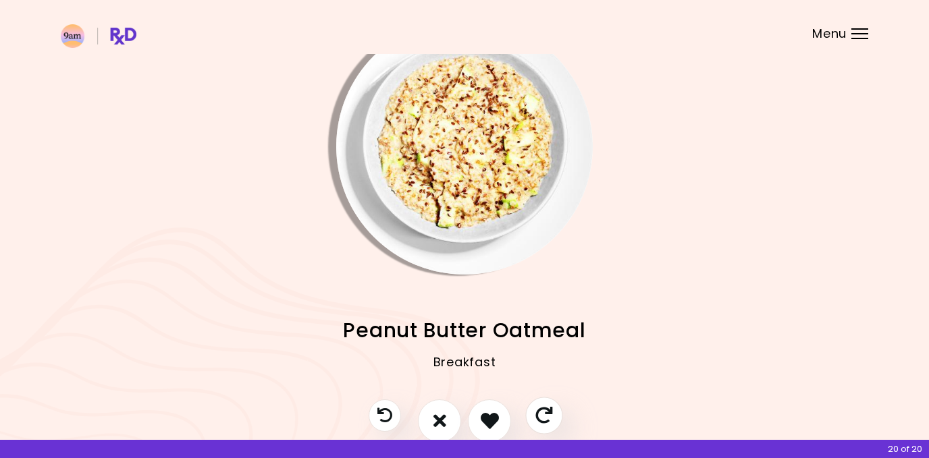
click at [541, 414] on icon "Skip" at bounding box center [543, 415] width 17 height 17
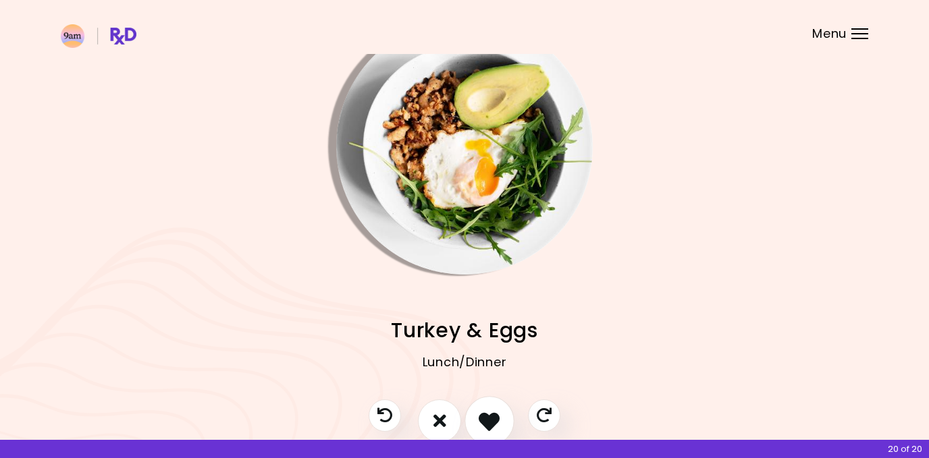
click at [498, 407] on button "I like this recipe" at bounding box center [489, 421] width 50 height 50
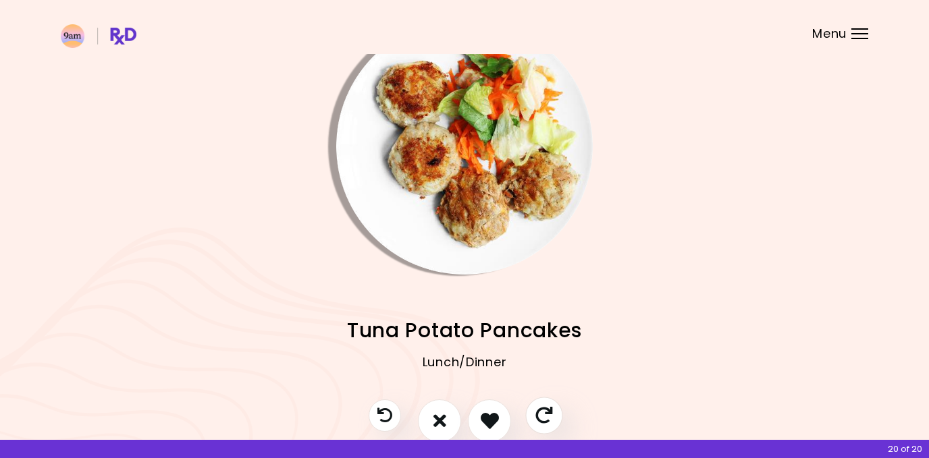
click at [553, 410] on button "Skip" at bounding box center [543, 415] width 37 height 37
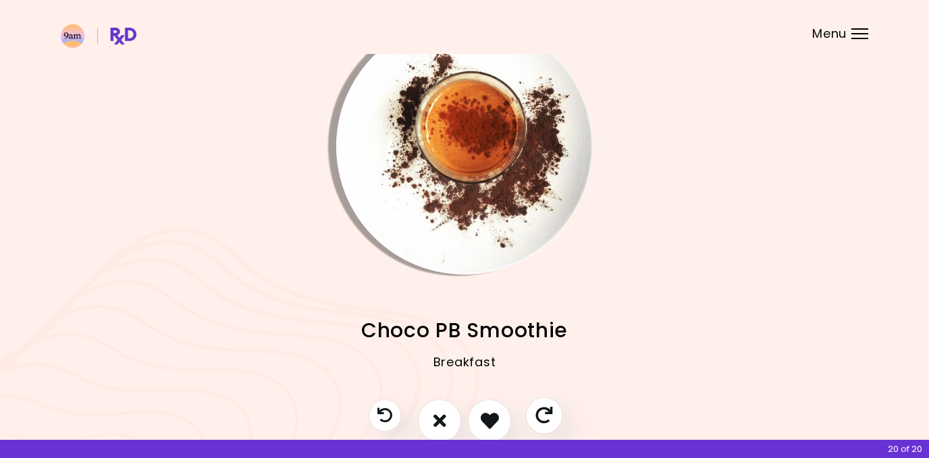
click at [552, 411] on icon "Skip" at bounding box center [543, 415] width 17 height 17
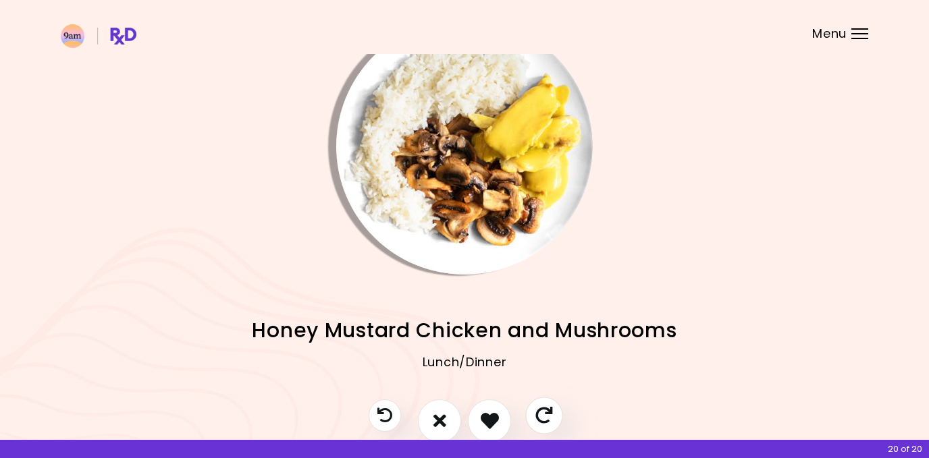
click at [552, 411] on icon "Skip" at bounding box center [543, 415] width 17 height 17
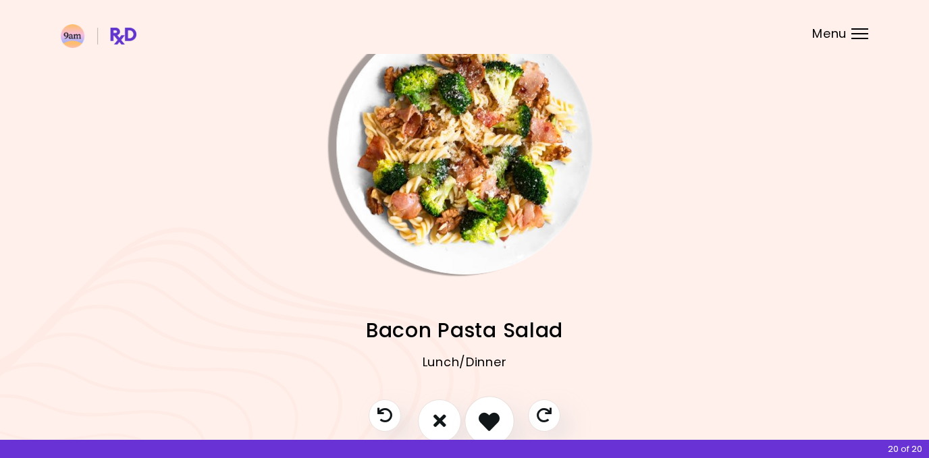
click at [501, 414] on button "I like this recipe" at bounding box center [489, 421] width 50 height 50
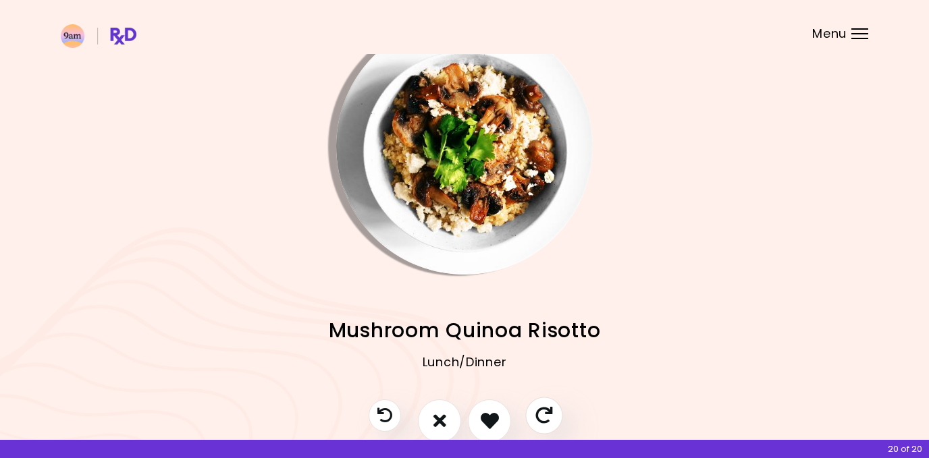
click at [531, 410] on button "Skip" at bounding box center [543, 415] width 37 height 37
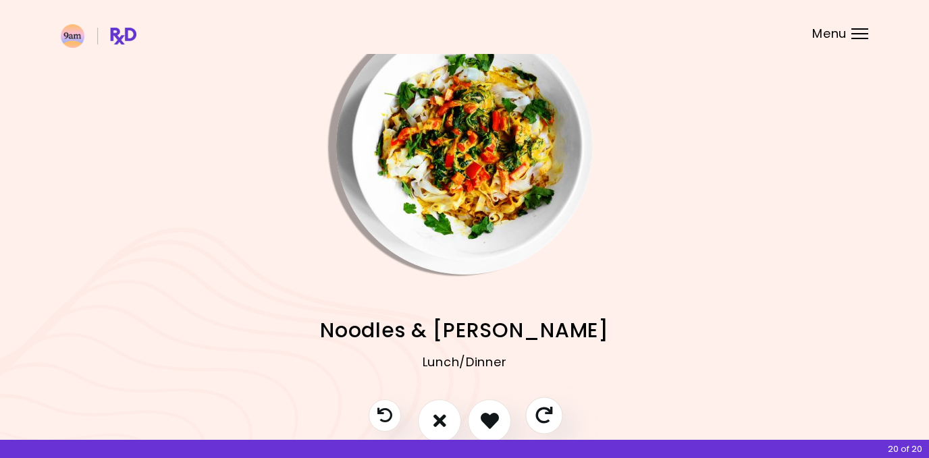
click at [530, 410] on button "Skip" at bounding box center [543, 415] width 37 height 37
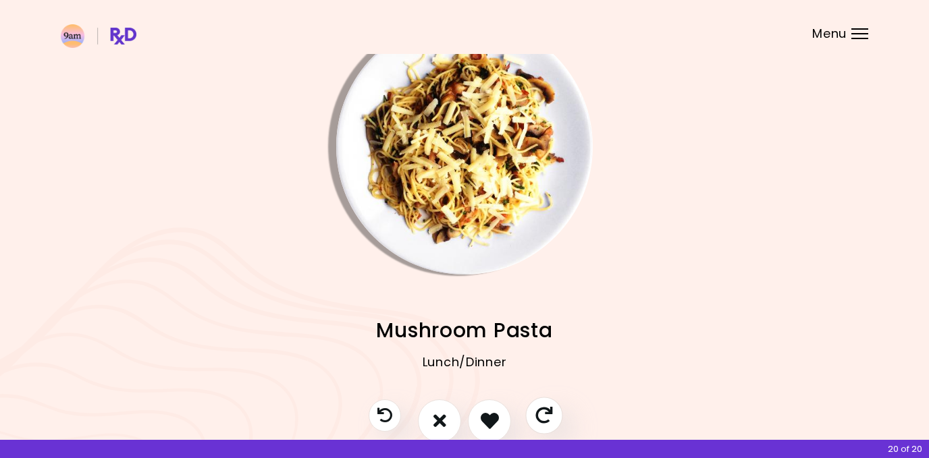
click at [530, 410] on button "Skip" at bounding box center [543, 415] width 37 height 37
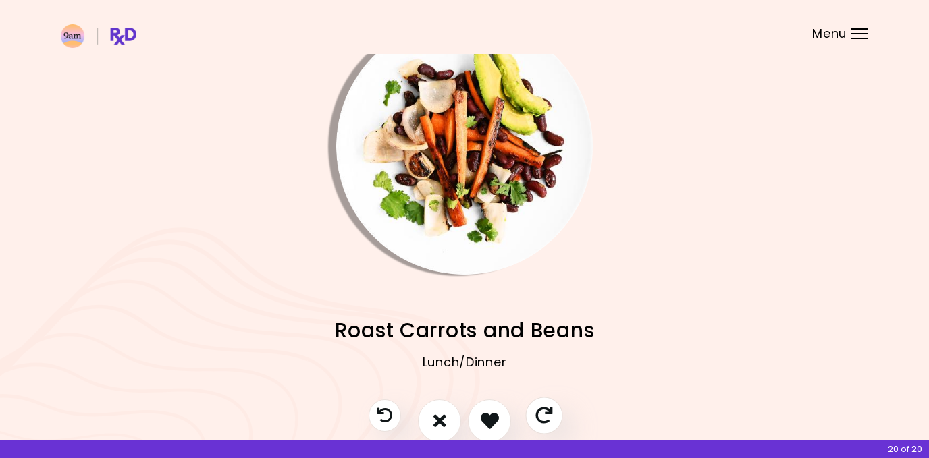
click at [529, 410] on button "Skip" at bounding box center [543, 415] width 37 height 37
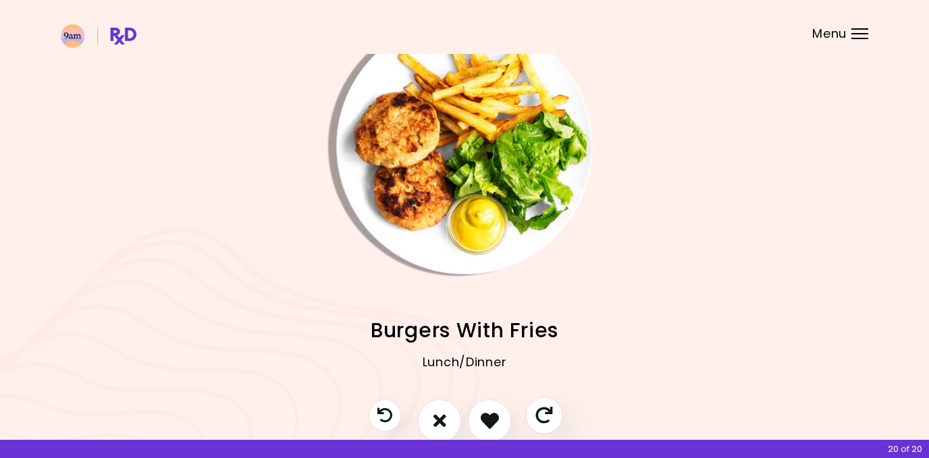
click at [528, 410] on button "Skip" at bounding box center [543, 415] width 37 height 37
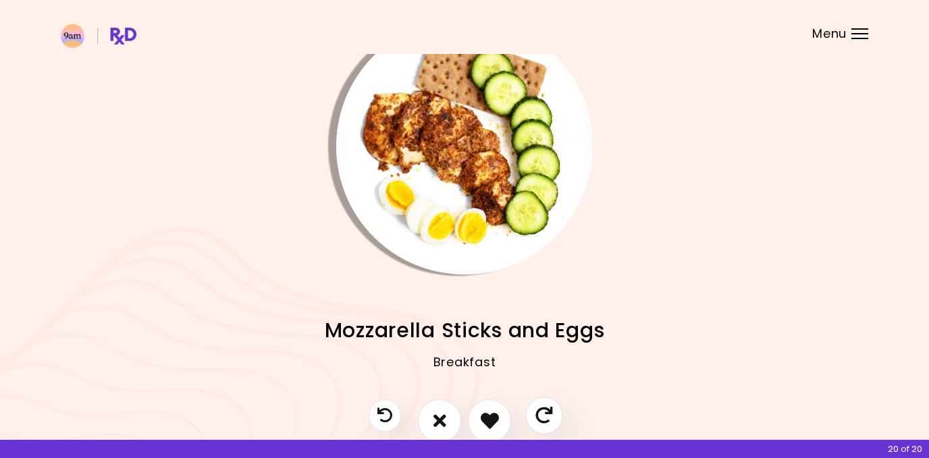
click at [528, 410] on button "Skip" at bounding box center [543, 415] width 37 height 37
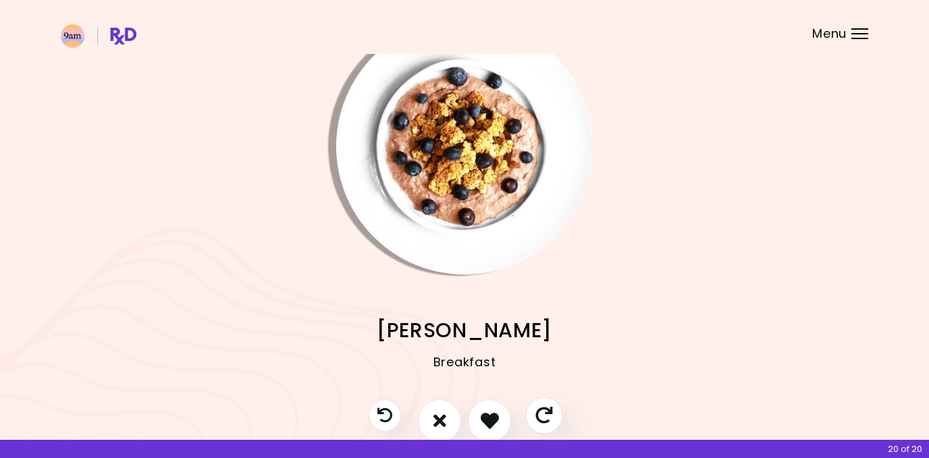
click at [527, 410] on button "Skip" at bounding box center [543, 415] width 37 height 37
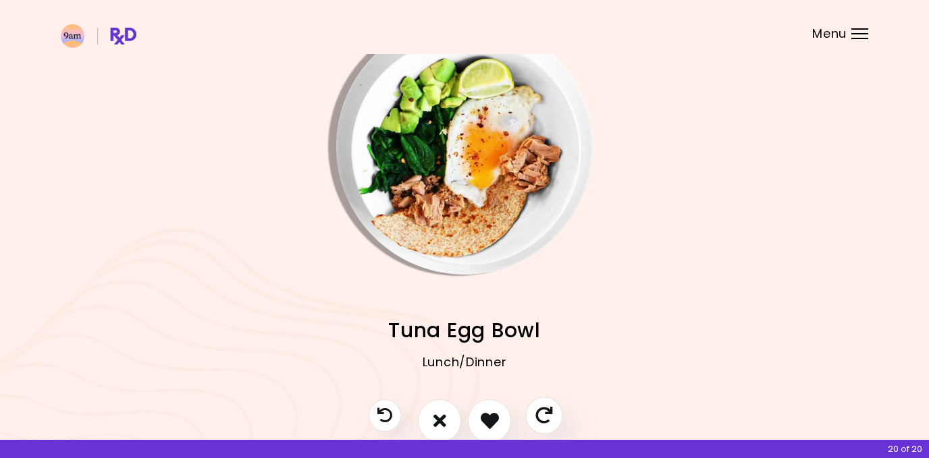
click at [527, 410] on button "Skip" at bounding box center [543, 415] width 37 height 37
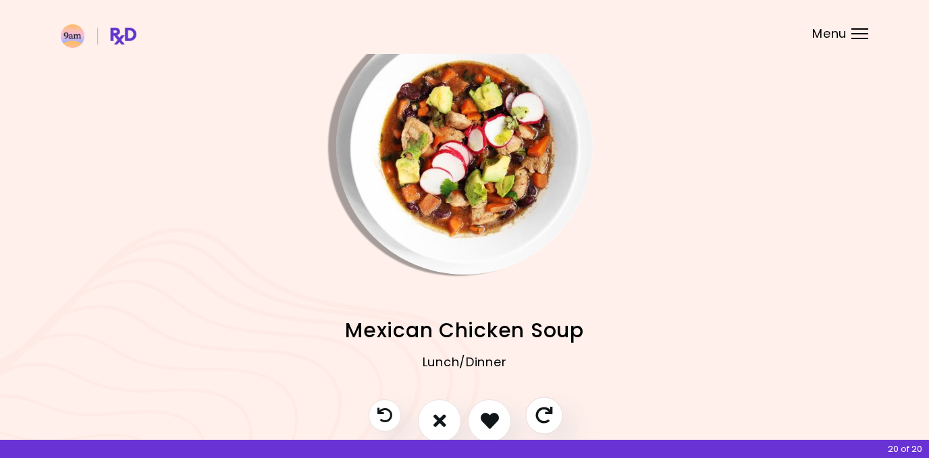
click at [527, 411] on button "Skip" at bounding box center [543, 415] width 37 height 37
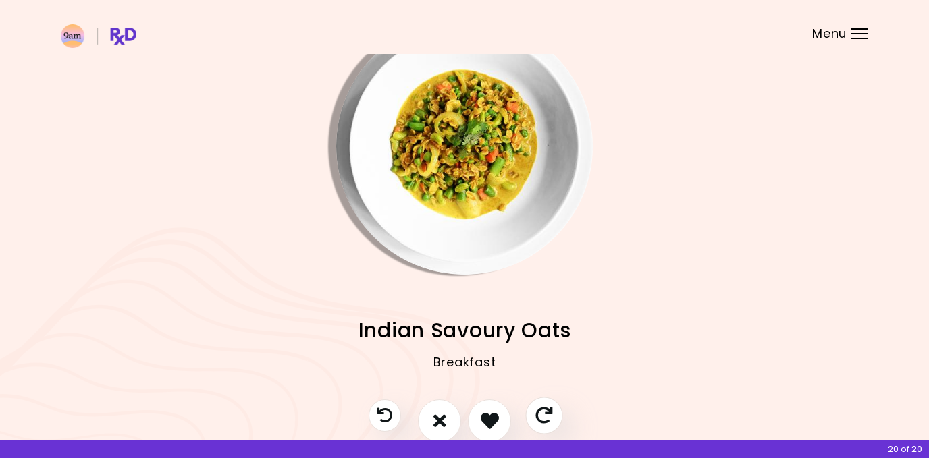
click at [526, 412] on button "Skip" at bounding box center [543, 415] width 37 height 37
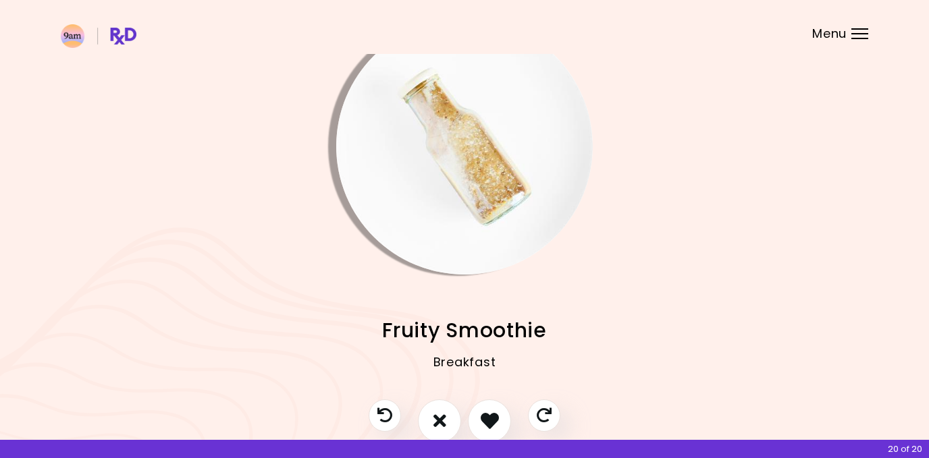
click at [525, 412] on div at bounding box center [464, 428] width 219 height 57
click at [539, 414] on icon "Skip" at bounding box center [543, 415] width 17 height 17
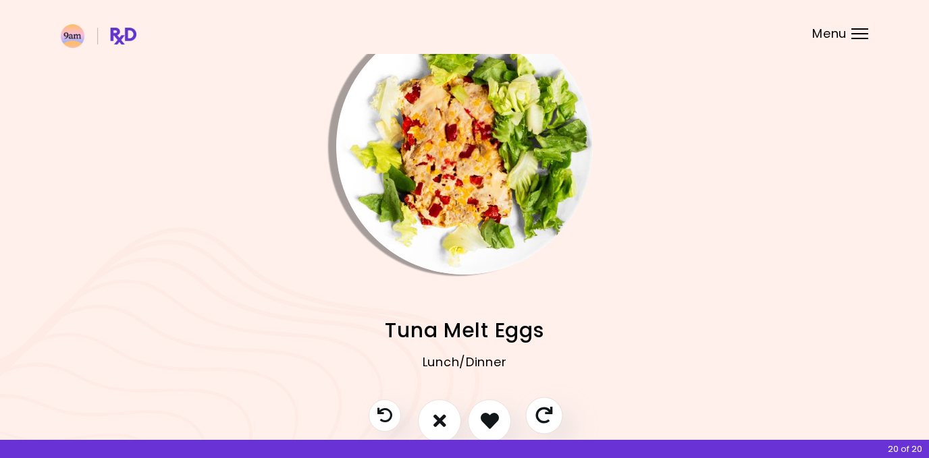
click at [539, 414] on icon "Skip" at bounding box center [543, 415] width 17 height 17
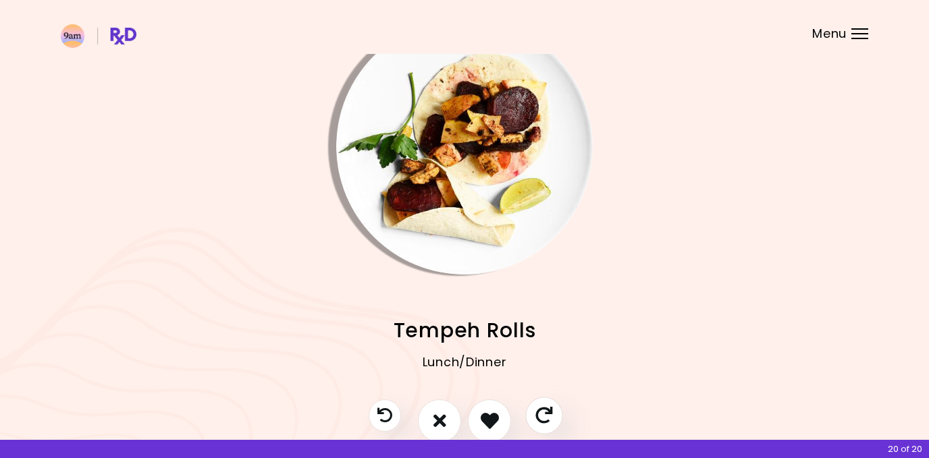
click at [538, 414] on icon "Skip" at bounding box center [543, 415] width 17 height 17
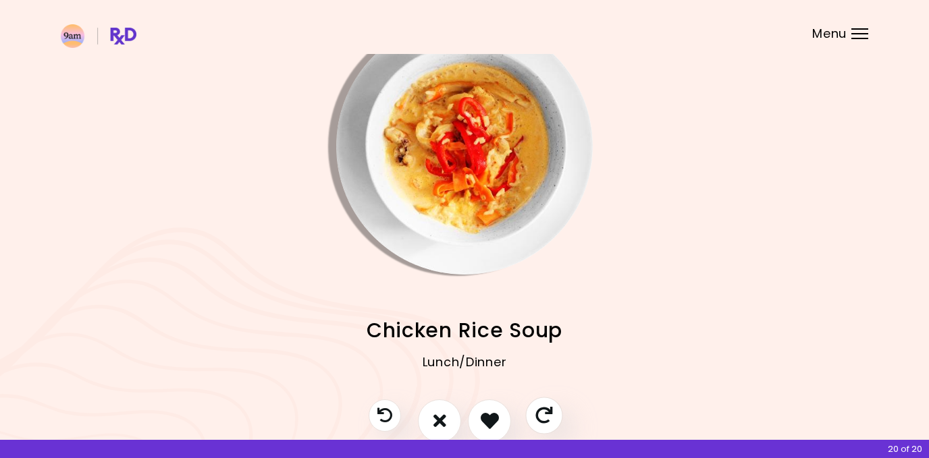
click at [538, 414] on icon "Skip" at bounding box center [543, 415] width 17 height 17
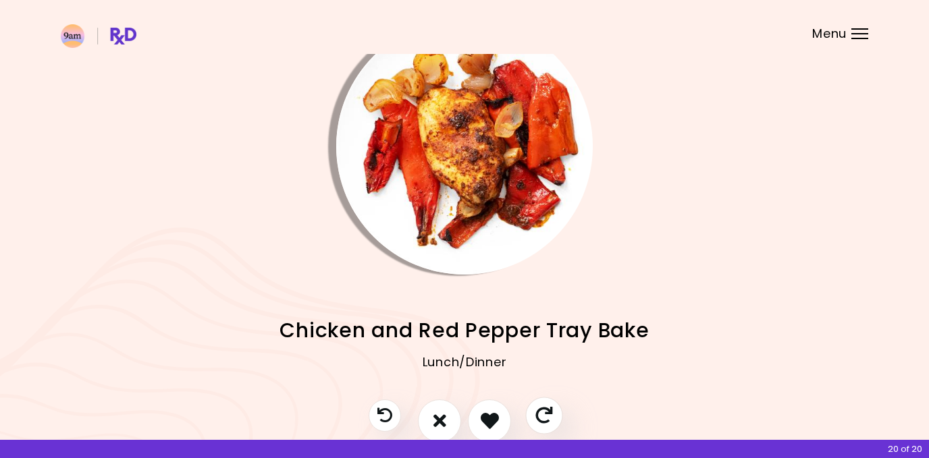
click at [538, 414] on icon "Skip" at bounding box center [543, 415] width 17 height 17
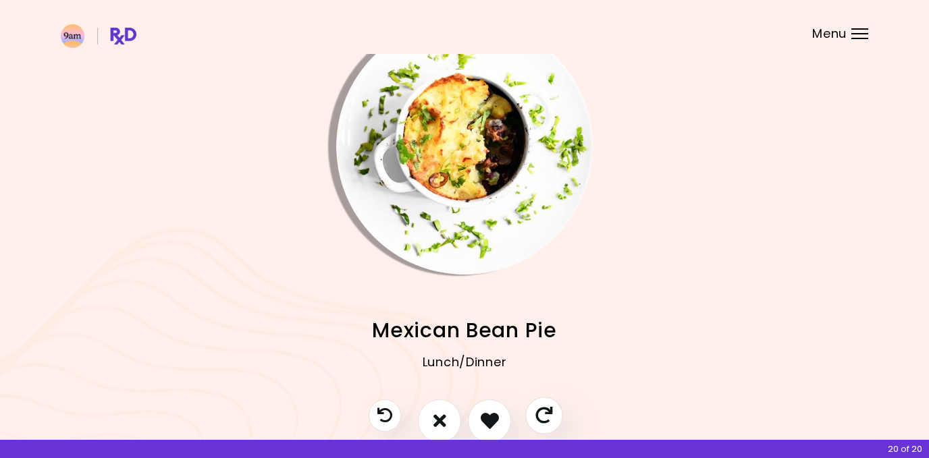
click at [537, 414] on icon "Skip" at bounding box center [543, 415] width 17 height 17
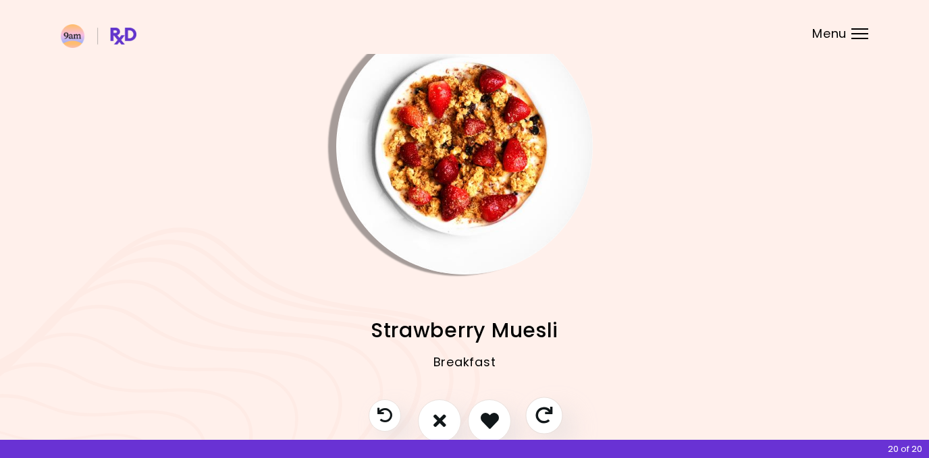
click at [537, 414] on icon "Skip" at bounding box center [543, 415] width 17 height 17
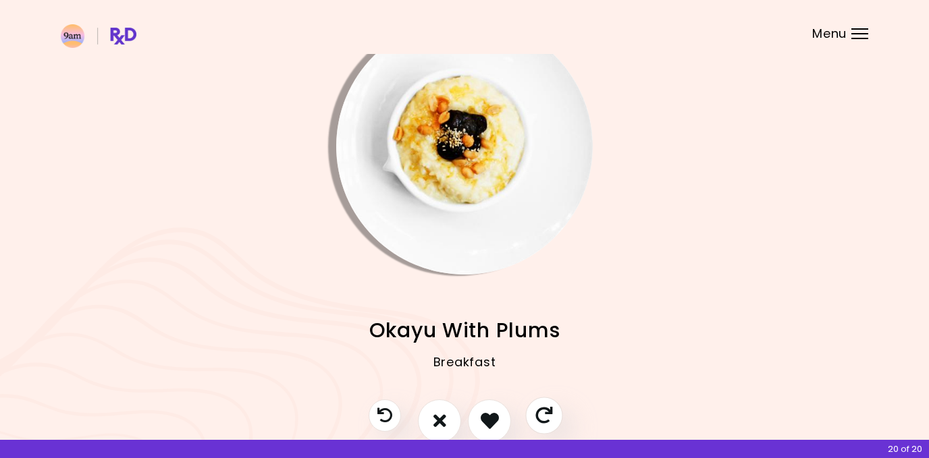
click at [537, 414] on icon "Skip" at bounding box center [543, 415] width 17 height 17
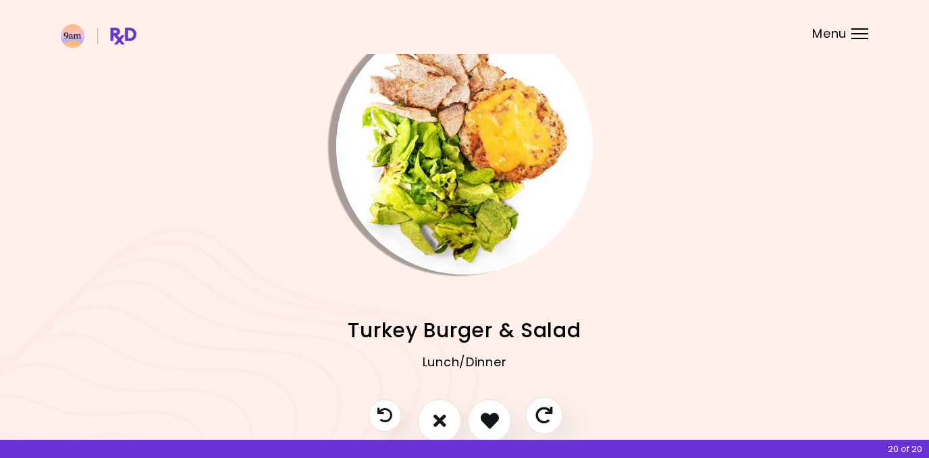
click at [537, 414] on icon "Skip" at bounding box center [543, 415] width 17 height 17
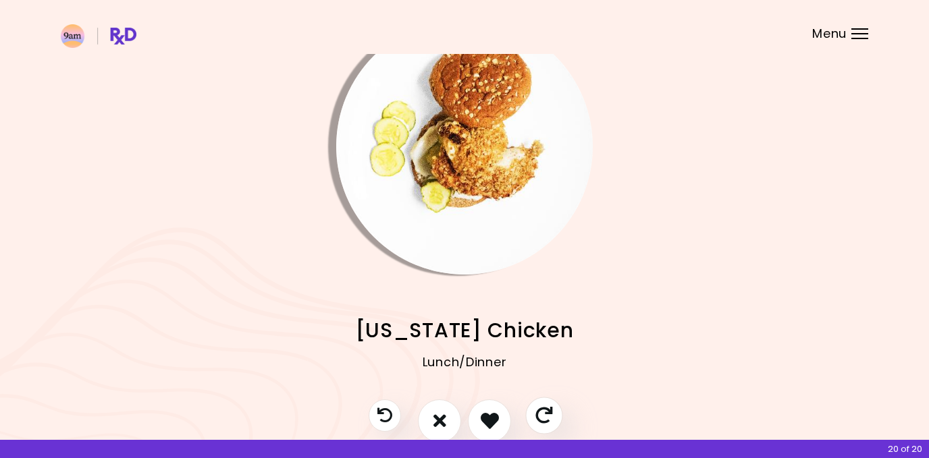
click at [537, 414] on icon "Skip" at bounding box center [543, 415] width 17 height 17
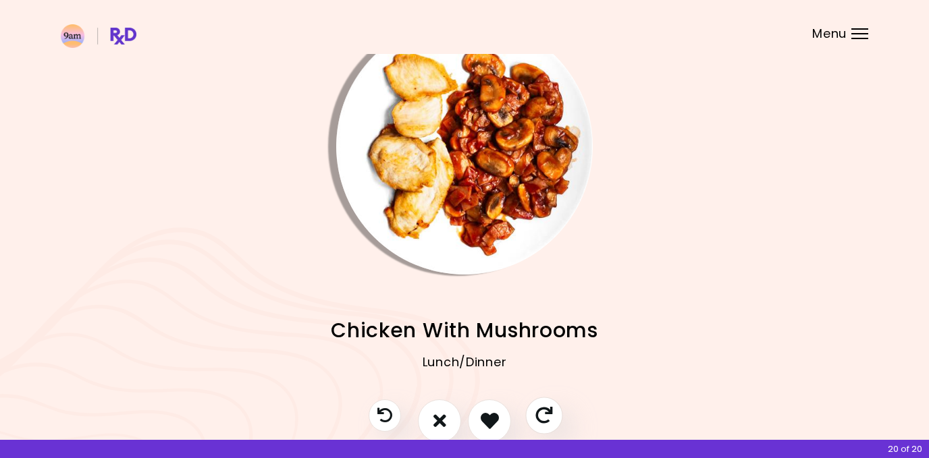
click at [537, 414] on icon "Skip" at bounding box center [543, 415] width 17 height 17
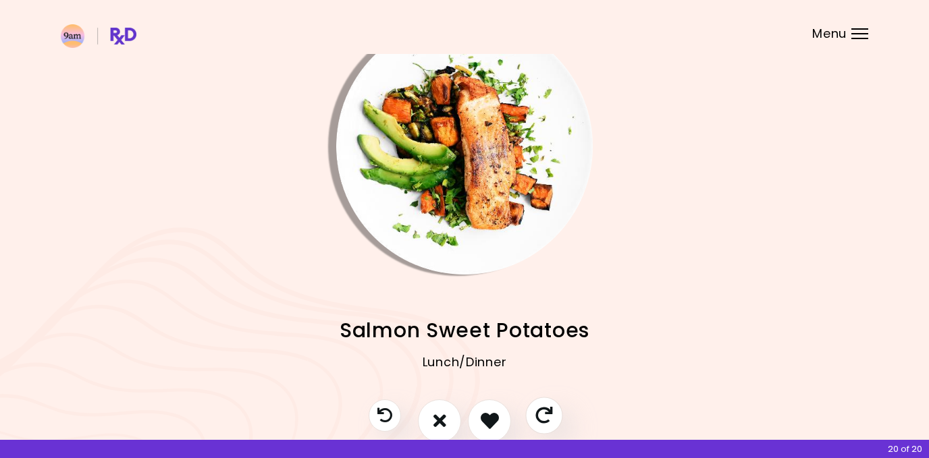
click at [537, 414] on icon "Skip" at bounding box center [543, 415] width 17 height 17
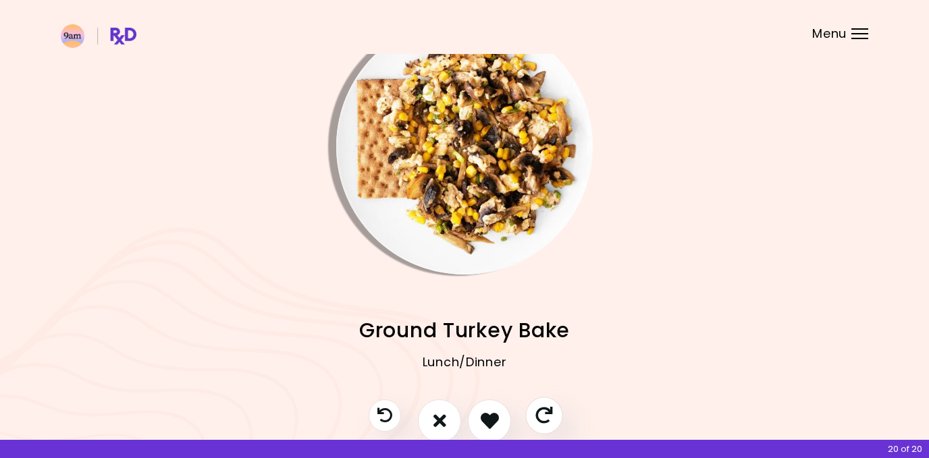
click at [536, 414] on icon "Skip" at bounding box center [543, 415] width 17 height 17
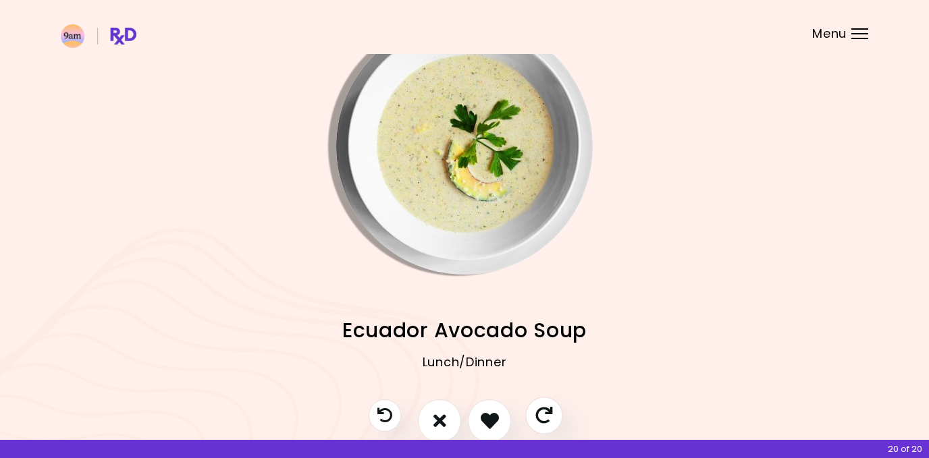
click at [538, 415] on icon "Skip" at bounding box center [543, 415] width 17 height 17
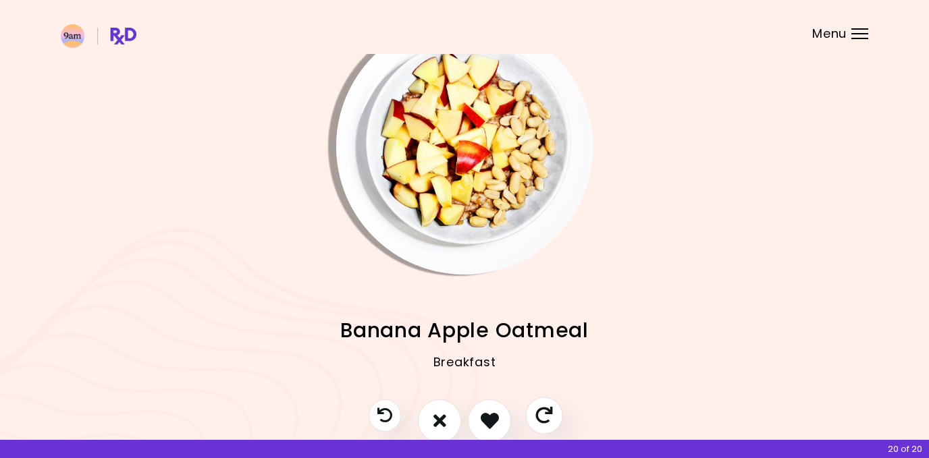
click at [543, 412] on icon "Skip" at bounding box center [543, 415] width 17 height 17
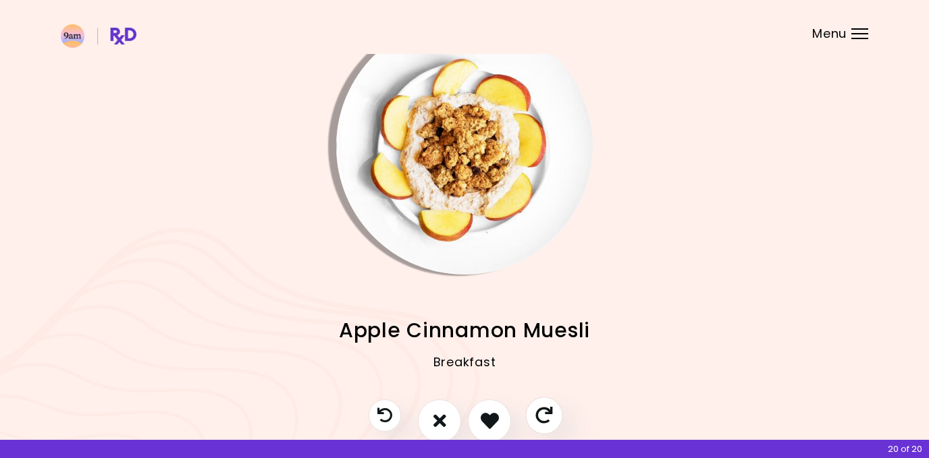
click at [543, 412] on icon "Skip" at bounding box center [543, 415] width 17 height 17
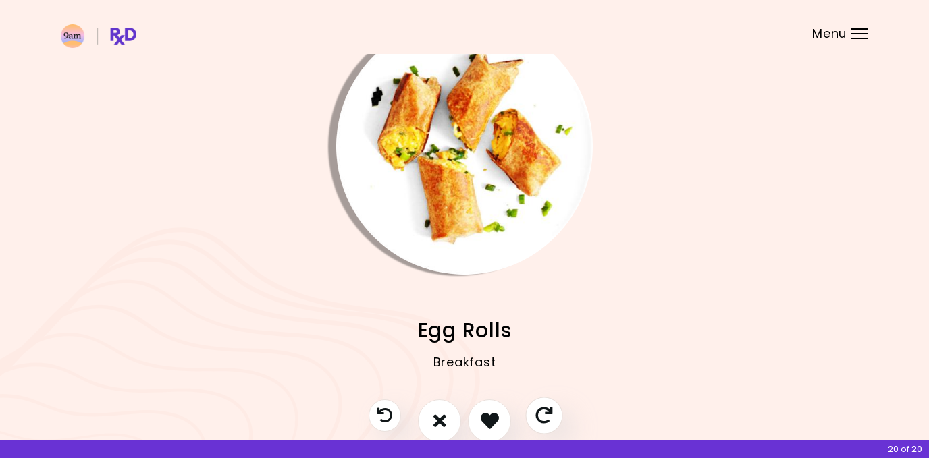
click at [543, 412] on icon "Skip" at bounding box center [543, 415] width 17 height 17
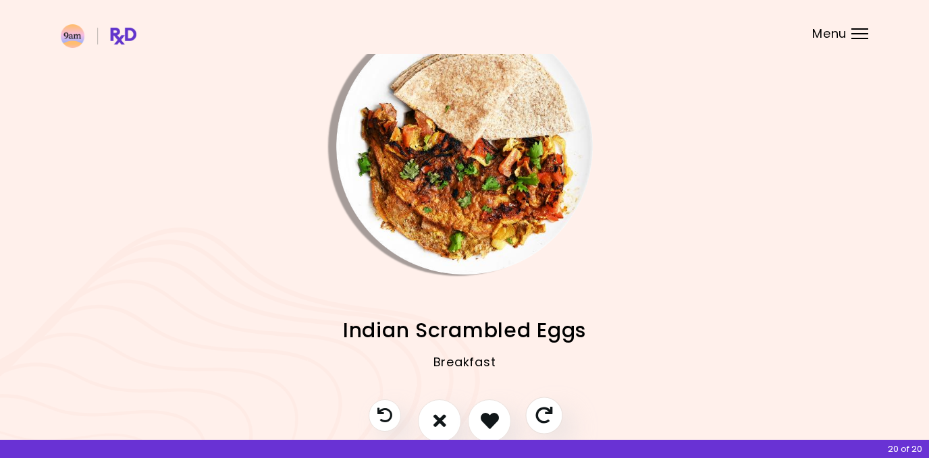
click at [543, 412] on icon "Skip" at bounding box center [543, 415] width 17 height 17
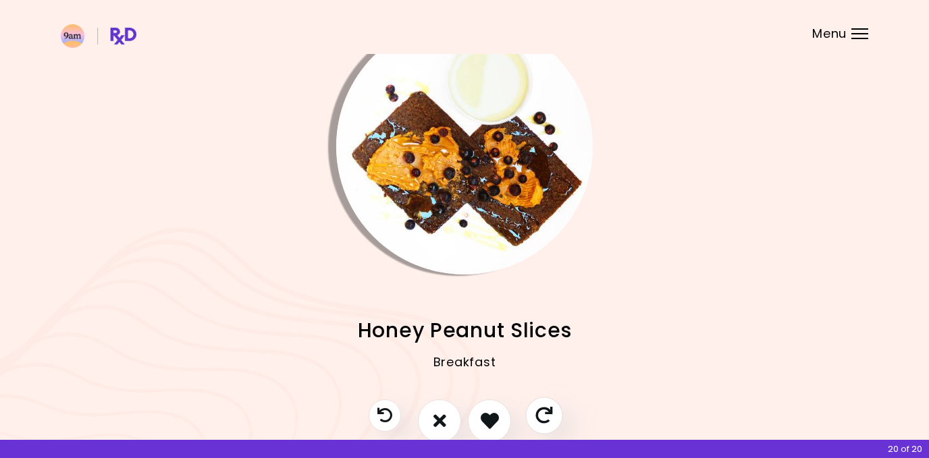
click at [543, 412] on icon "Skip" at bounding box center [543, 415] width 17 height 17
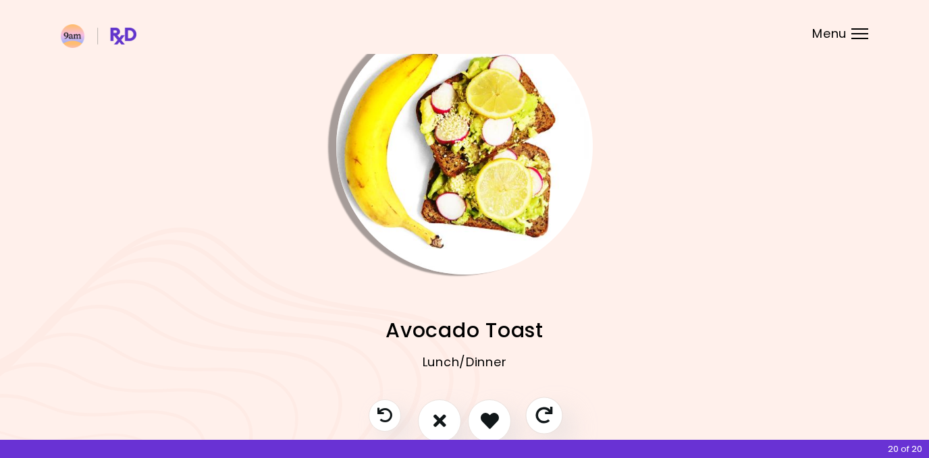
click at [543, 412] on icon "Skip" at bounding box center [543, 415] width 17 height 17
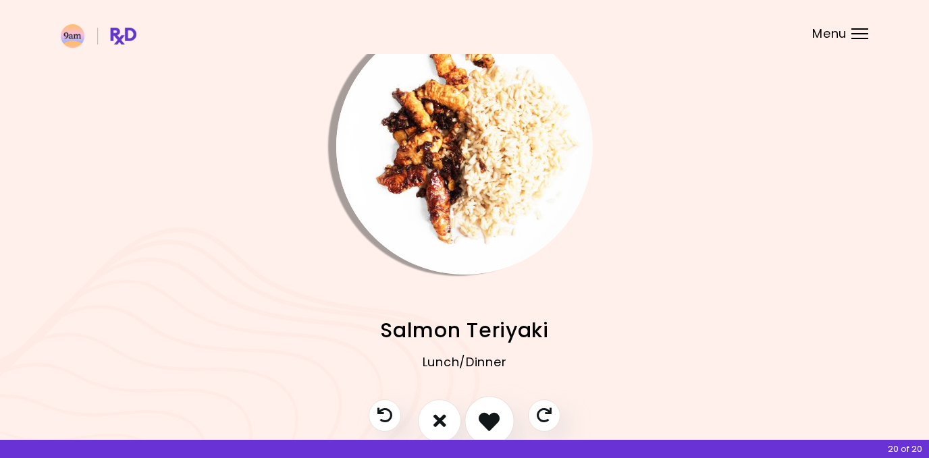
click at [494, 413] on icon "I like this recipe" at bounding box center [489, 420] width 21 height 21
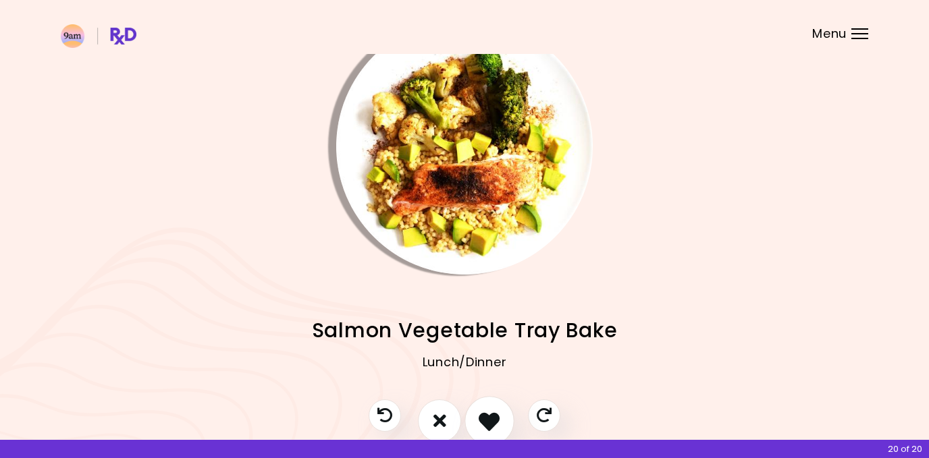
click at [493, 411] on icon "I like this recipe" at bounding box center [489, 420] width 21 height 21
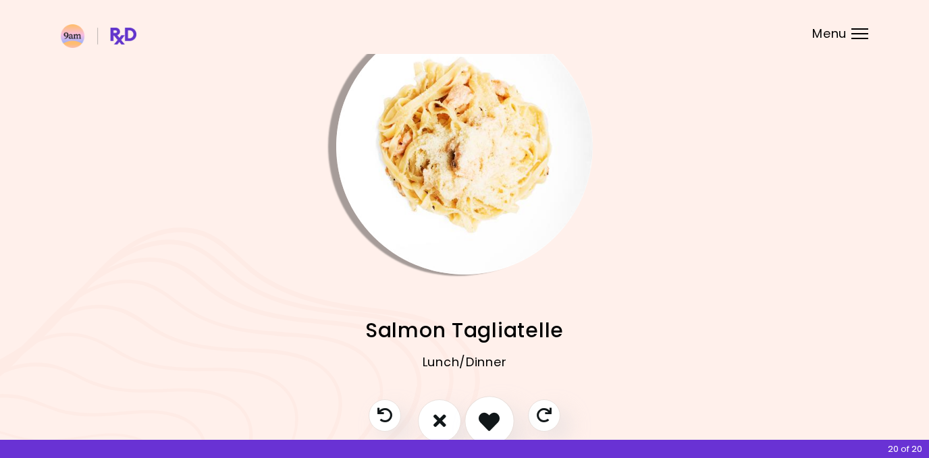
click at [493, 412] on icon "I like this recipe" at bounding box center [489, 420] width 21 height 21
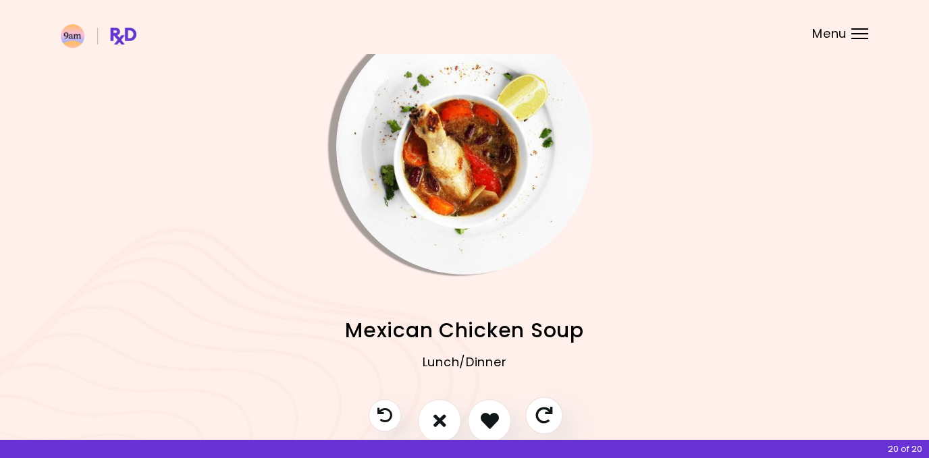
click at [539, 414] on icon "Skip" at bounding box center [543, 415] width 17 height 17
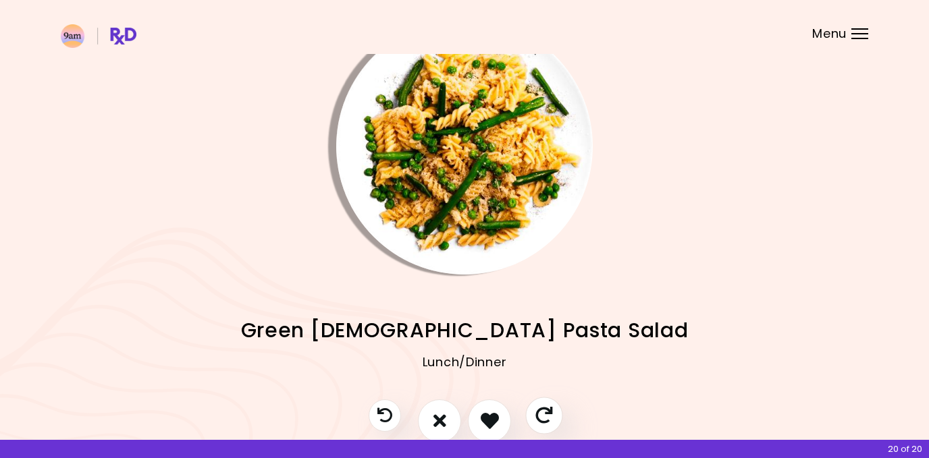
click at [539, 414] on icon "Skip" at bounding box center [543, 415] width 17 height 17
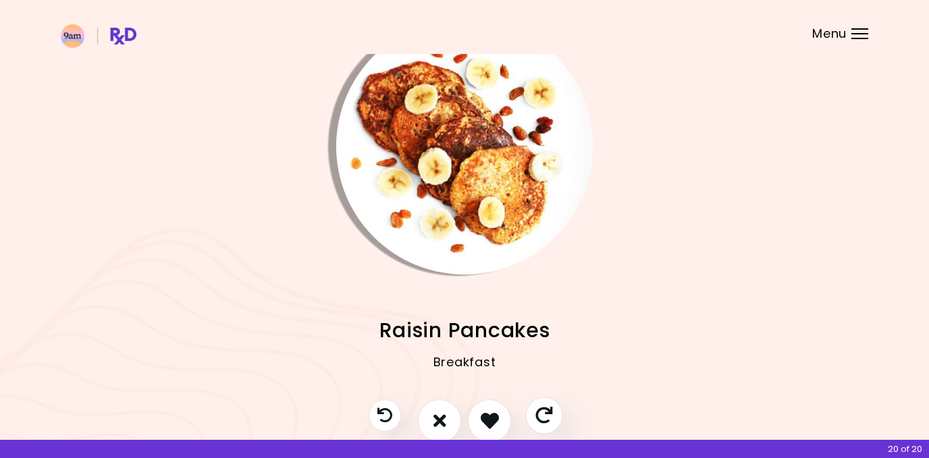
click at [539, 414] on icon "Skip" at bounding box center [543, 415] width 17 height 17
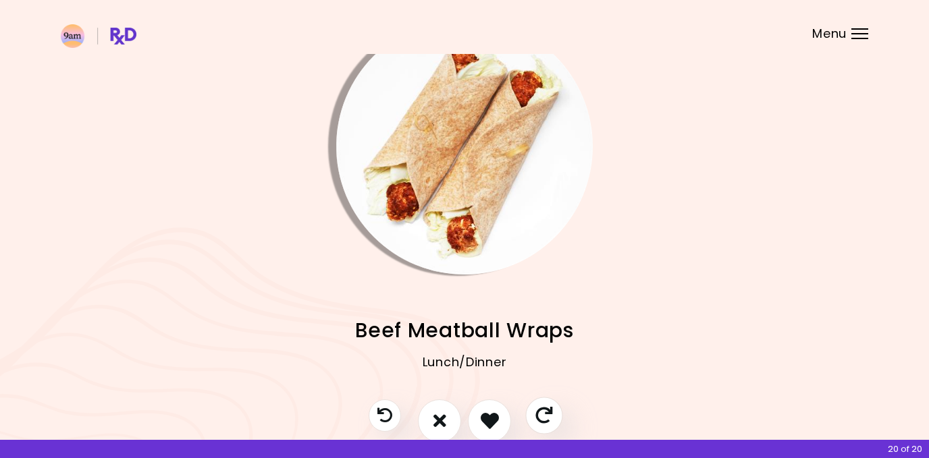
click at [539, 414] on icon "Skip" at bounding box center [543, 415] width 17 height 17
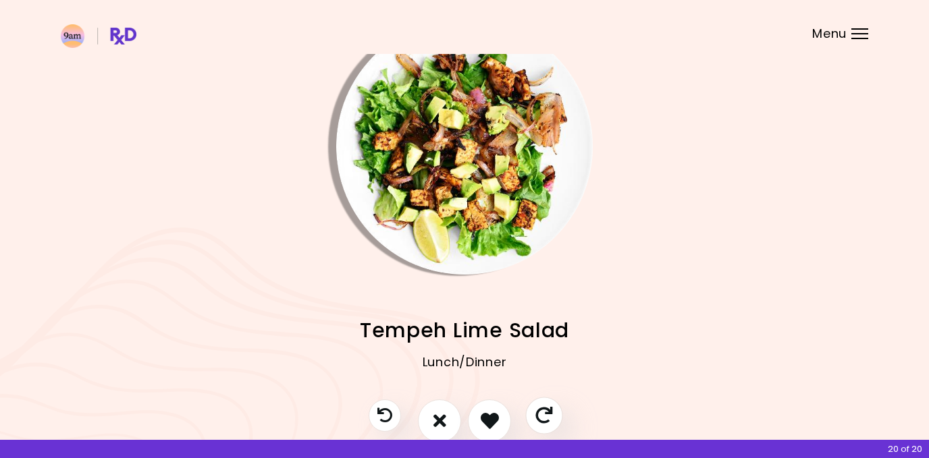
click at [539, 414] on icon "Skip" at bounding box center [543, 415] width 17 height 17
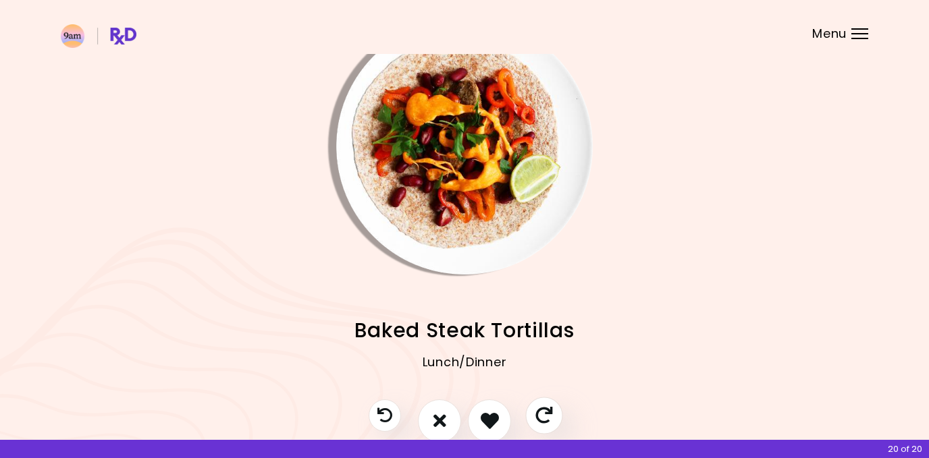
click at [539, 414] on icon "Skip" at bounding box center [543, 415] width 17 height 17
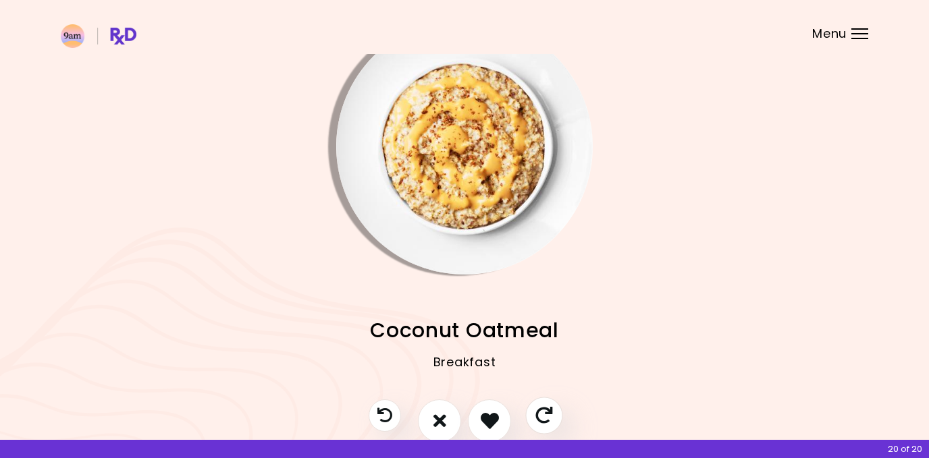
click at [539, 414] on icon "Skip" at bounding box center [543, 415] width 17 height 17
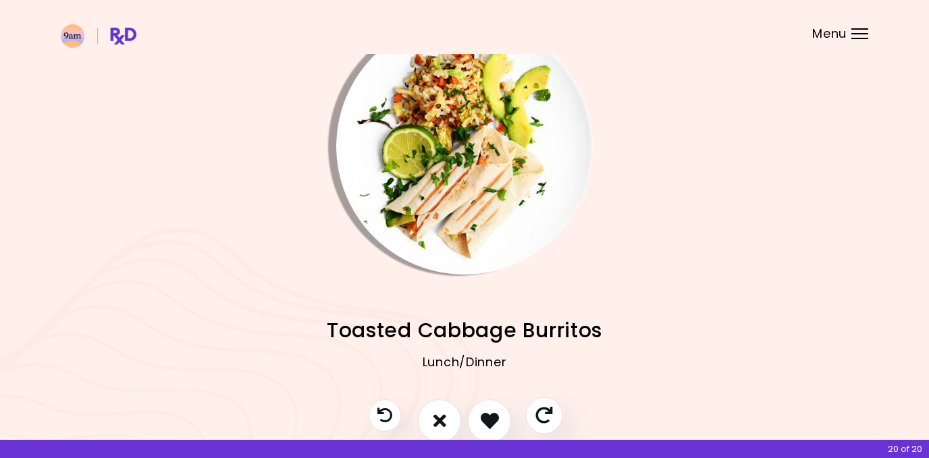
click at [540, 414] on icon "Skip" at bounding box center [543, 415] width 17 height 17
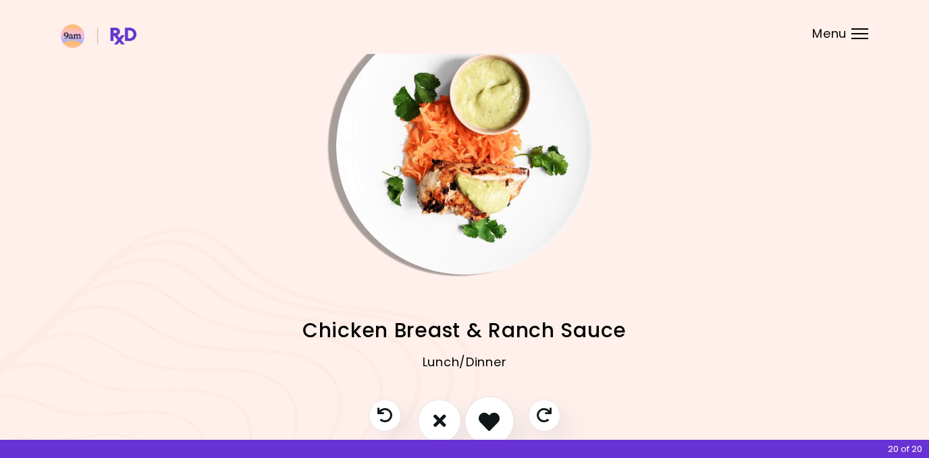
click at [488, 423] on icon "I like this recipe" at bounding box center [489, 420] width 21 height 21
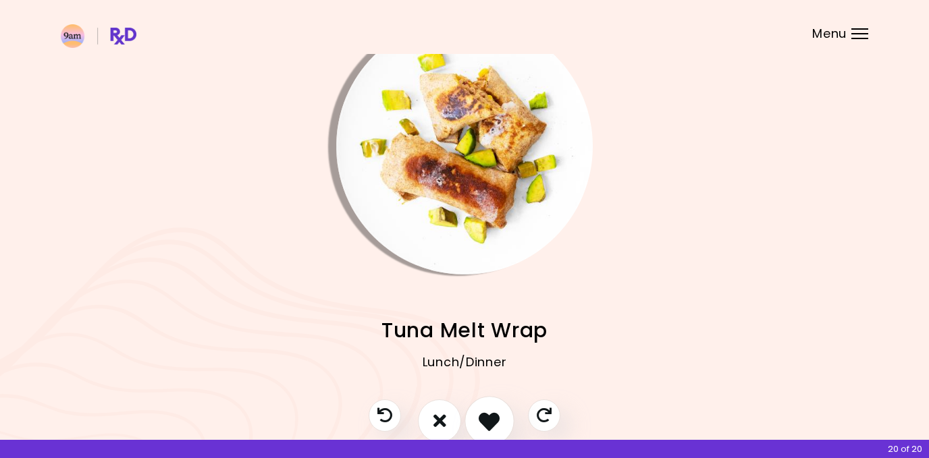
click at [491, 417] on icon "I like this recipe" at bounding box center [489, 420] width 21 height 21
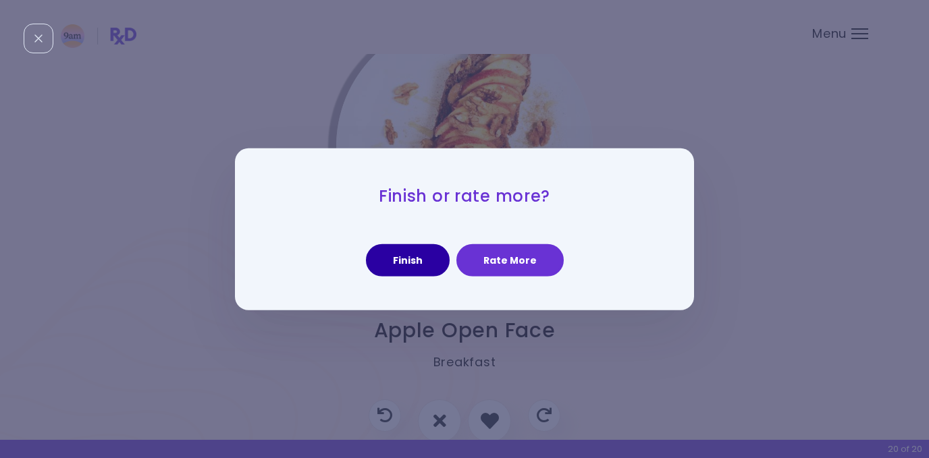
click at [419, 267] on button "Finish" at bounding box center [408, 260] width 84 height 32
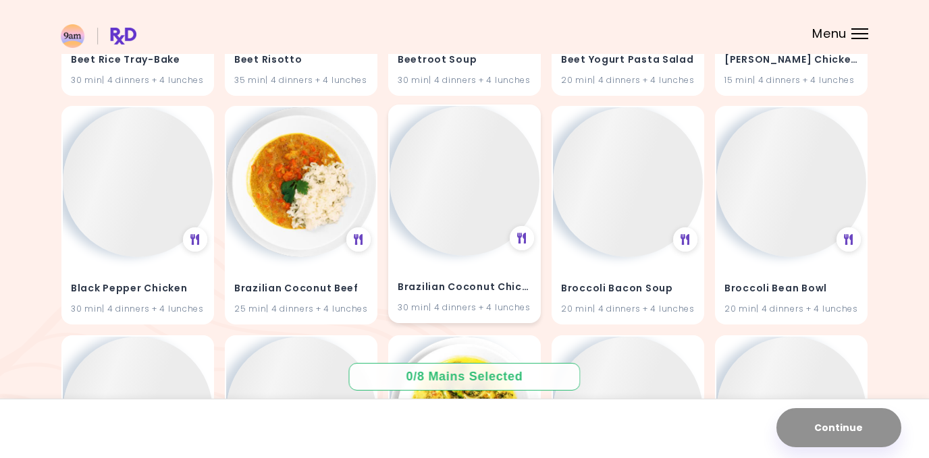
scroll to position [5601, 0]
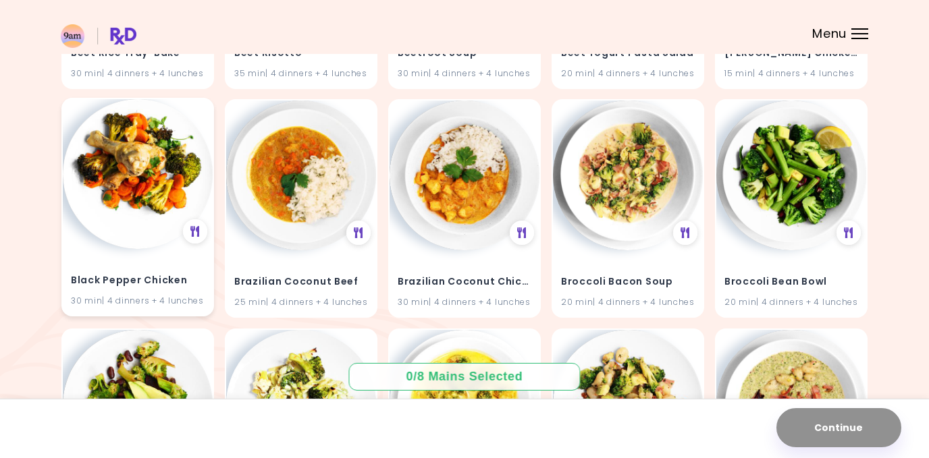
click at [104, 187] on img at bounding box center [138, 174] width 150 height 150
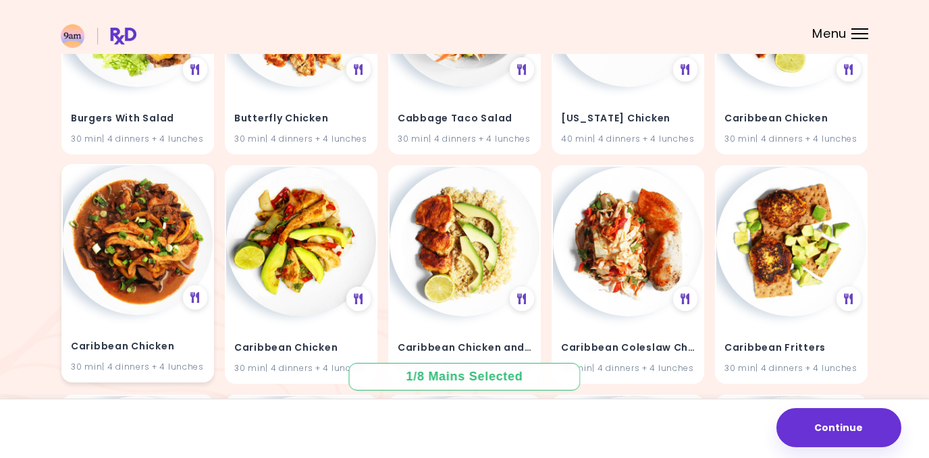
scroll to position [6457, 0]
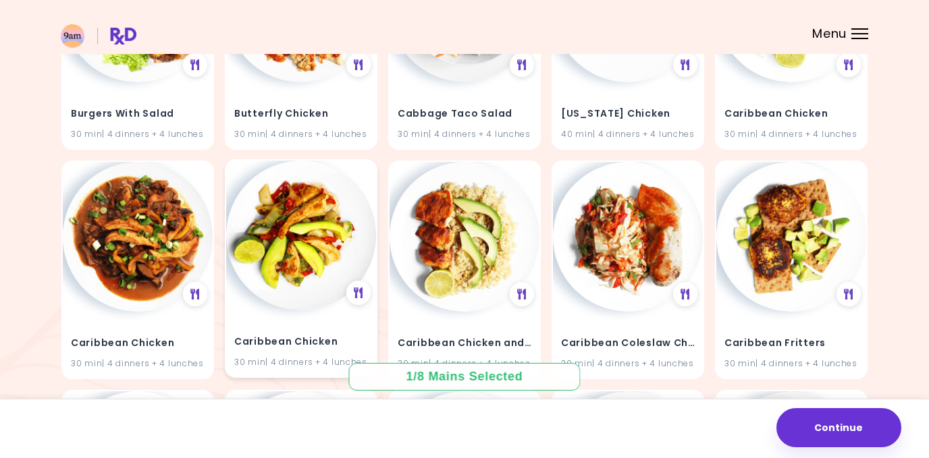
click at [302, 225] on img at bounding box center [301, 236] width 150 height 150
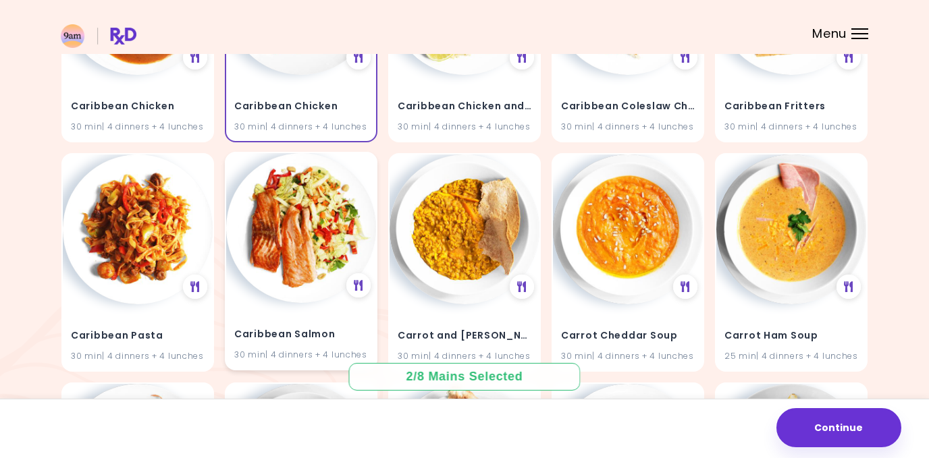
scroll to position [6699, 0]
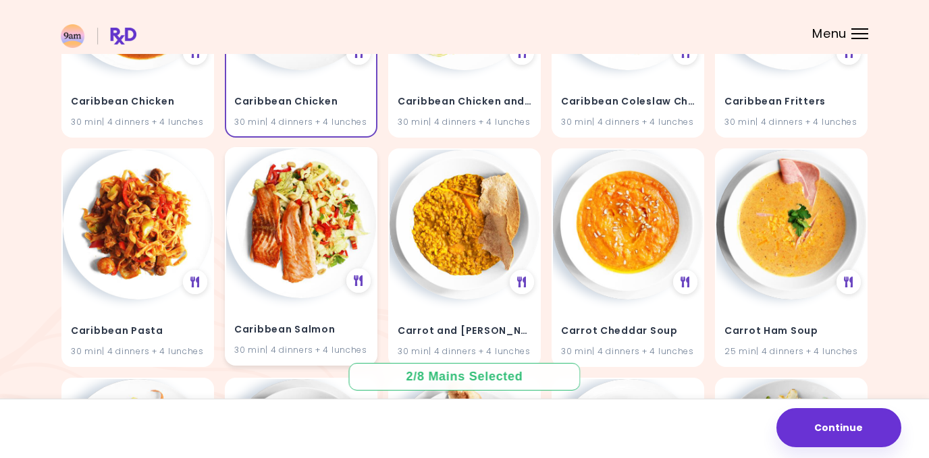
click at [302, 227] on img at bounding box center [301, 224] width 150 height 150
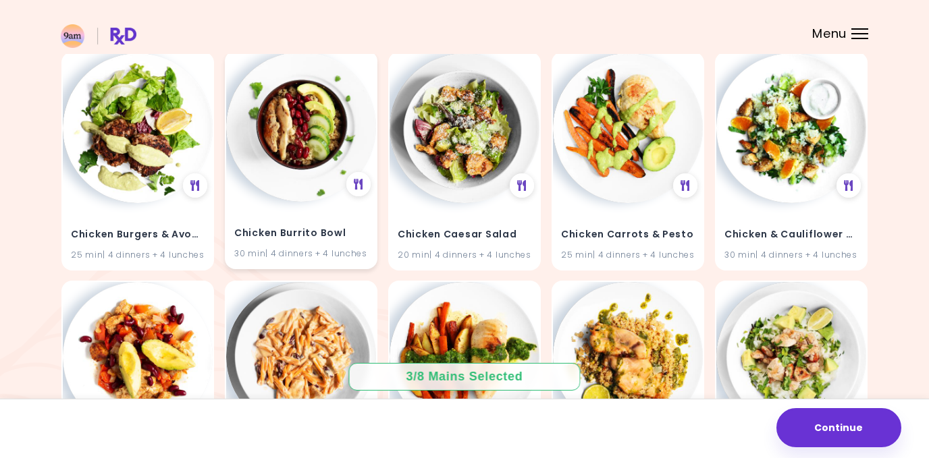
scroll to position [8643, 0]
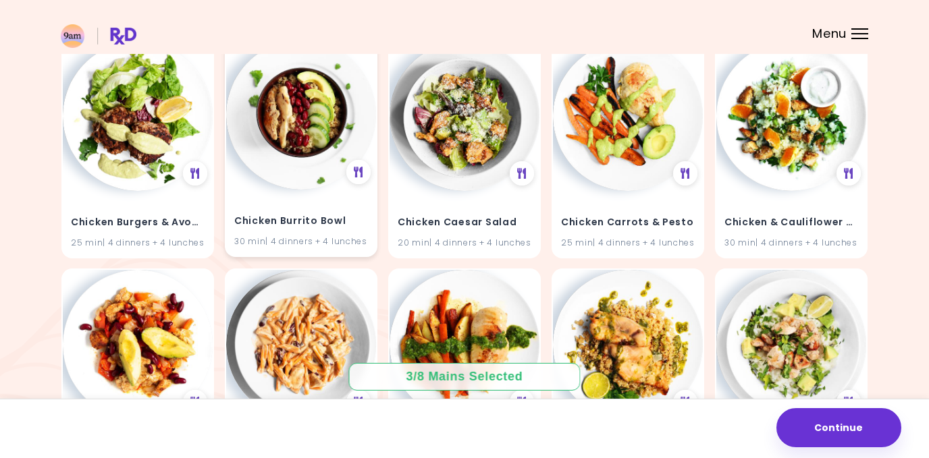
click at [325, 190] on div "Chicken Burrito Bowl 30 min | 4 dinners + 4 lunches" at bounding box center [301, 223] width 150 height 66
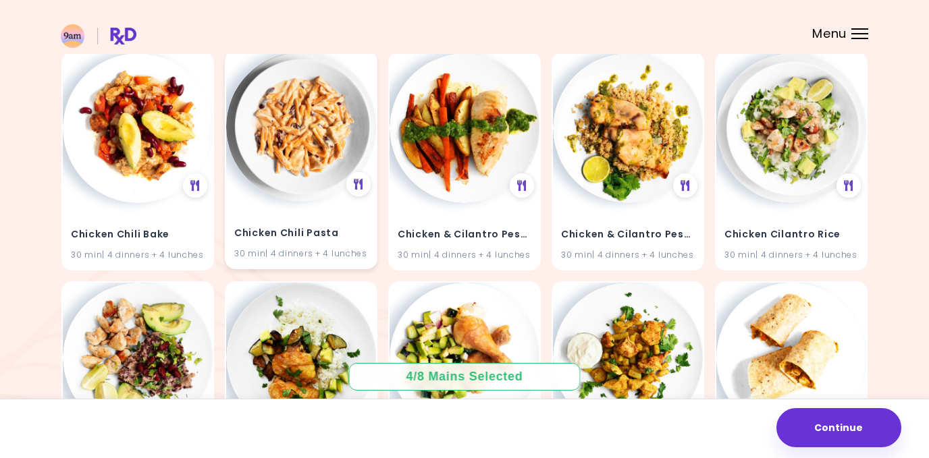
scroll to position [8871, 0]
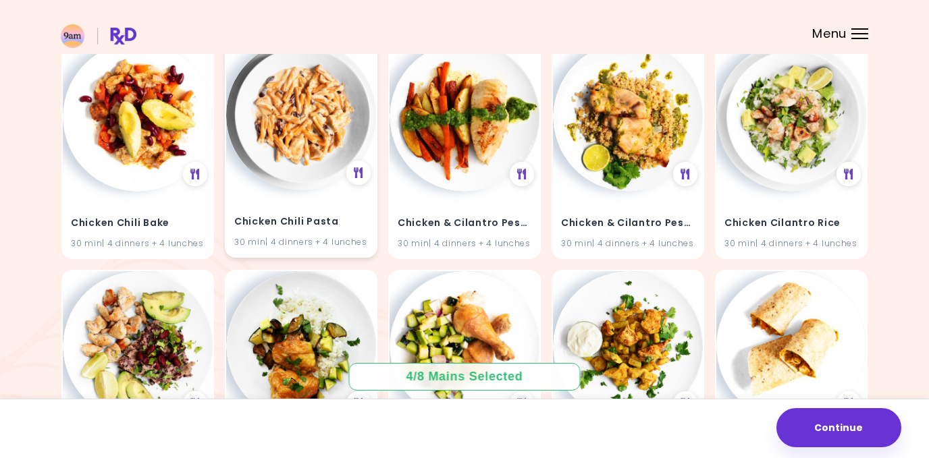
click at [319, 137] on img at bounding box center [301, 116] width 150 height 150
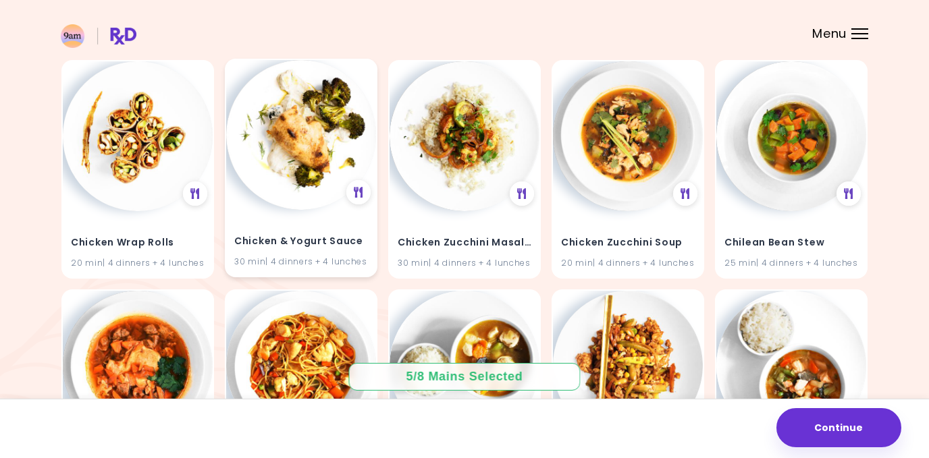
scroll to position [12296, 0]
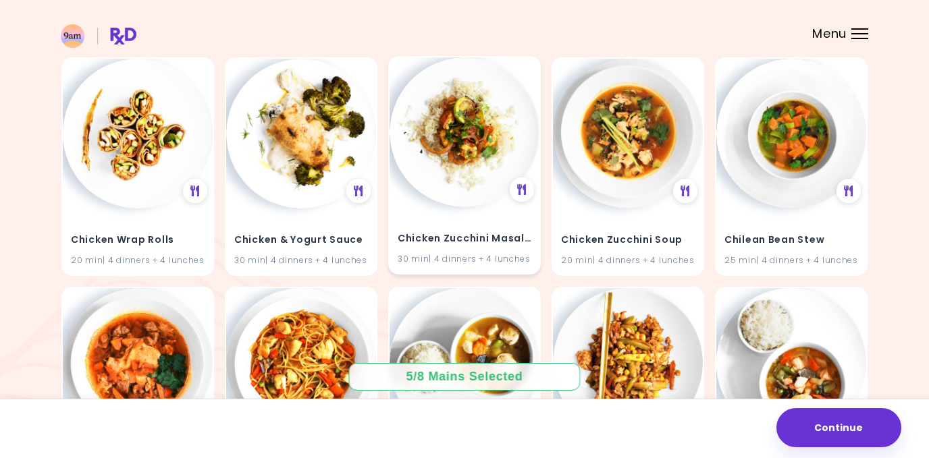
click at [469, 144] on img at bounding box center [464, 132] width 150 height 150
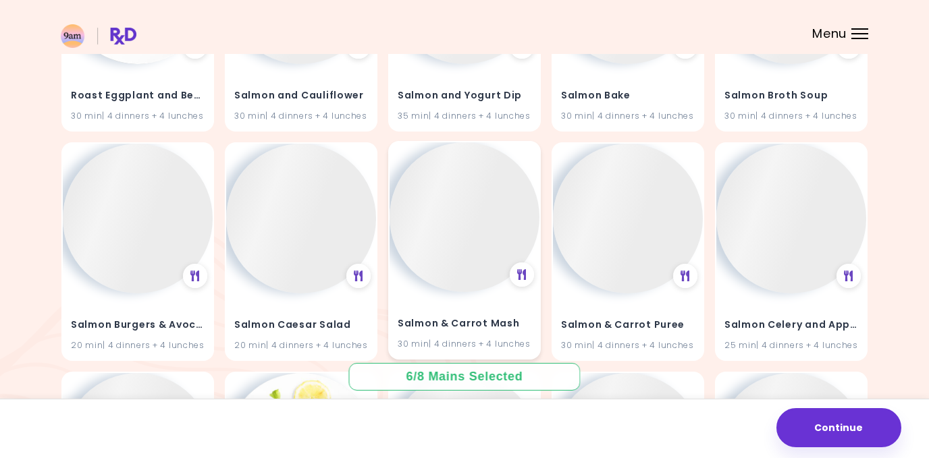
scroll to position [27580, 0]
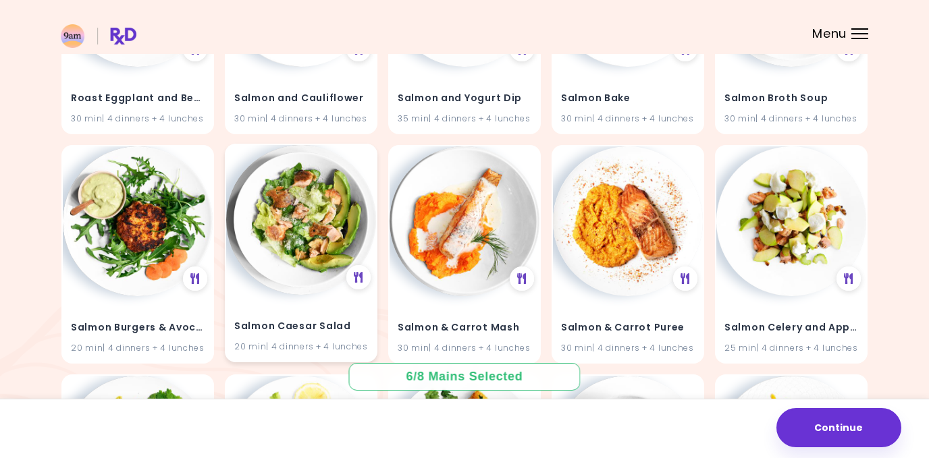
click at [331, 167] on img at bounding box center [301, 220] width 150 height 150
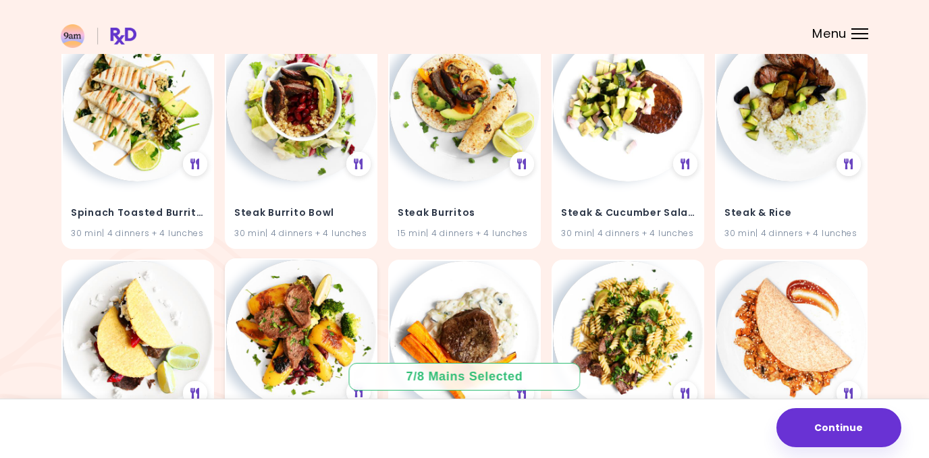
scroll to position [32284, 0]
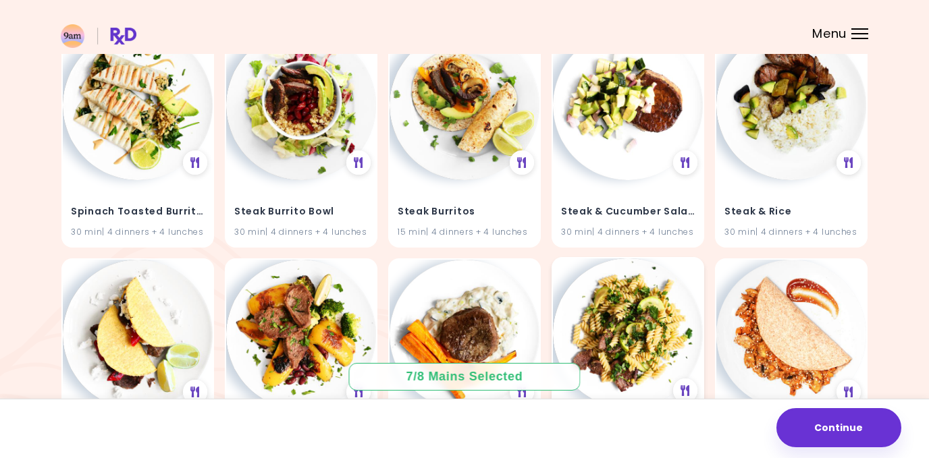
click at [587, 259] on img at bounding box center [628, 334] width 150 height 150
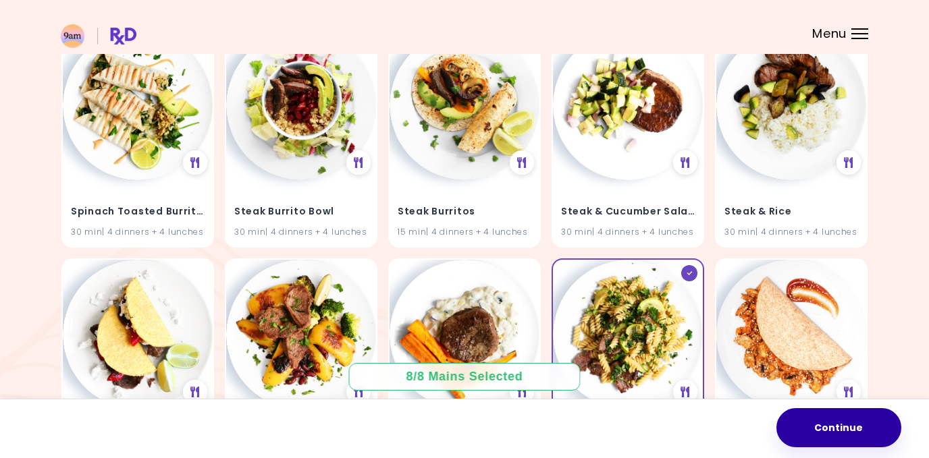
click at [792, 430] on button "Continue" at bounding box center [838, 427] width 125 height 39
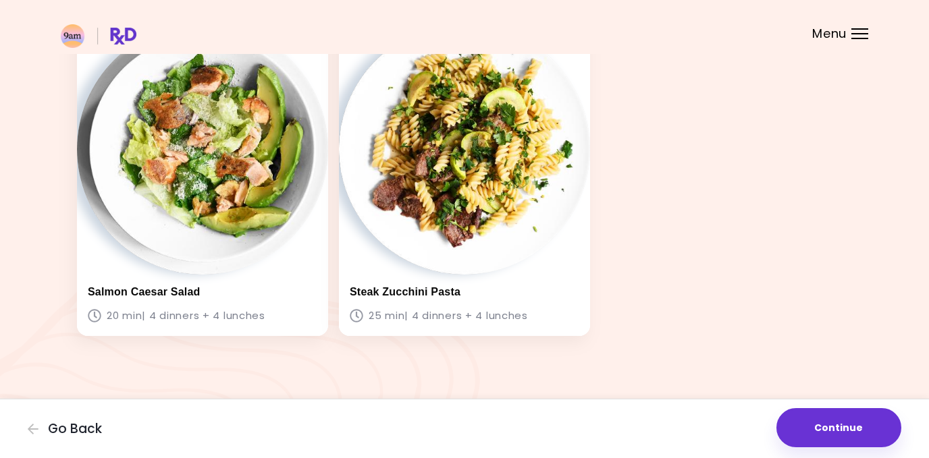
scroll to position [751, 0]
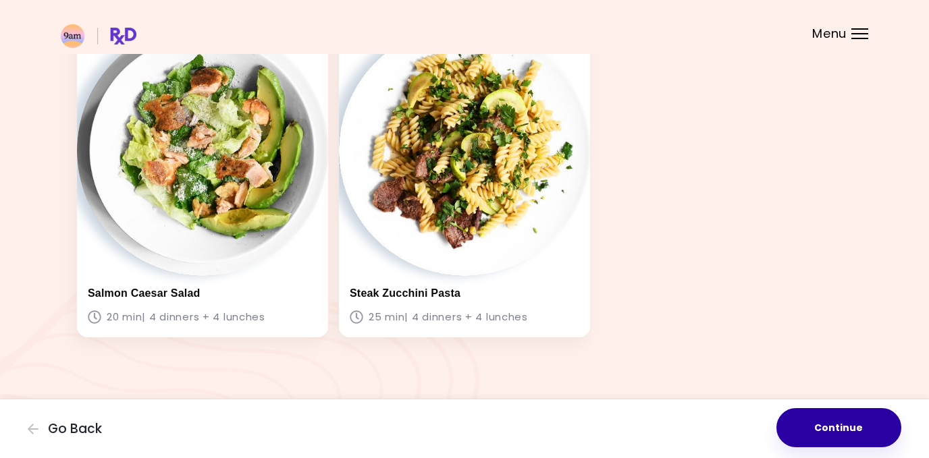
click at [786, 423] on button "Continue" at bounding box center [838, 427] width 125 height 39
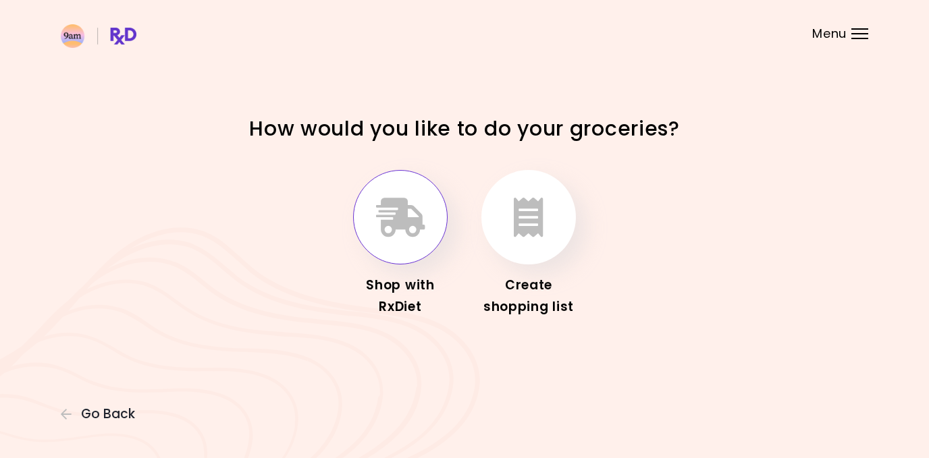
click at [388, 195] on button "button" at bounding box center [400, 217] width 95 height 95
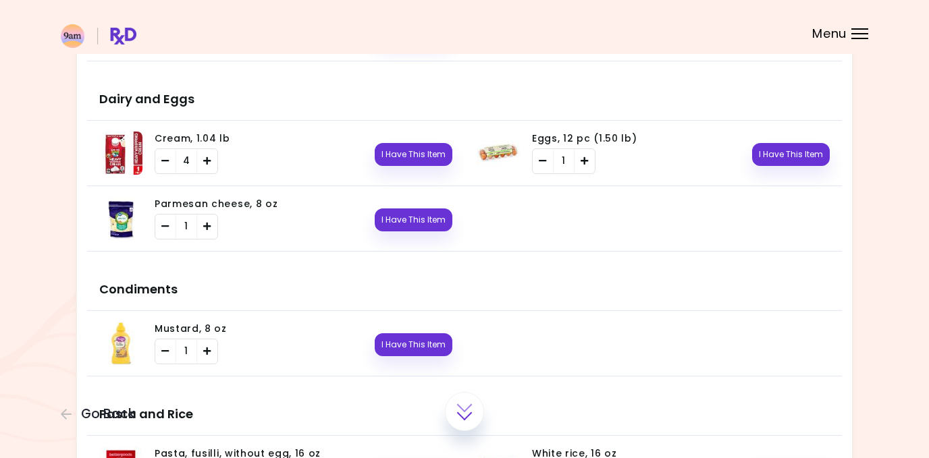
scroll to position [1235, 0]
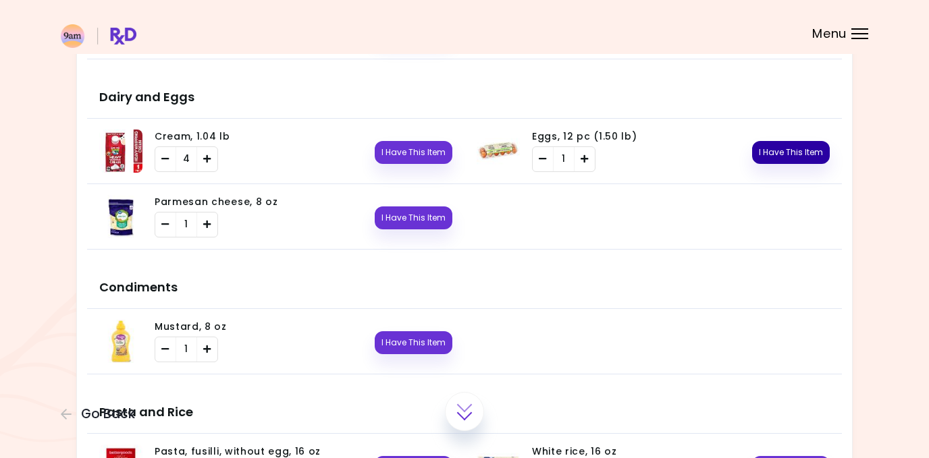
click at [765, 149] on button "I Have This Item" at bounding box center [791, 152] width 78 height 23
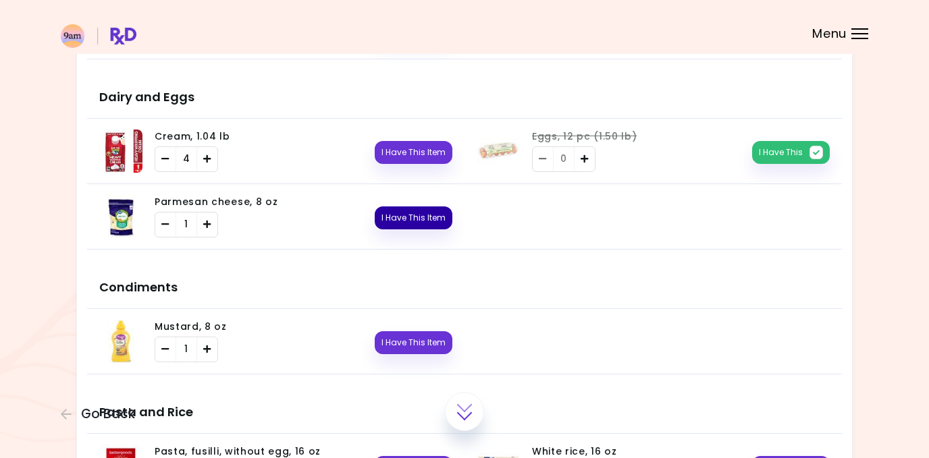
click at [417, 207] on button "I Have This Item" at bounding box center [414, 218] width 78 height 23
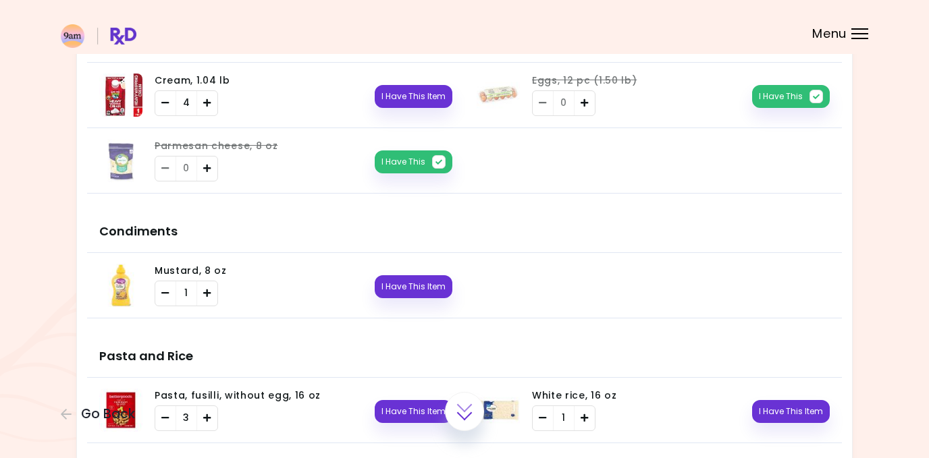
scroll to position [1293, 0]
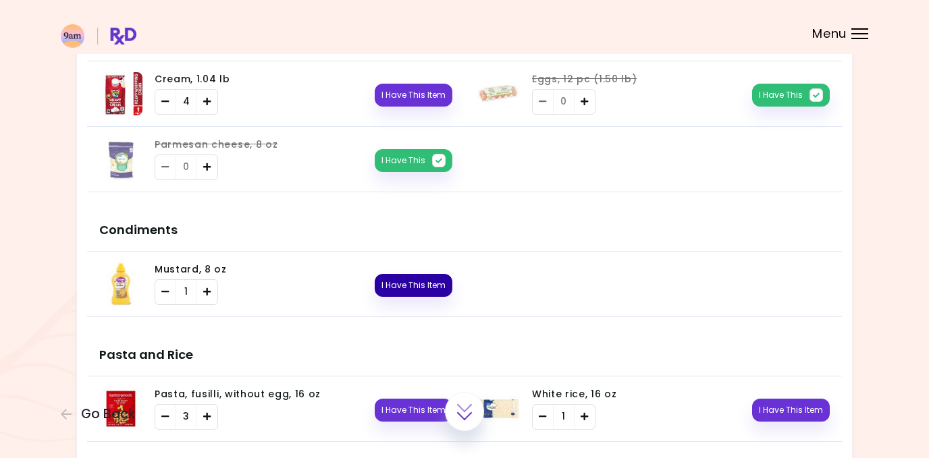
click at [402, 288] on button "I Have This Item" at bounding box center [414, 285] width 78 height 23
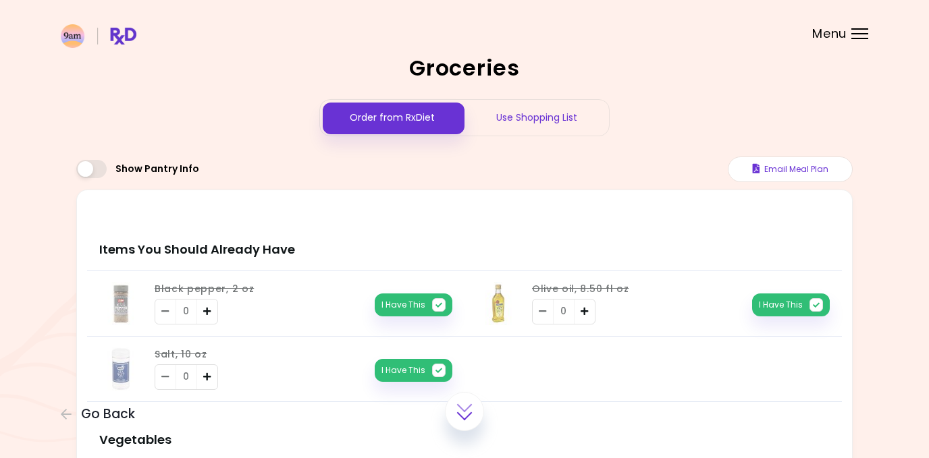
scroll to position [0, 0]
click at [517, 117] on div "Use Shopping List" at bounding box center [536, 118] width 144 height 36
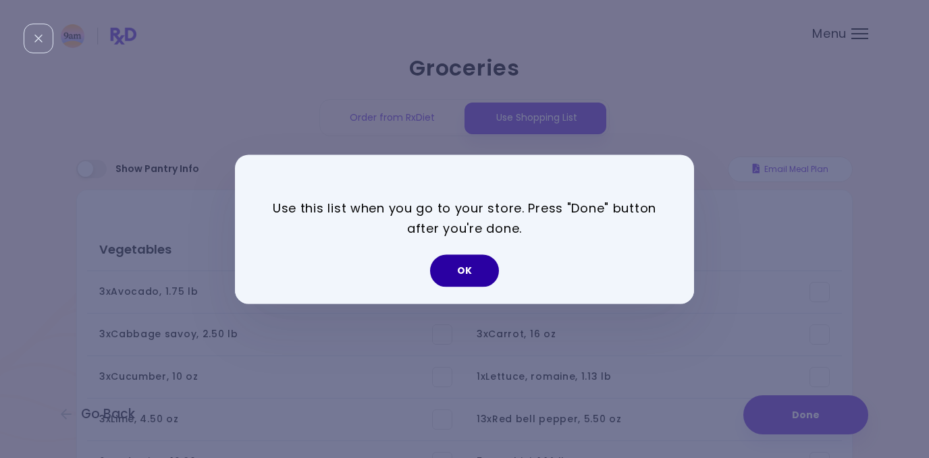
click at [455, 261] on button "OK" at bounding box center [464, 270] width 69 height 32
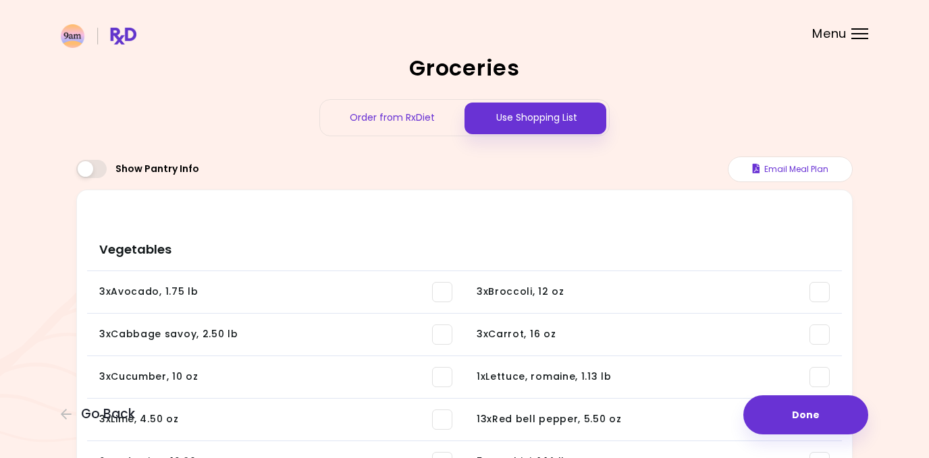
click at [97, 164] on span at bounding box center [91, 169] width 30 height 18
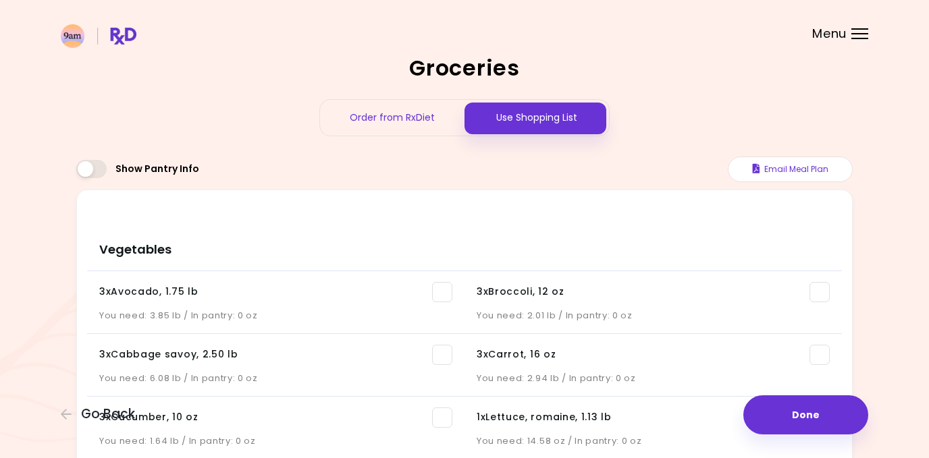
click at [801, 163] on button "Email Meal Plan" at bounding box center [790, 170] width 125 height 26
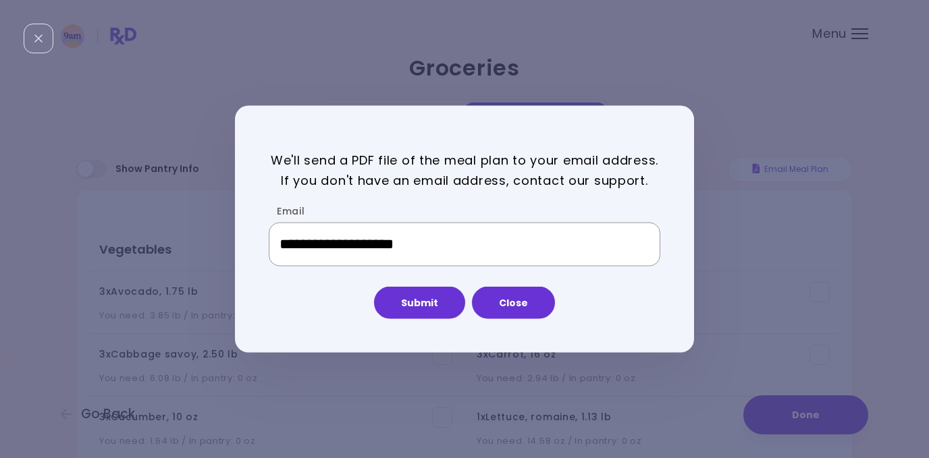
click at [535, 242] on input "**********" at bounding box center [465, 244] width 392 height 45
type input "**********"
click at [422, 296] on button "Submit" at bounding box center [419, 303] width 91 height 32
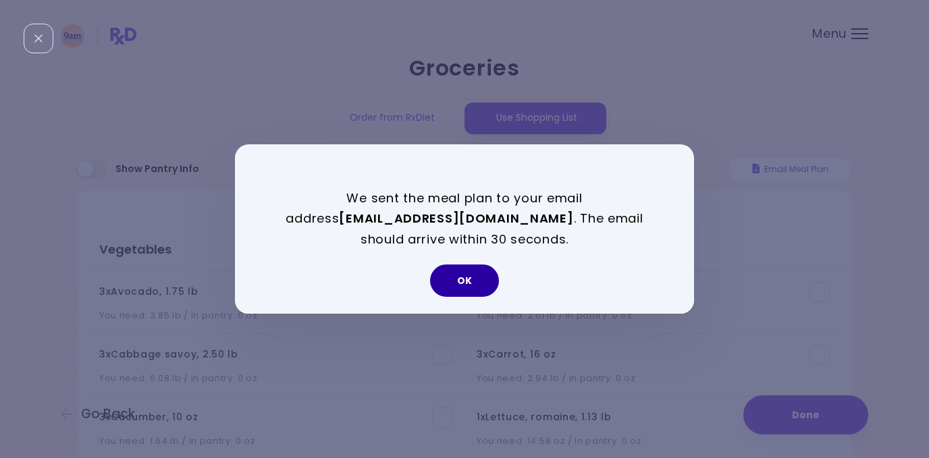
click at [459, 281] on button "OK" at bounding box center [464, 281] width 69 height 32
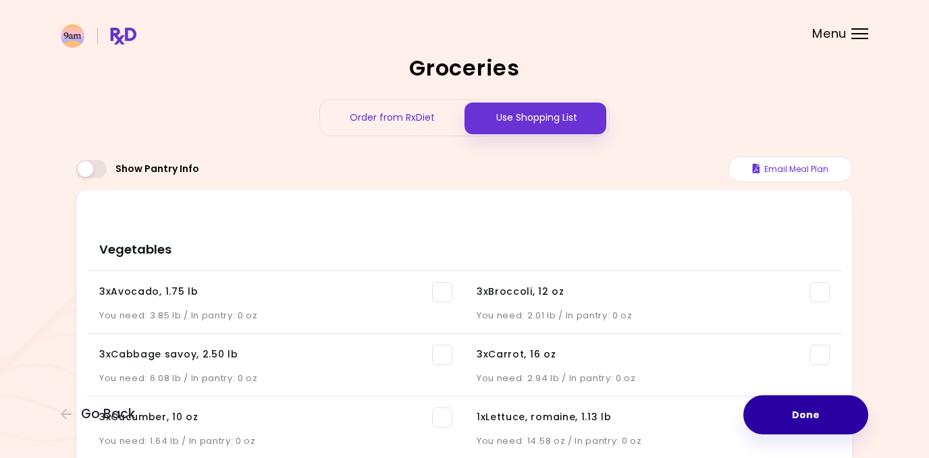
click at [764, 405] on button "Done" at bounding box center [805, 415] width 125 height 39
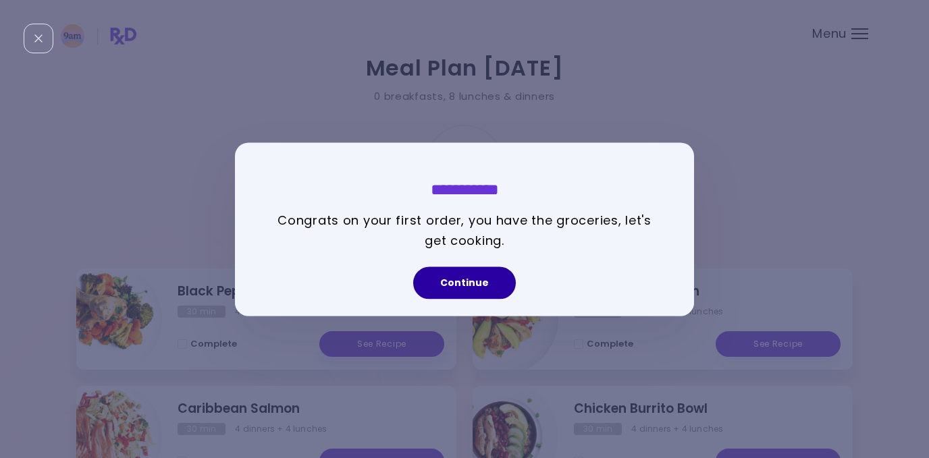
click at [489, 283] on button "Continue" at bounding box center [464, 283] width 103 height 32
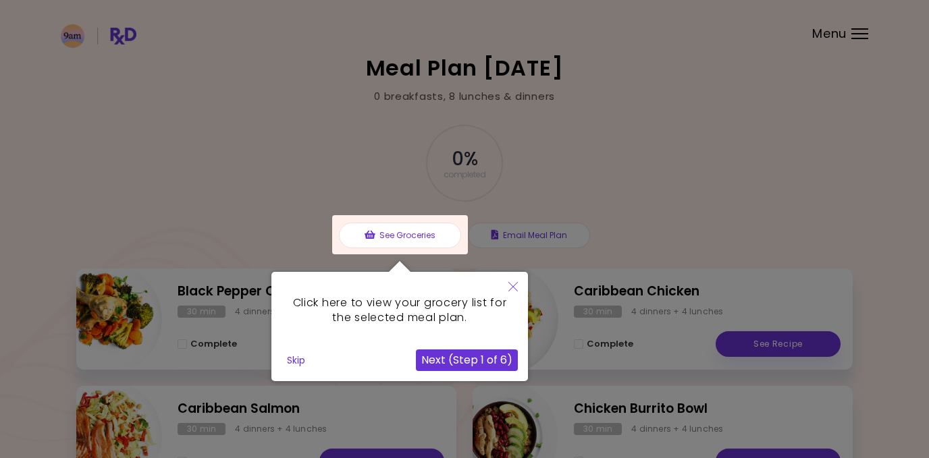
click at [291, 359] on button "Skip" at bounding box center [295, 360] width 29 height 20
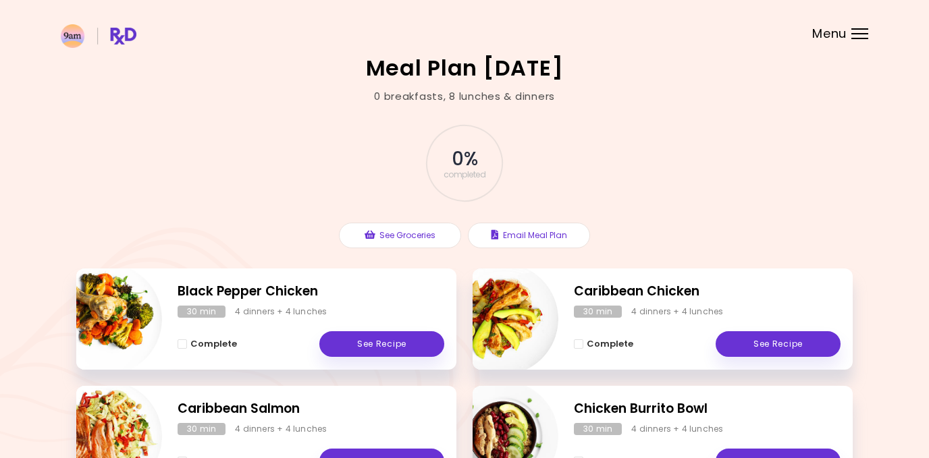
click at [291, 291] on h2 "Black Pepper Chicken" at bounding box center [311, 292] width 267 height 20
click at [367, 335] on link "See Recipe" at bounding box center [381, 344] width 125 height 26
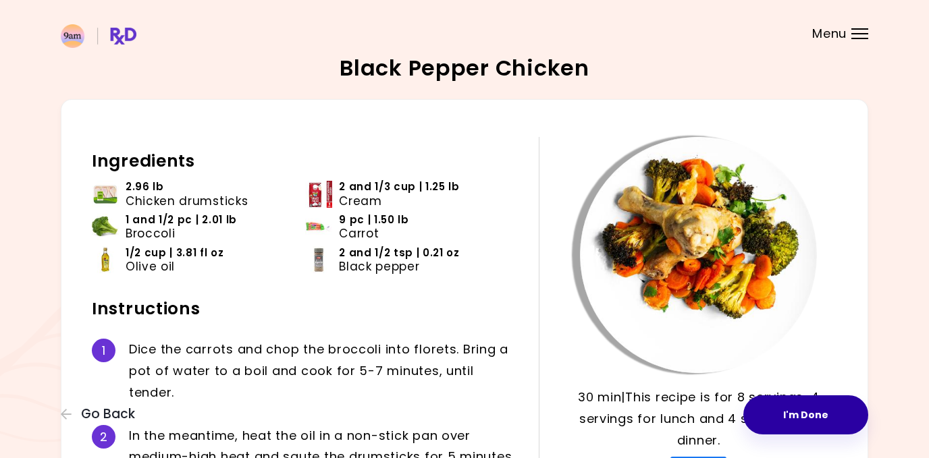
click at [806, 414] on button "I'm Done" at bounding box center [805, 415] width 125 height 39
